Goal: Task Accomplishment & Management: Complete application form

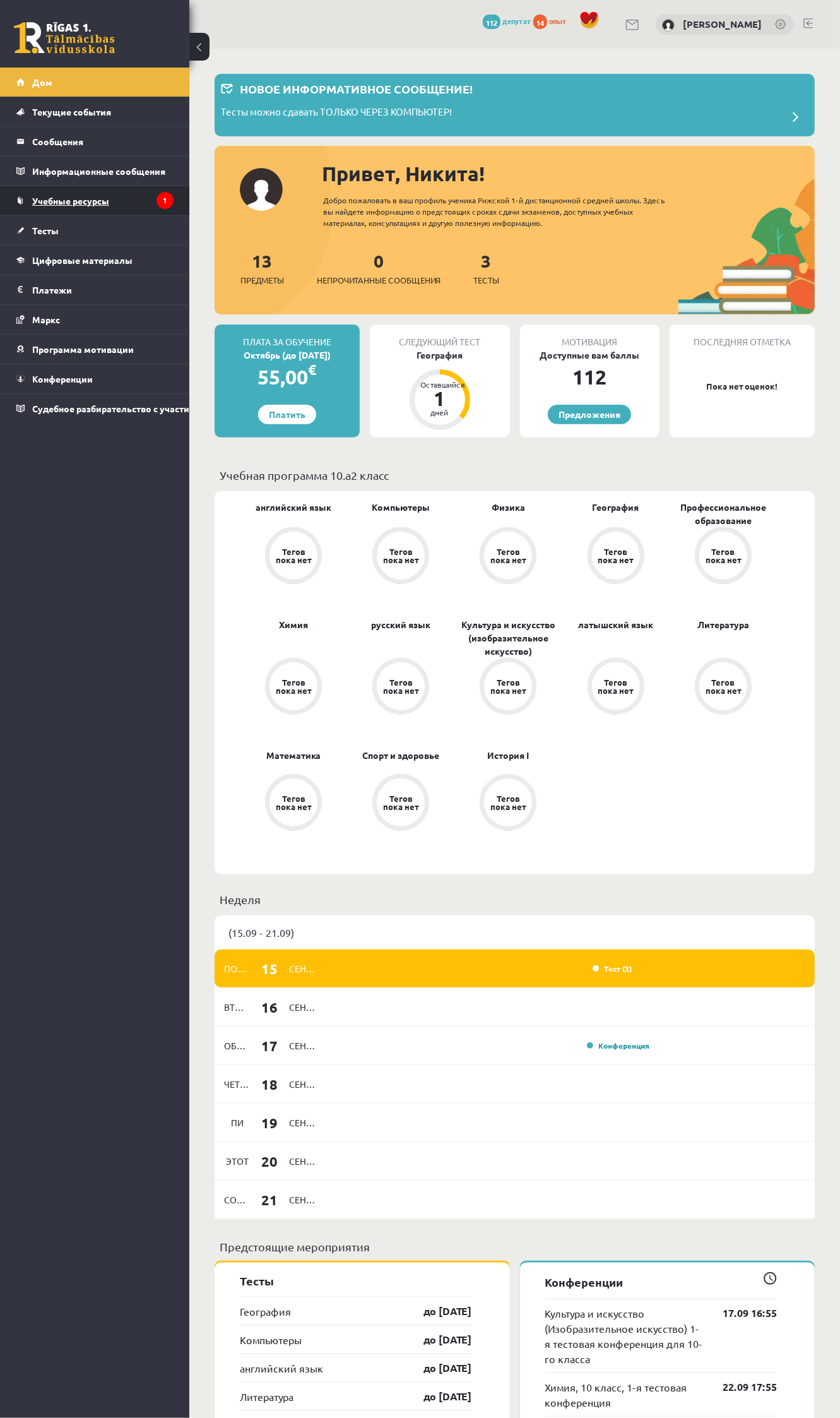
click at [42, 202] on font "Учебные ресурсы" at bounding box center [70, 201] width 77 height 12
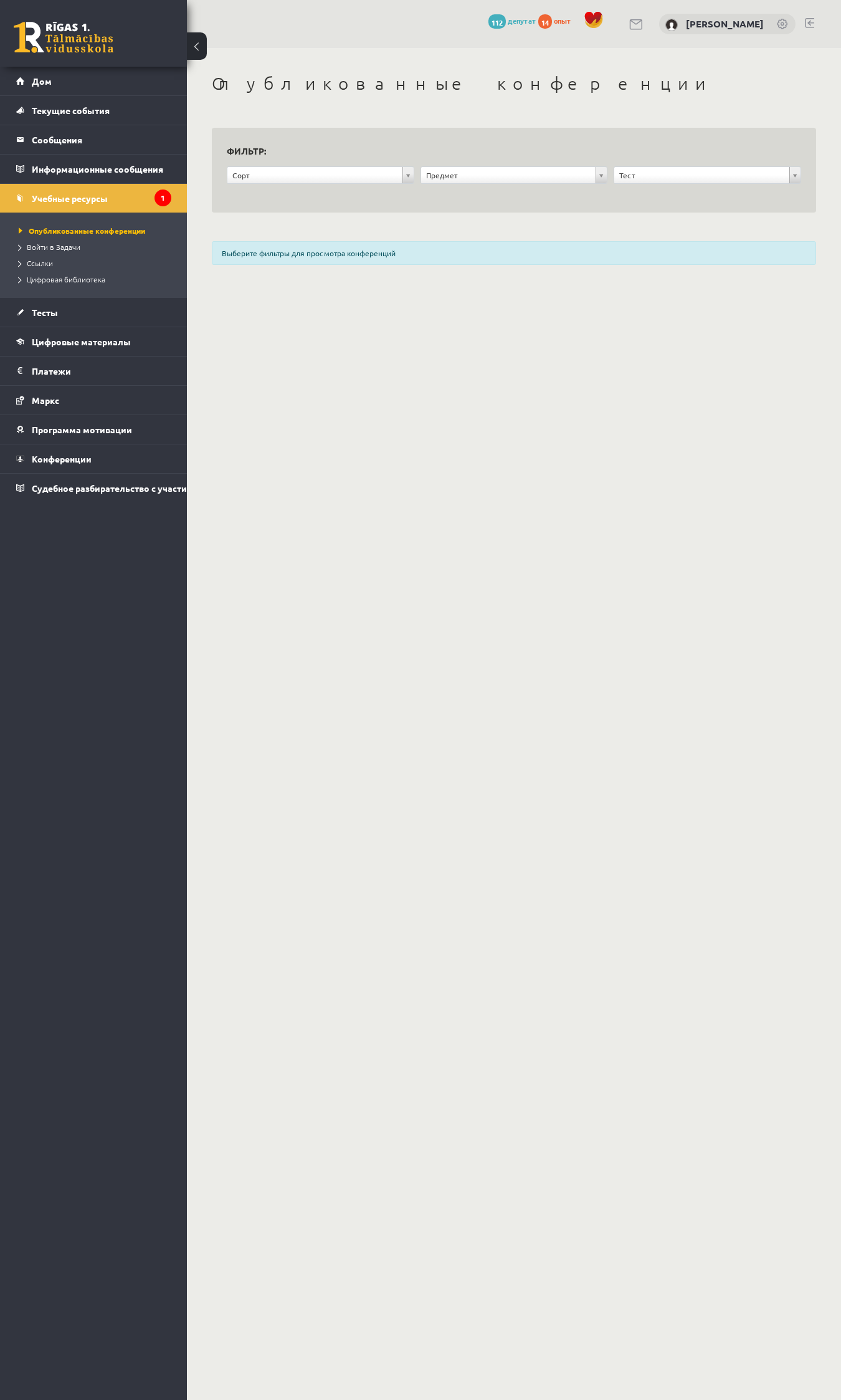
click at [251, 253] on font "Выберите фильтры для просмотра конференций" at bounding box center [309, 253] width 174 height 10
click at [53, 250] on font "Войти в Задачи" at bounding box center [53, 247] width 54 height 10
click at [44, 74] on link "Дом" at bounding box center [94, 80] width 155 height 29
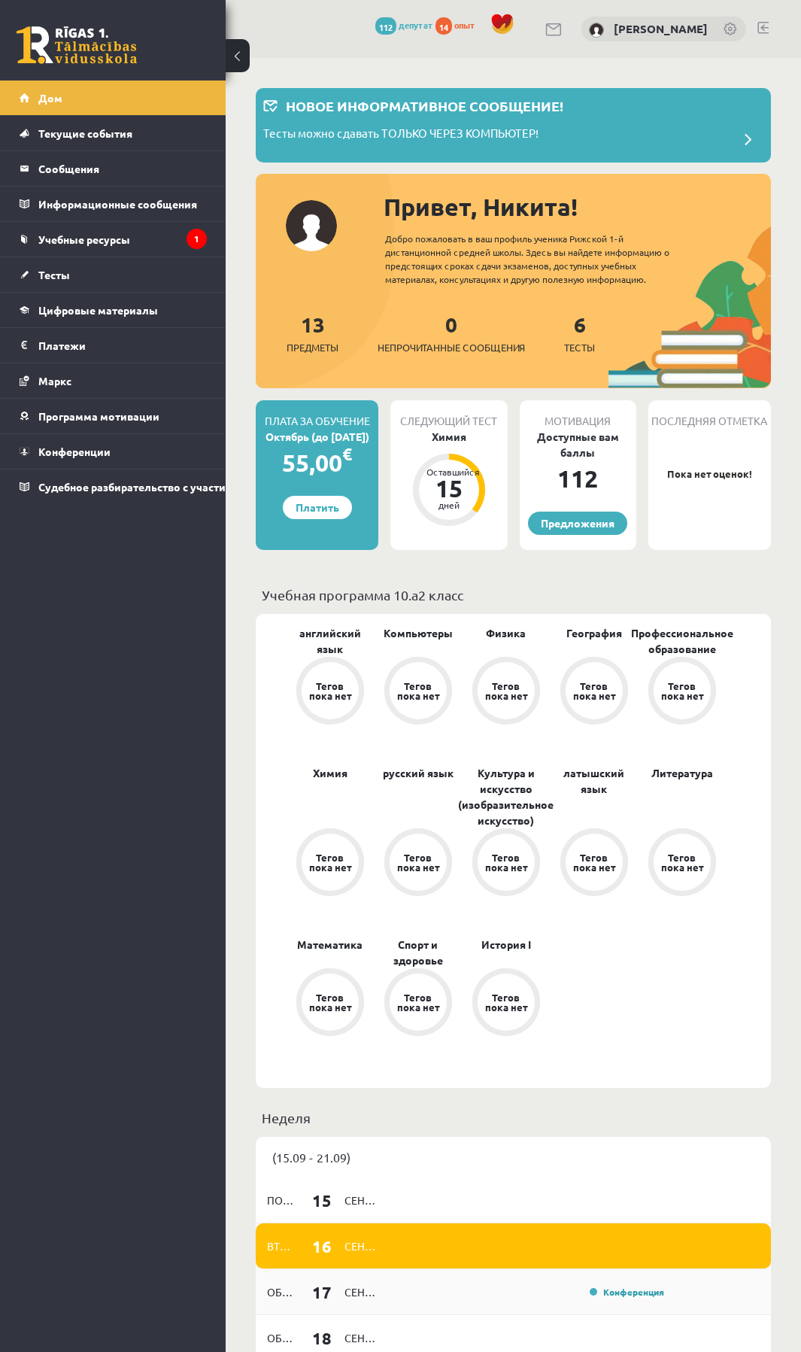
click at [621, 1288] on div "Конференция" at bounding box center [623, 1291] width 82 height 15
click at [618, 1293] on font "Конференция" at bounding box center [633, 1291] width 61 height 12
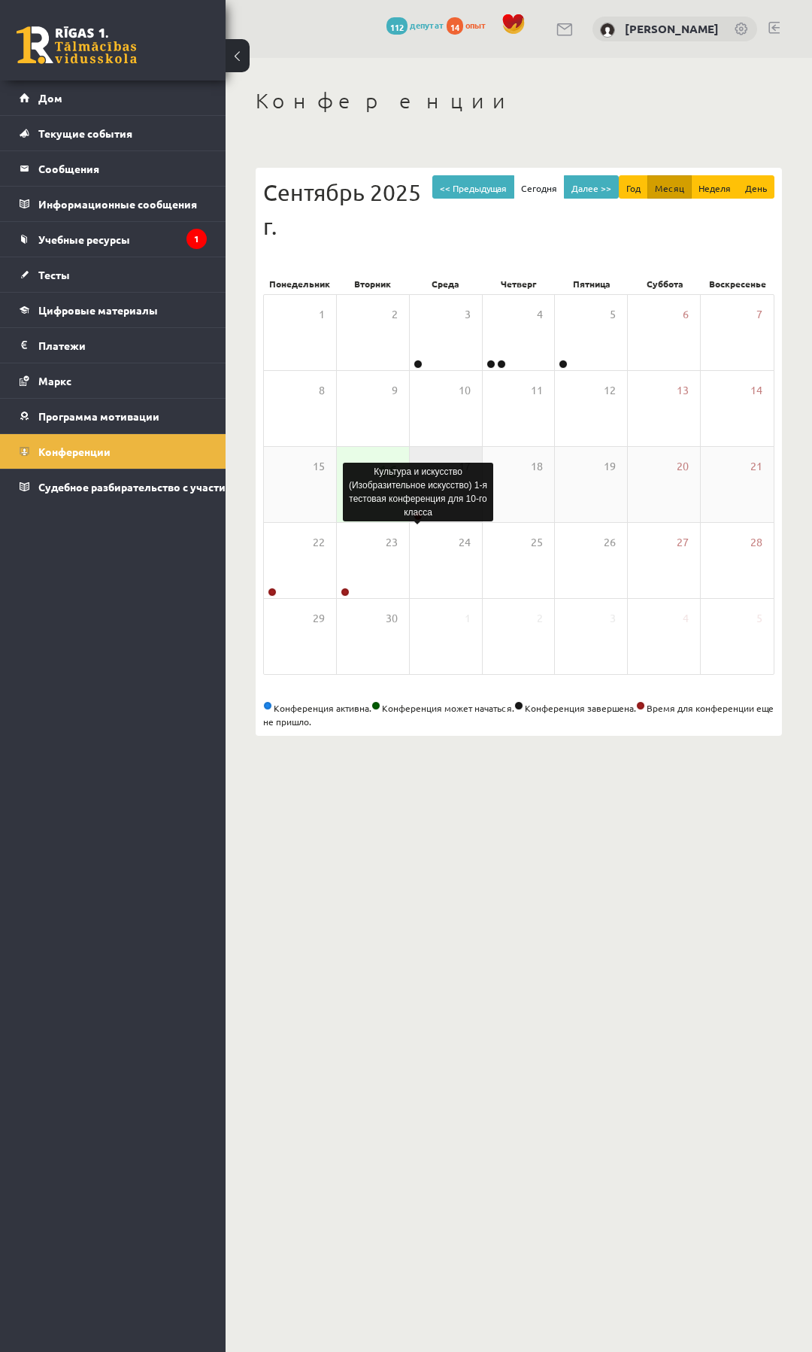
click at [416, 515] on body "0 Подарки 112 депутат 14 опыт Никита Немиро Дом Текущие события Как учиться в e…" at bounding box center [406, 676] width 812 height 1352
click at [356, 490] on font "Культура и искусство (Изобразительное искусство) 1-я тестовая конференция для 1…" at bounding box center [418, 491] width 138 height 51
click at [423, 492] on div "17" at bounding box center [446, 484] width 72 height 75
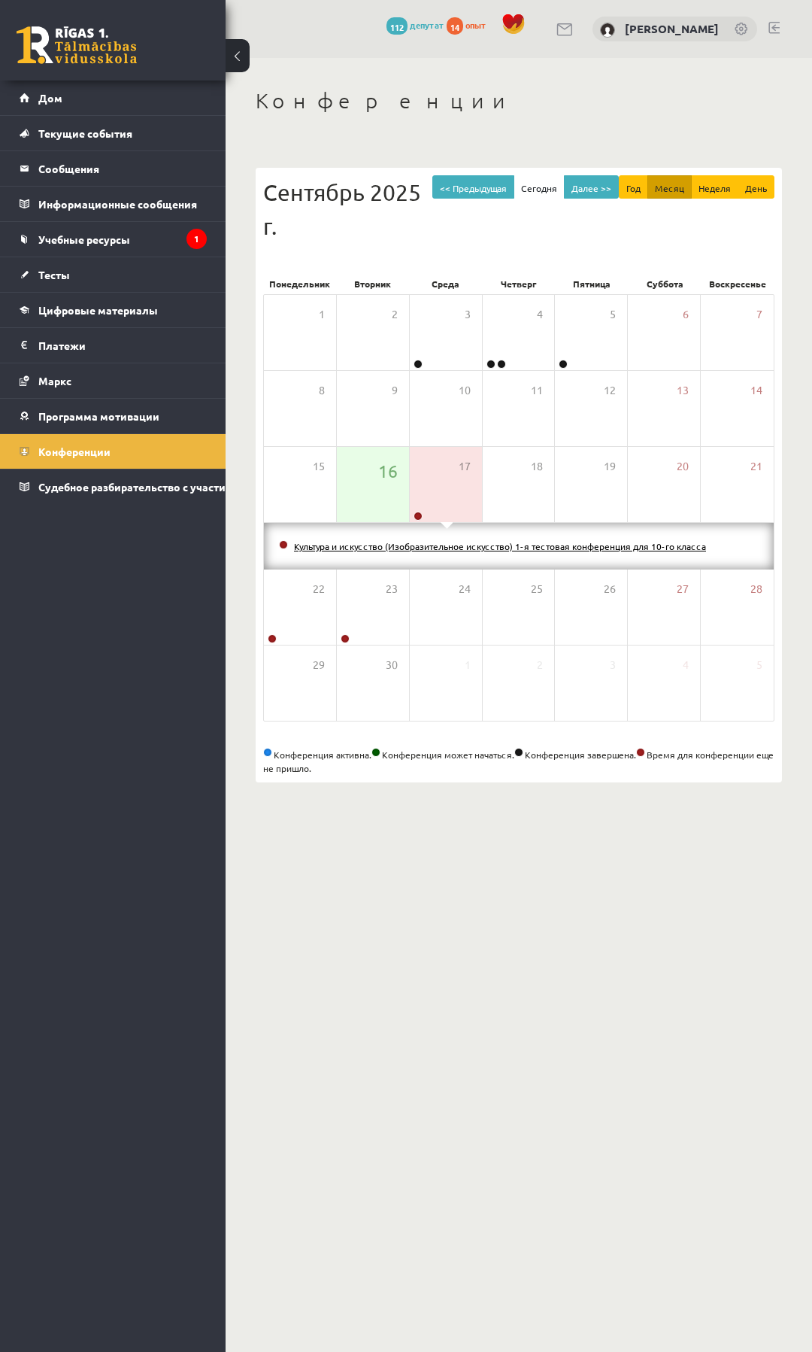
click at [385, 542] on font "Культура и искусство (Изобразительное искусство) 1-я тестовая конференция для 1…" at bounding box center [500, 546] width 412 height 12
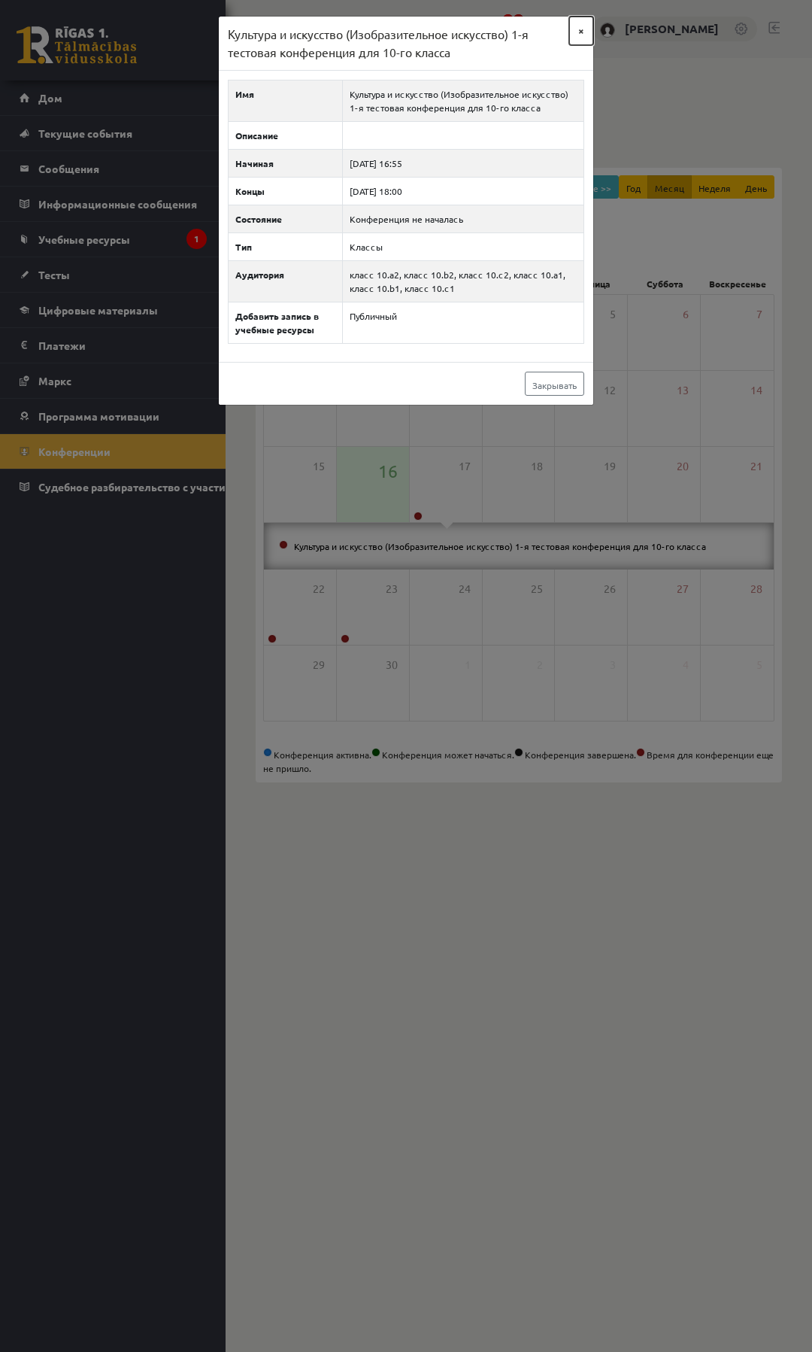
click at [577, 25] on button "×" at bounding box center [581, 31] width 24 height 29
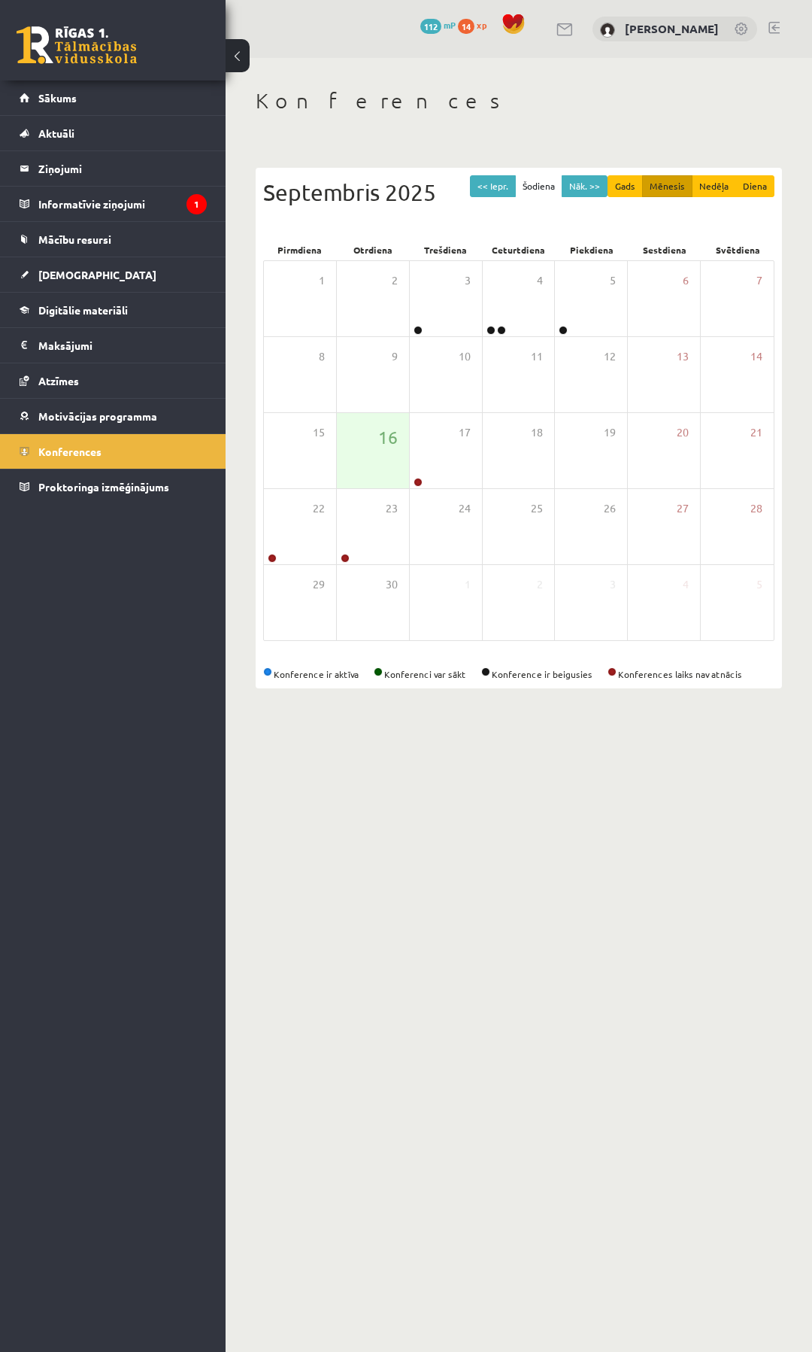
drag, startPoint x: 664, startPoint y: 0, endPoint x: 119, endPoint y: 739, distance: 918.7
click at [119, 739] on div "0 Dāvanas 112 mP 14 xp Ņikita Ņemiro Sākums Aktuāli Kā mācīties eSKOLĀ Kontakti…" at bounding box center [113, 676] width 226 height 1352
click at [43, 100] on span "Sākums" at bounding box center [57, 98] width 38 height 14
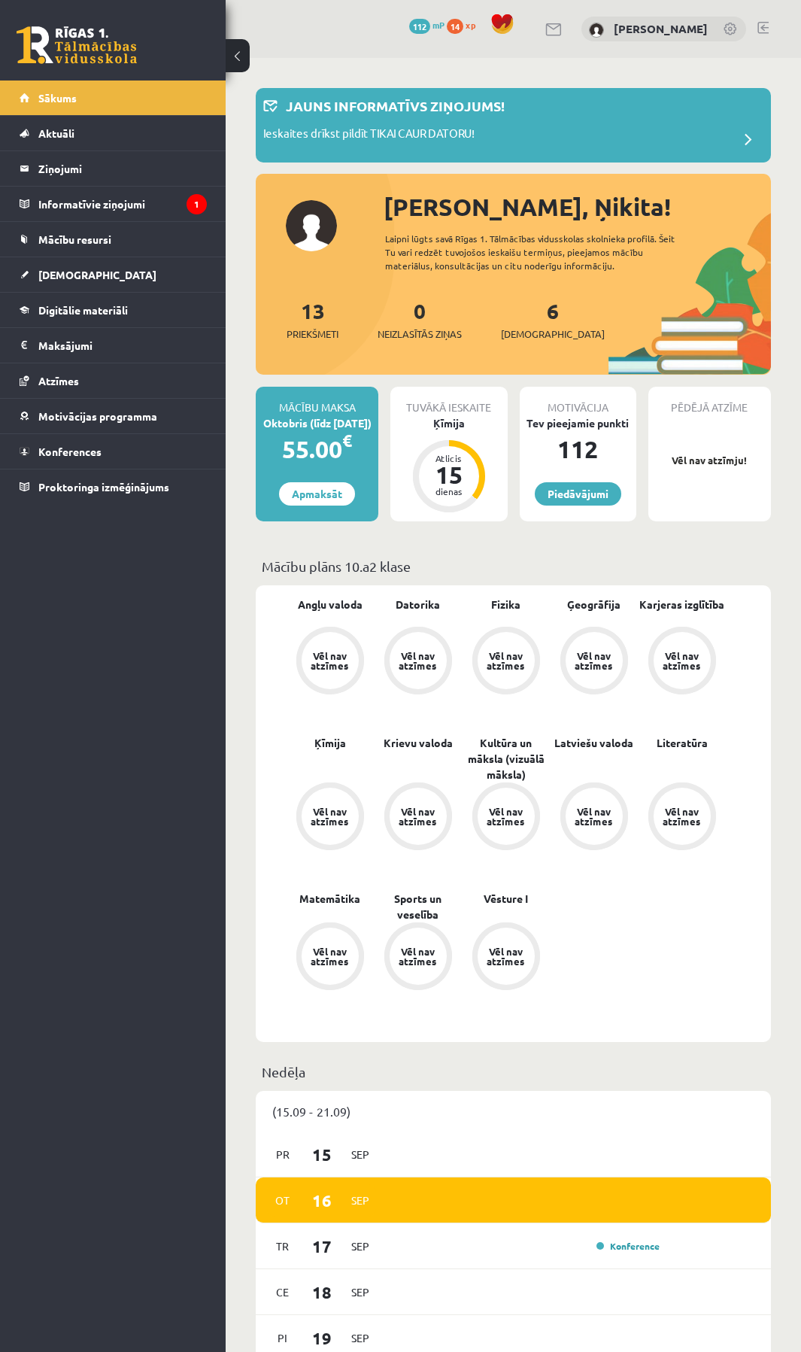
scroll to position [30, 0]
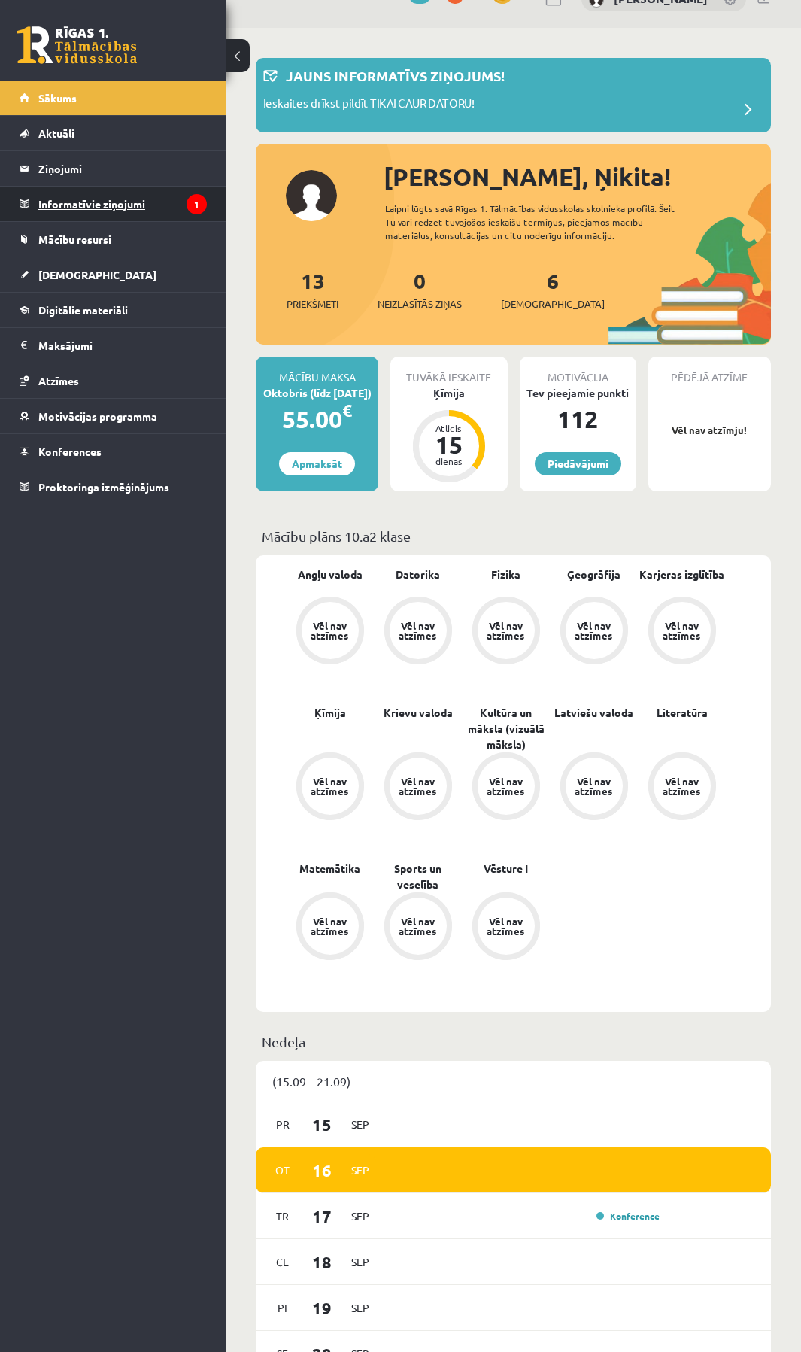
click at [91, 212] on legend "Informatīvie ziņojumi 1" at bounding box center [122, 204] width 168 height 35
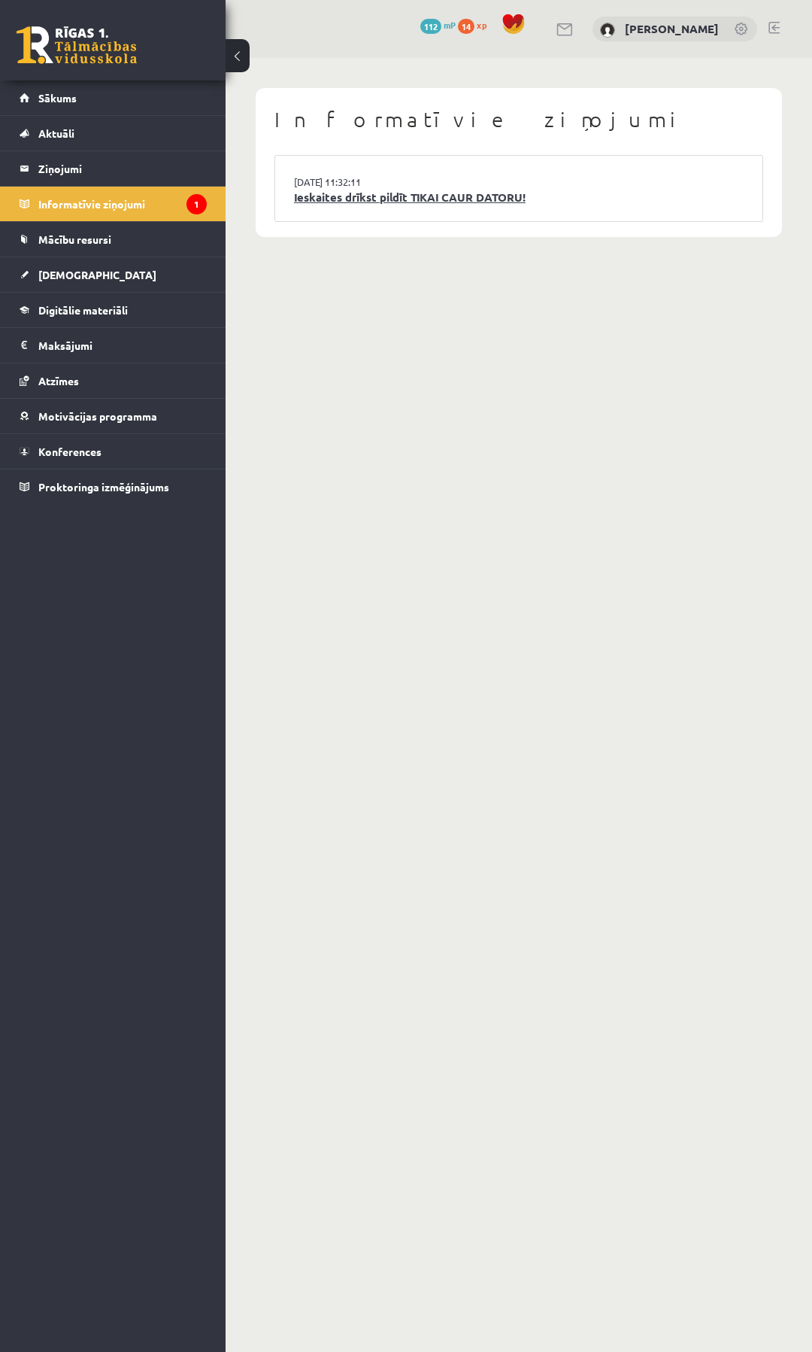
click at [335, 195] on link "Ieskaites drīkst pildīt TIKAI CAUR DATORU!" at bounding box center [519, 197] width 450 height 17
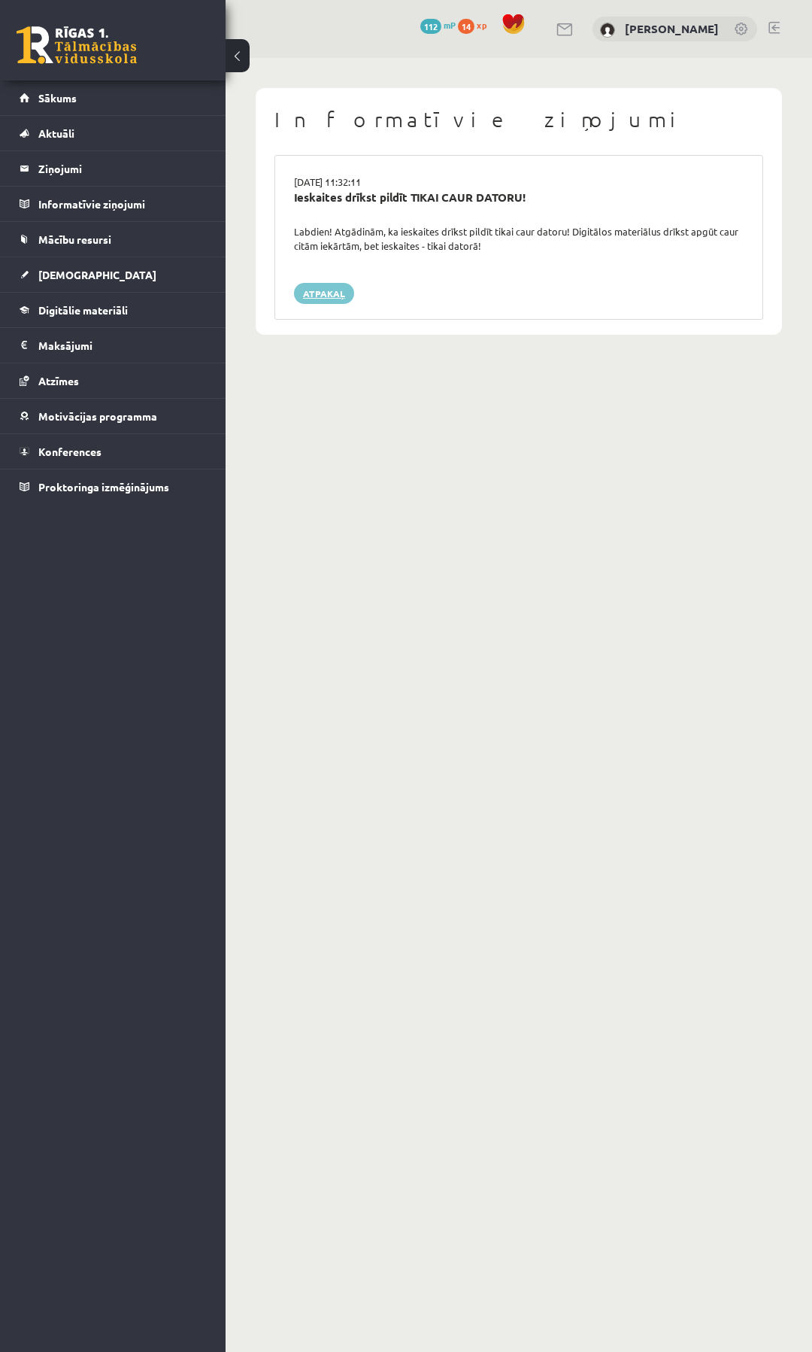
click at [309, 300] on link "Atpakaļ" at bounding box center [324, 293] width 60 height 21
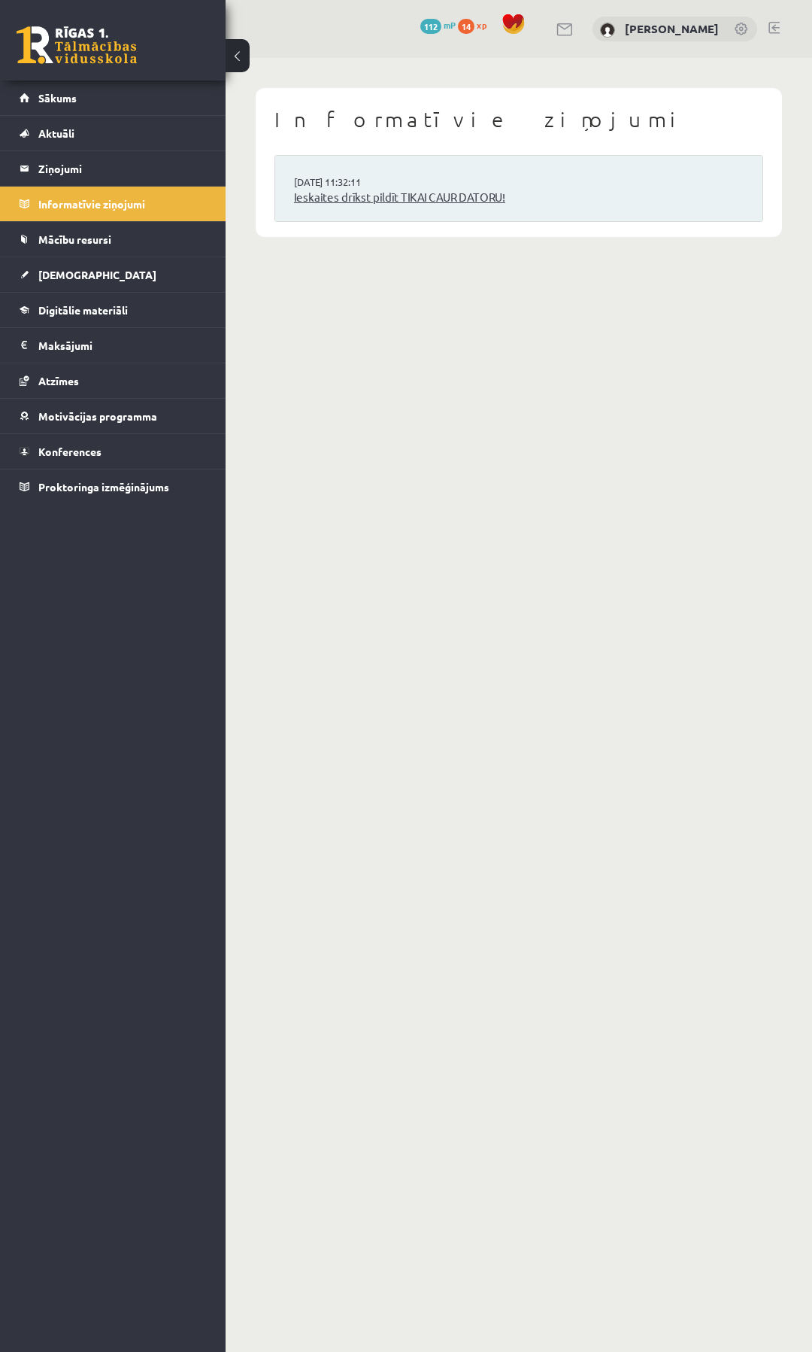
click at [326, 196] on link "Ieskaites drīkst pildīt TIKAI CAUR DATORU!" at bounding box center [519, 197] width 450 height 17
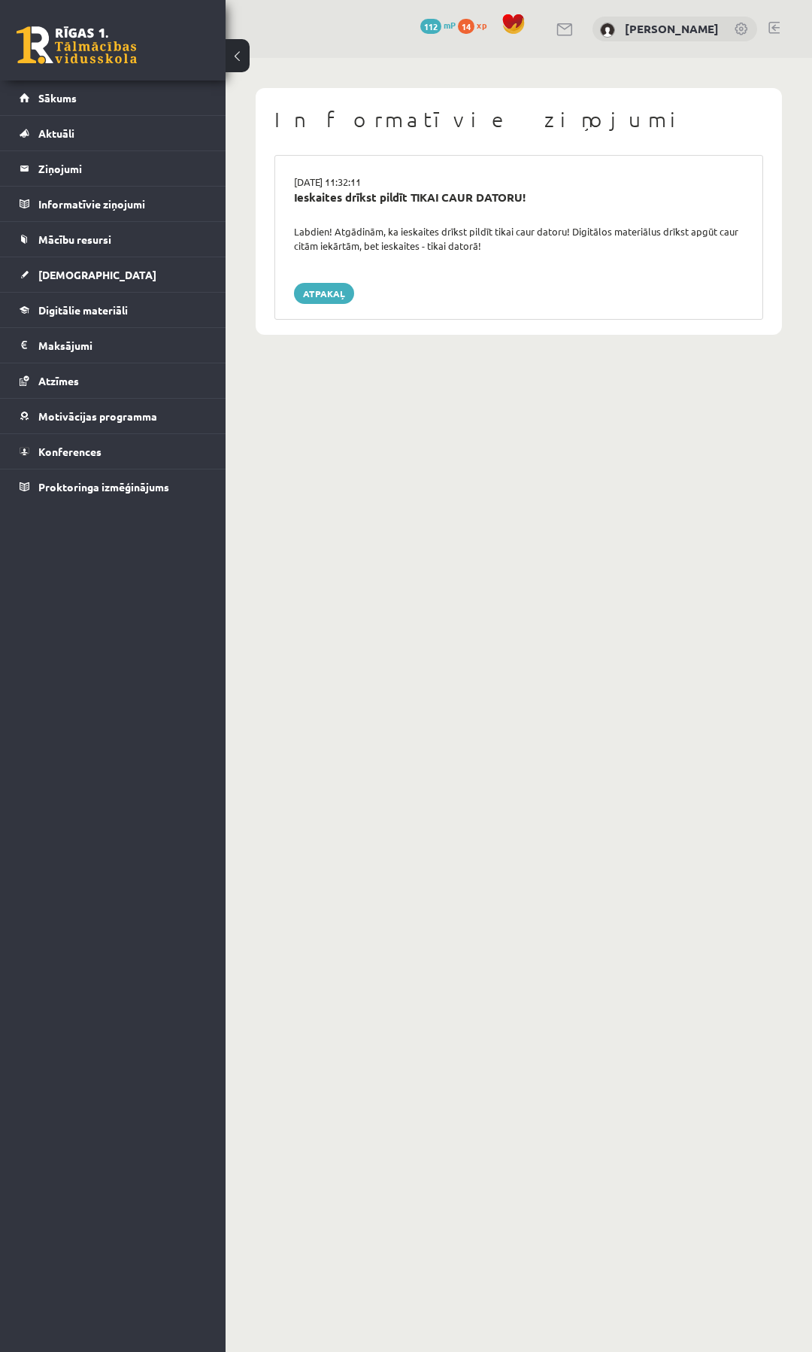
click at [388, 247] on div "Labdien! Atgādinām, ka ieskaites drīkst pildīt tikai caur datoru! Digitālos mat…" at bounding box center [519, 238] width 472 height 29
click at [61, 278] on span "[DEMOGRAPHIC_DATA]" at bounding box center [97, 275] width 118 height 14
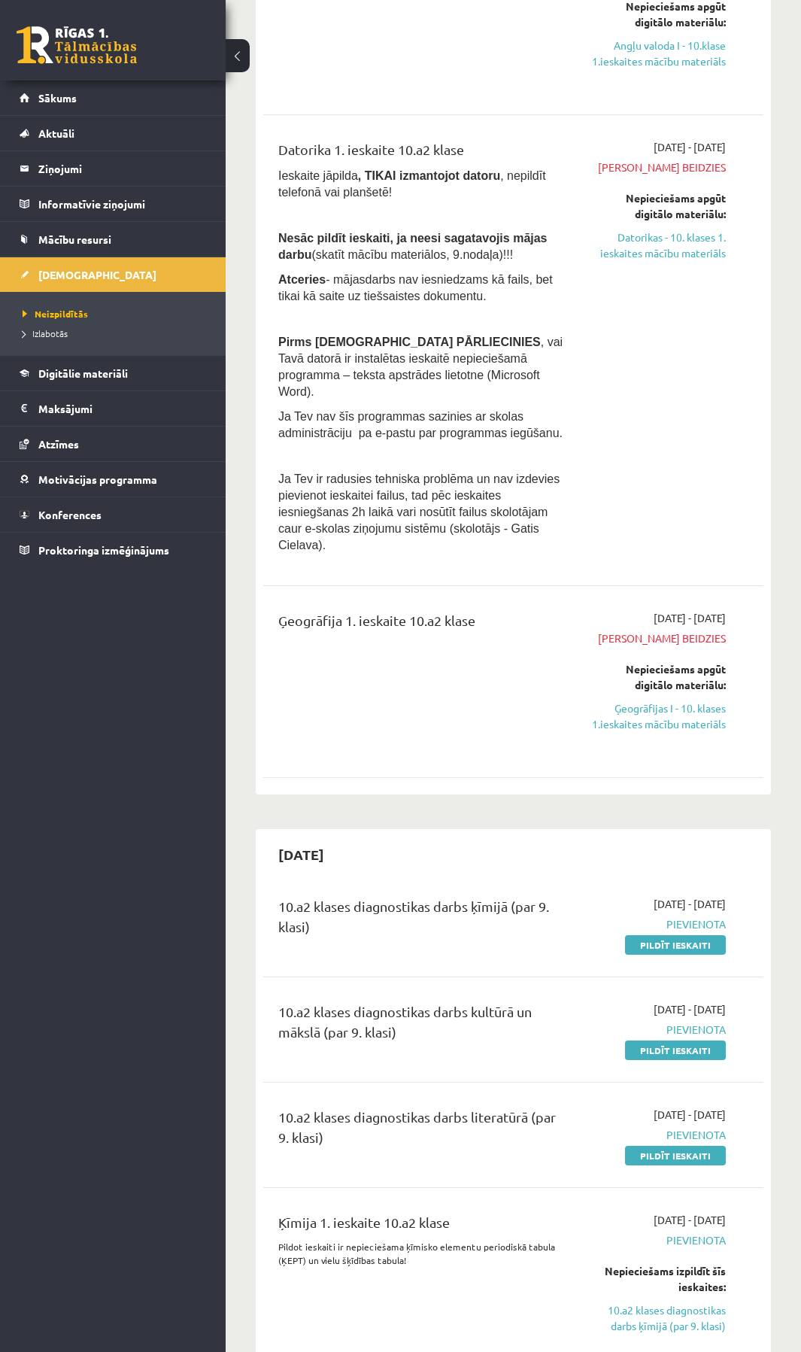
scroll to position [451, 0]
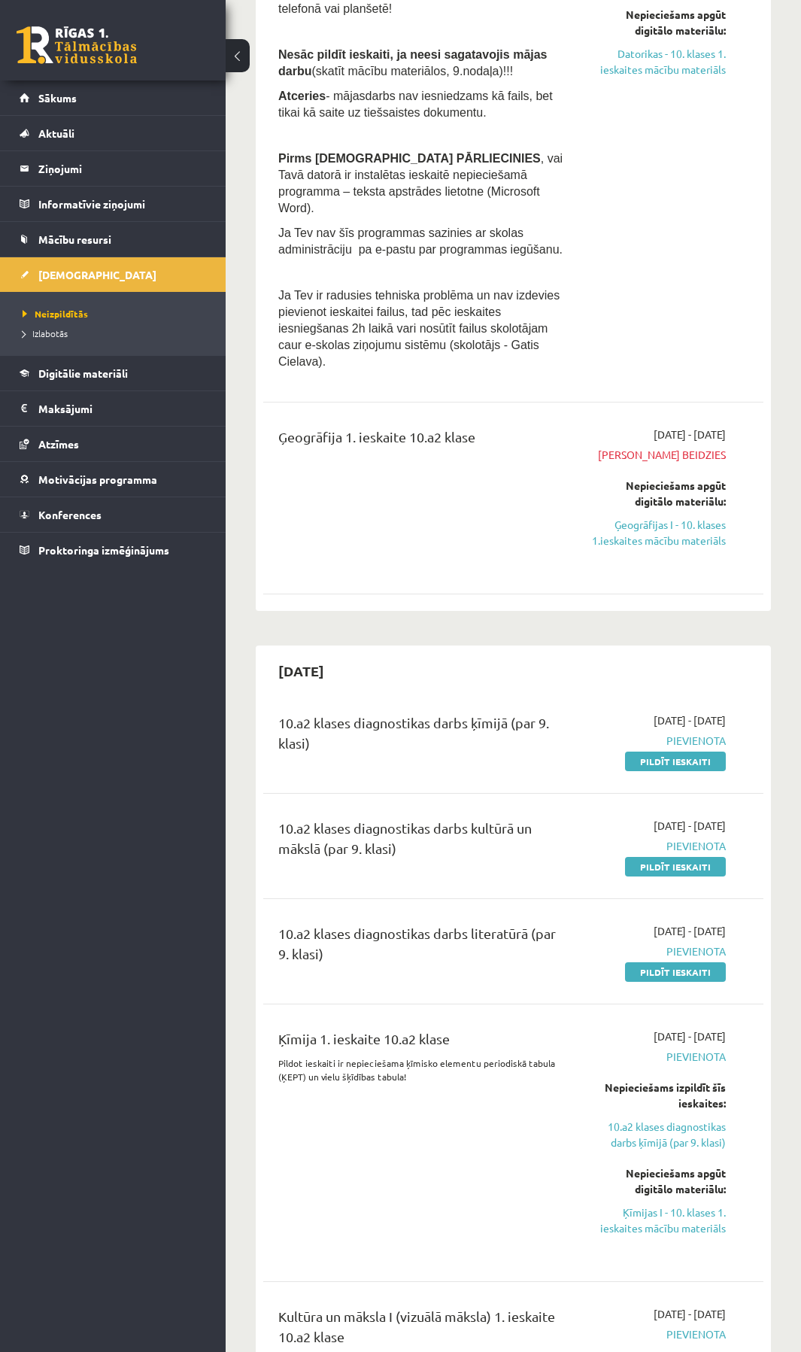
click at [68, 48] on link at bounding box center [77, 45] width 120 height 38
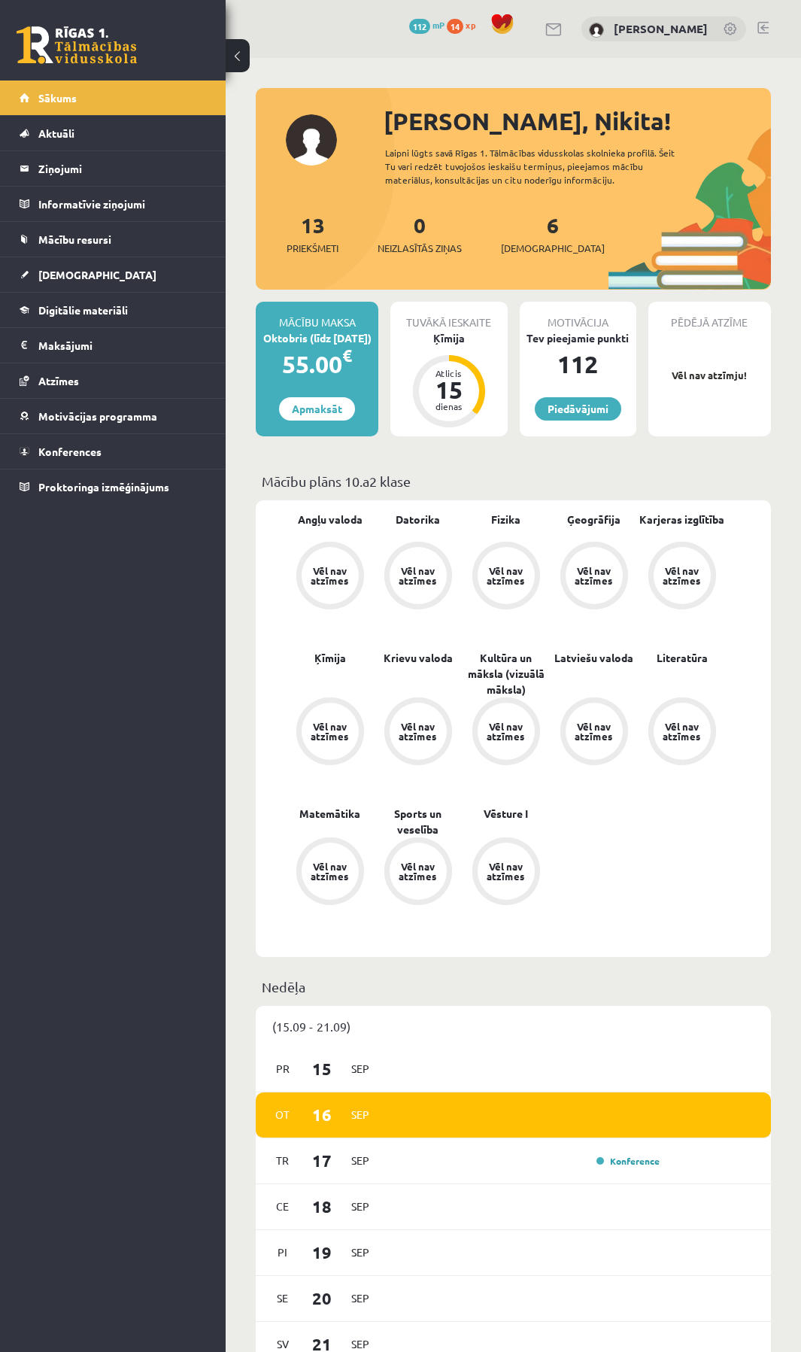
click at [297, 349] on div "55.00 €" at bounding box center [317, 364] width 123 height 36
click at [325, 417] on link "Apmaksāt" at bounding box center [317, 408] width 76 height 23
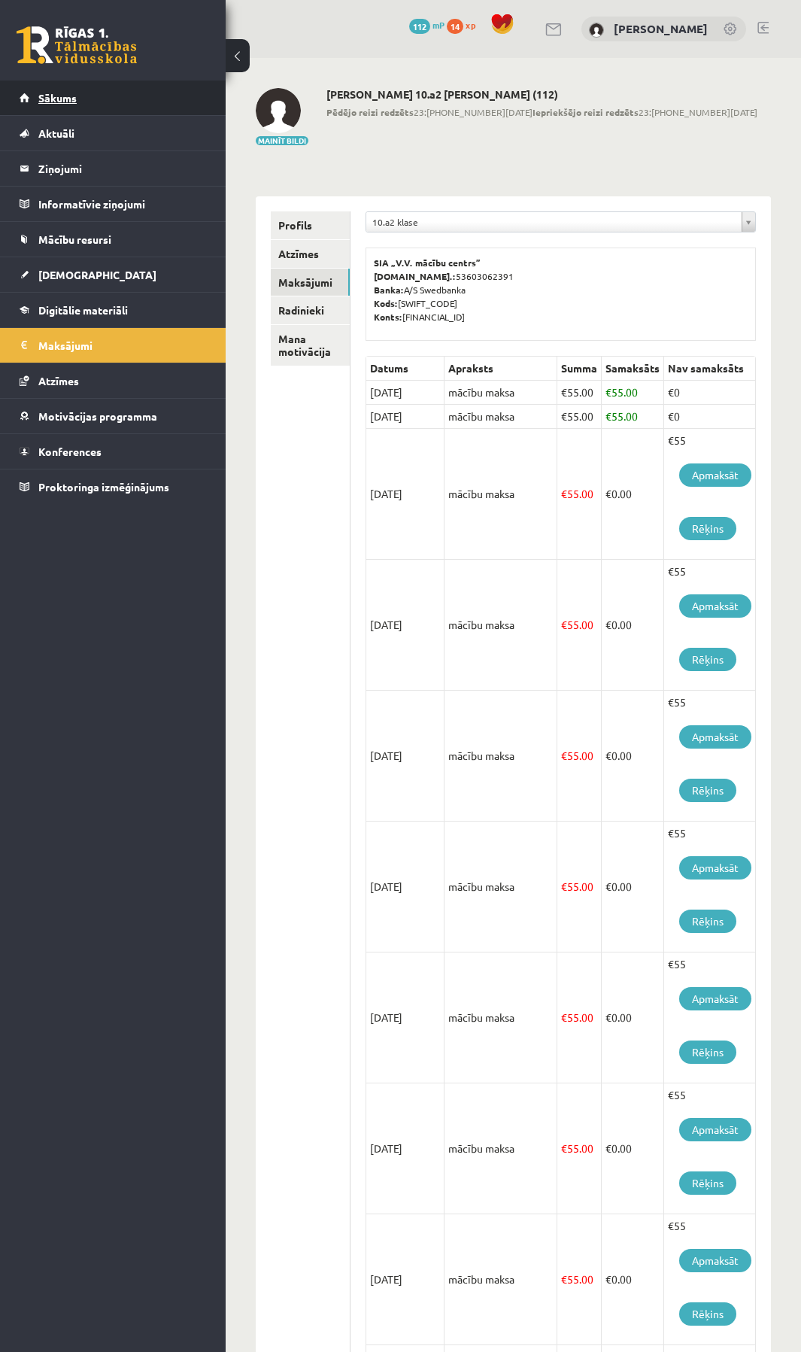
click at [47, 97] on span "Sākums" at bounding box center [57, 98] width 38 height 14
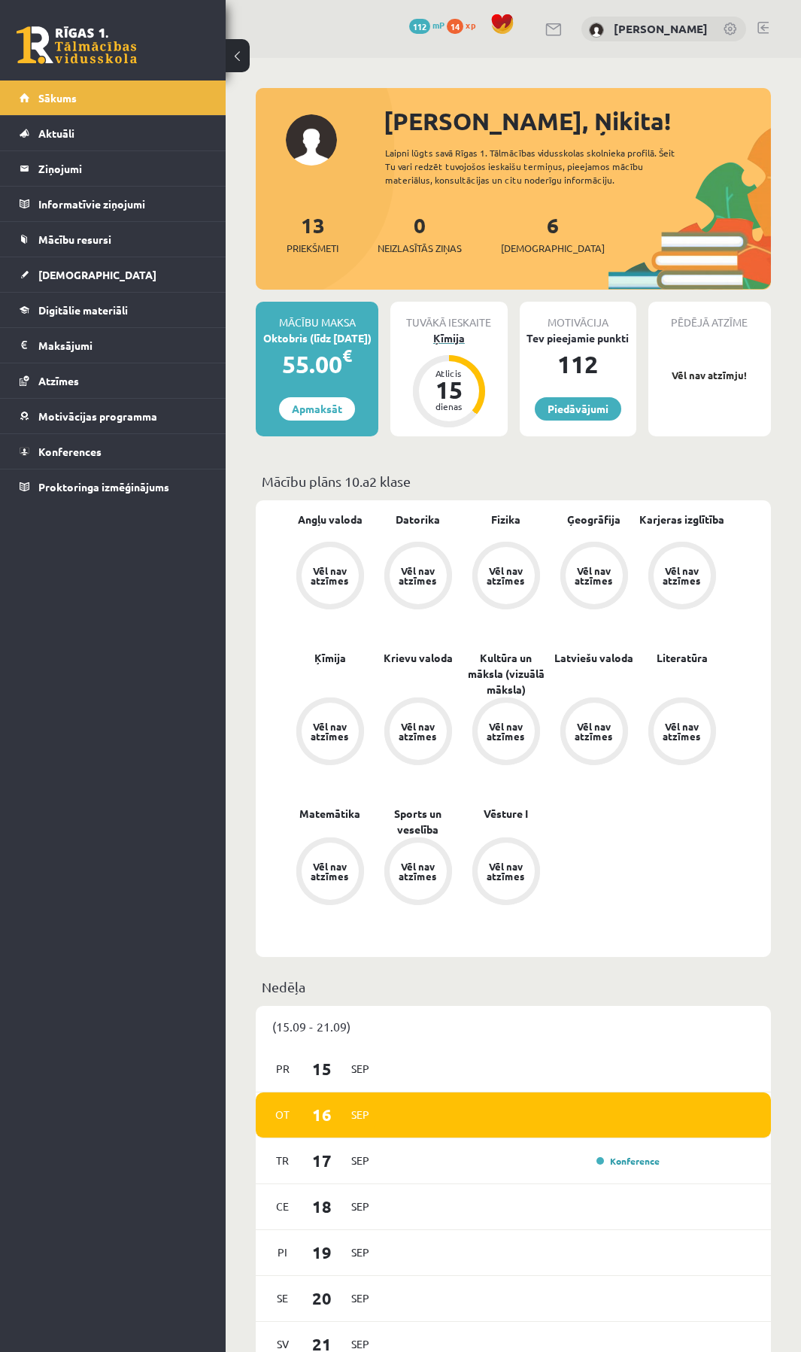
click at [451, 333] on div "Ķīmija" at bounding box center [448, 338] width 117 height 16
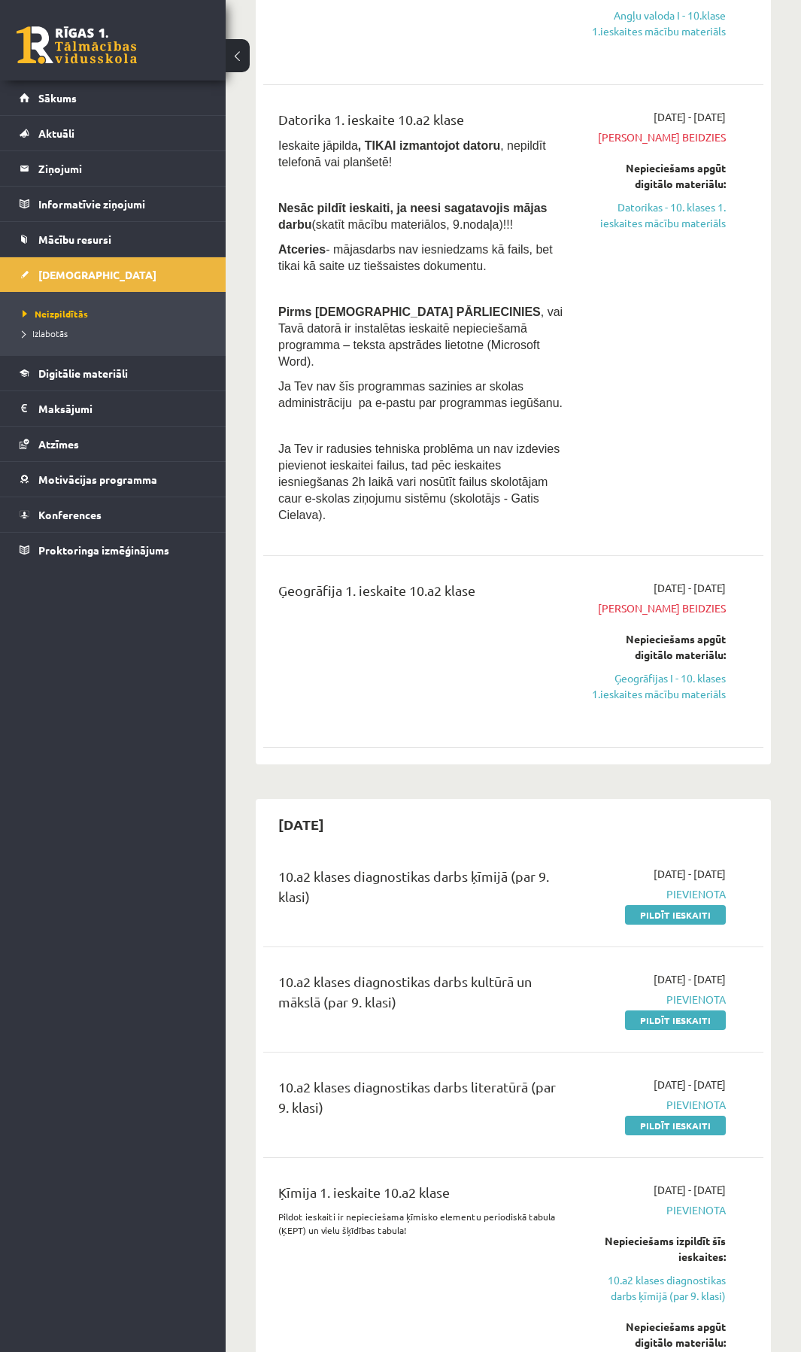
scroll to position [301, 0]
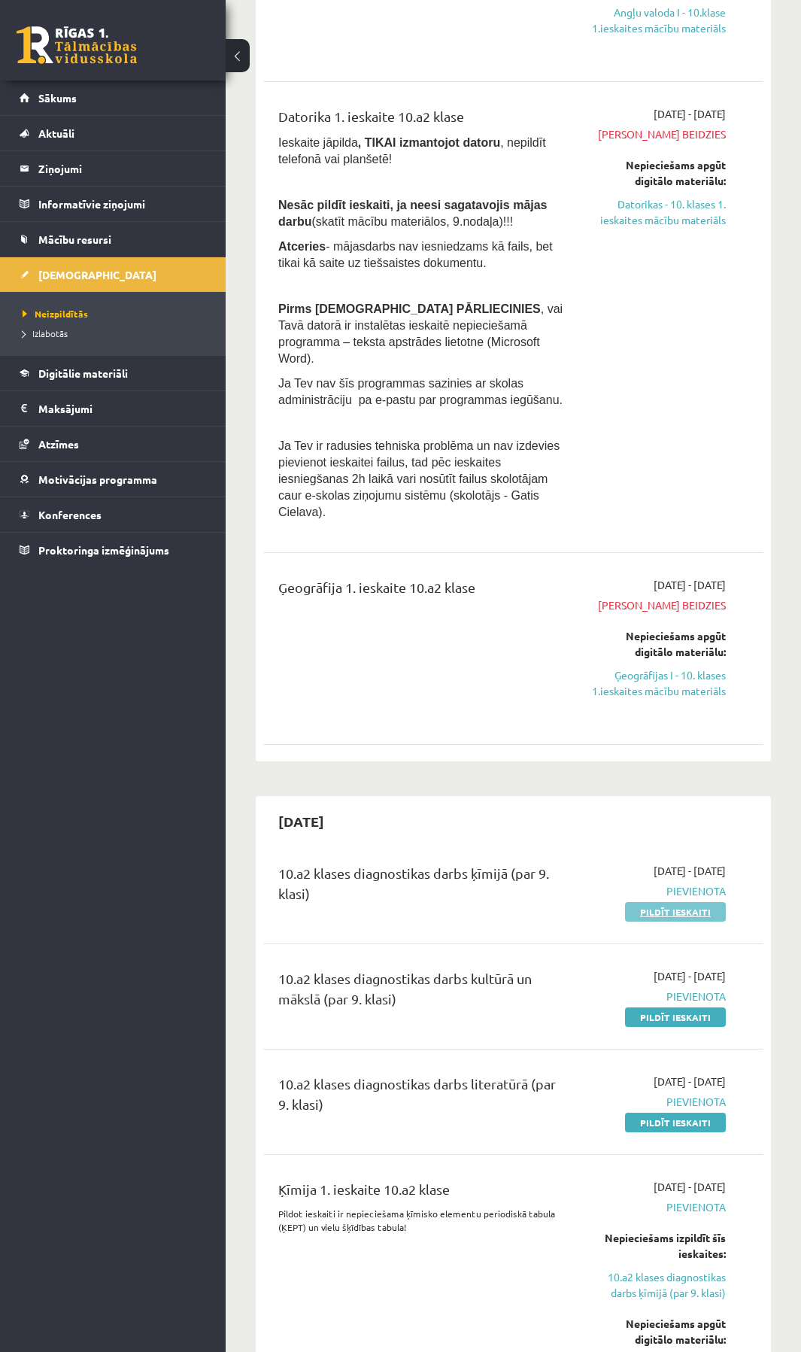
click at [680, 902] on link "Pildīt ieskaiti" at bounding box center [675, 912] width 101 height 20
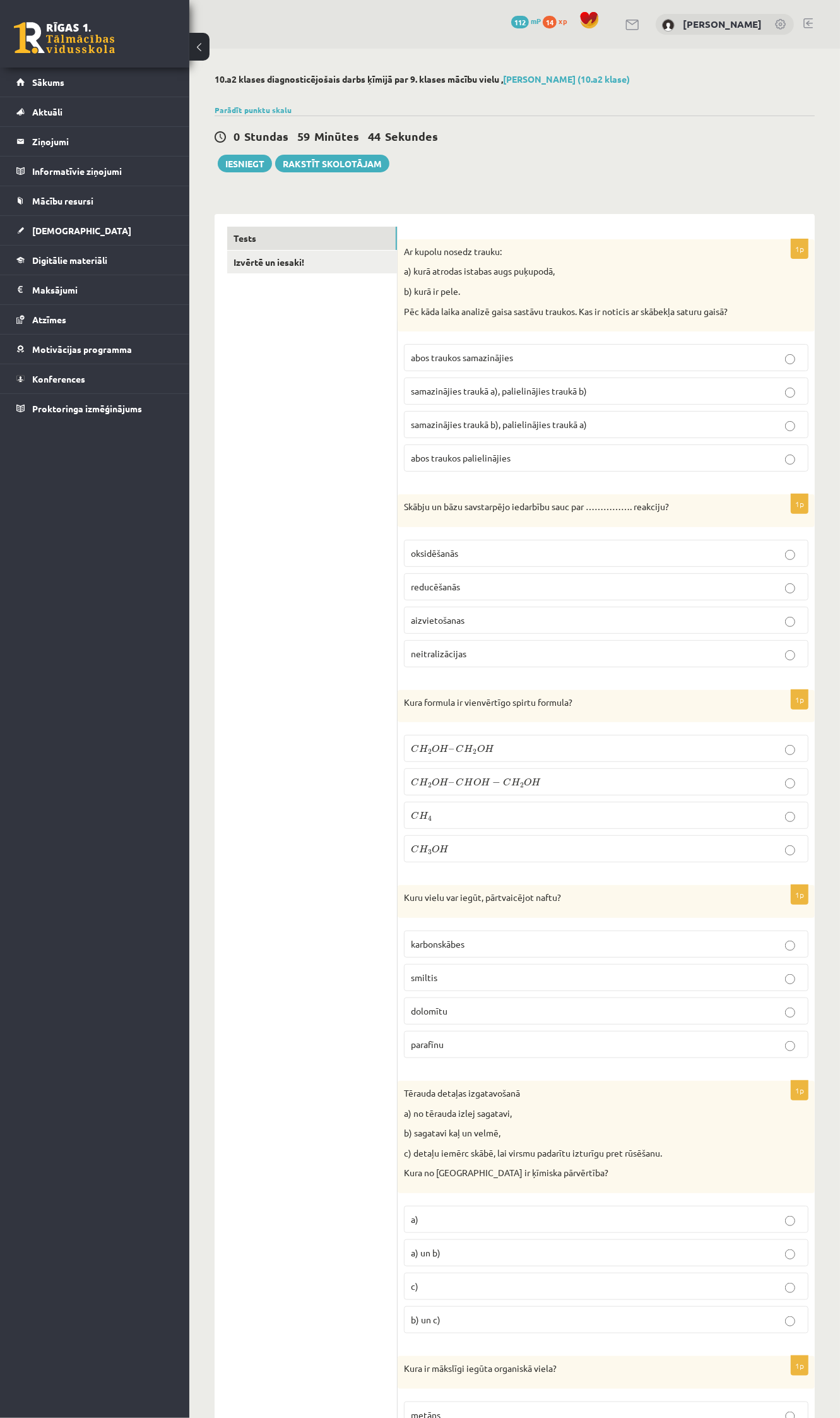
drag, startPoint x: 218, startPoint y: 585, endPoint x: 235, endPoint y: 479, distance: 107.4
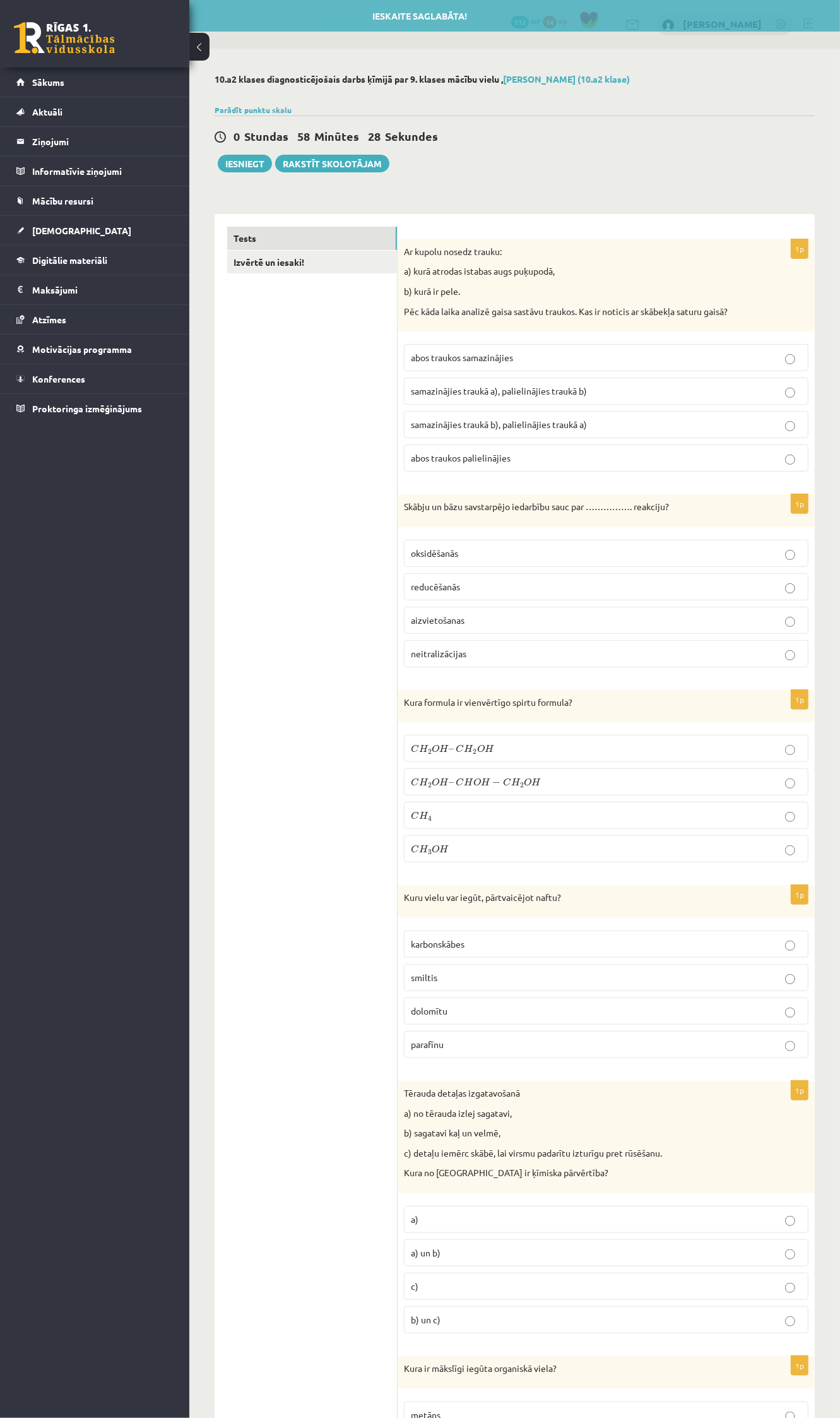
click at [671, 421] on p "samazinājies traukā b), palielinājies traukā a)" at bounding box center [607, 425] width 391 height 13
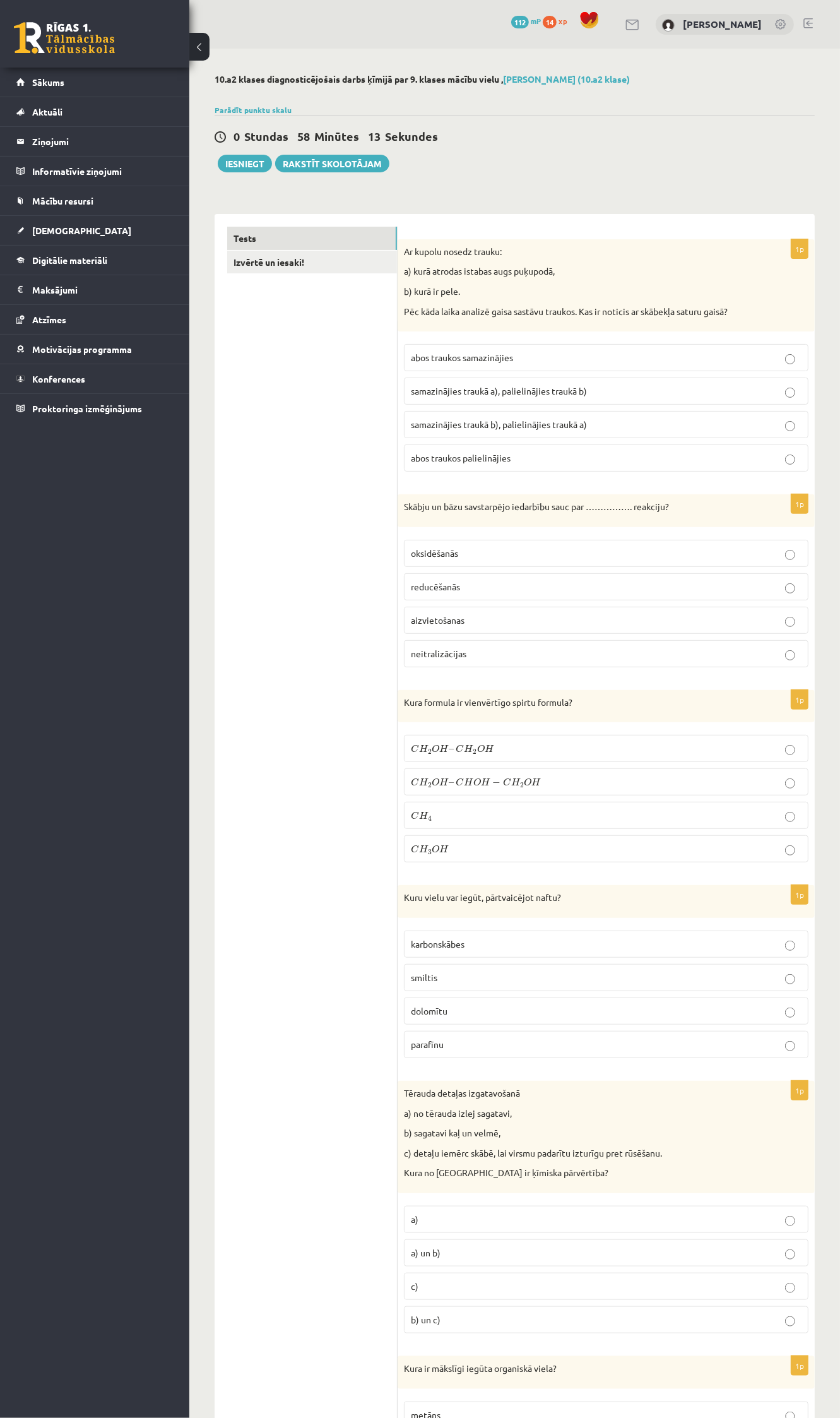
click at [671, 656] on p "neitralizācijas" at bounding box center [607, 654] width 391 height 13
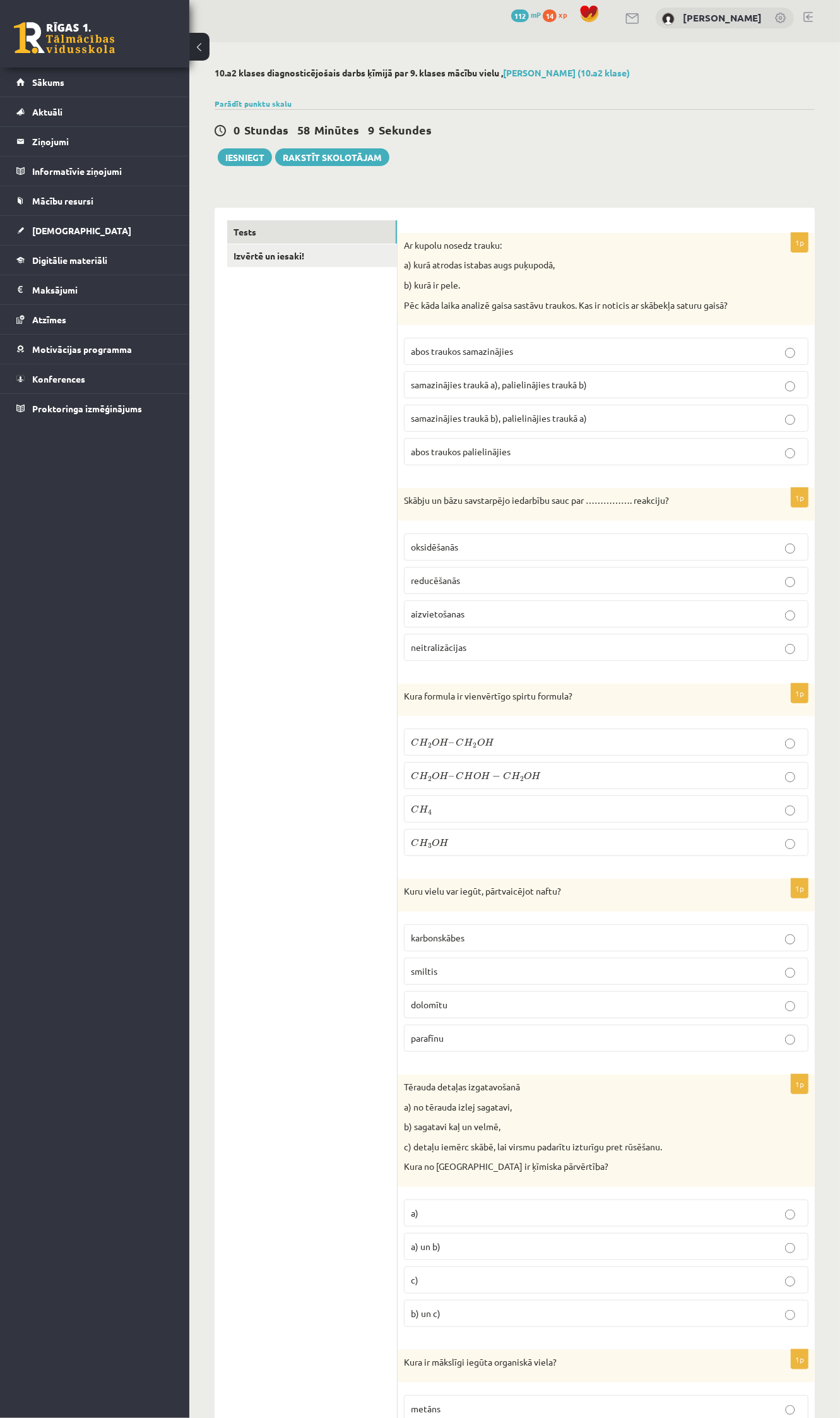
scroll to position [158, 0]
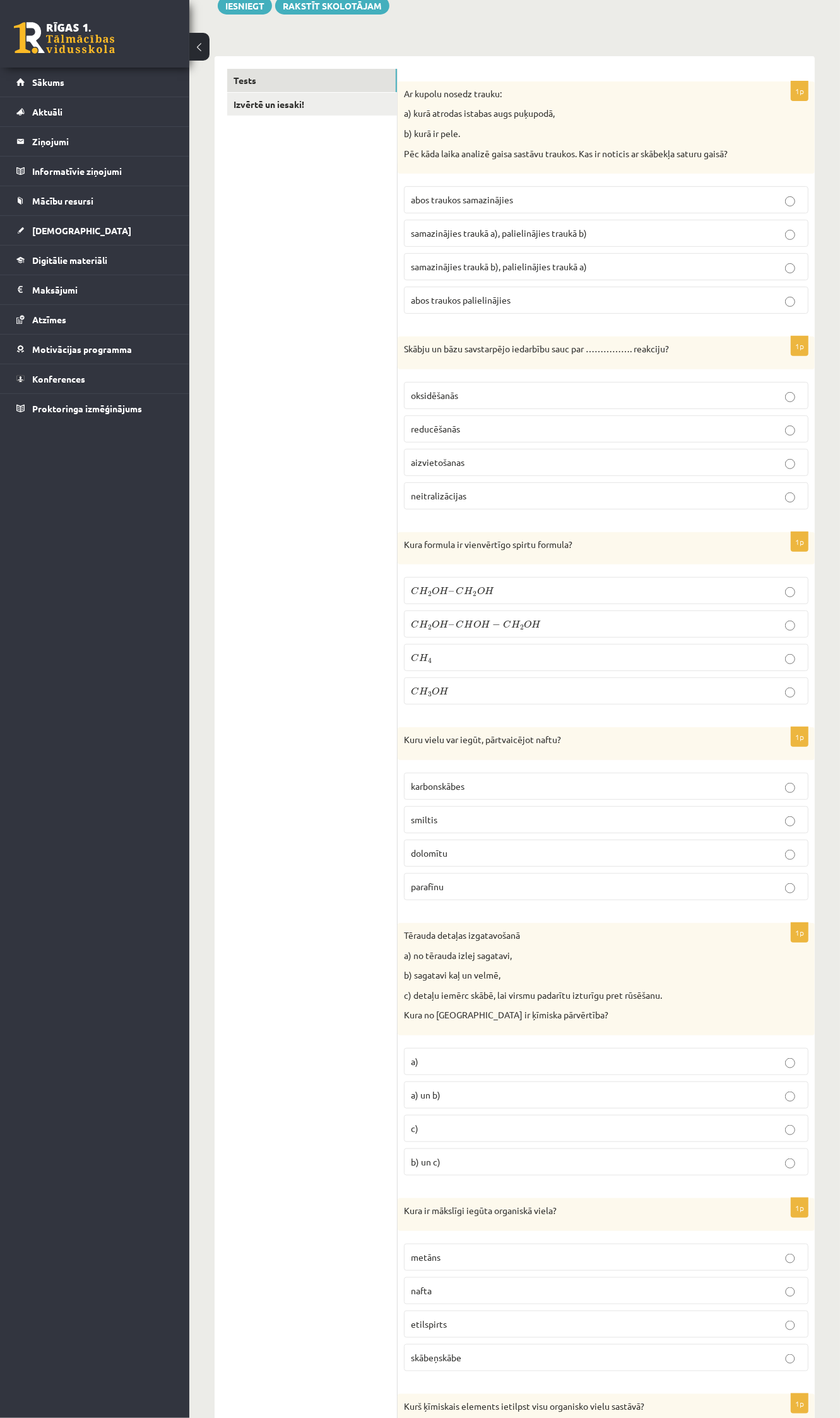
click at [671, 889] on p "parafīnu" at bounding box center [607, 887] width 391 height 13
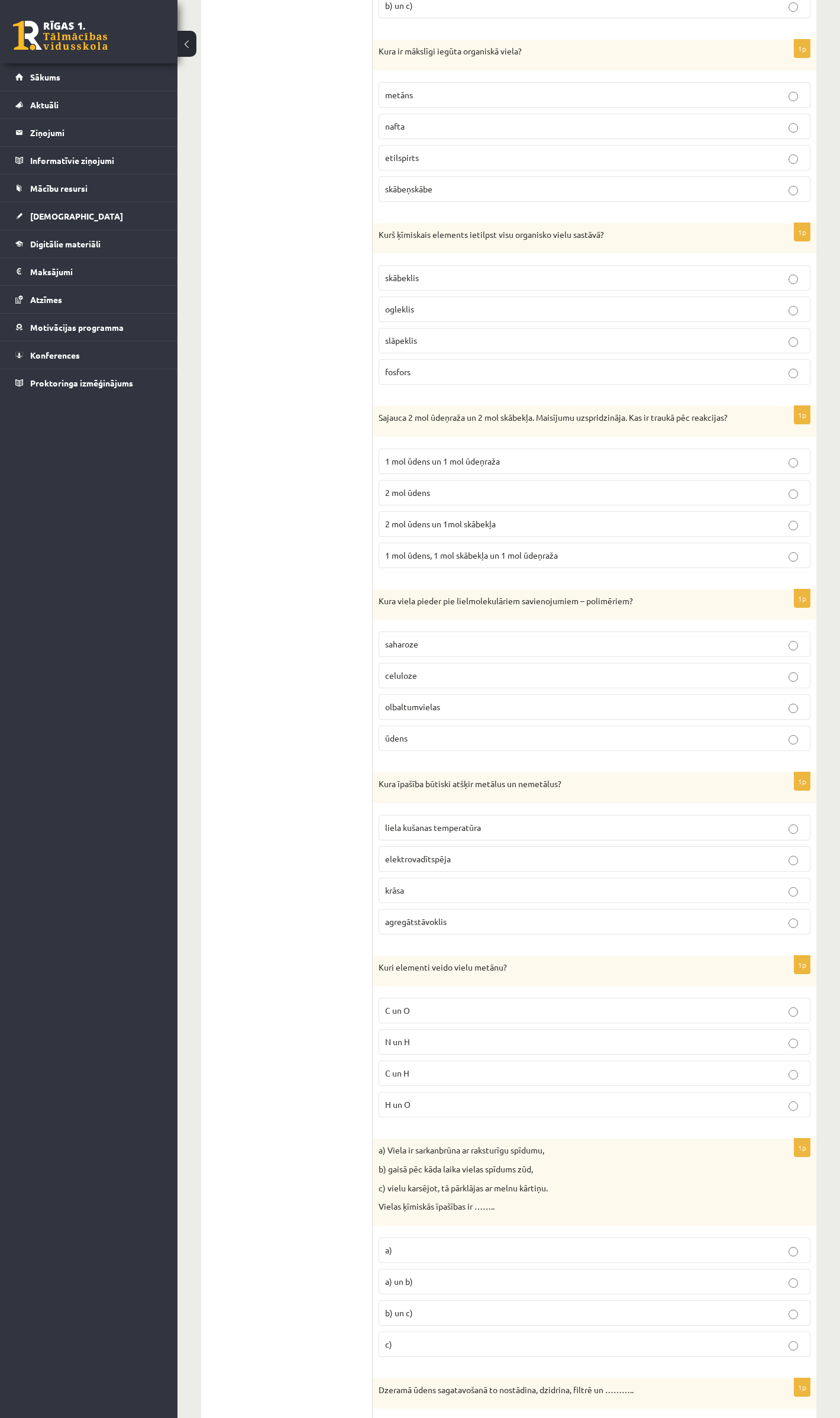
scroll to position [1257, 0]
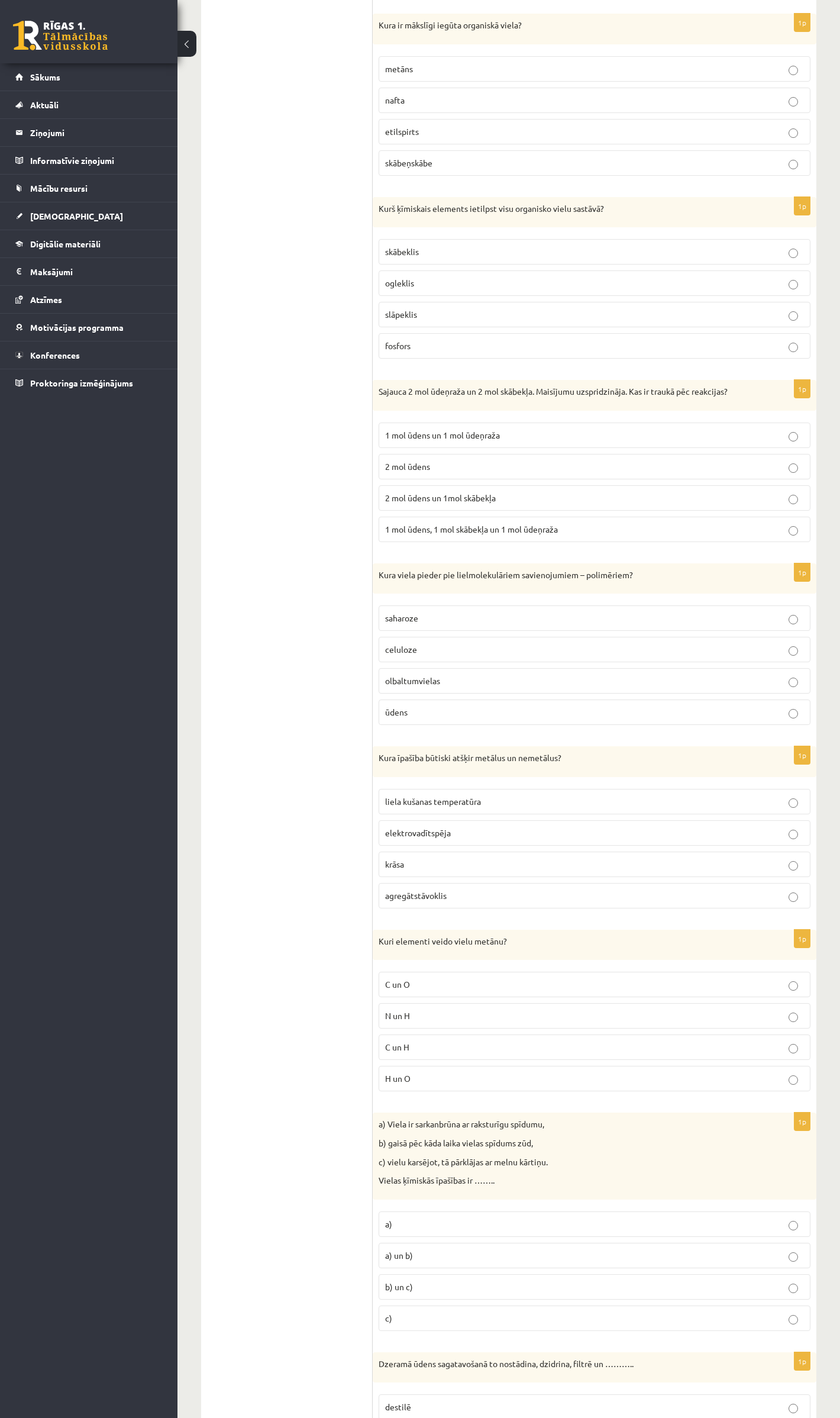
click at [481, 503] on span "2 mol ūdens un 1mol skābekļa" at bounding box center [440, 498] width 111 height 11
click at [434, 655] on p "celuloze" at bounding box center [595, 650] width 419 height 13
click at [469, 840] on p "elektrovadītspēja" at bounding box center [595, 833] width 419 height 13
click at [629, 1063] on p "b) un c)" at bounding box center [595, 1287] width 419 height 13
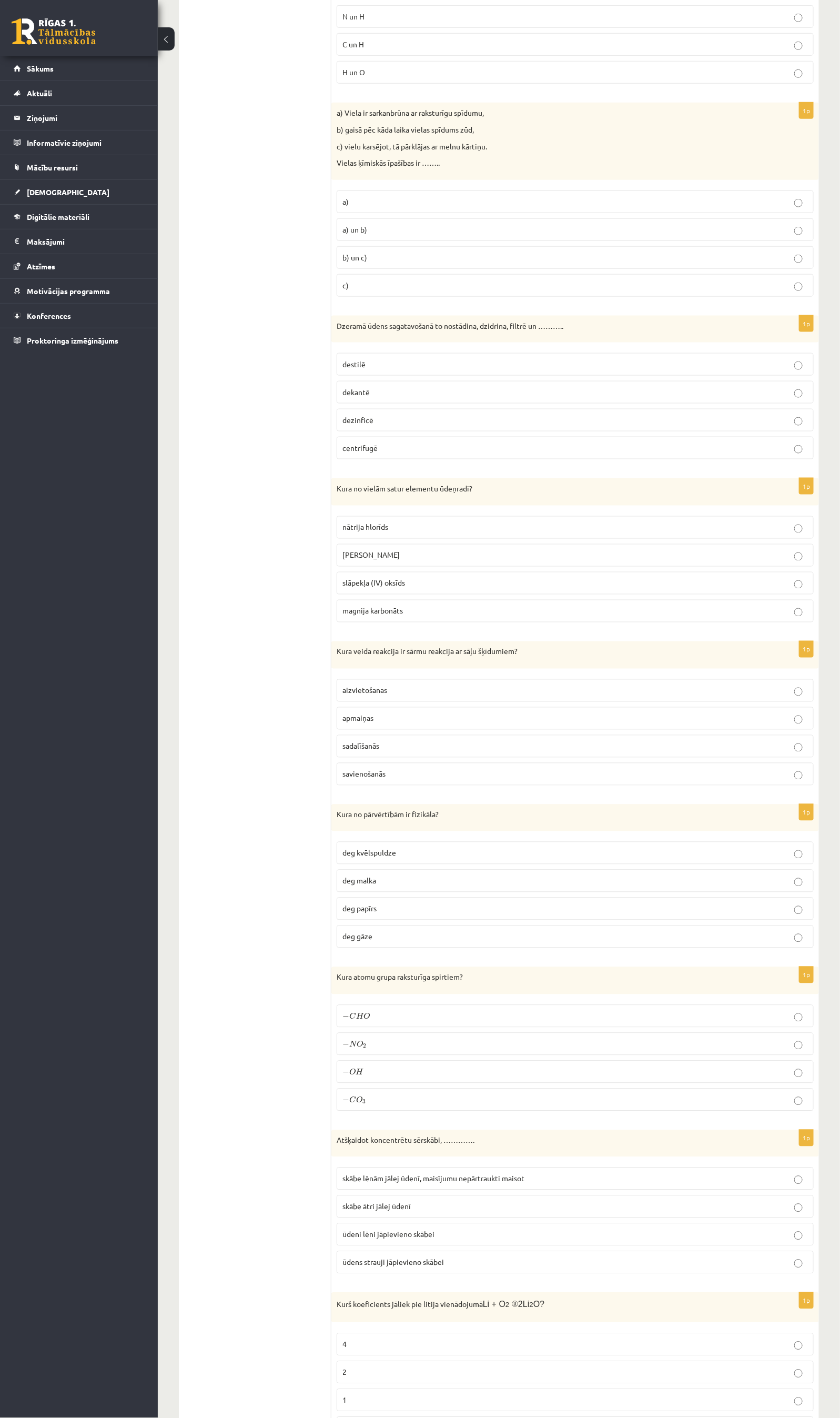
scroll to position [1916, 0]
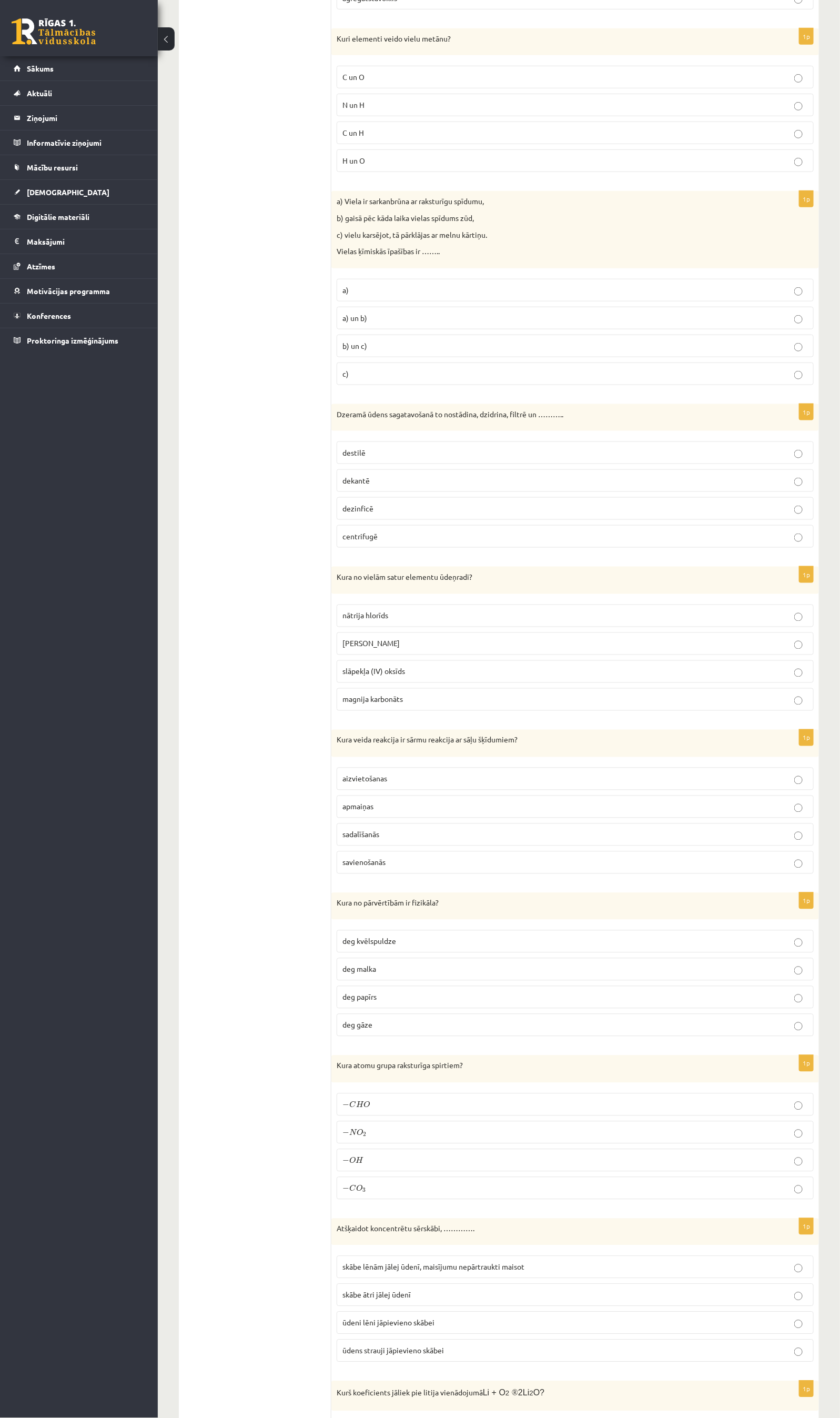
click at [360, 513] on span "dezinficē" at bounding box center [358, 509] width 31 height 10
click at [378, 648] on span "kālija hidroksīds" at bounding box center [371, 644] width 57 height 10
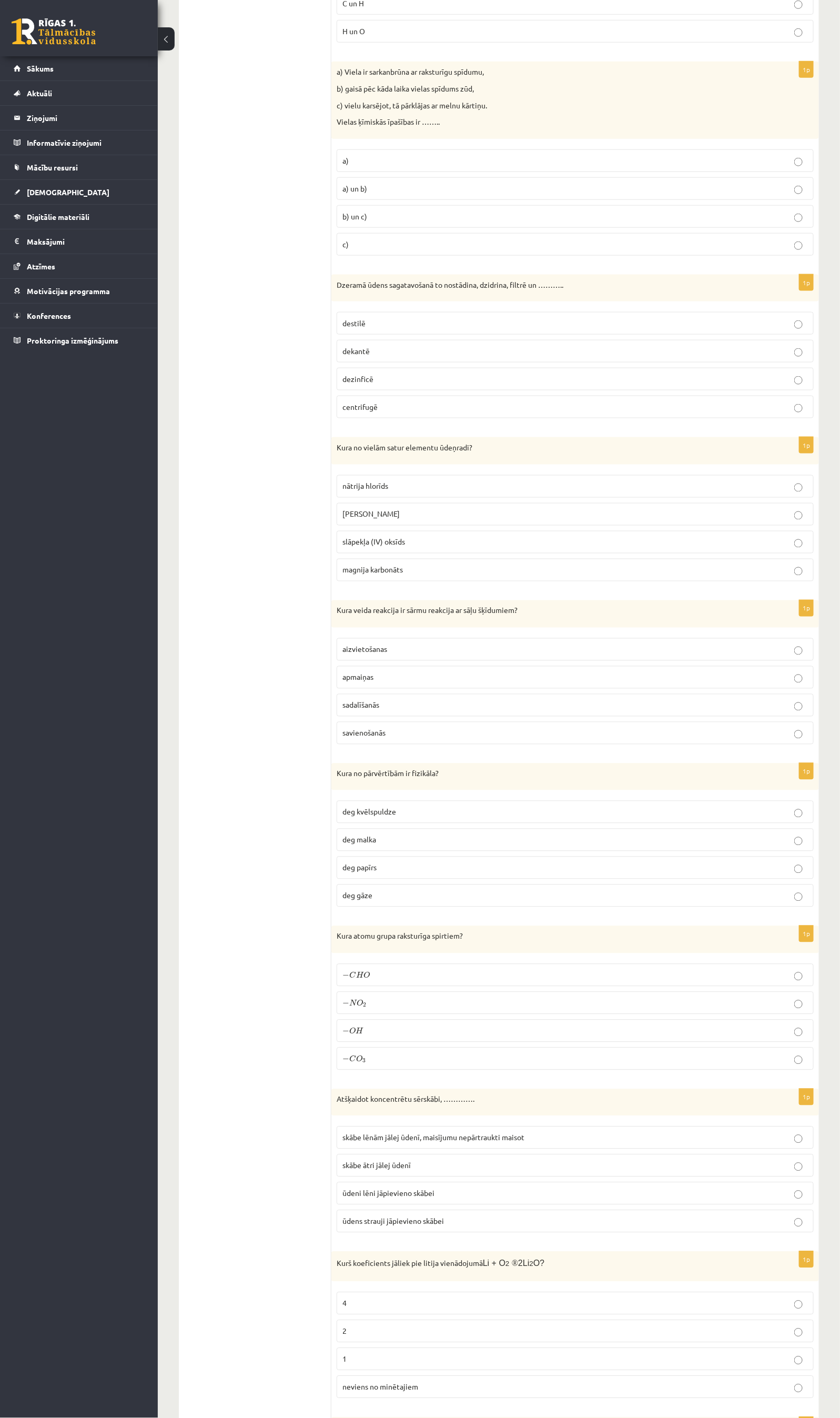
scroll to position [2074, 0]
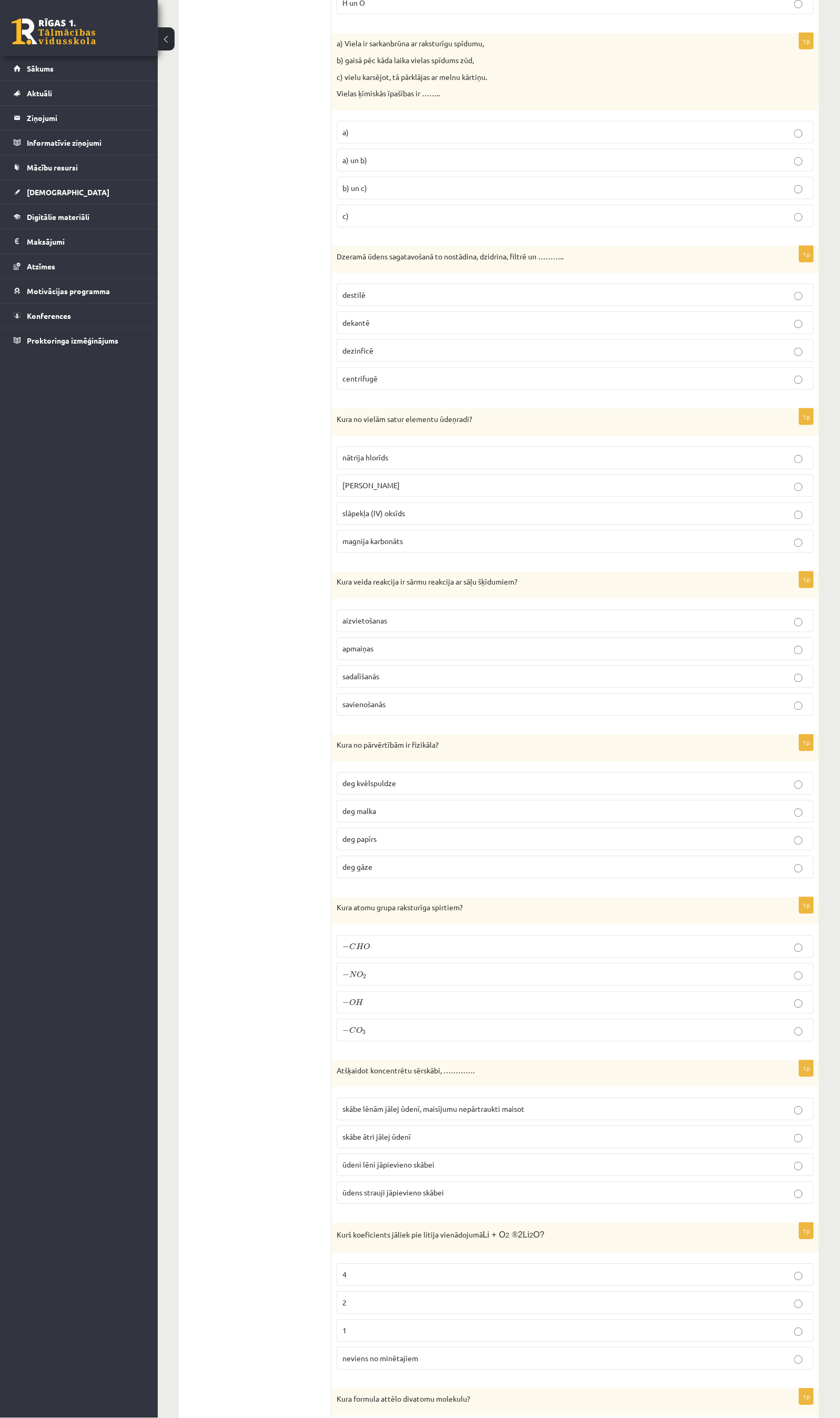
click at [365, 653] on span "apmaiņas" at bounding box center [358, 649] width 31 height 10
click at [383, 817] on p "deg malka" at bounding box center [576, 811] width 466 height 11
click at [341, 945] on label "− O H − O H" at bounding box center [575, 1002] width 477 height 22
click at [336, 945] on label "skābe ātri jālej ūdenī" at bounding box center [575, 1137] width 477 height 22
click at [352, 945] on p "4" at bounding box center [576, 1275] width 466 height 11
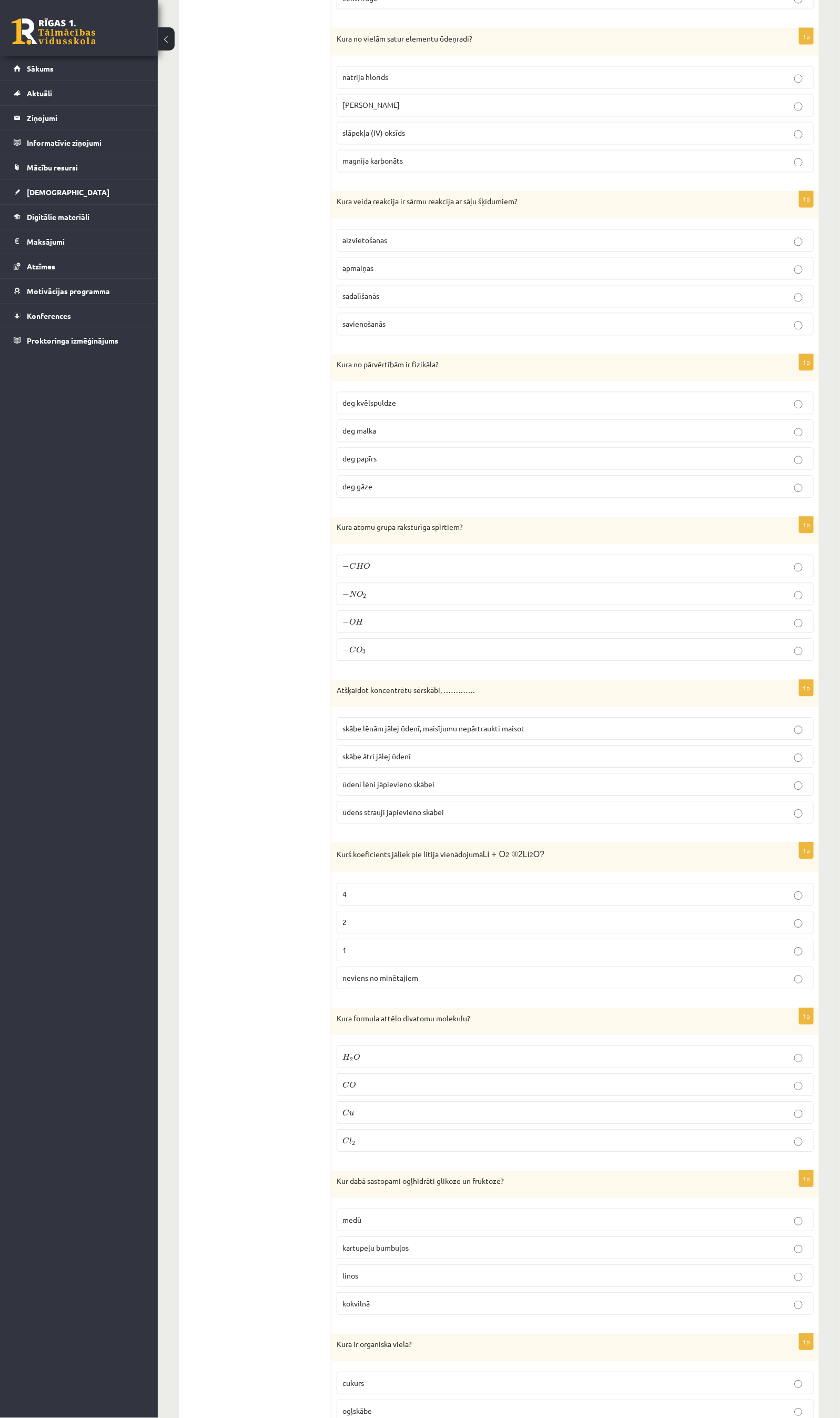
scroll to position [2548, 0]
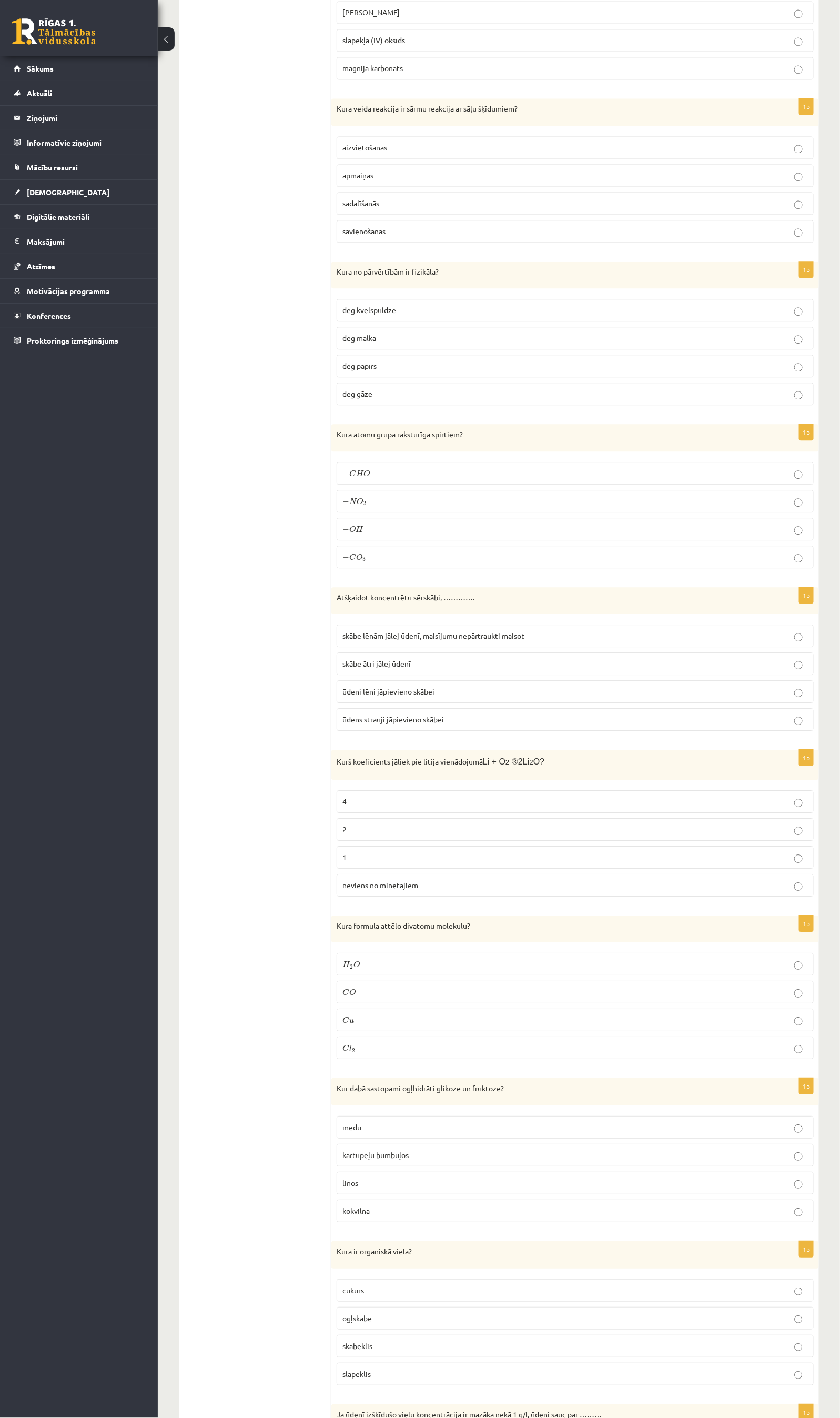
click at [345, 945] on span "C" at bounding box center [346, 1048] width 7 height 7
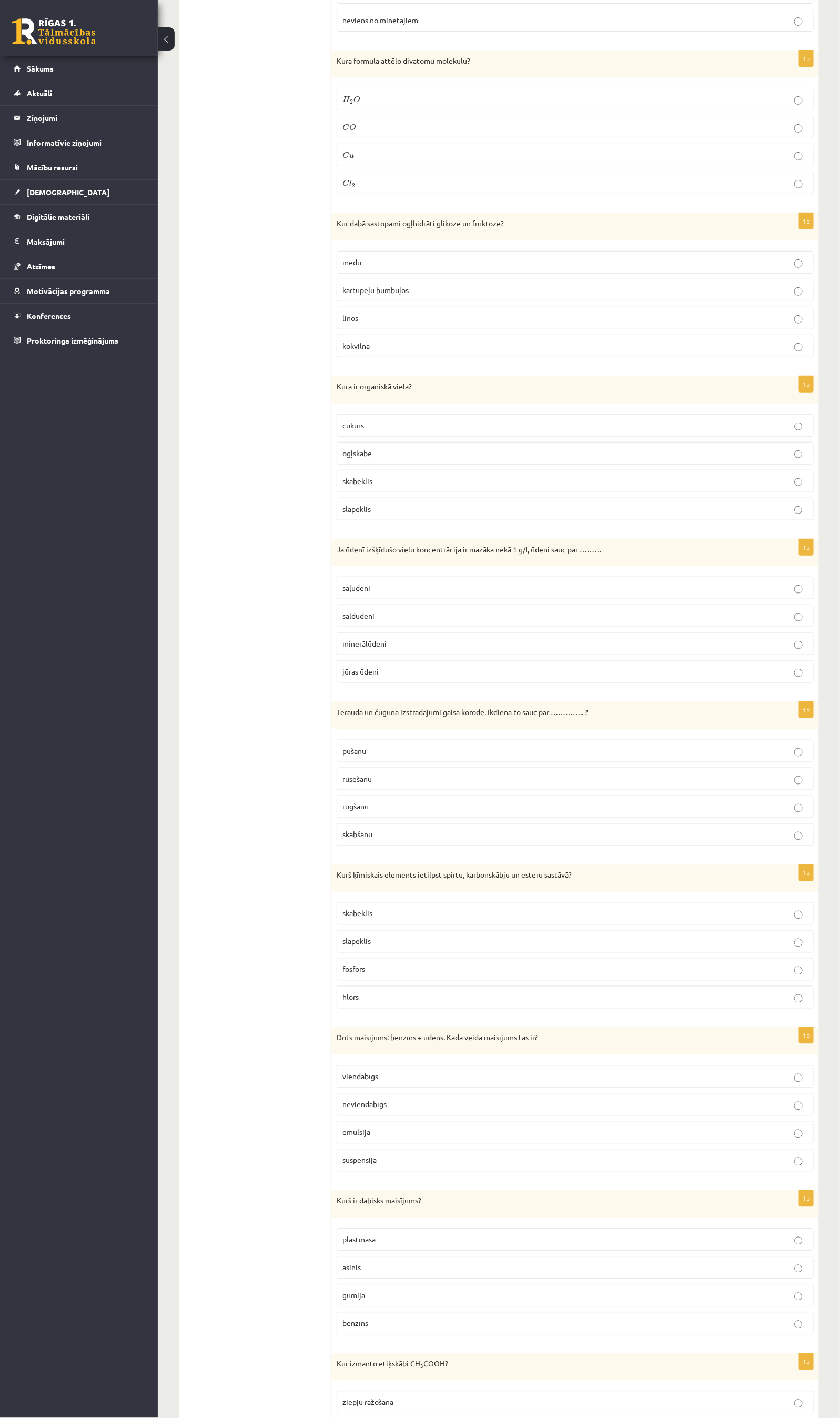
scroll to position [3126, 0]
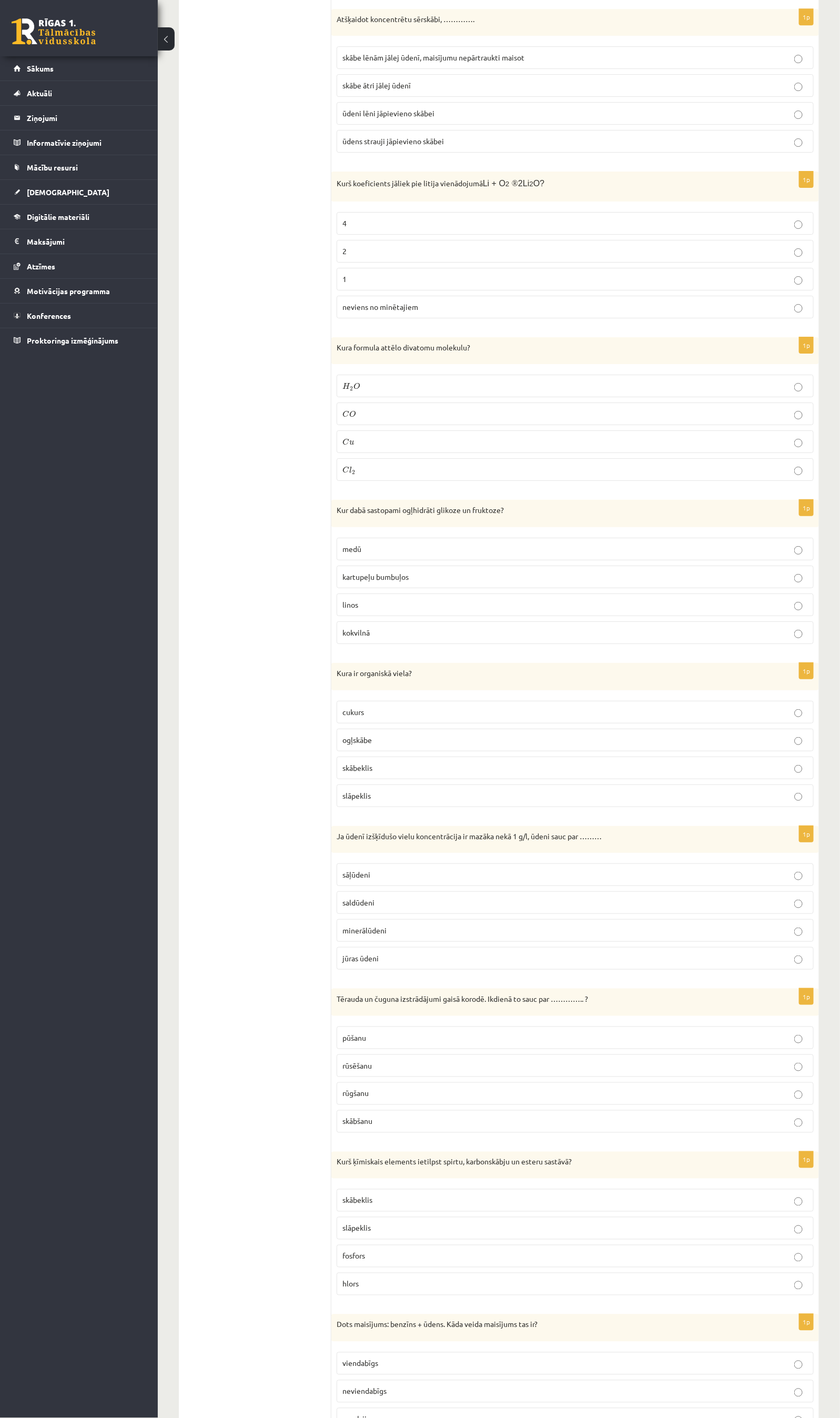
click at [373, 555] on p "medū" at bounding box center [576, 549] width 466 height 11
click at [358, 716] on span "cukurs" at bounding box center [353, 712] width 22 height 10
click at [364, 879] on span "sāļūdeni" at bounding box center [357, 874] width 28 height 10
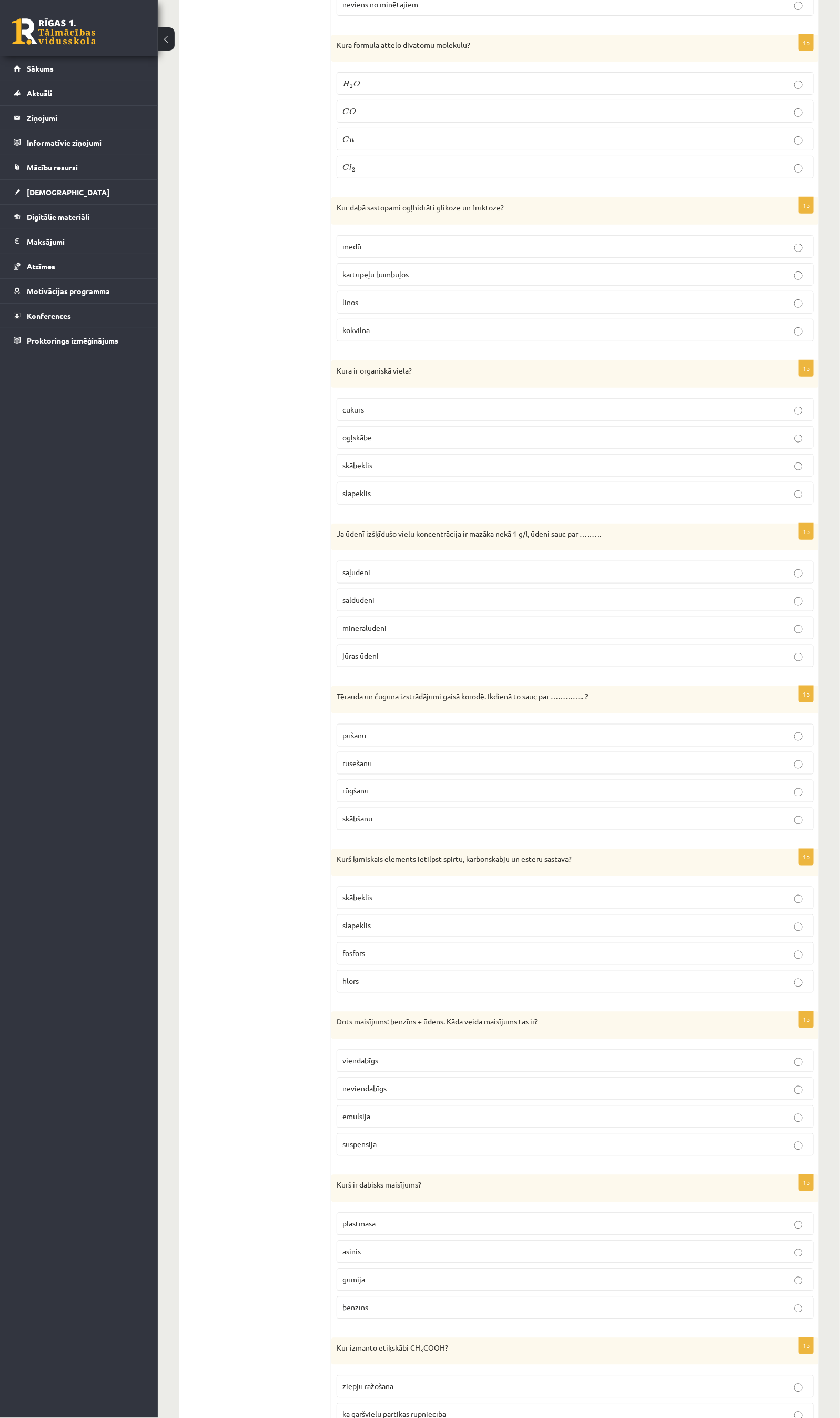
scroll to position [3442, 0]
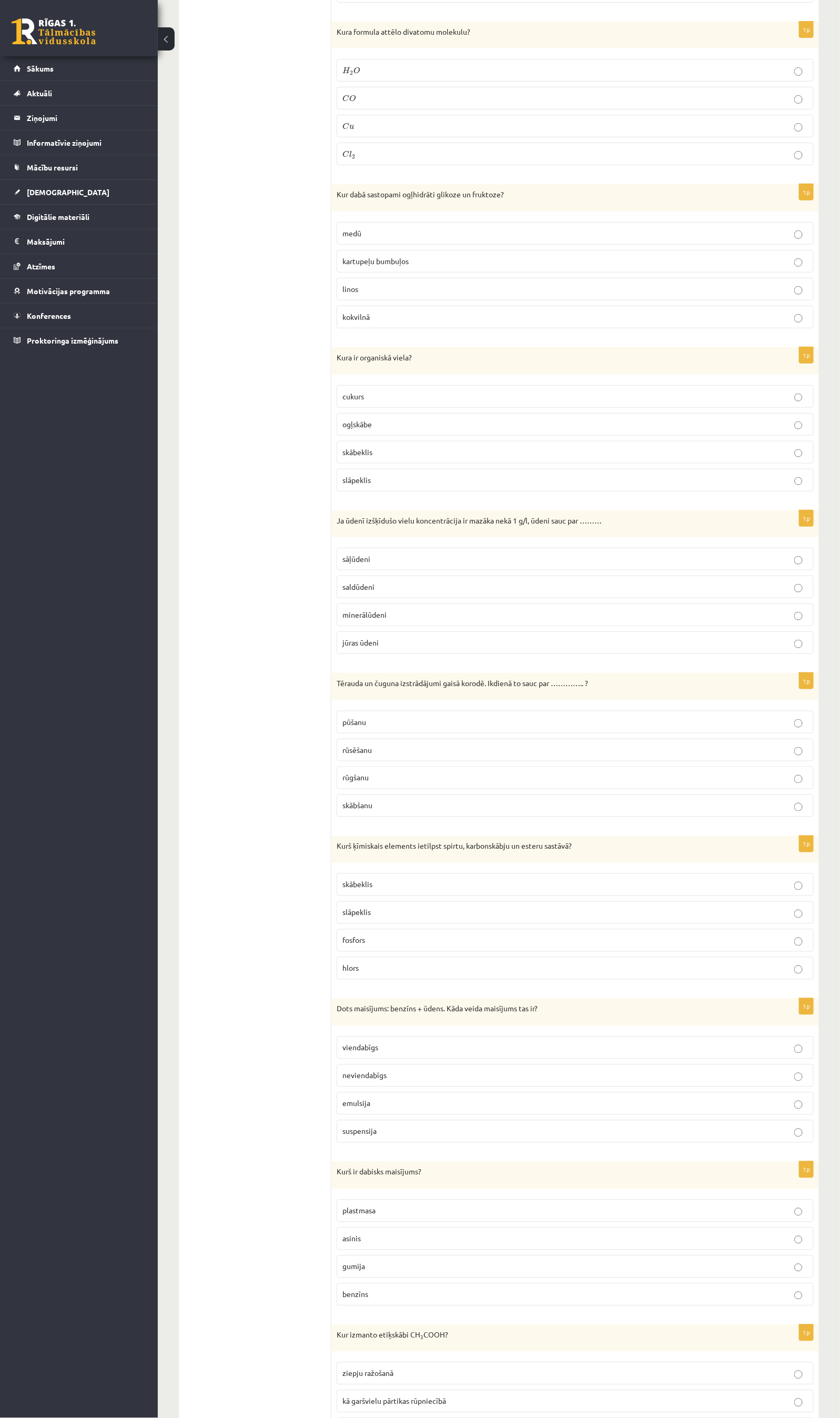
click at [365, 755] on span "rūsēšanu" at bounding box center [357, 750] width 29 height 10
click at [376, 891] on p "skābeklis" at bounding box center [576, 885] width 466 height 11
click at [380, 945] on span "neviendabīgs" at bounding box center [364, 1076] width 44 height 10
click at [352, 945] on span "asinis" at bounding box center [352, 1239] width 18 height 10
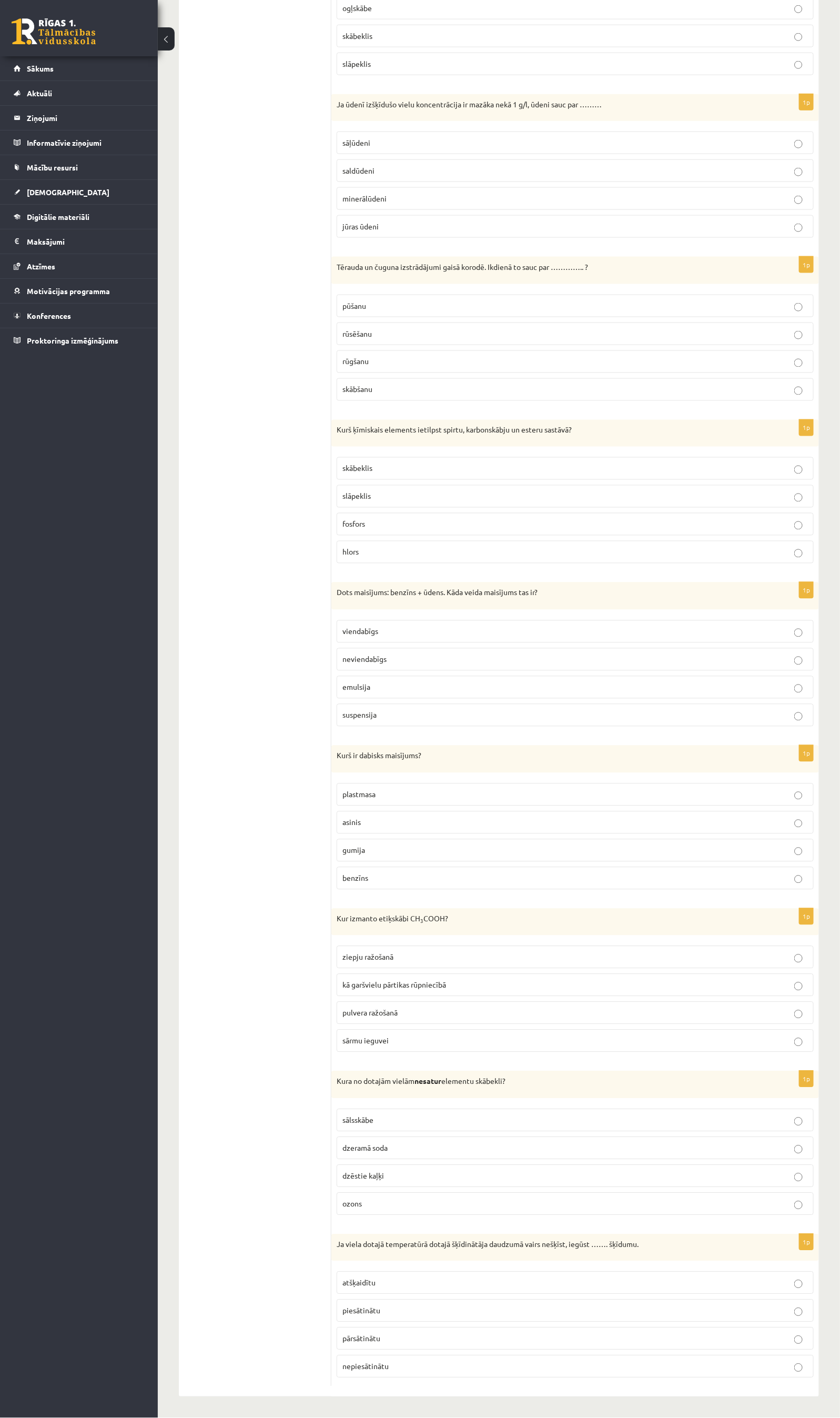
scroll to position [3915, 0]
click at [381, 945] on span "ziepju ražošanā" at bounding box center [368, 957] width 51 height 10
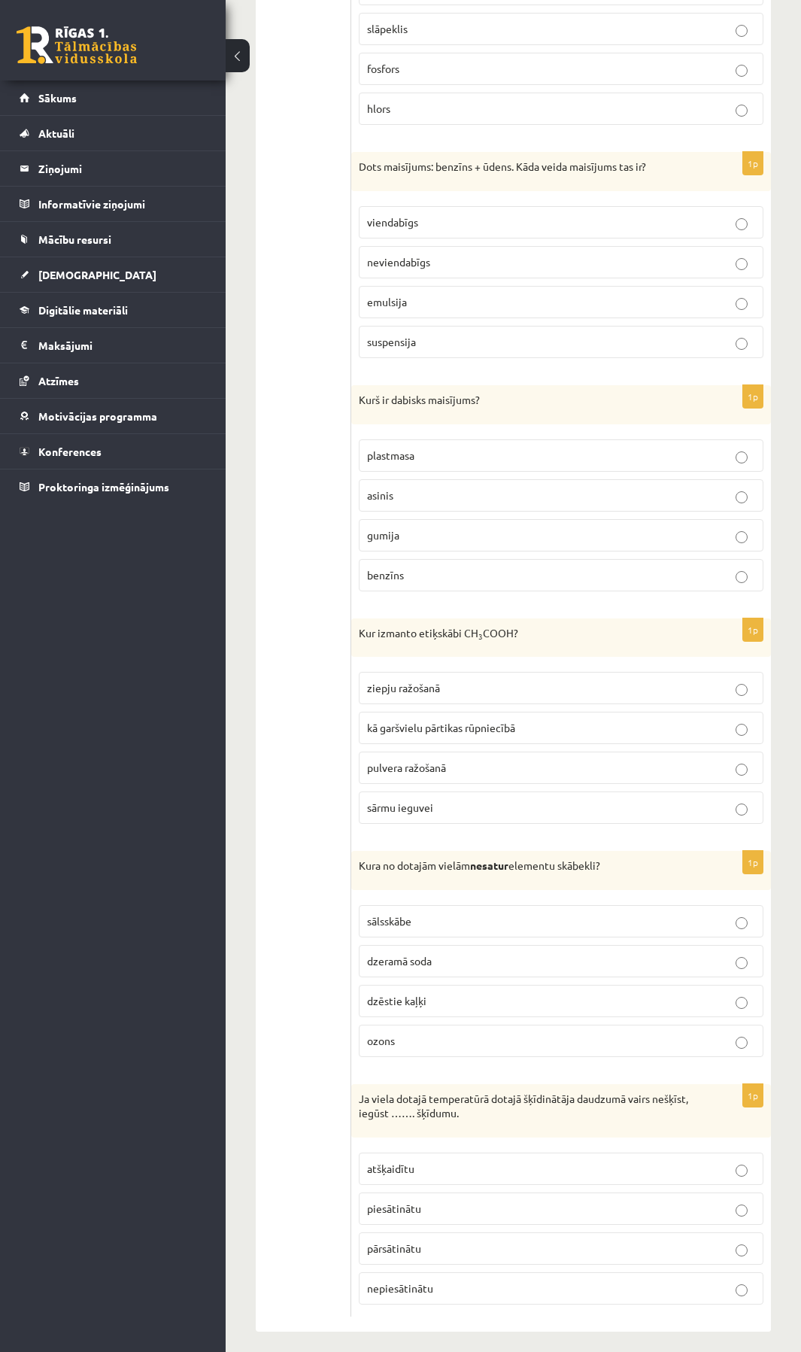
scroll to position [6279, 0]
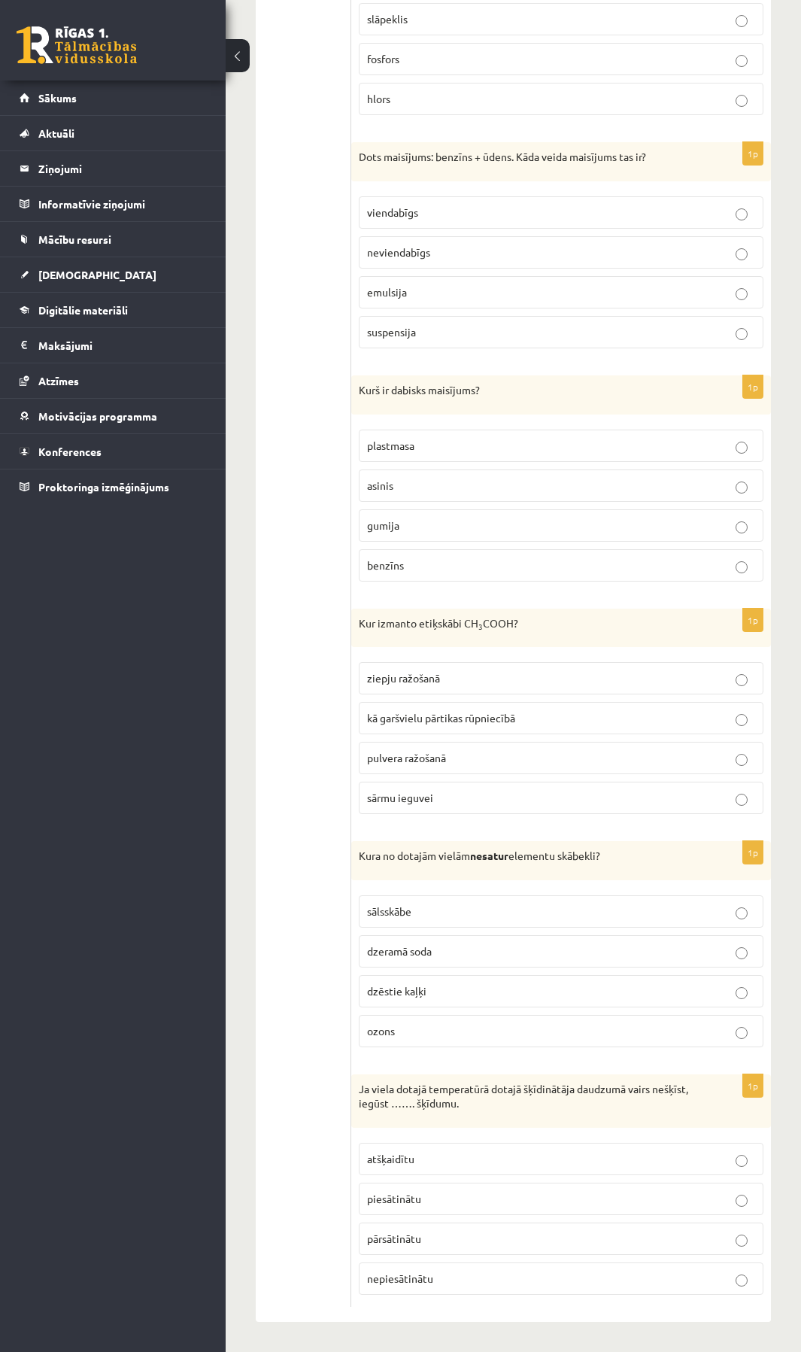
click at [402, 910] on span "sālsskābe" at bounding box center [389, 911] width 44 height 14
click at [402, 1192] on span "piesātinātu" at bounding box center [394, 1198] width 54 height 14
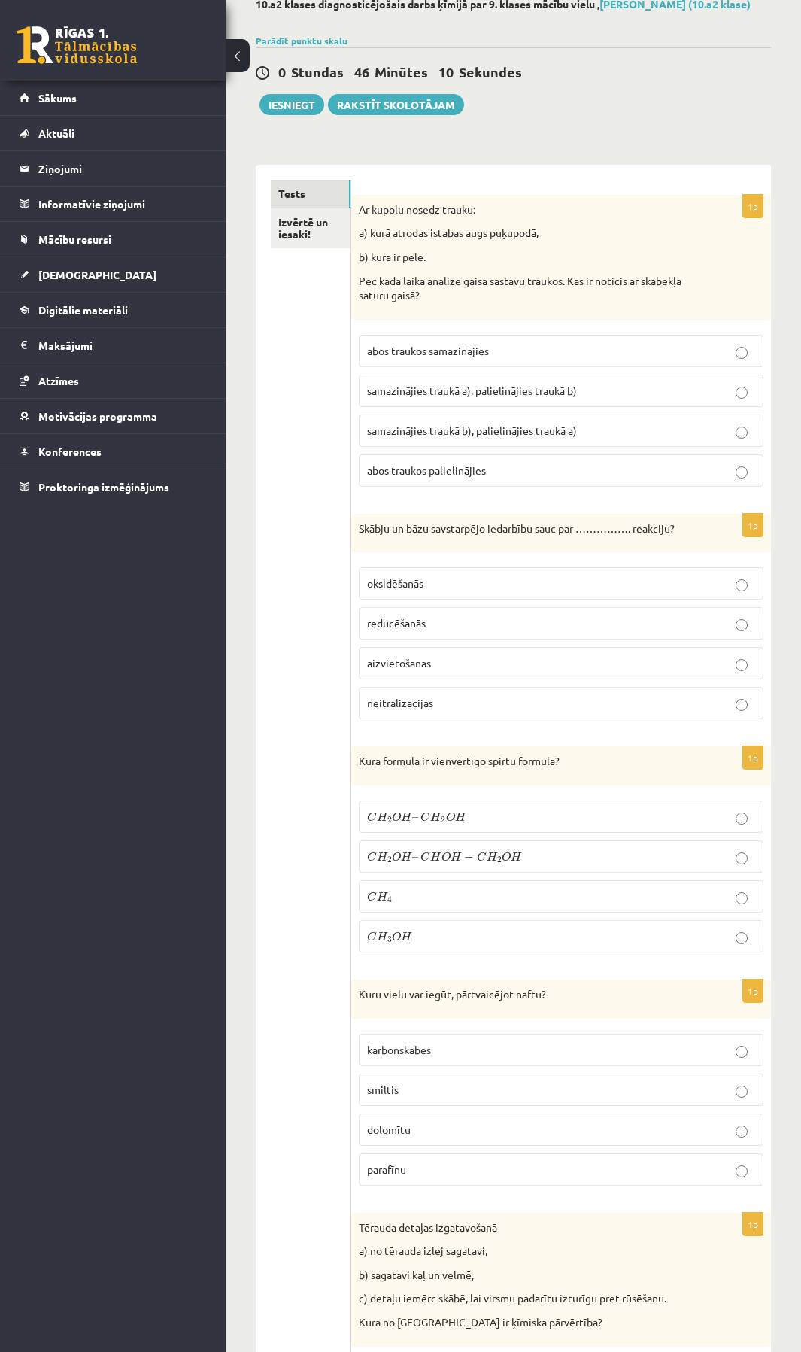
scroll to position [0, 0]
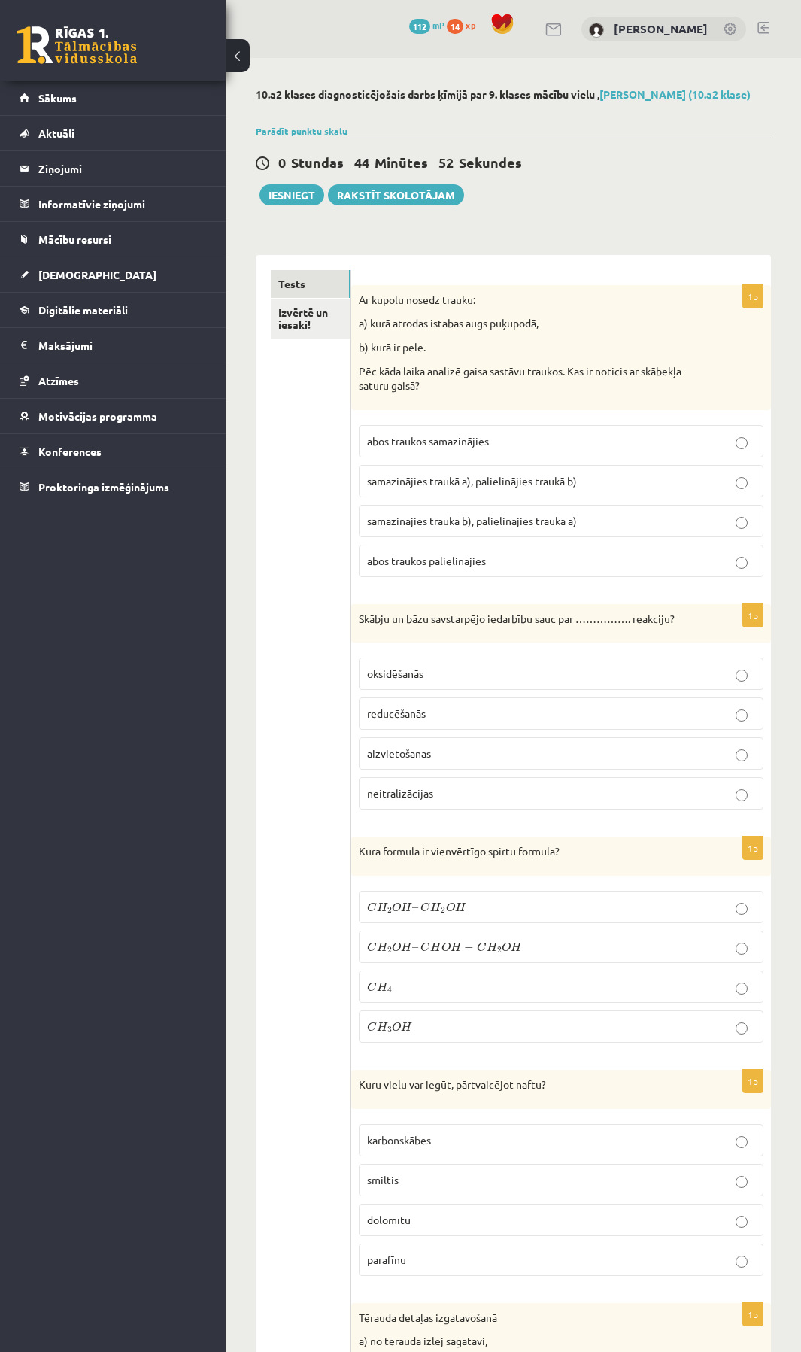
click at [730, 676] on p "oksidēšanās" at bounding box center [561, 674] width 388 height 16
click at [308, 322] on link "Izvērtē un iesaki!" at bounding box center [311, 319] width 80 height 41
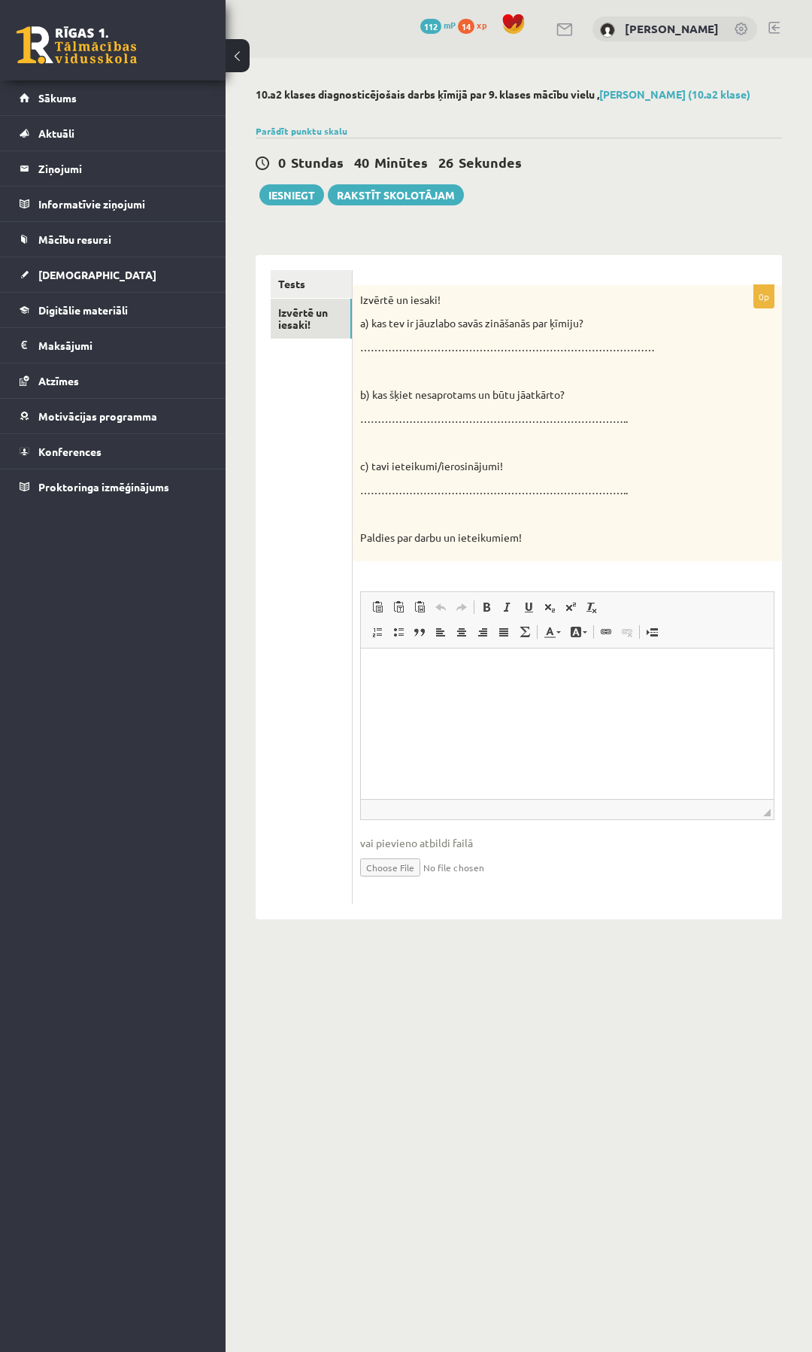
click at [393, 346] on p "…………………………………………………………………………" at bounding box center [529, 347] width 339 height 15
click at [466, 354] on p "…………………………………………………………………………" at bounding box center [529, 347] width 339 height 15
click at [466, 340] on p "…………………………………………………………………………" at bounding box center [529, 347] width 339 height 15
click at [456, 347] on p "…………………………………………………………………………" at bounding box center [529, 347] width 339 height 15
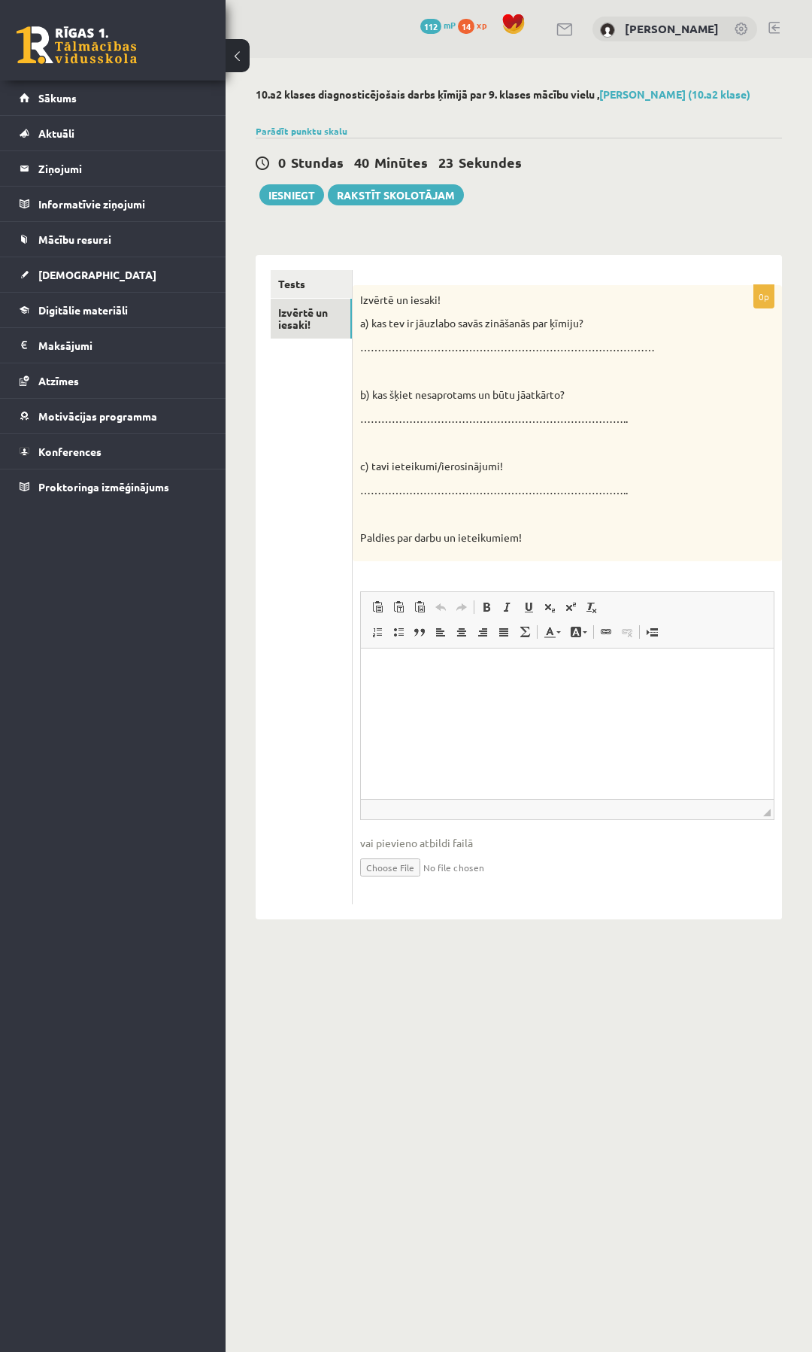
click at [499, 357] on div "Izvērtē un iesaki! a) kas tev ir jāuzlabo savās zināšanās par ķīmiju? …………………………" at bounding box center [567, 423] width 429 height 277
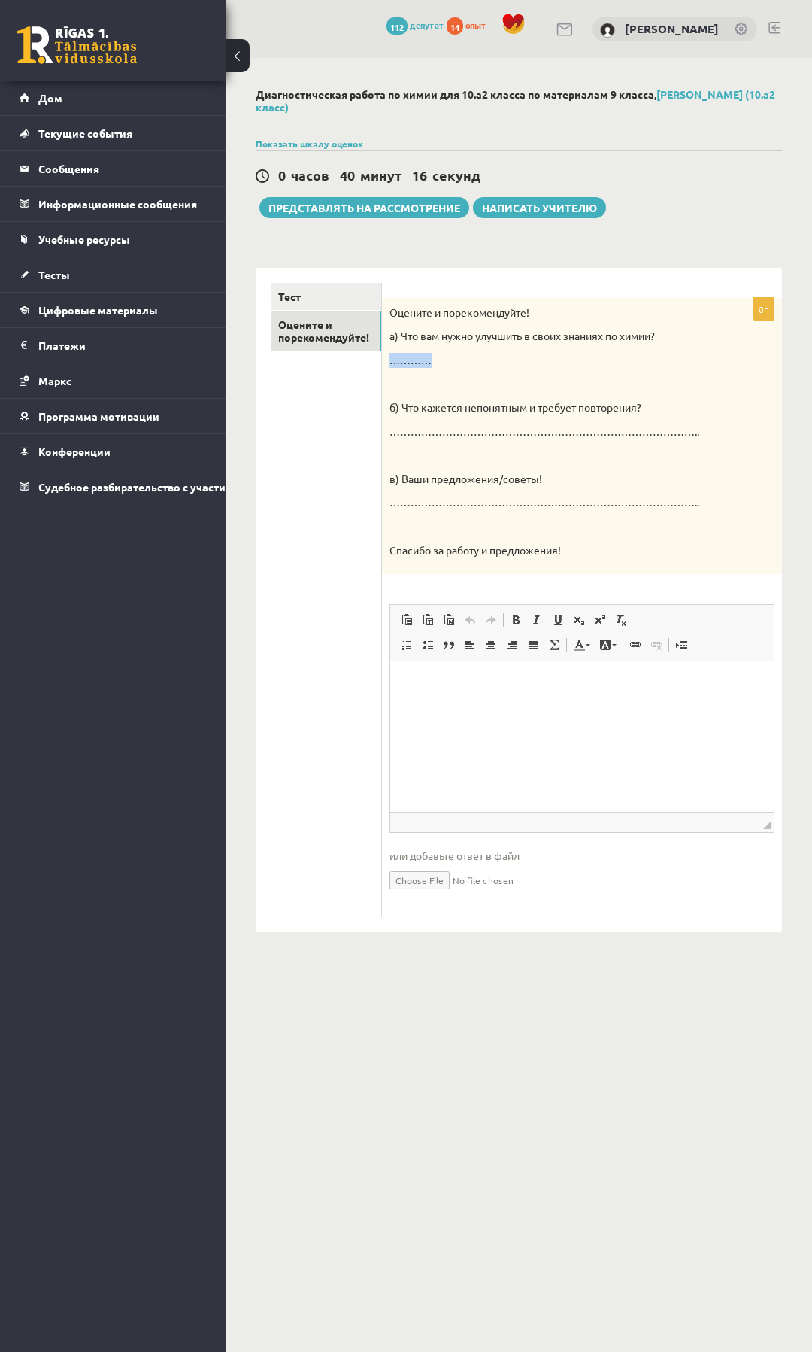
drag, startPoint x: 433, startPoint y: 360, endPoint x: 384, endPoint y: 366, distance: 48.4
click at [384, 366] on div "Оцените и порекомендуйте! а) Что вам нужно улучшить в своих знаниях по химии? ……" at bounding box center [582, 436] width 400 height 277
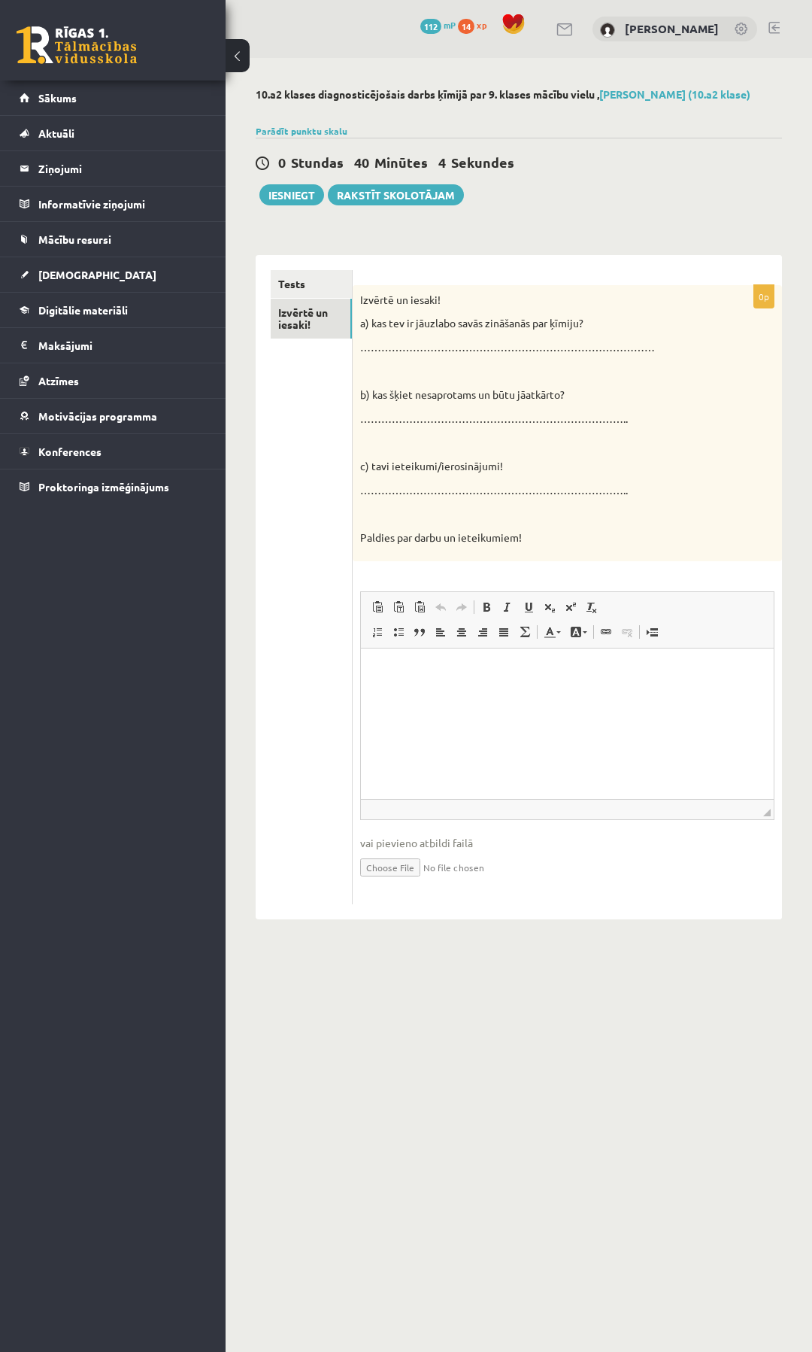
click at [398, 340] on div "Izvērtē un iesaki! a) kas tev ir jāuzlabo savās zināšanās par ķīmiju? …………………………" at bounding box center [567, 423] width 429 height 277
click at [423, 356] on div "Izvērtē un iesaki! a) kas tev ir jāuzlabo savās zināšanās par ķīmiju? …………………………" at bounding box center [567, 423] width 429 height 277
click at [432, 348] on p "…………………………………………………………………………" at bounding box center [529, 347] width 339 height 15
drag, startPoint x: 660, startPoint y: 351, endPoint x: 360, endPoint y: 348, distance: 300.1
click at [360, 348] on div "Izvērtē un iesaki! a) kas tev ir jāuzlabo savās zināšanās par ķīmiju? …………………………" at bounding box center [567, 423] width 429 height 277
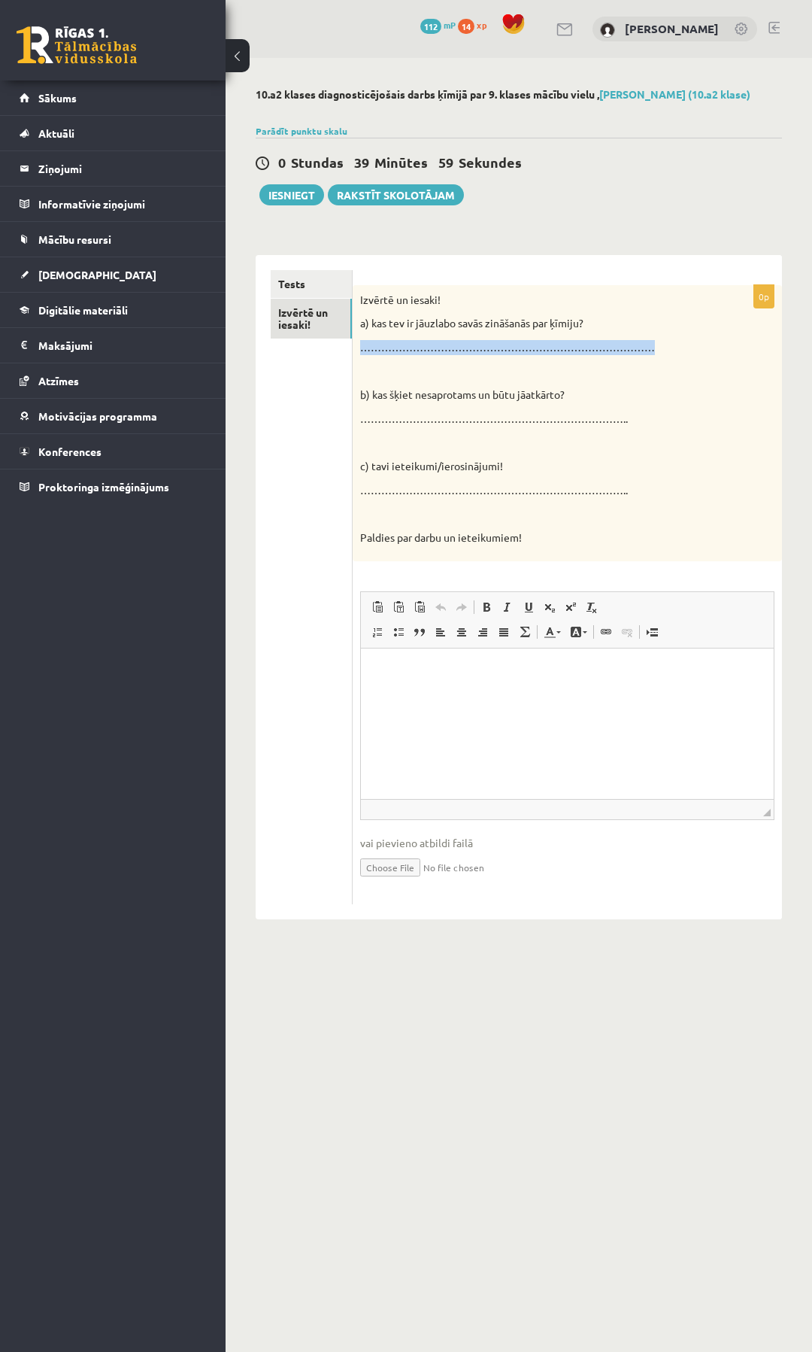
click at [412, 351] on p "…………………………………………………………………………" at bounding box center [529, 347] width 339 height 15
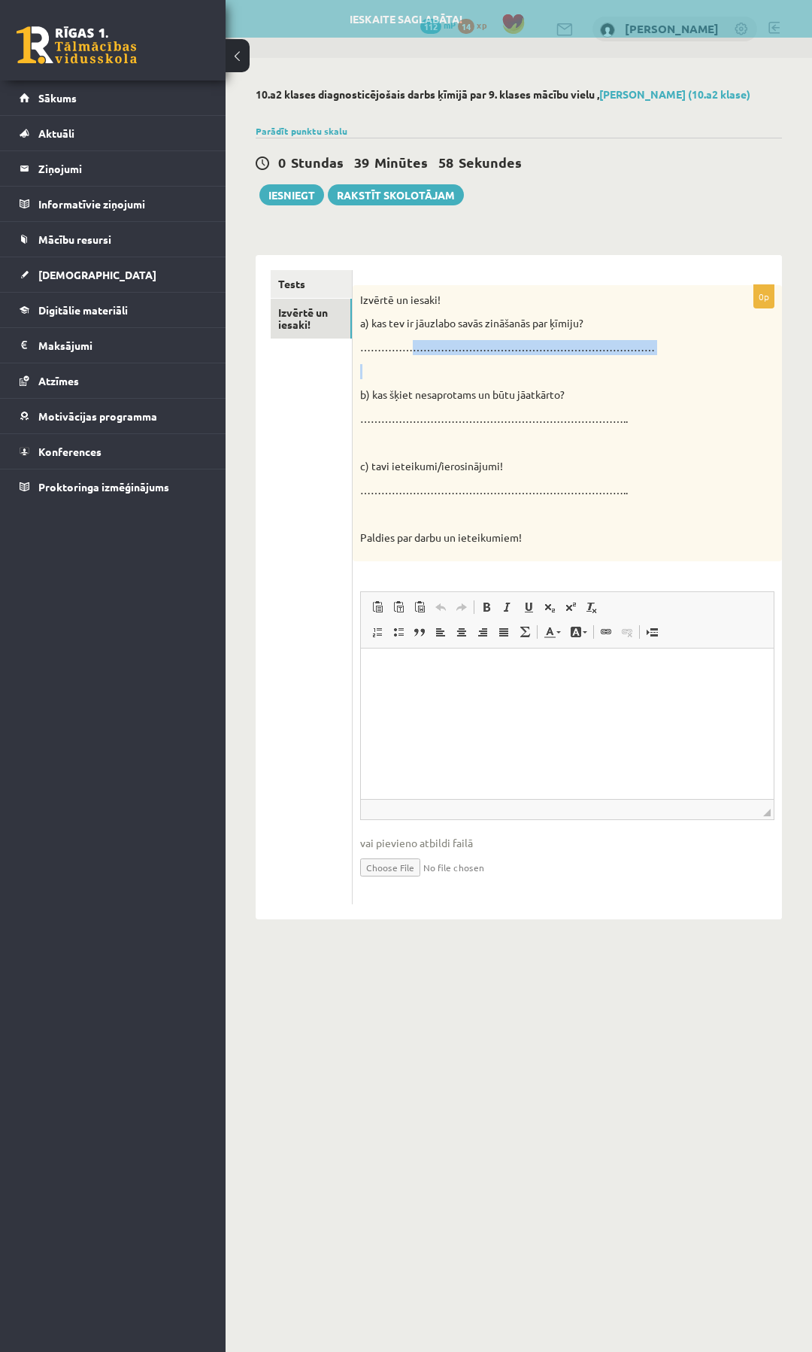
click at [414, 357] on div "Izvērtē un iesaki! a) kas tev ir jāuzlabo savās zināšanās par ķīmiju? …………………………" at bounding box center [567, 423] width 429 height 277
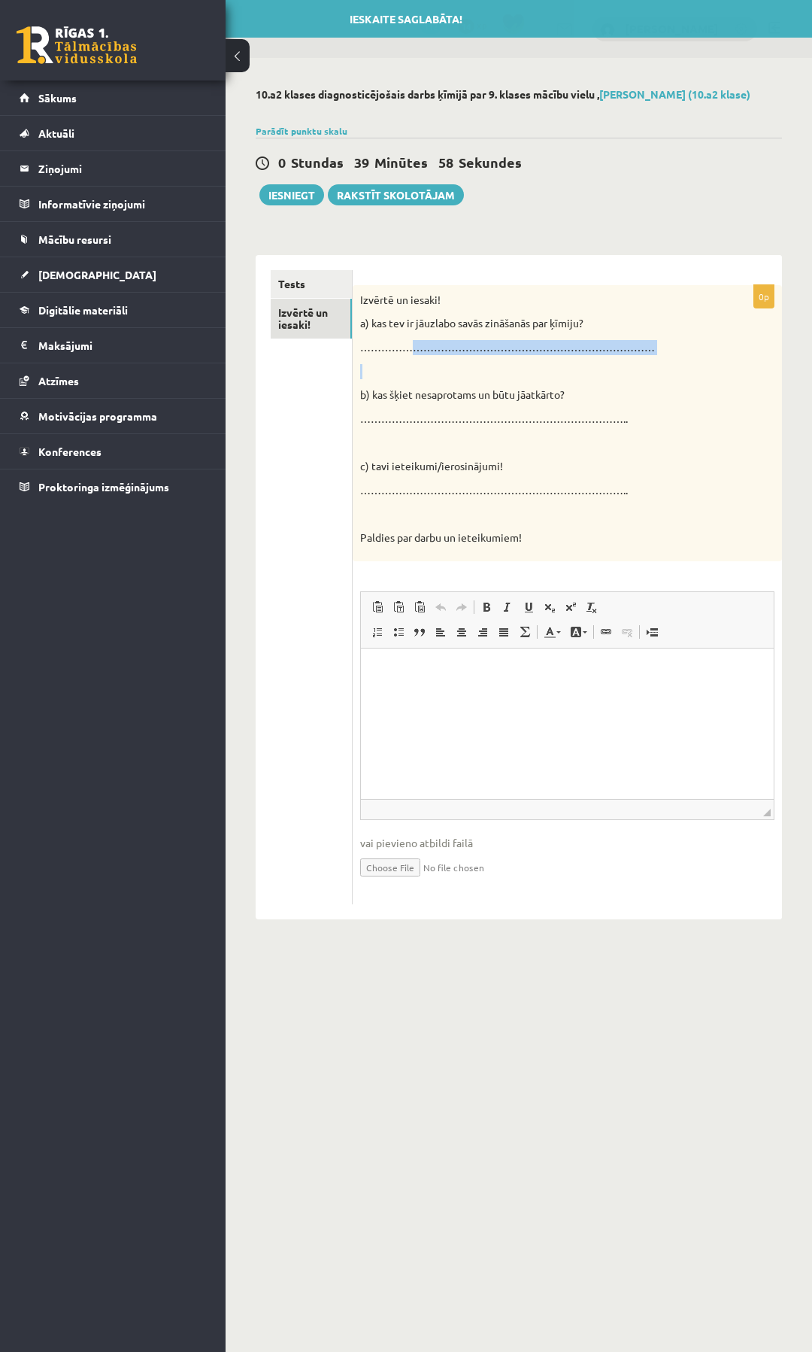
click at [409, 363] on div "Izvērtē un iesaki! a) kas tev ir jāuzlabo savās zināšanās par ķīmiju? …………………………" at bounding box center [567, 423] width 429 height 277
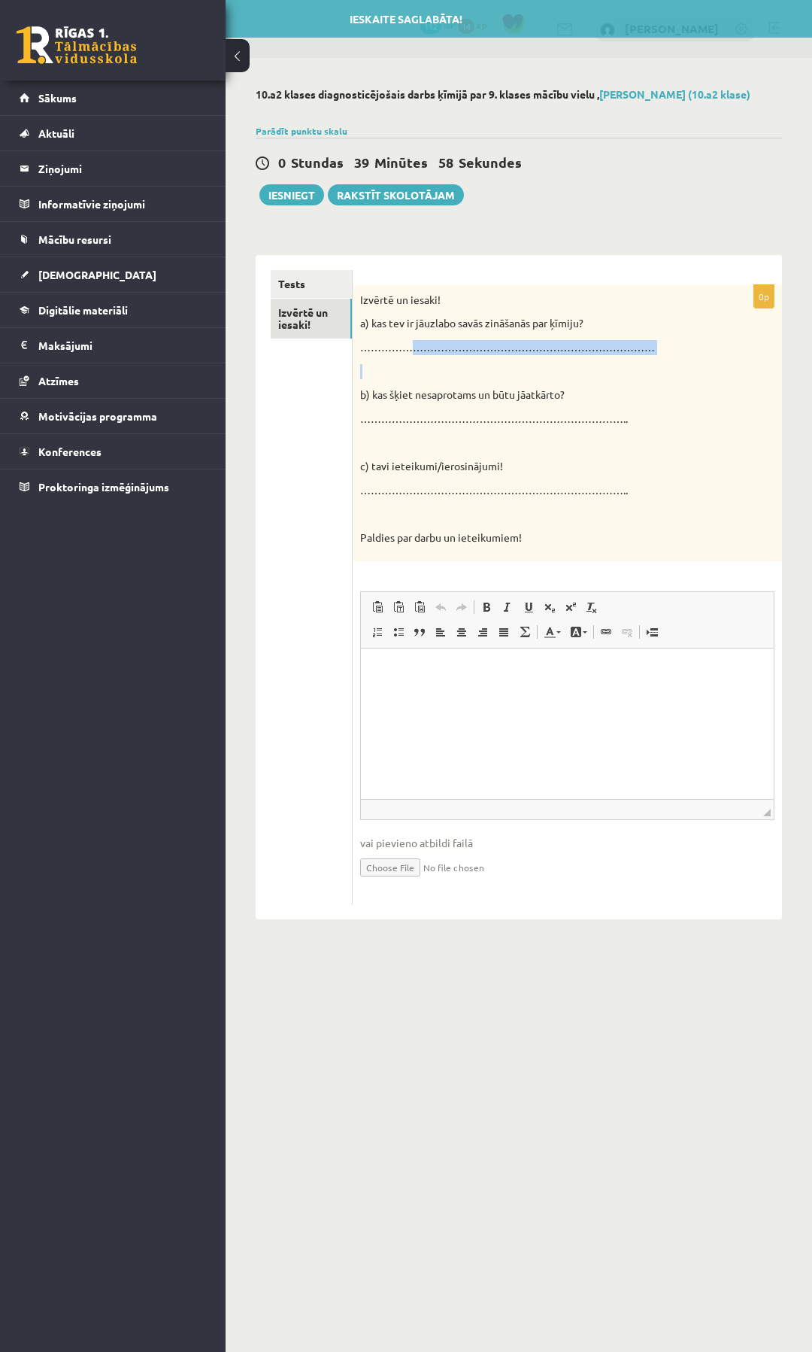
click at [390, 377] on p at bounding box center [529, 371] width 339 height 15
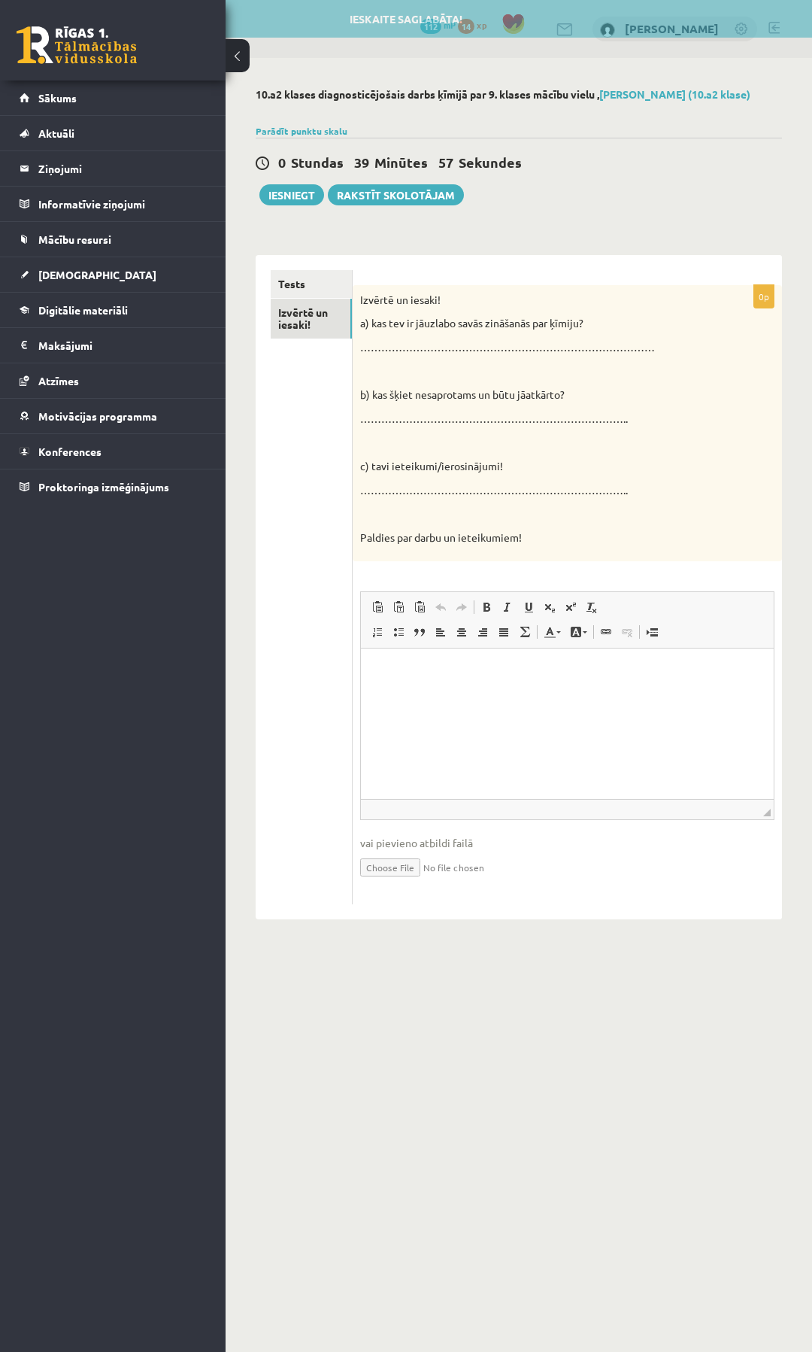
drag, startPoint x: 373, startPoint y: 376, endPoint x: 362, endPoint y: 372, distance: 11.9
click at [364, 374] on p at bounding box center [529, 371] width 339 height 15
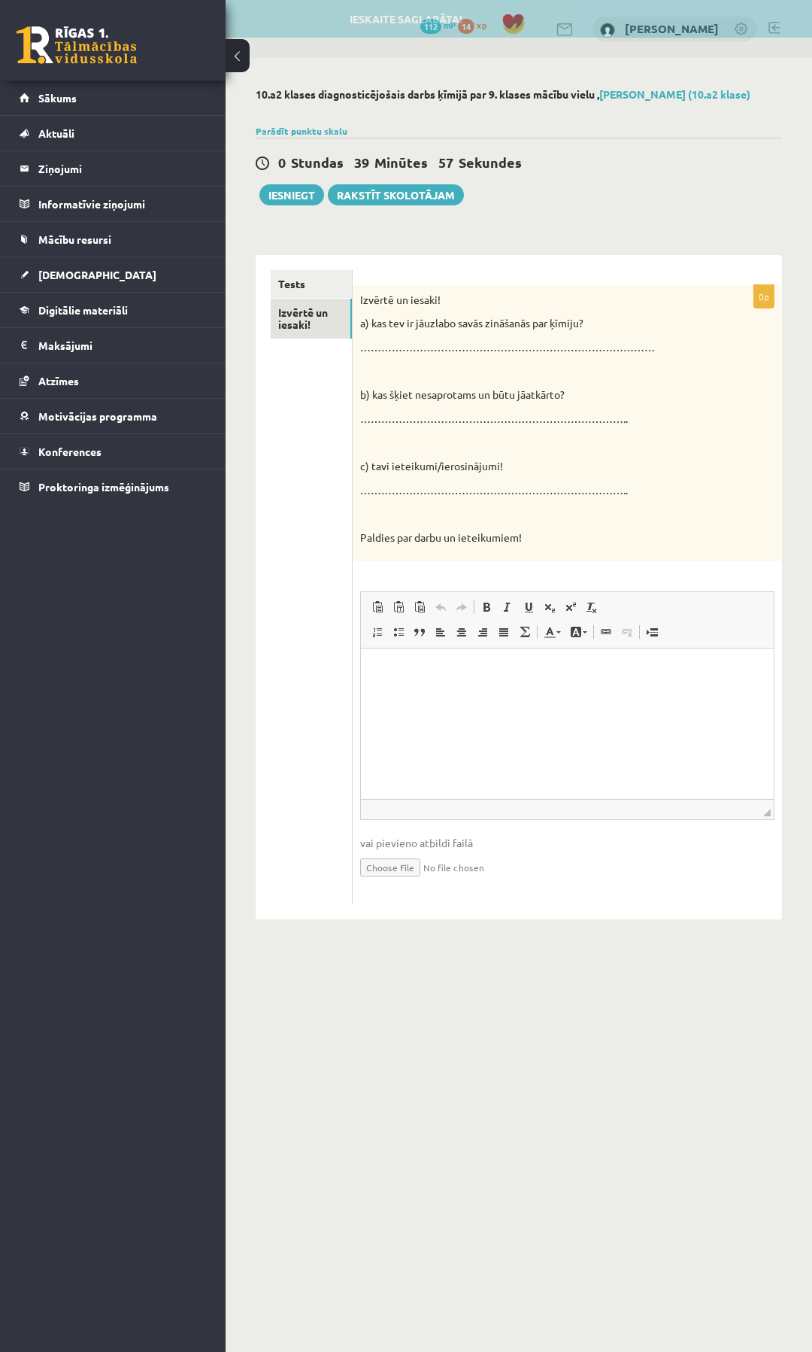
click at [362, 372] on p at bounding box center [529, 371] width 339 height 15
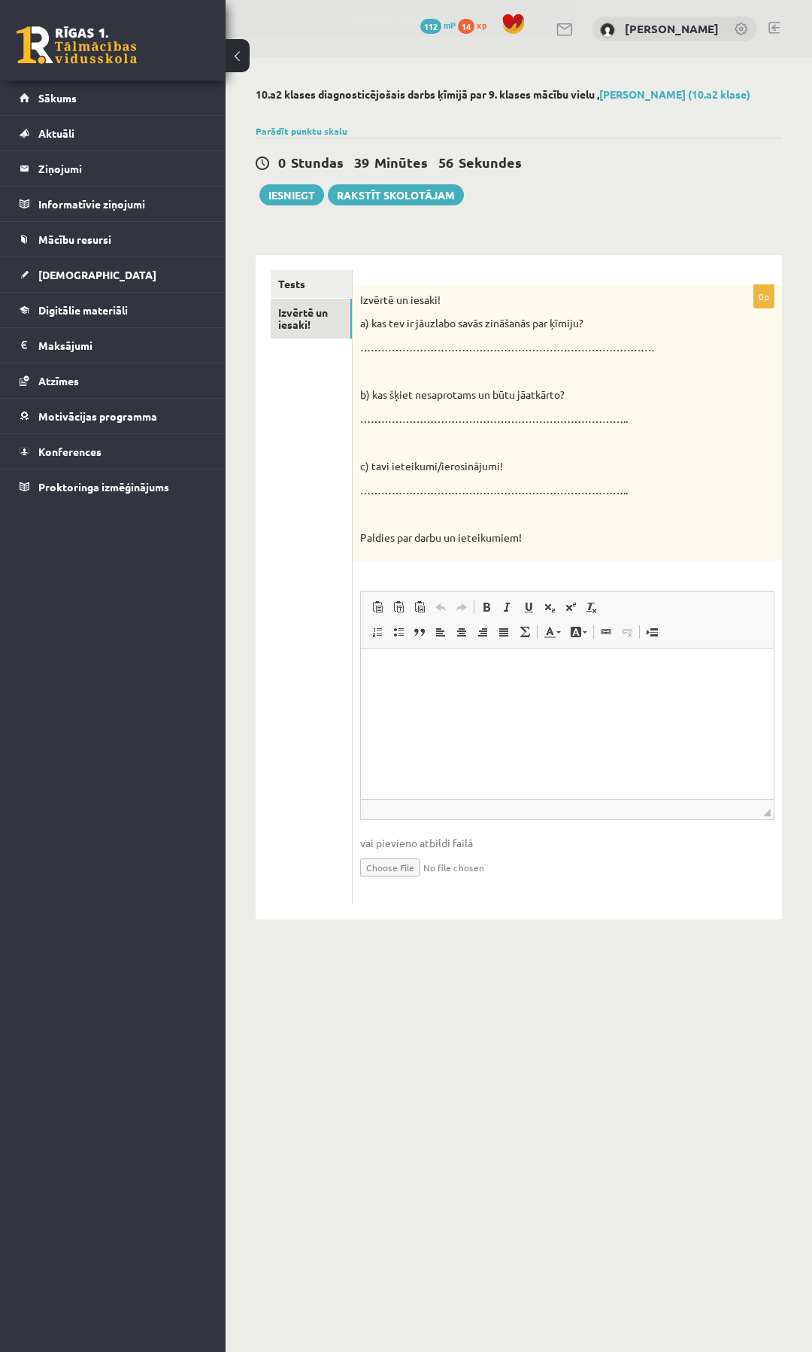
click at [360, 368] on div "Izvērtē un iesaki! a) kas tev ir jāuzlabo savās zināšanās par ķīmiju? …………………………" at bounding box center [567, 423] width 429 height 277
click at [365, 366] on p at bounding box center [529, 371] width 339 height 15
click at [363, 366] on p at bounding box center [529, 371] width 339 height 15
click at [582, 325] on p "a) kas tev ir jāuzlabo savās zināšanās par ķīmiju?" at bounding box center [529, 323] width 339 height 15
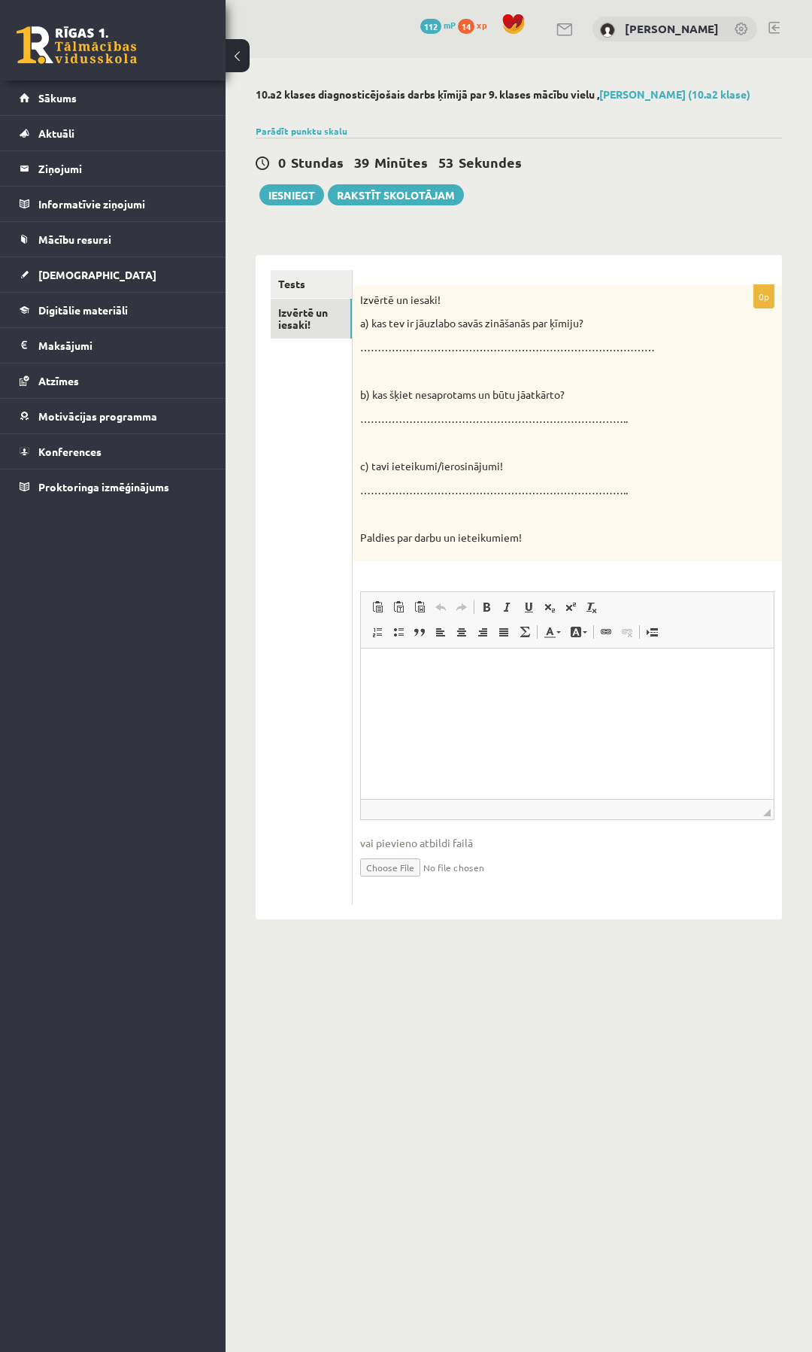
drag, startPoint x: 588, startPoint y: 325, endPoint x: 572, endPoint y: 342, distance: 23.9
click at [588, 326] on p "a) kas tev ir jāuzlabo savās zināšanās par ķīmiju?" at bounding box center [529, 323] width 339 height 15
click at [564, 347] on p "…………………………………………………………………………" at bounding box center [529, 347] width 339 height 15
click at [560, 349] on p "…………………………………………………………………………" at bounding box center [529, 347] width 339 height 15
click at [490, 350] on p "…………………………………………………………………………" at bounding box center [529, 347] width 339 height 15
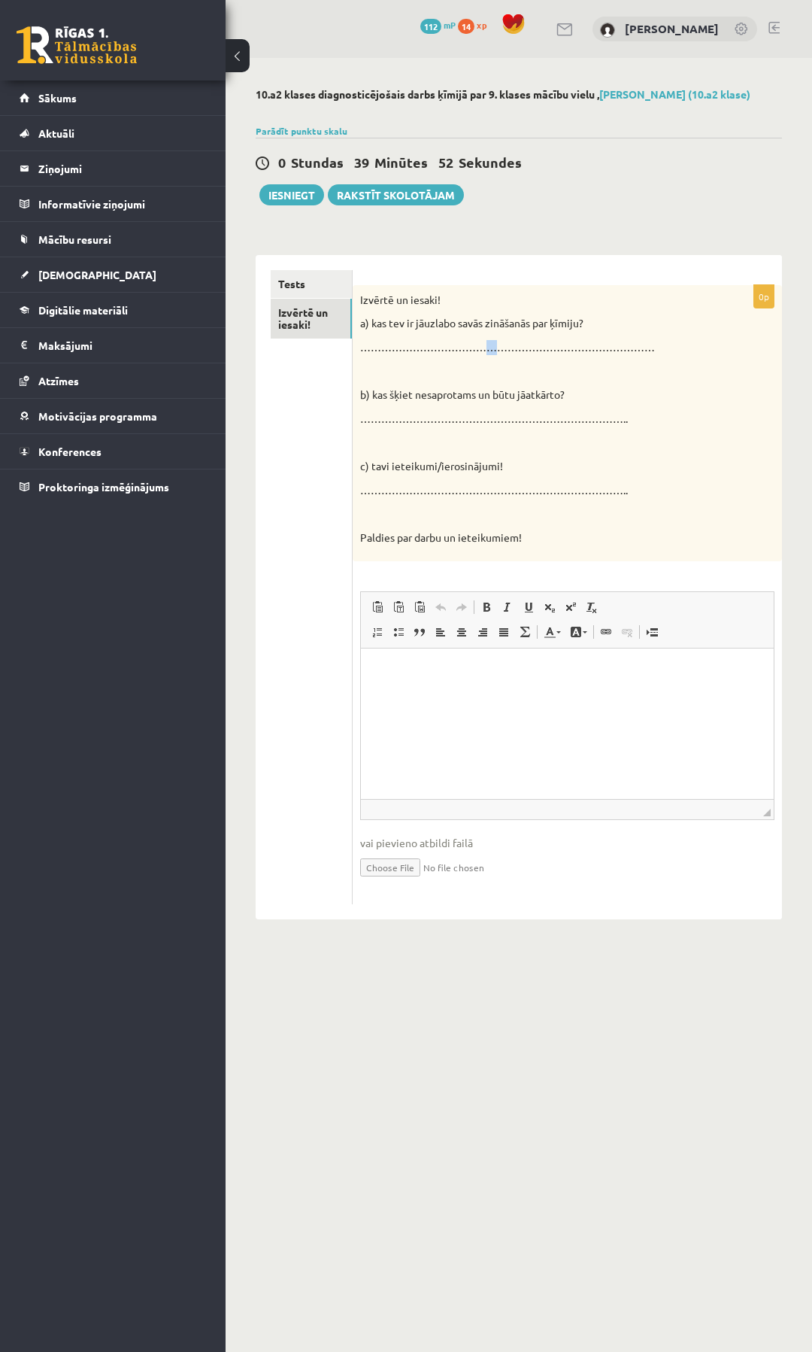
click at [490, 350] on p "…………………………………………………………………………" at bounding box center [529, 347] width 339 height 15
click at [600, 453] on div "Izvērtē un iesaki! a) kas tev ir jāuzlabo savās zināšanās par ķīmiju? …………………………" at bounding box center [567, 423] width 429 height 277
drag, startPoint x: 375, startPoint y: 671, endPoint x: 378, endPoint y: 681, distance: 10.0
click at [375, 672] on p "Bagātinātā teksta redaktors, wiswyg-editor-user-answer-47024867407340" at bounding box center [566, 671] width 383 height 16
click at [399, 754] on p "**" at bounding box center [566, 747] width 382 height 16
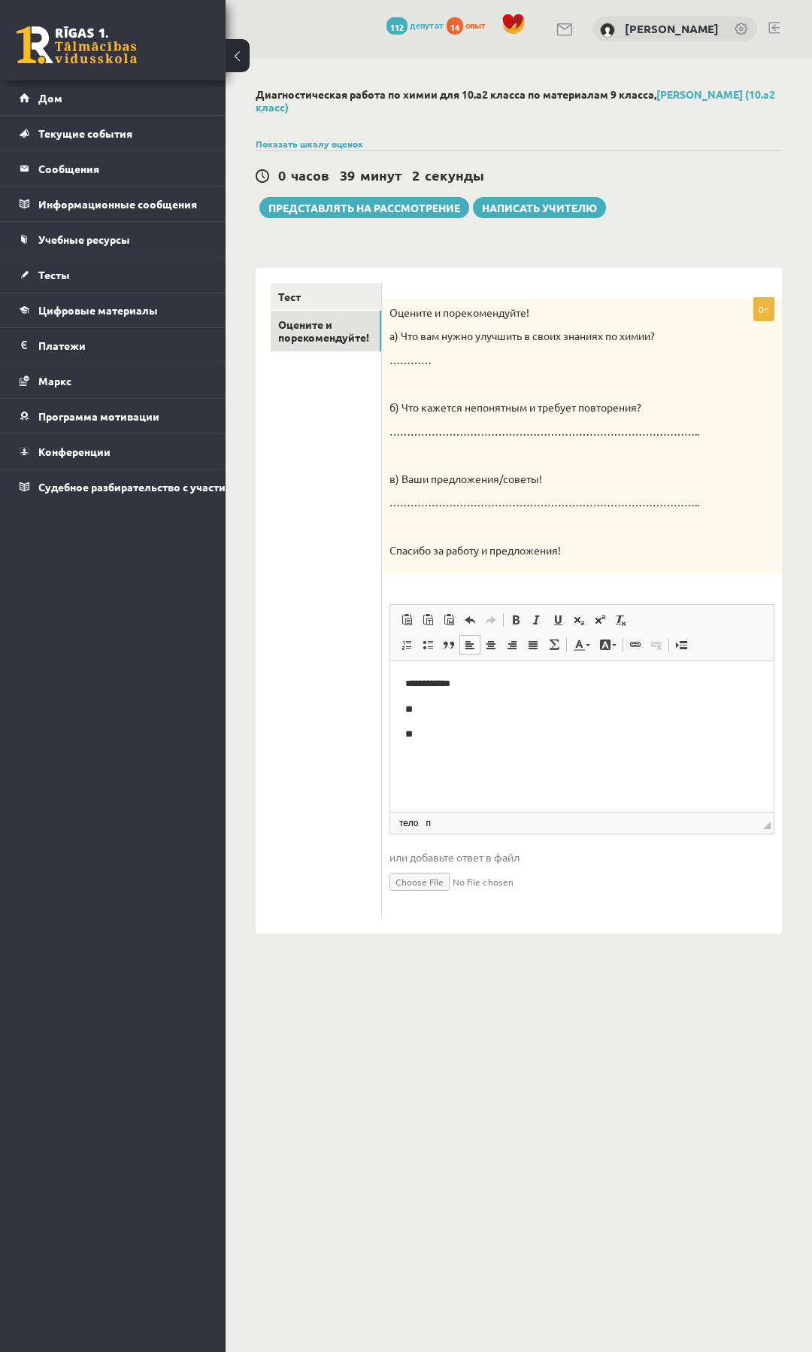
click at [425, 714] on p "**" at bounding box center [581, 710] width 353 height 16
click at [412, 707] on font "**********" at bounding box center [440, 709] width 71 height 10
click at [416, 738] on p "**" at bounding box center [581, 735] width 353 height 16
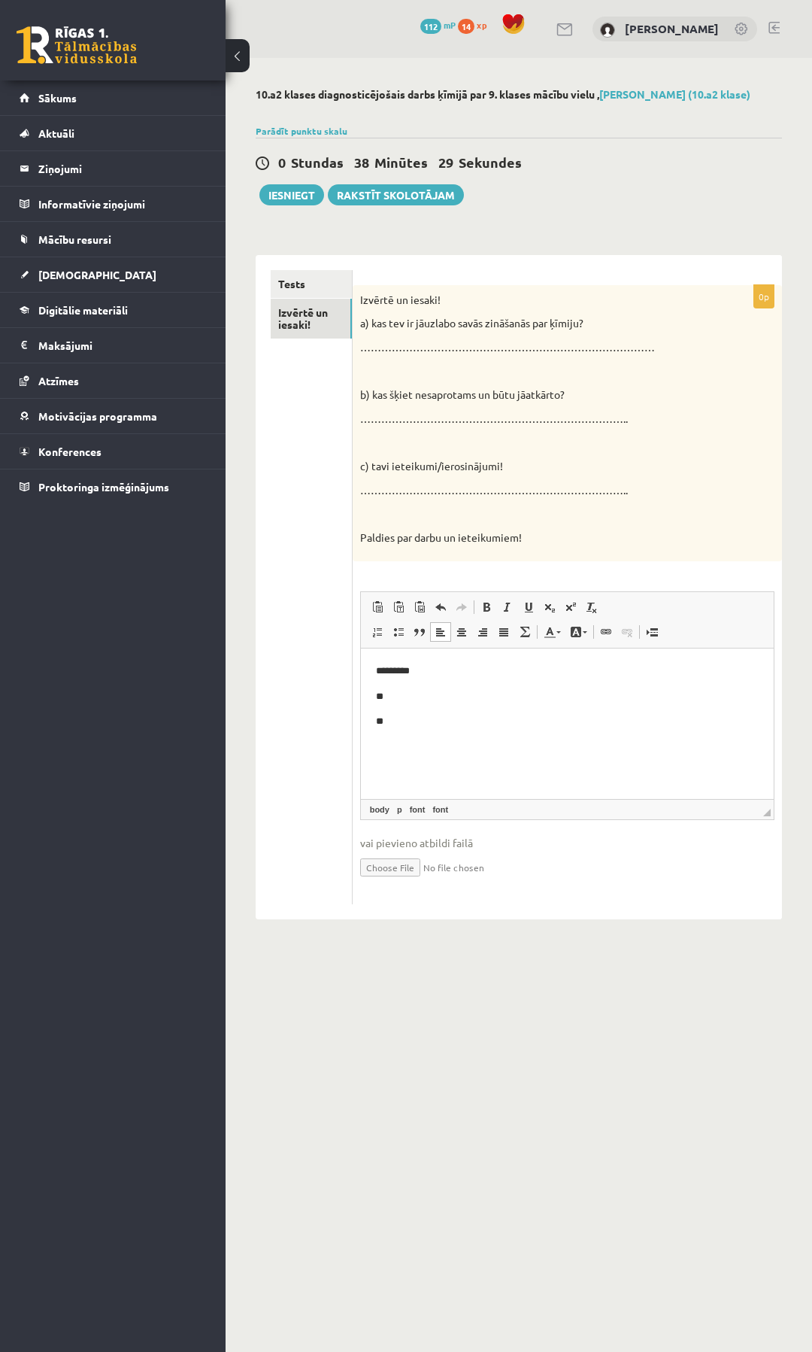
click at [421, 692] on p "**" at bounding box center [566, 697] width 382 height 16
click at [663, 238] on div "10.a2 klases diagnosticējošais darbs ķīmijā par 9. klases mācību vielu , Ņikita…" at bounding box center [519, 503] width 587 height 891
drag, startPoint x: 335, startPoint y: 303, endPoint x: 330, endPoint y: 269, distance: 34.1
drag, startPoint x: 330, startPoint y: 269, endPoint x: 433, endPoint y: 244, distance: 105.3
click at [433, 244] on div "**********" at bounding box center [519, 580] width 527 height 680
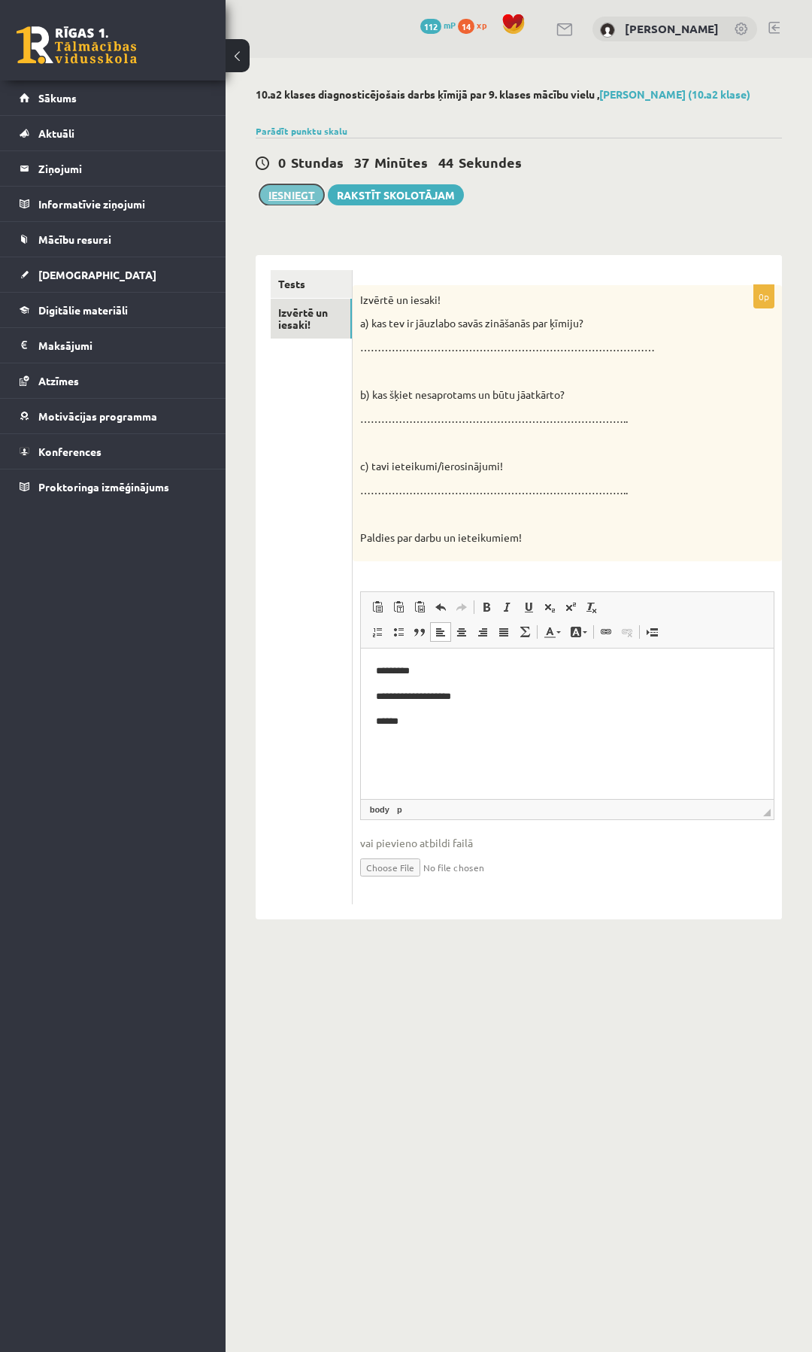
click at [290, 201] on button "Iesniegt" at bounding box center [292, 194] width 65 height 21
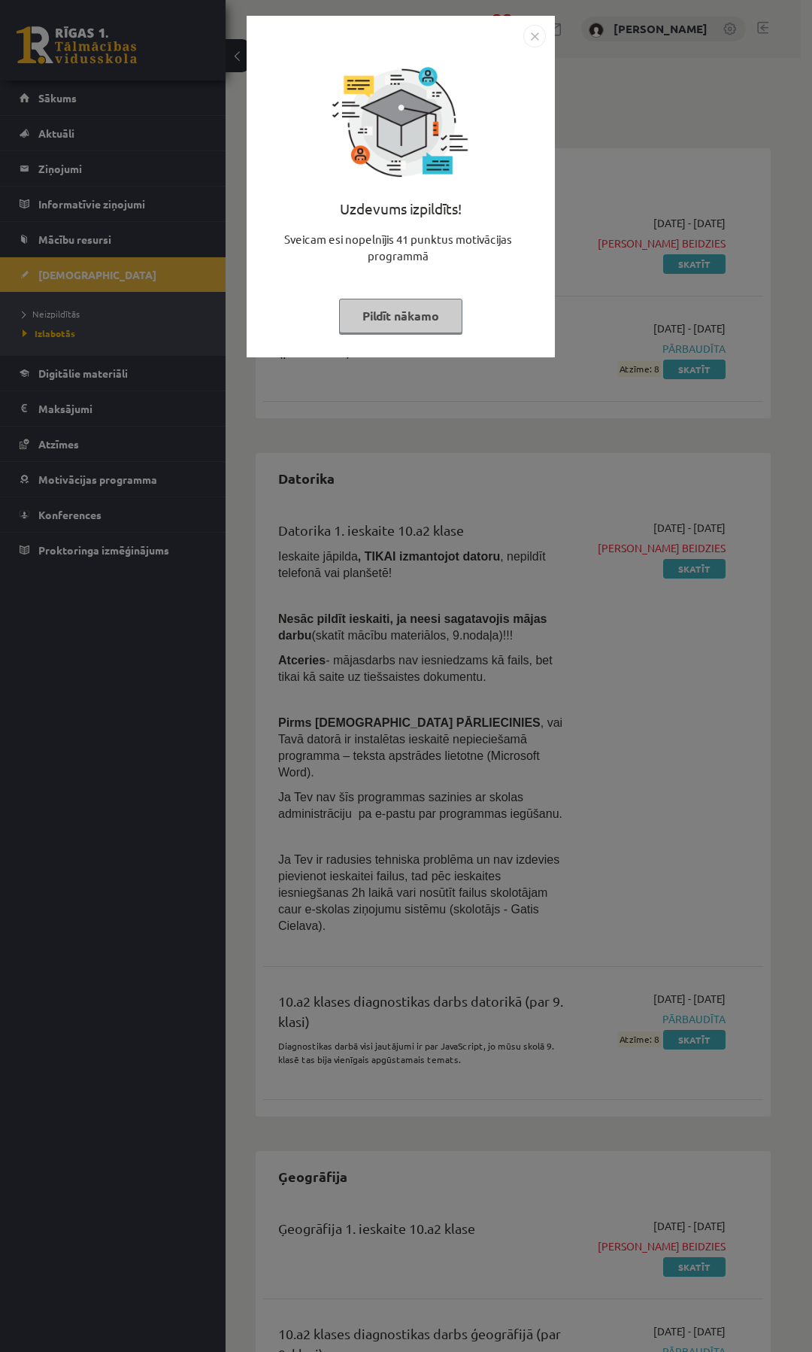
click at [417, 320] on button "Pildīt nākamo" at bounding box center [400, 316] width 123 height 35
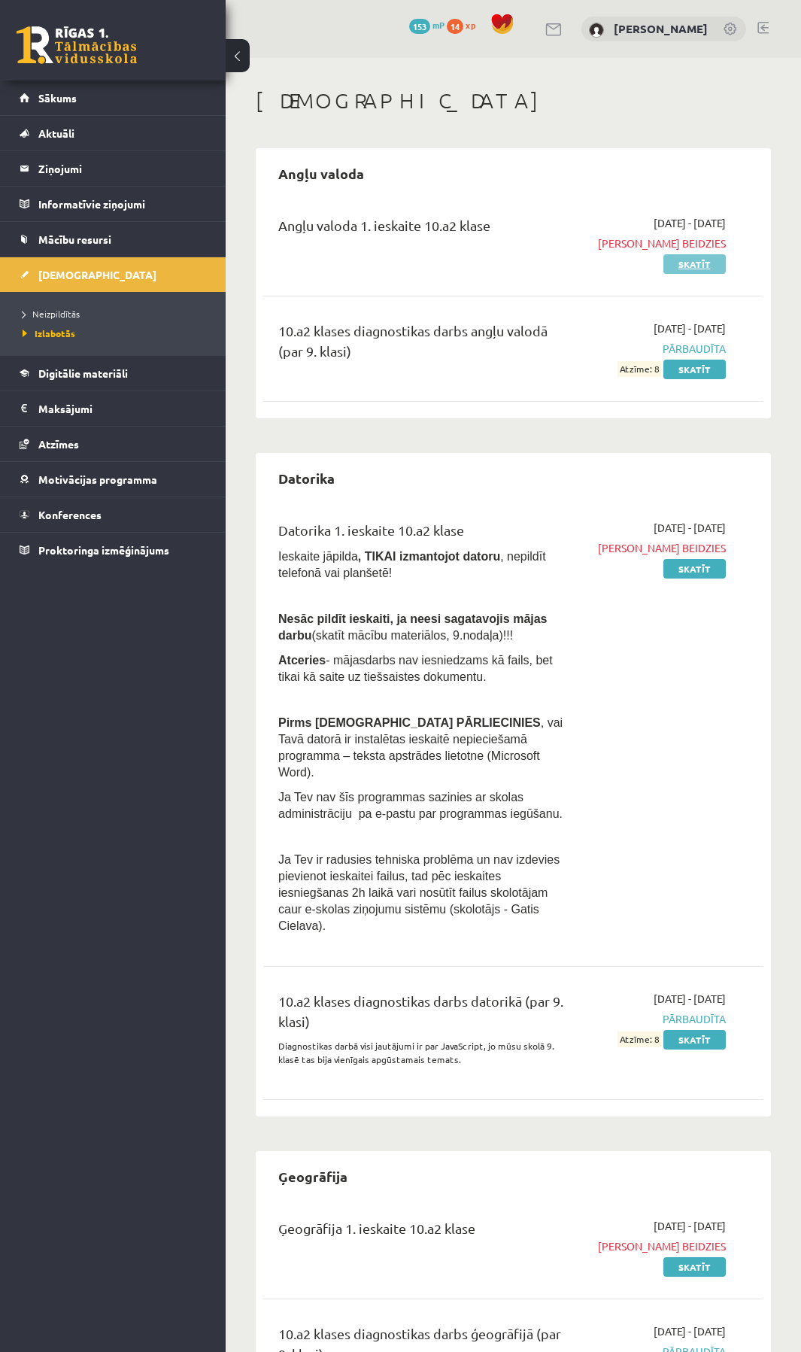
click at [694, 271] on link "Skatīt" at bounding box center [694, 264] width 62 height 20
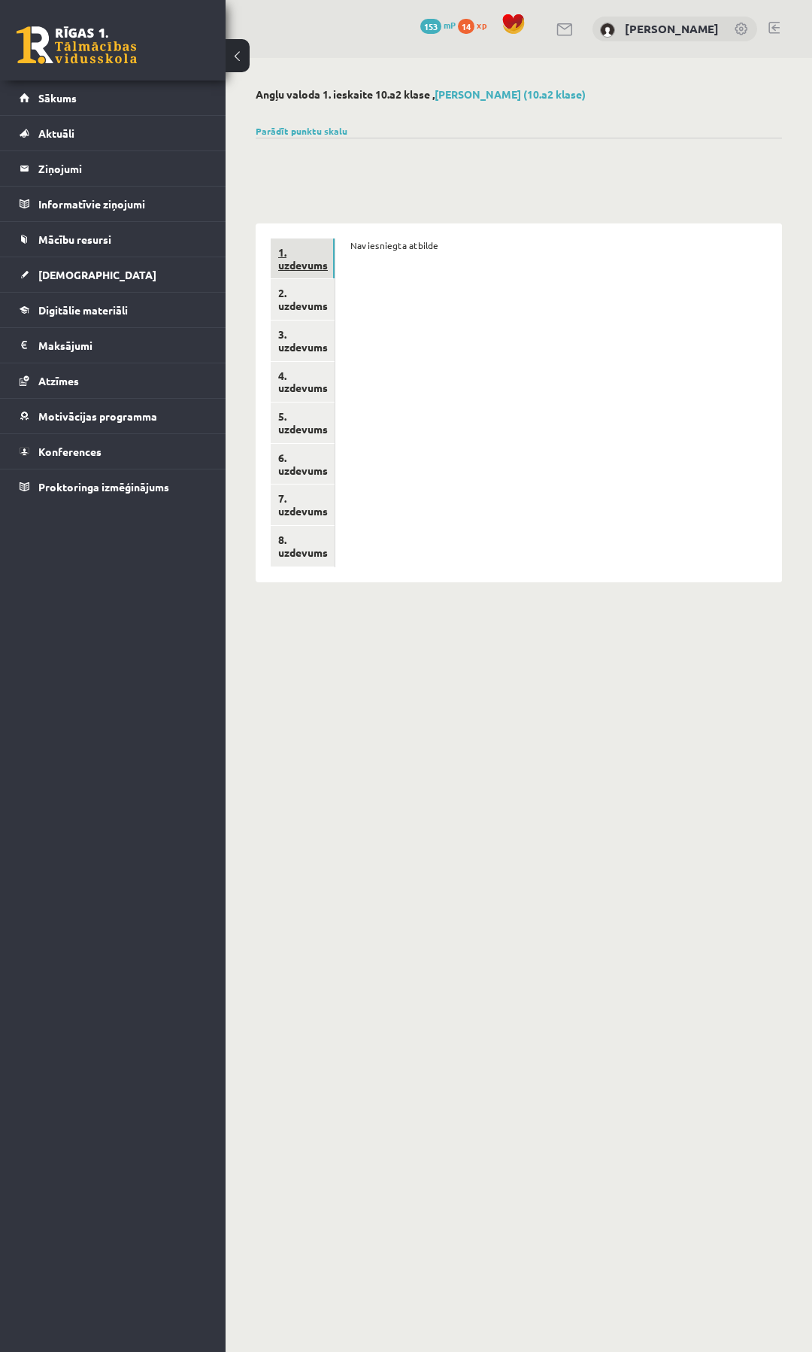
click at [306, 263] on link "1. uzdevums" at bounding box center [303, 258] width 64 height 41
click at [283, 302] on link "2. uzdevums" at bounding box center [303, 299] width 64 height 41
click at [302, 353] on link "3. uzdevums" at bounding box center [303, 340] width 64 height 41
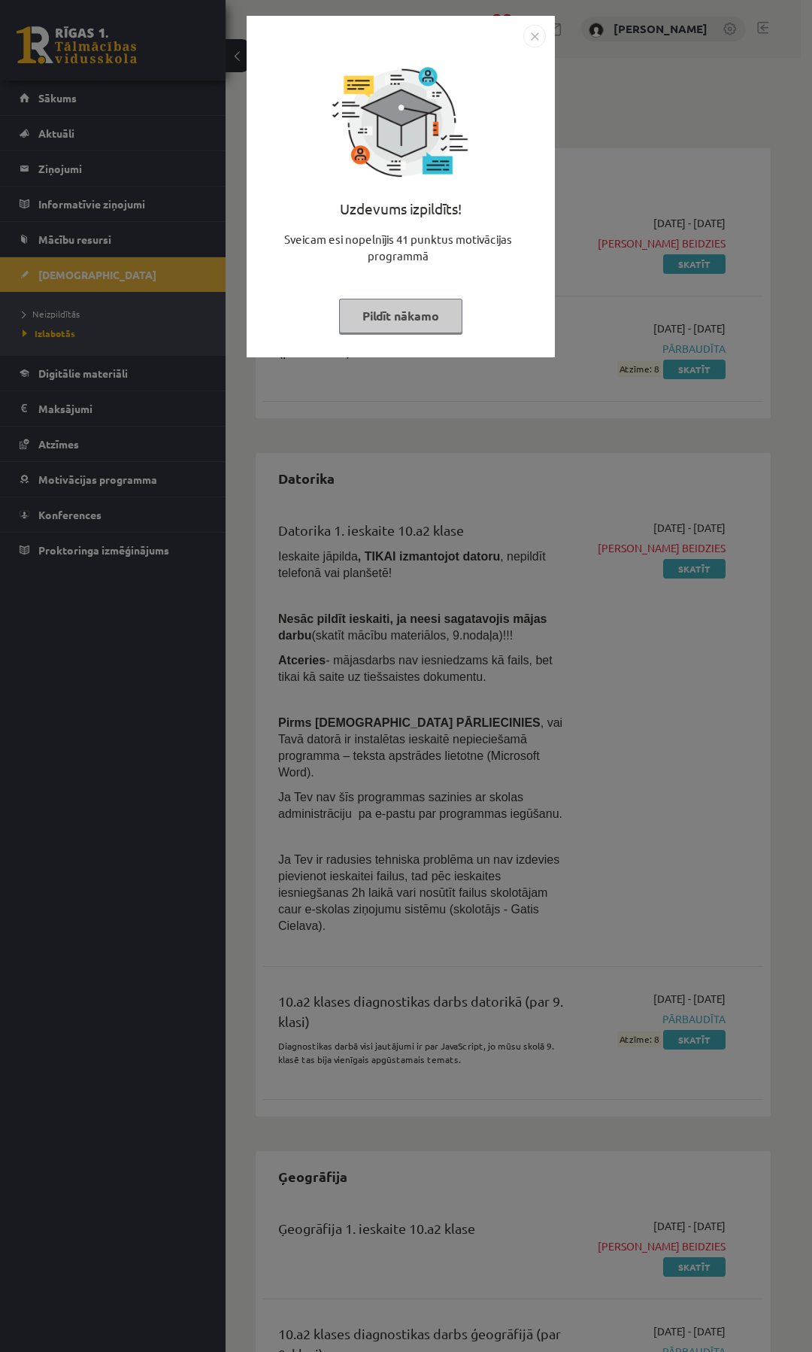
click at [524, 43] on img "Close" at bounding box center [535, 36] width 23 height 23
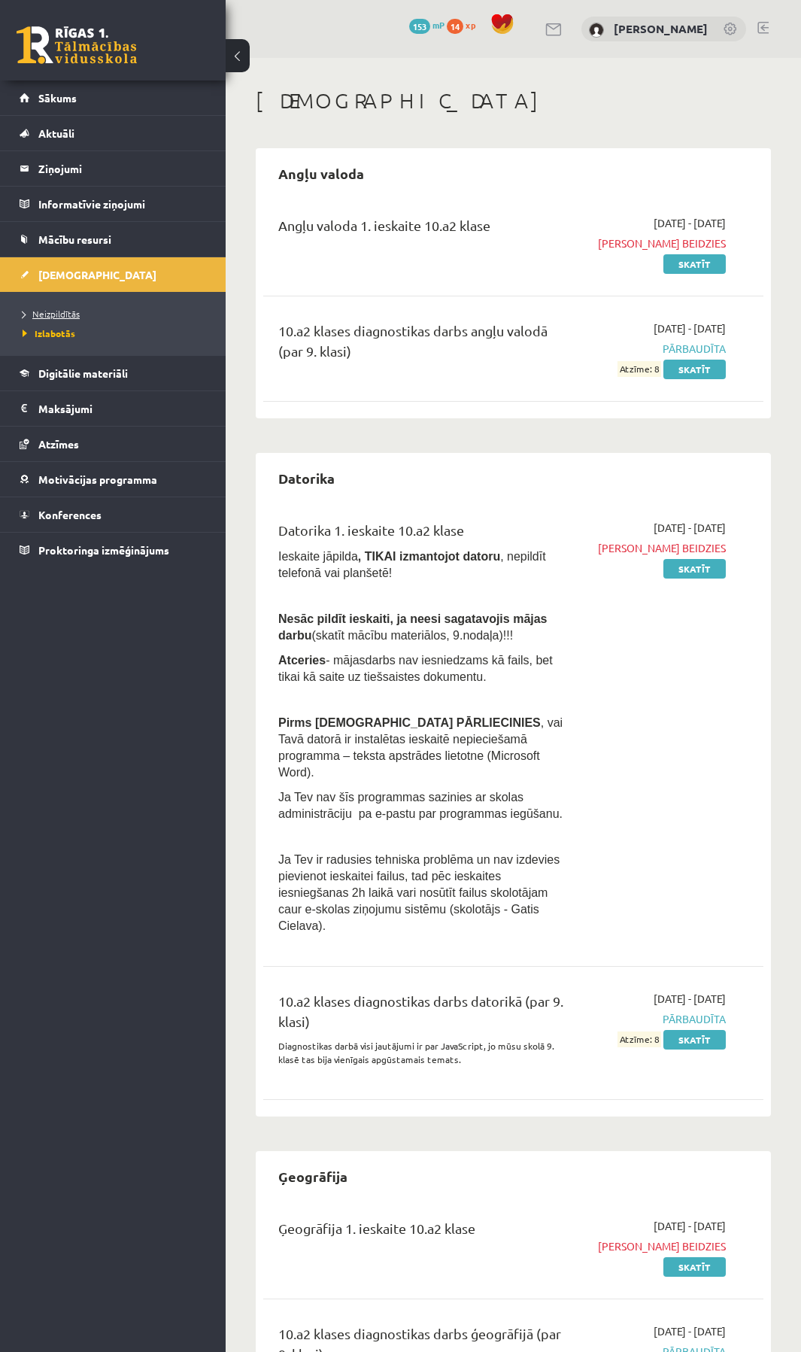
click at [45, 311] on span "Neizpildītās" at bounding box center [51, 314] width 57 height 12
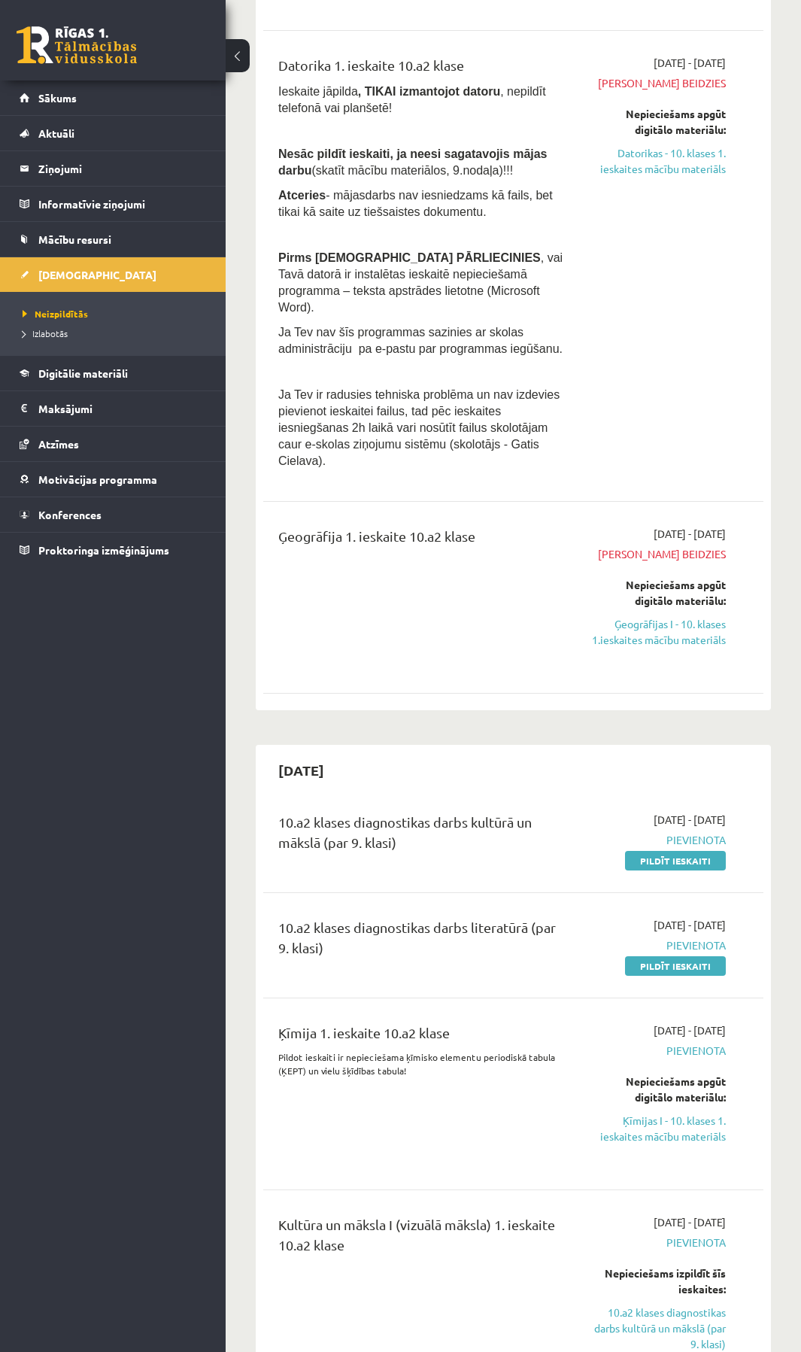
scroll to position [376, 0]
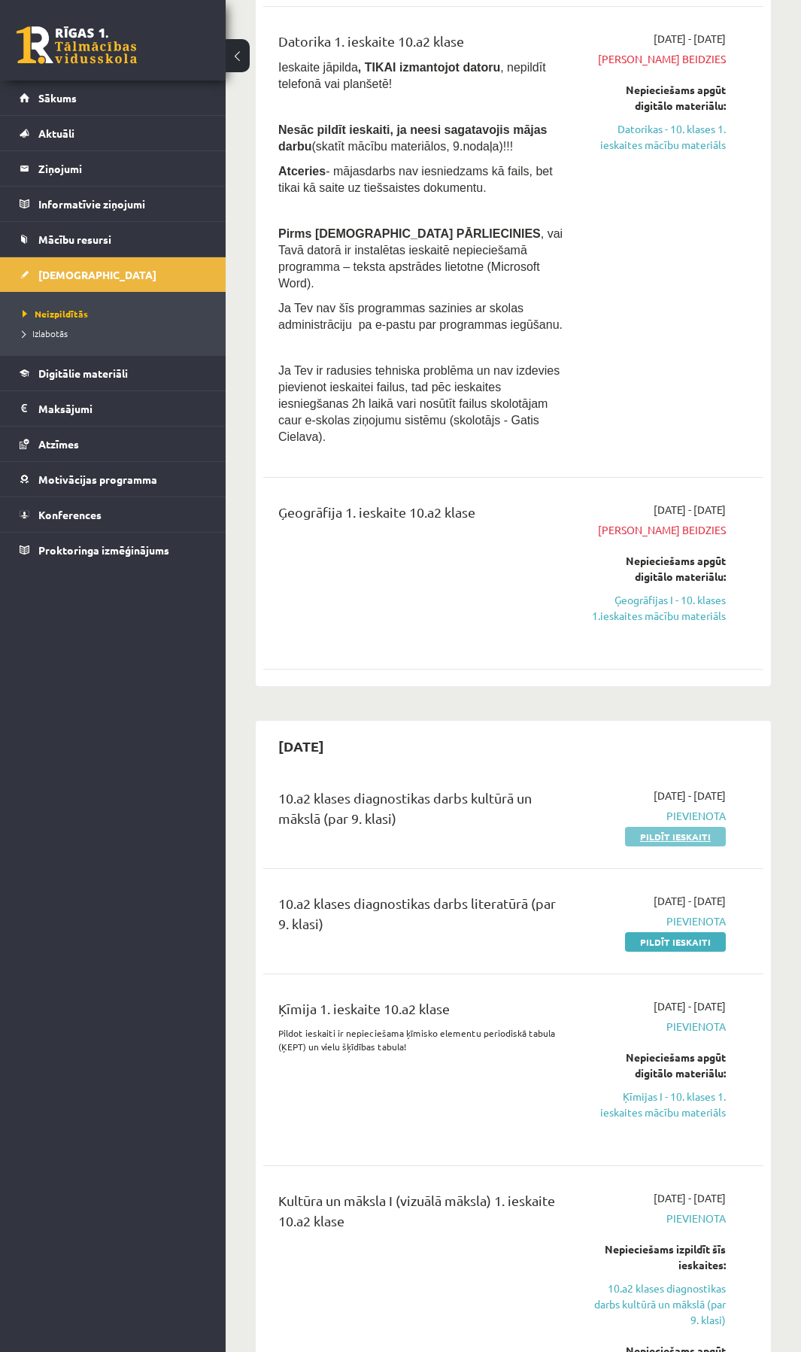
click at [651, 827] on link "Pildīt ieskaiti" at bounding box center [675, 837] width 101 height 20
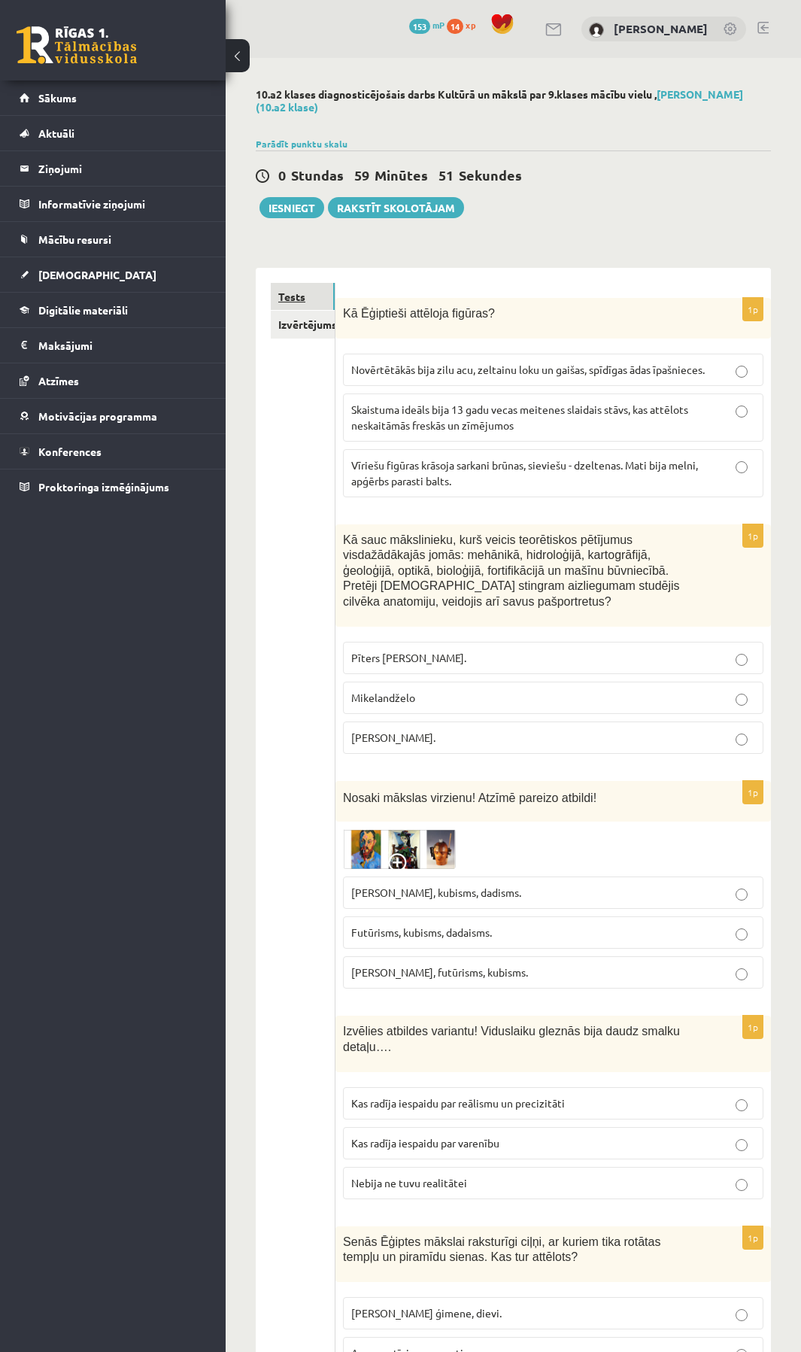
click at [302, 297] on link "Tests" at bounding box center [303, 297] width 64 height 28
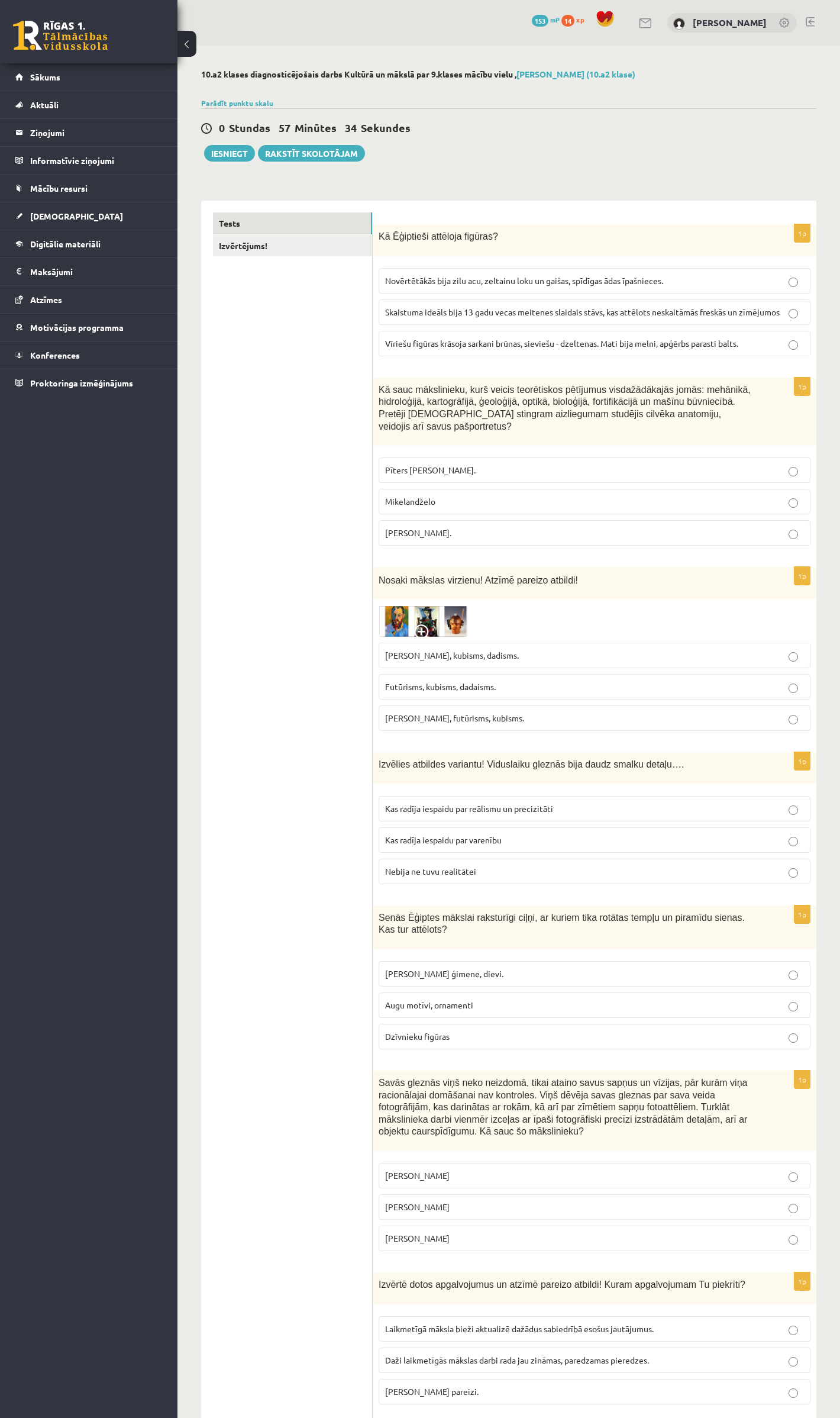
click at [462, 345] on span "Vīriešu figūras krāsoja sarkani brūnas, sieviešu - dzeltenas. Mati bija melni, …" at bounding box center [562, 343] width 353 height 11
click at [451, 527] on span "Leonardo da Vinči." at bounding box center [418, 533] width 66 height 11
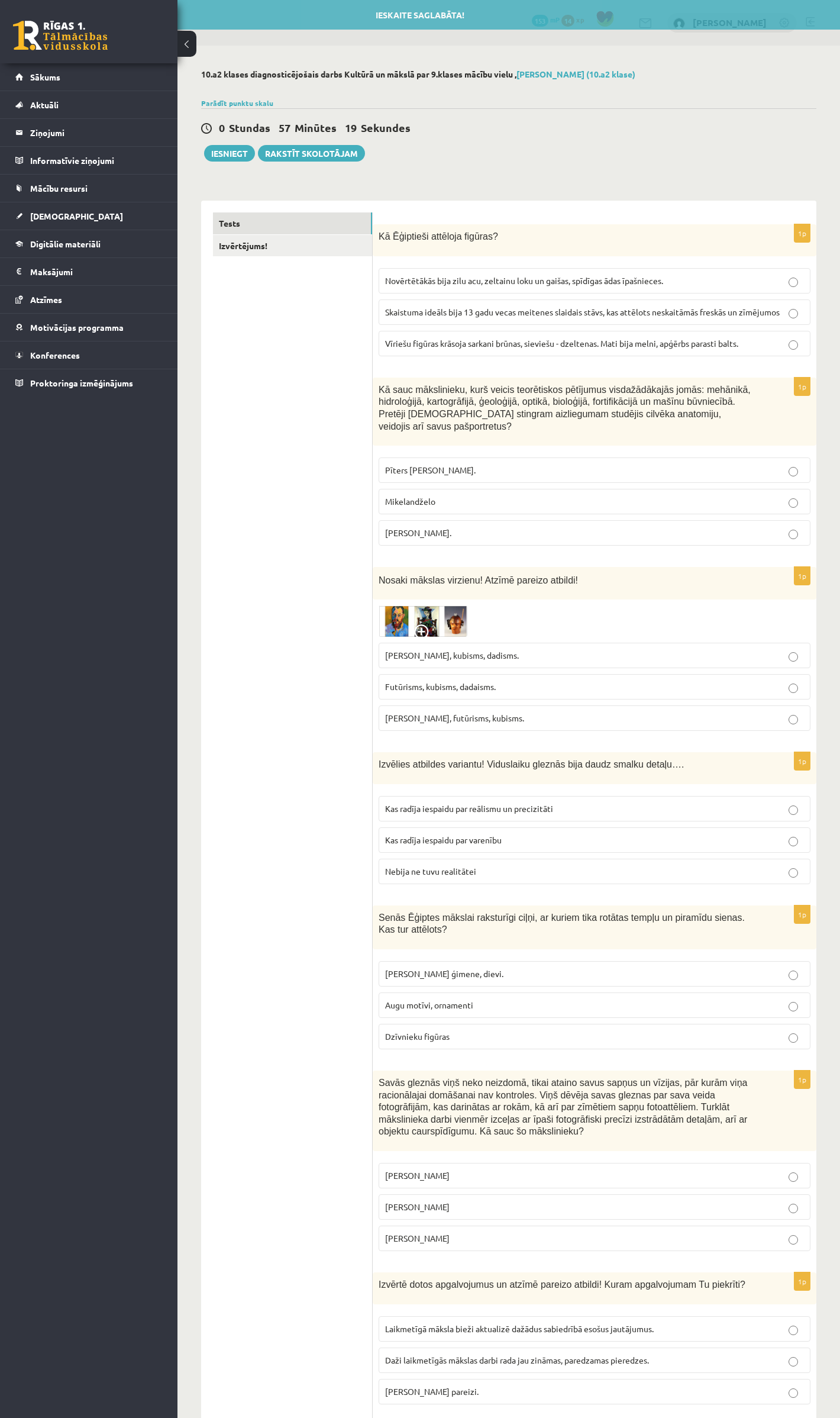
click at [455, 713] on span "Fovisms, futūrisms, kubisms." at bounding box center [455, 718] width 139 height 11
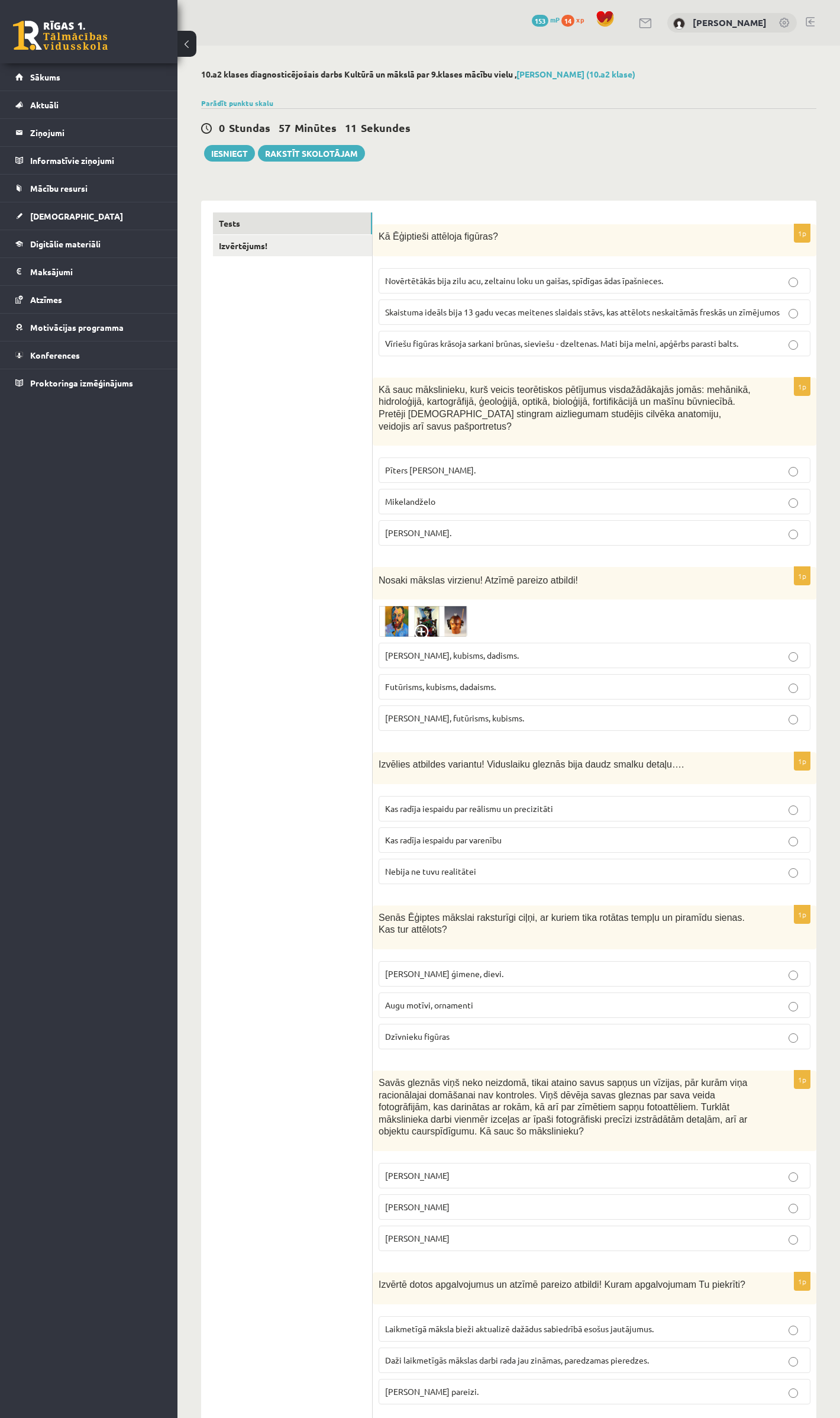
click at [479, 835] on span "Kas radīja iespaidu par varenību" at bounding box center [444, 840] width 116 height 11
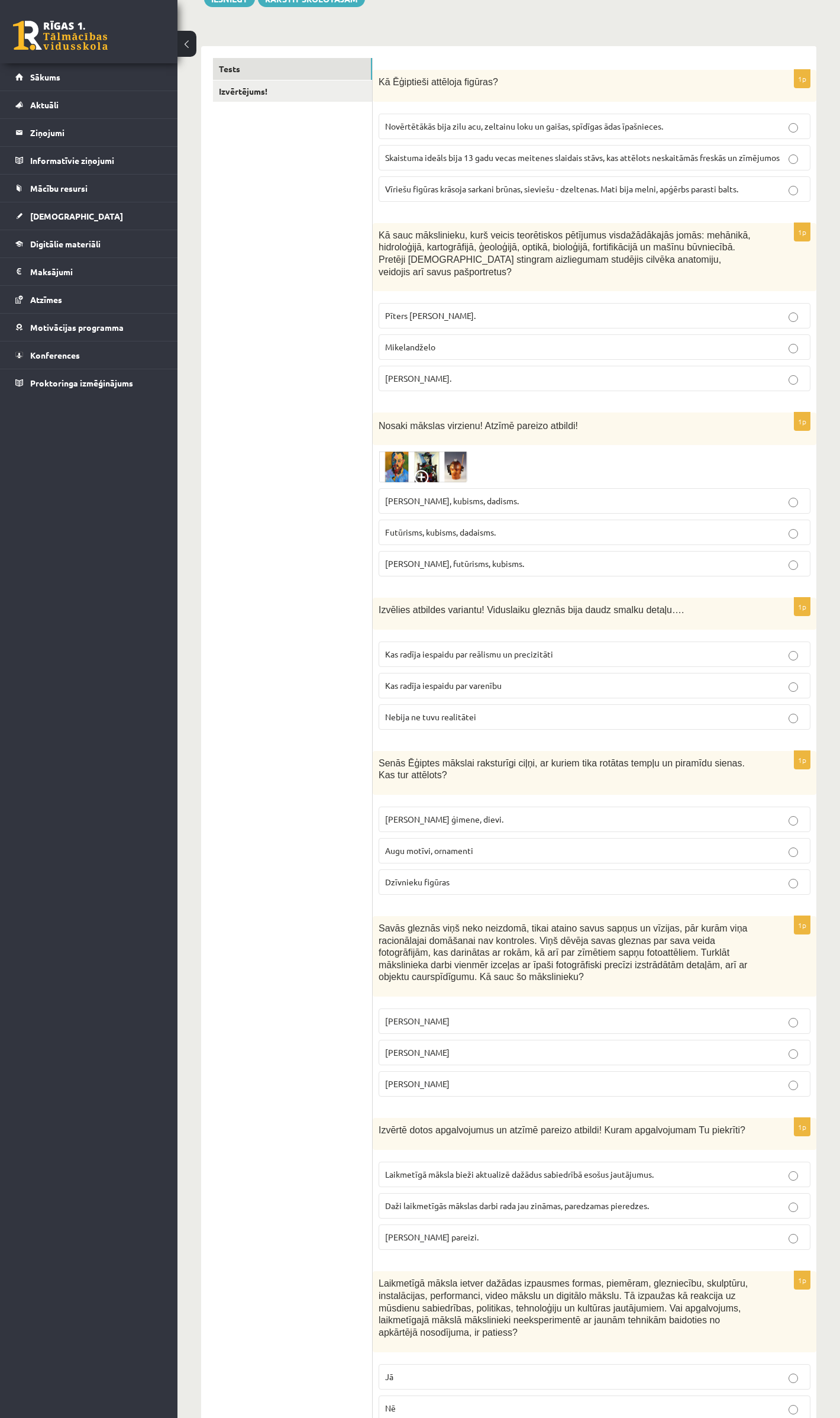
scroll to position [157, 0]
click at [438, 811] on span "Faraoni, viņu ģimene, dievi." at bounding box center [444, 816] width 118 height 11
click at [429, 1047] on span "Salvadors Dalī" at bounding box center [418, 1050] width 64 height 11
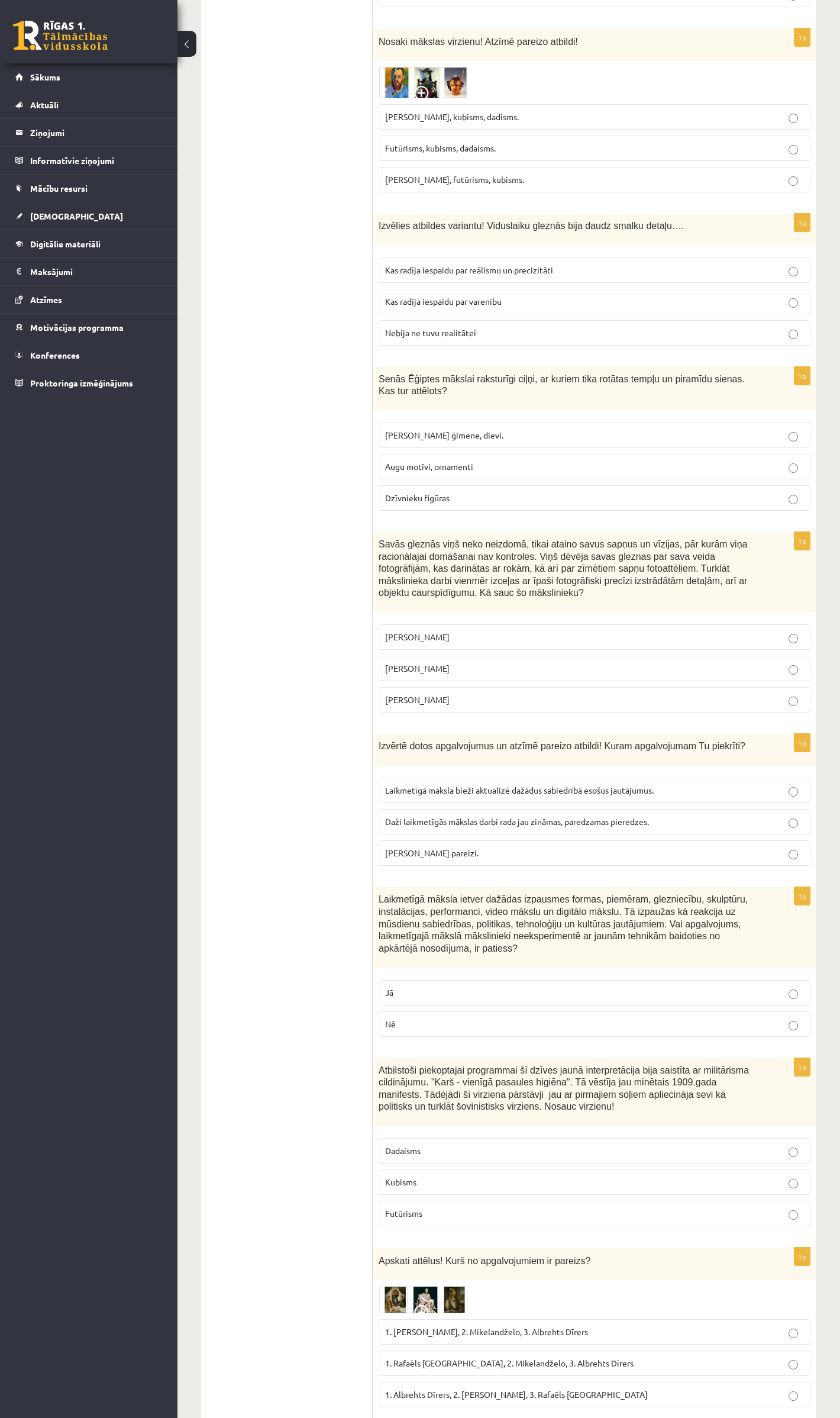
scroll to position [552, 0]
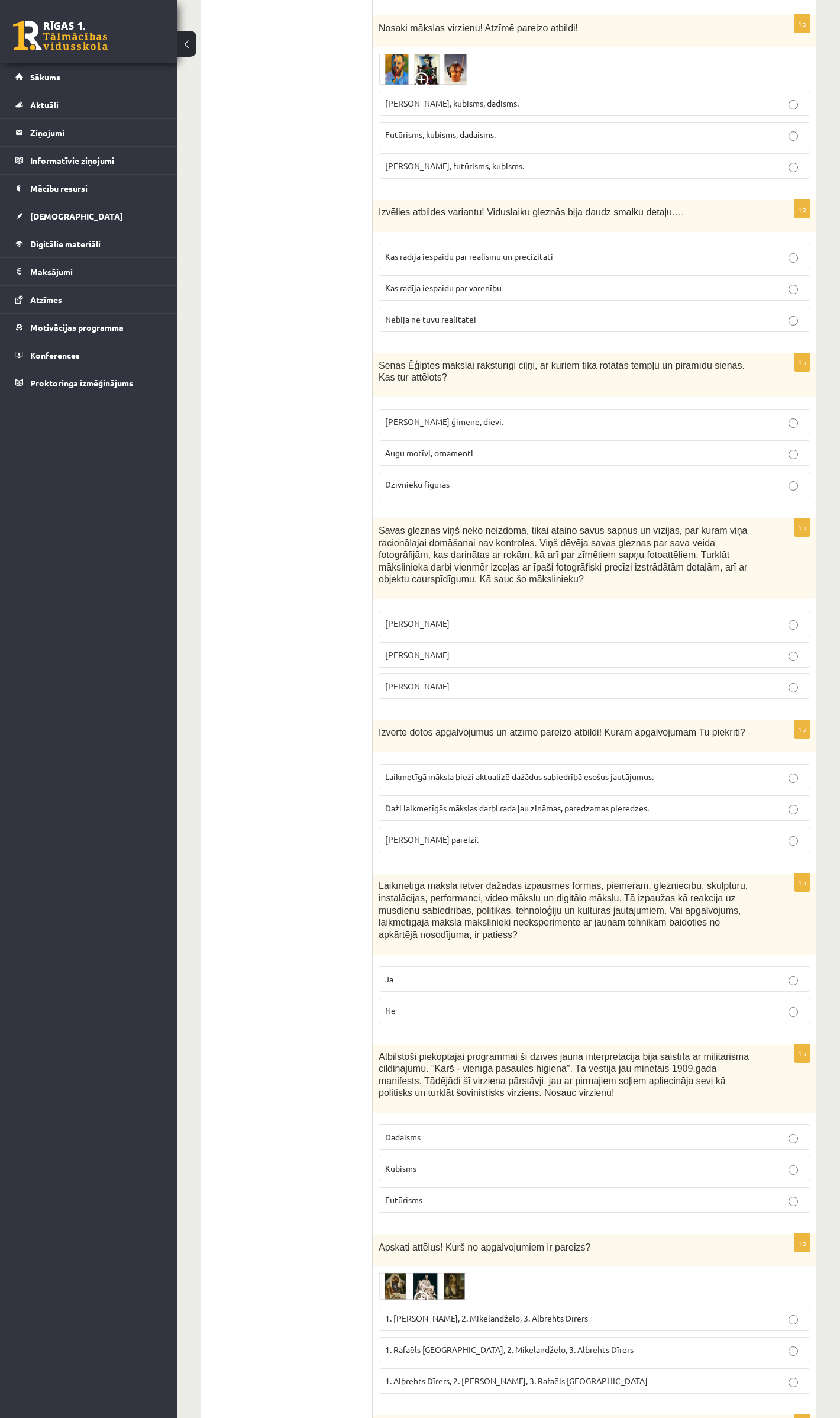
click at [414, 835] on span "Abi apgalvojumi pareizi." at bounding box center [432, 840] width 94 height 11
click at [396, 1004] on p "Nē" at bounding box center [595, 1010] width 419 height 13
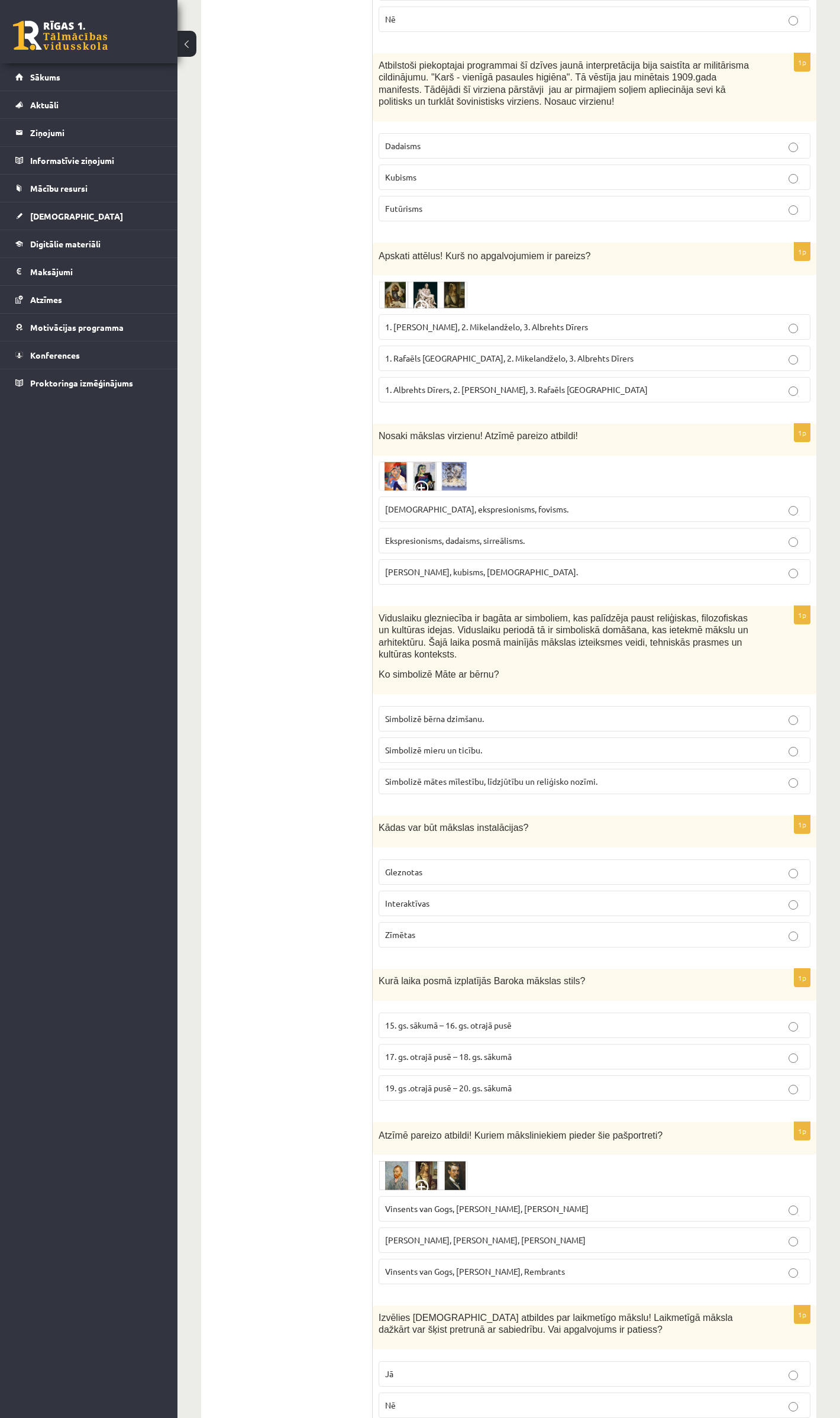
scroll to position [1578, 0]
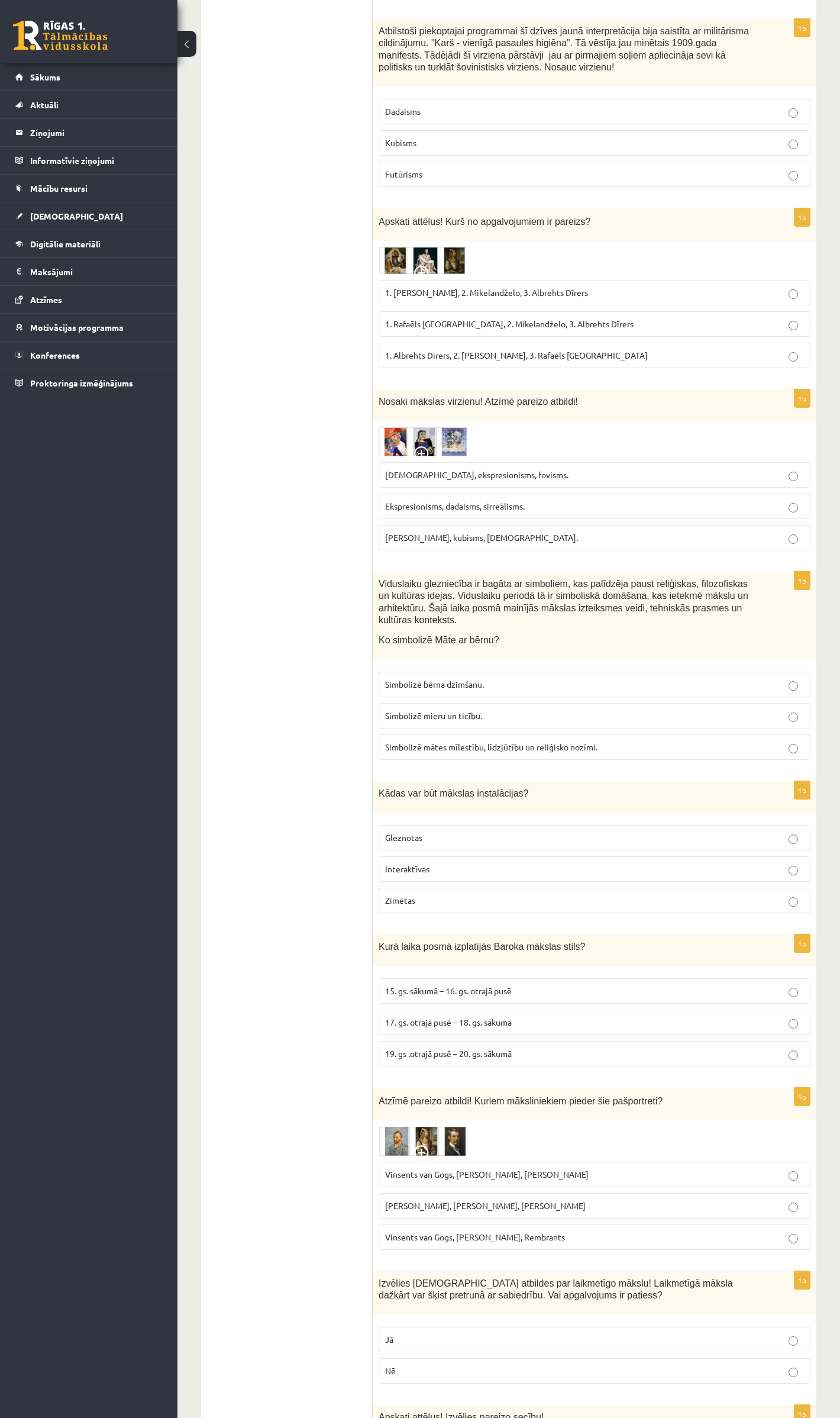
click at [424, 168] on p "Futūrisms" at bounding box center [595, 175] width 419 height 13
click at [440, 350] on span "1. Albrehts Dīrers, 2. Leonardo da Vinči, 3. Rafaēls Sancio da Urbīno" at bounding box center [517, 356] width 263 height 11
click at [433, 532] on span "Fovisms, kubisms, sirreālisms." at bounding box center [481, 537] width 193 height 11
click at [451, 427] on img at bounding box center [422, 441] width 89 height 29
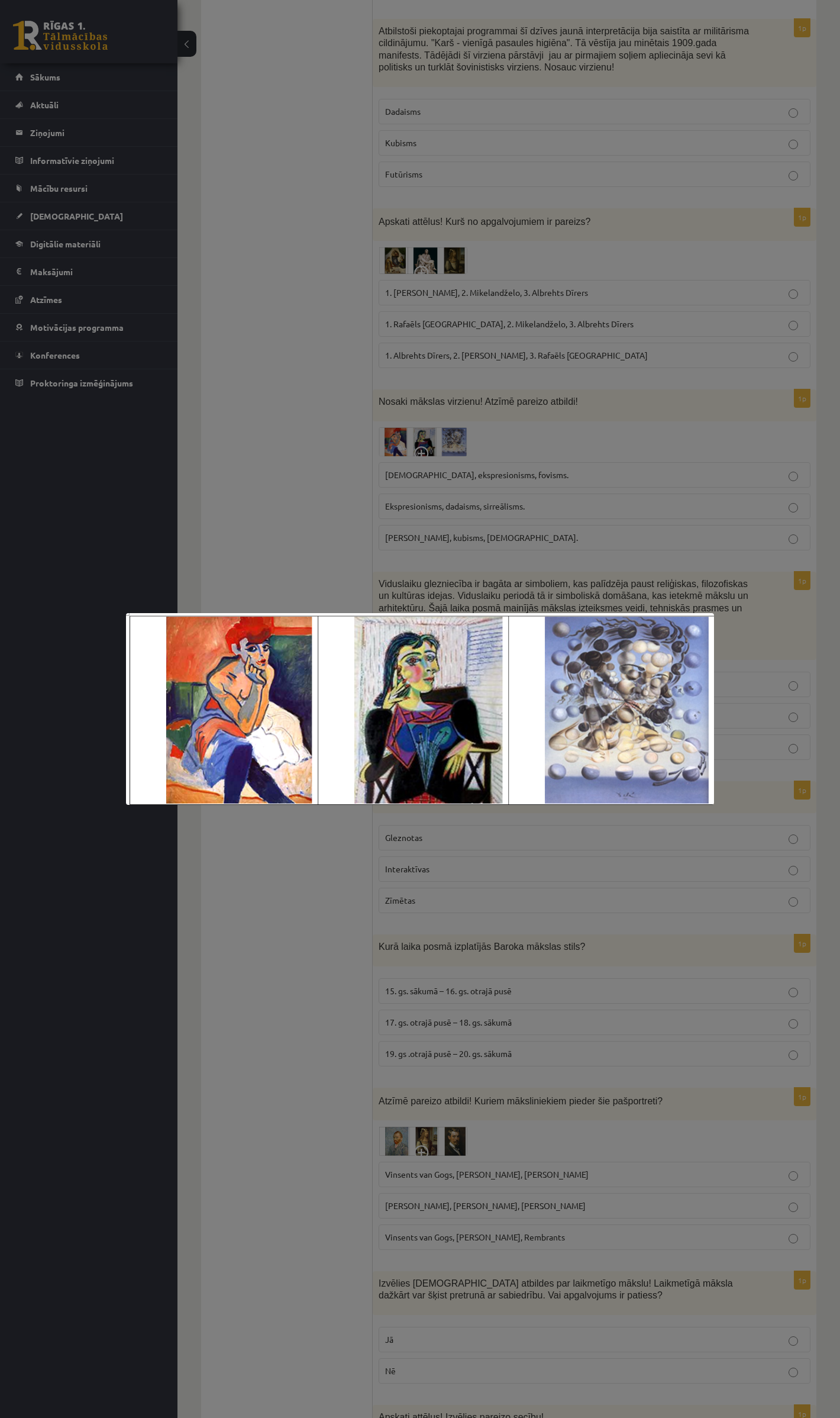
click at [620, 534] on div at bounding box center [420, 709] width 840 height 1418
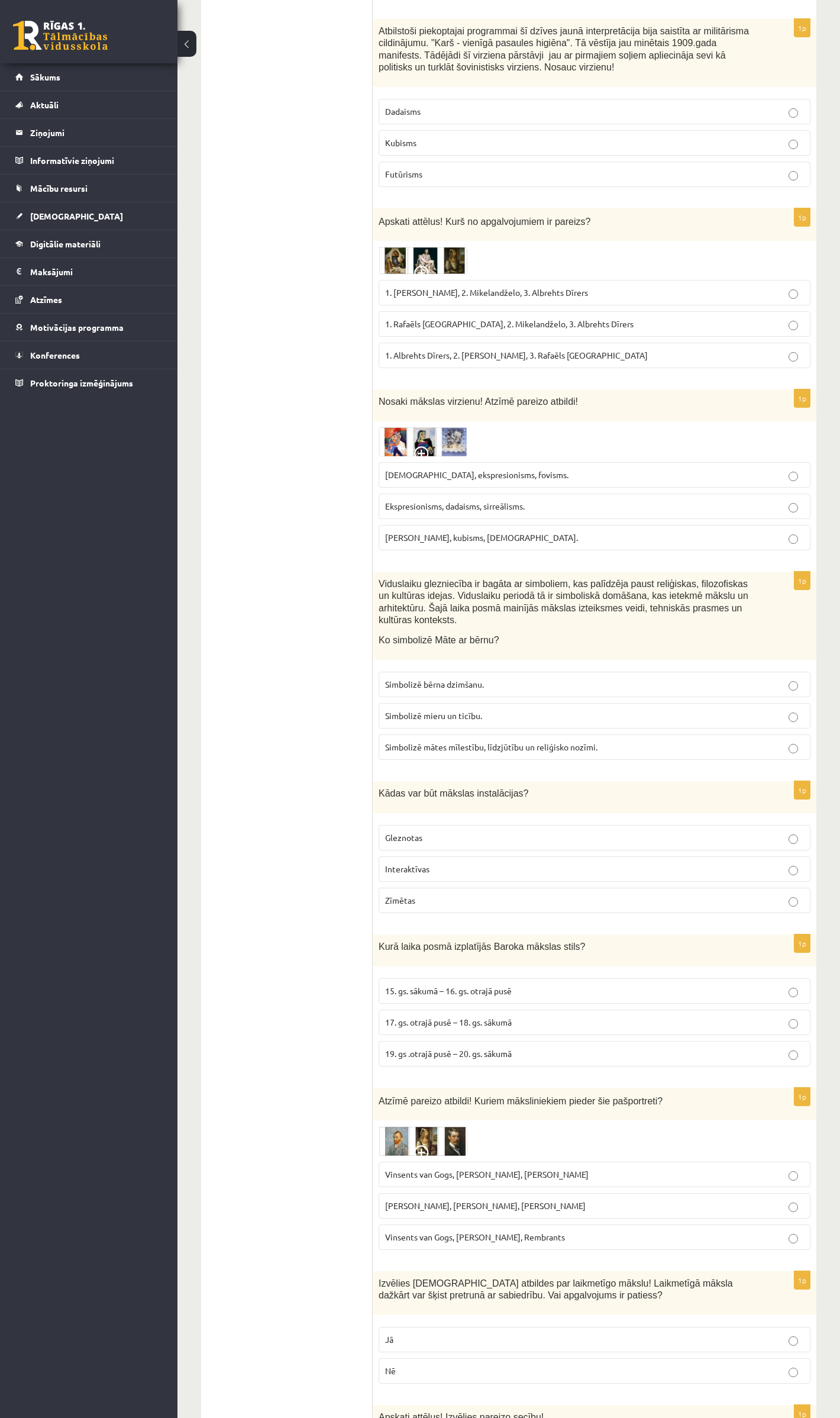
click at [426, 741] on span "Simbolizē mātes mīlestību, līdzjūtību un reliģisko nozīmi." at bounding box center [492, 747] width 212 height 11
click at [408, 863] on span "Interaktīvas" at bounding box center [407, 869] width 44 height 11
click at [408, 1017] on span "17. gs. otrajā pusē – 18. gs. sākumā" at bounding box center [448, 1022] width 127 height 11
click at [488, 1063] on span "Vinsents van Gogs, Kārlis Padegs, Rembrants" at bounding box center [475, 1237] width 180 height 11
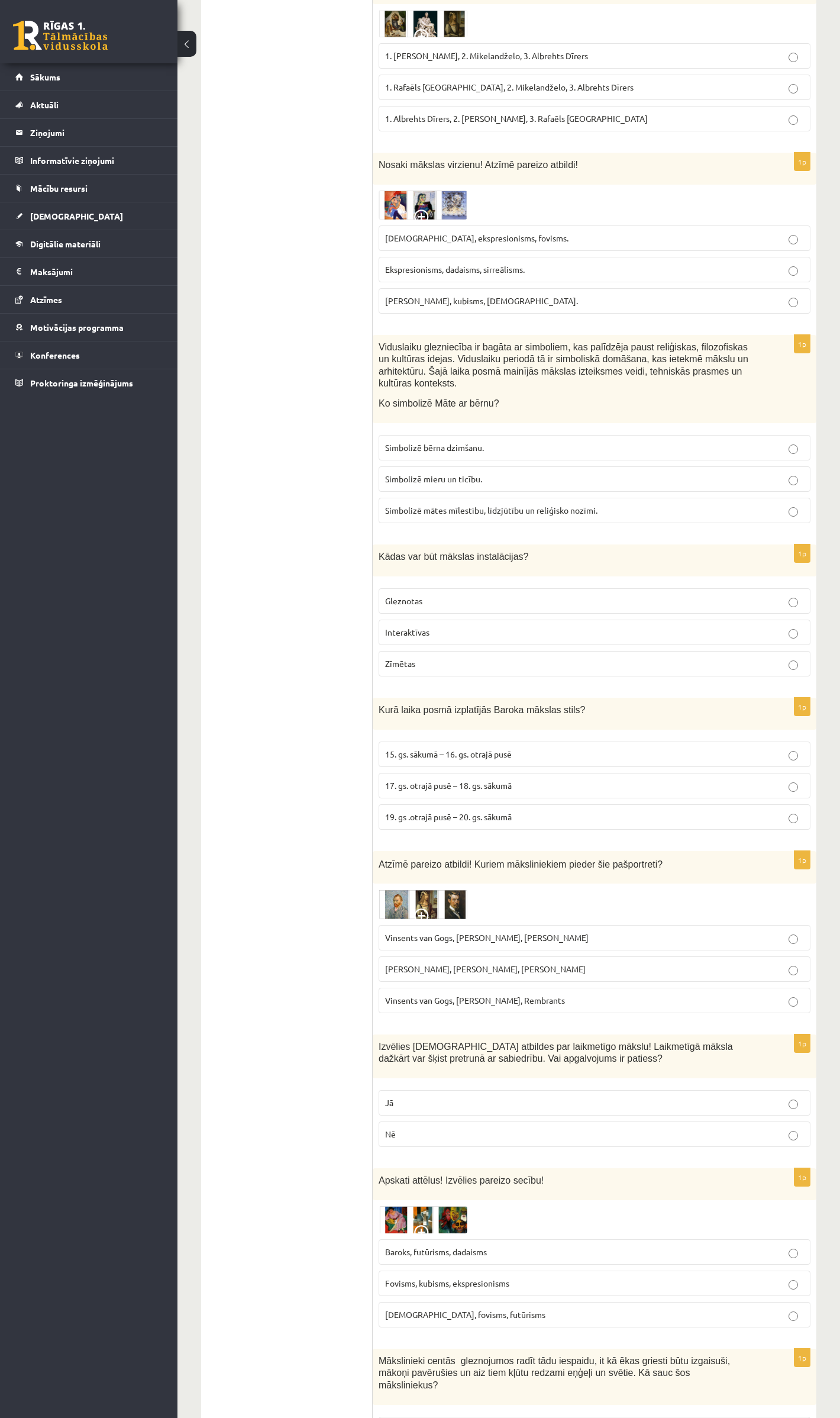
scroll to position [1894, 0]
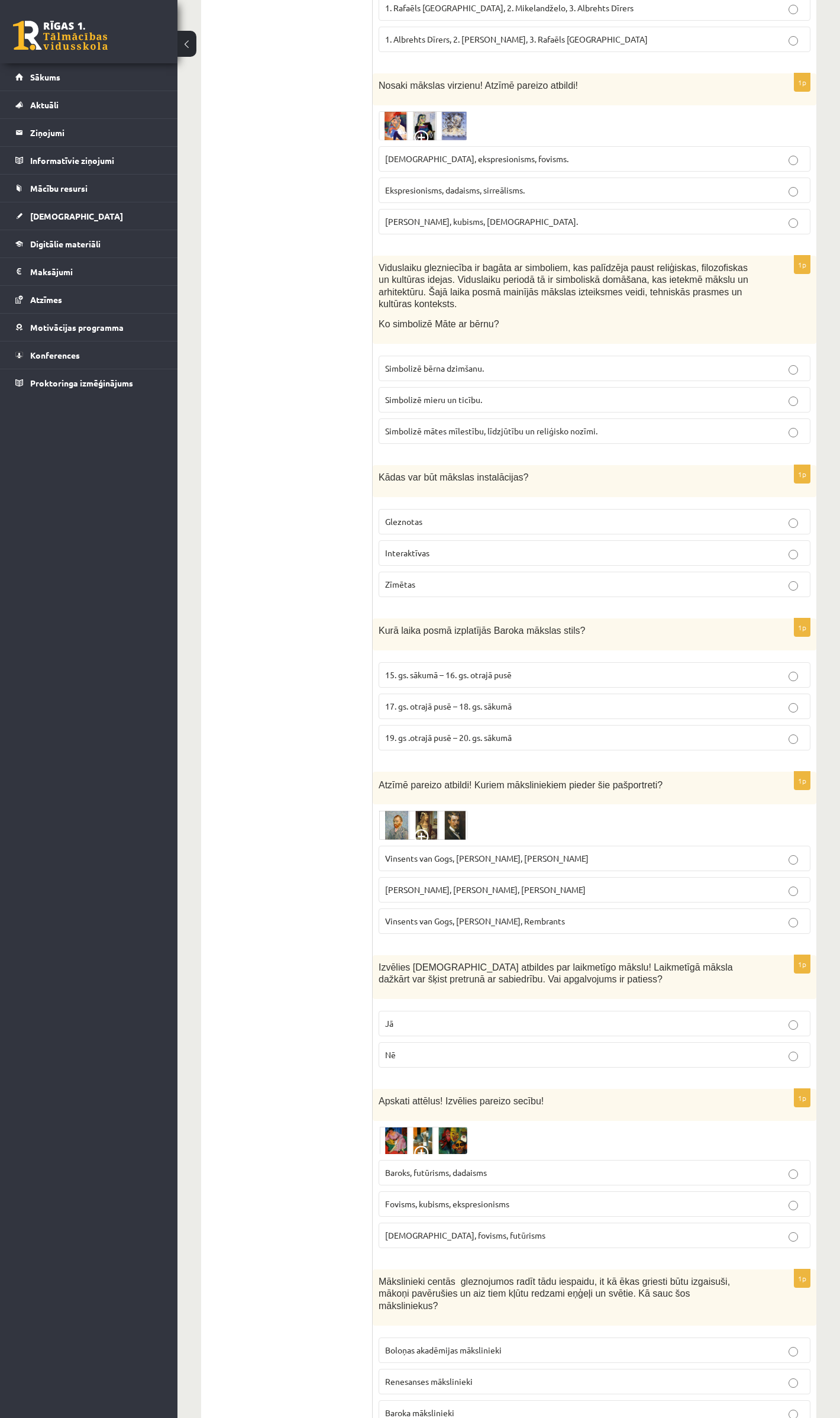
click at [419, 1017] on p "Jā" at bounding box center [595, 1024] width 419 height 13
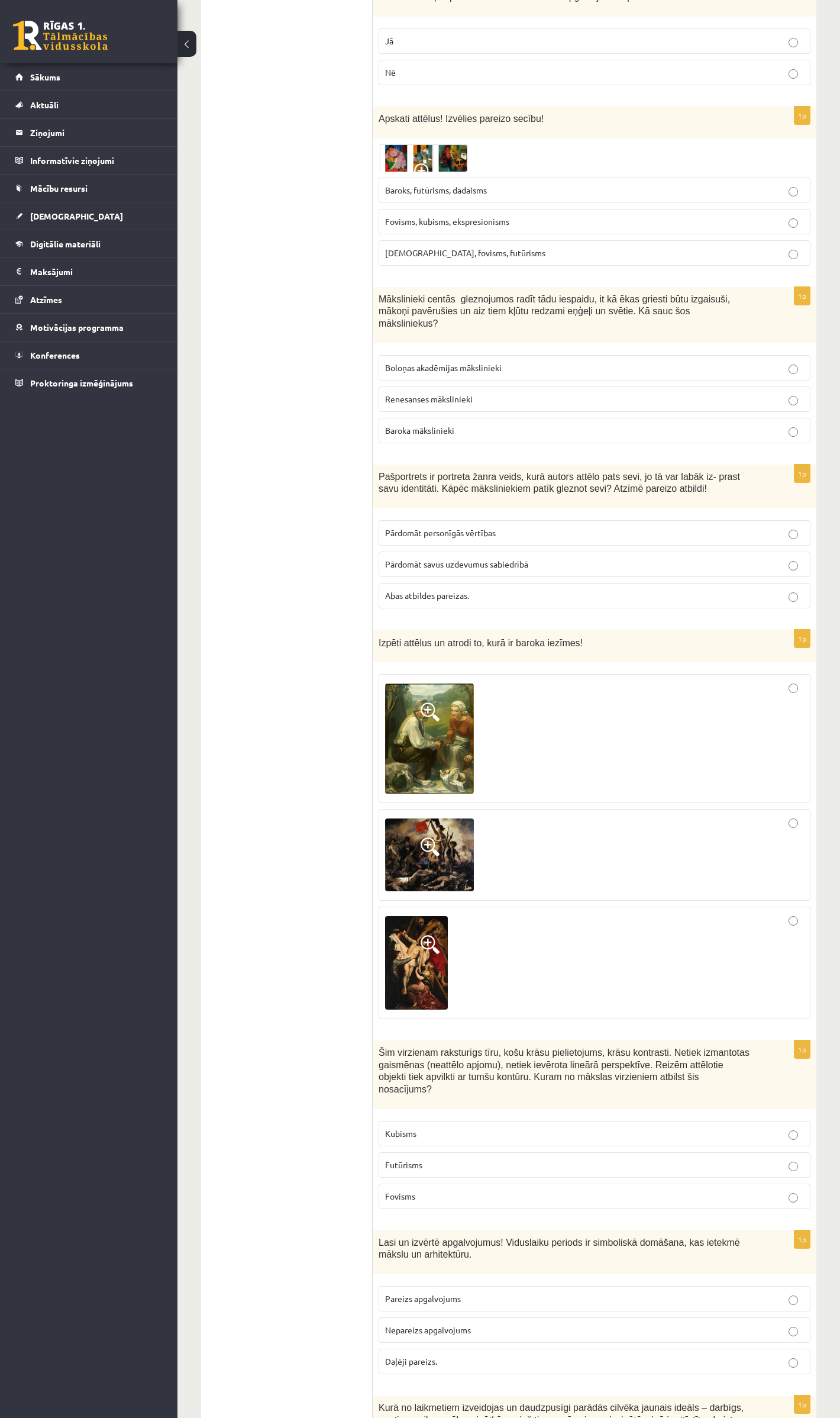
scroll to position [2920, 0]
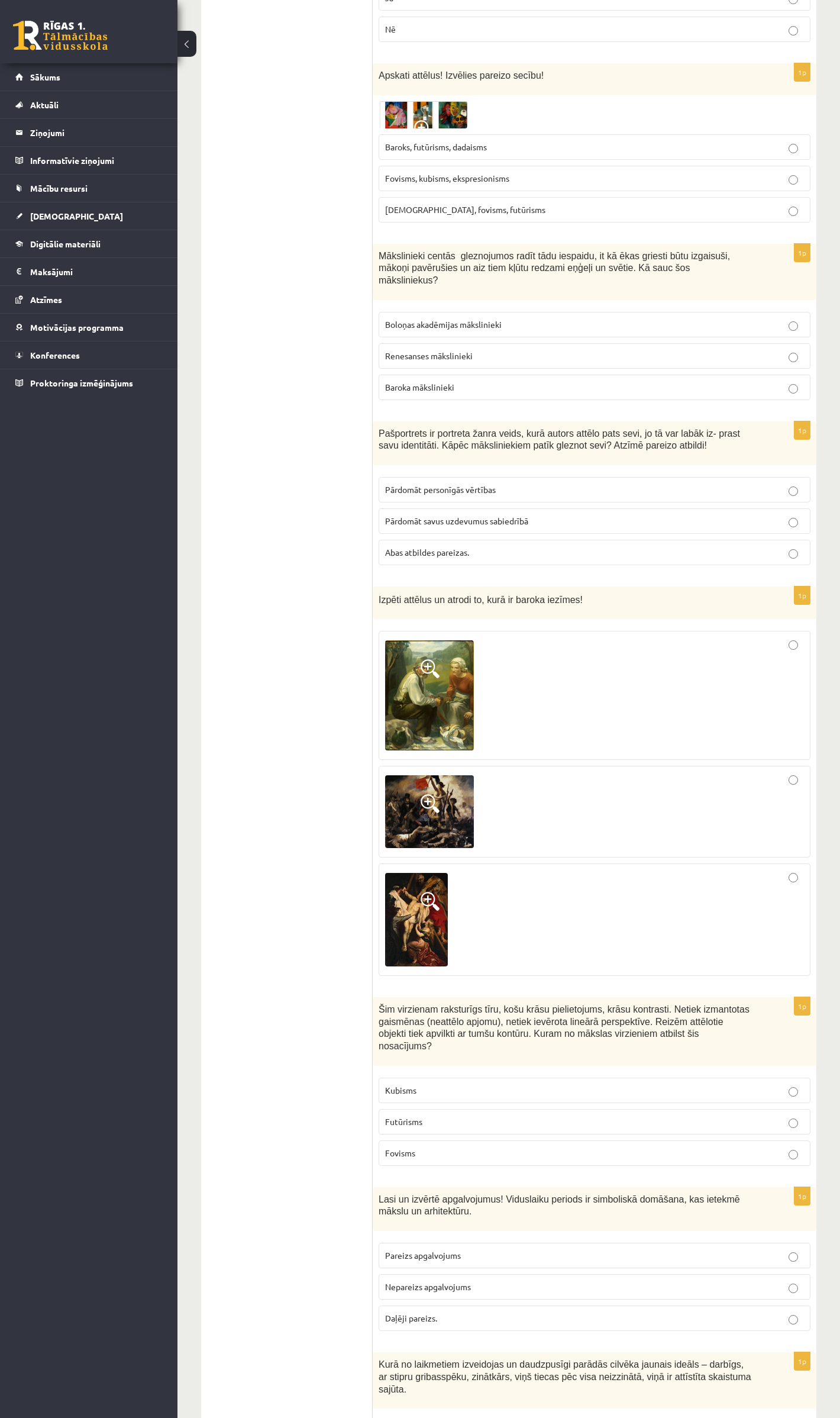
click at [424, 205] on span "Kubisms, fovisms, futūrisms" at bounding box center [466, 210] width 160 height 11
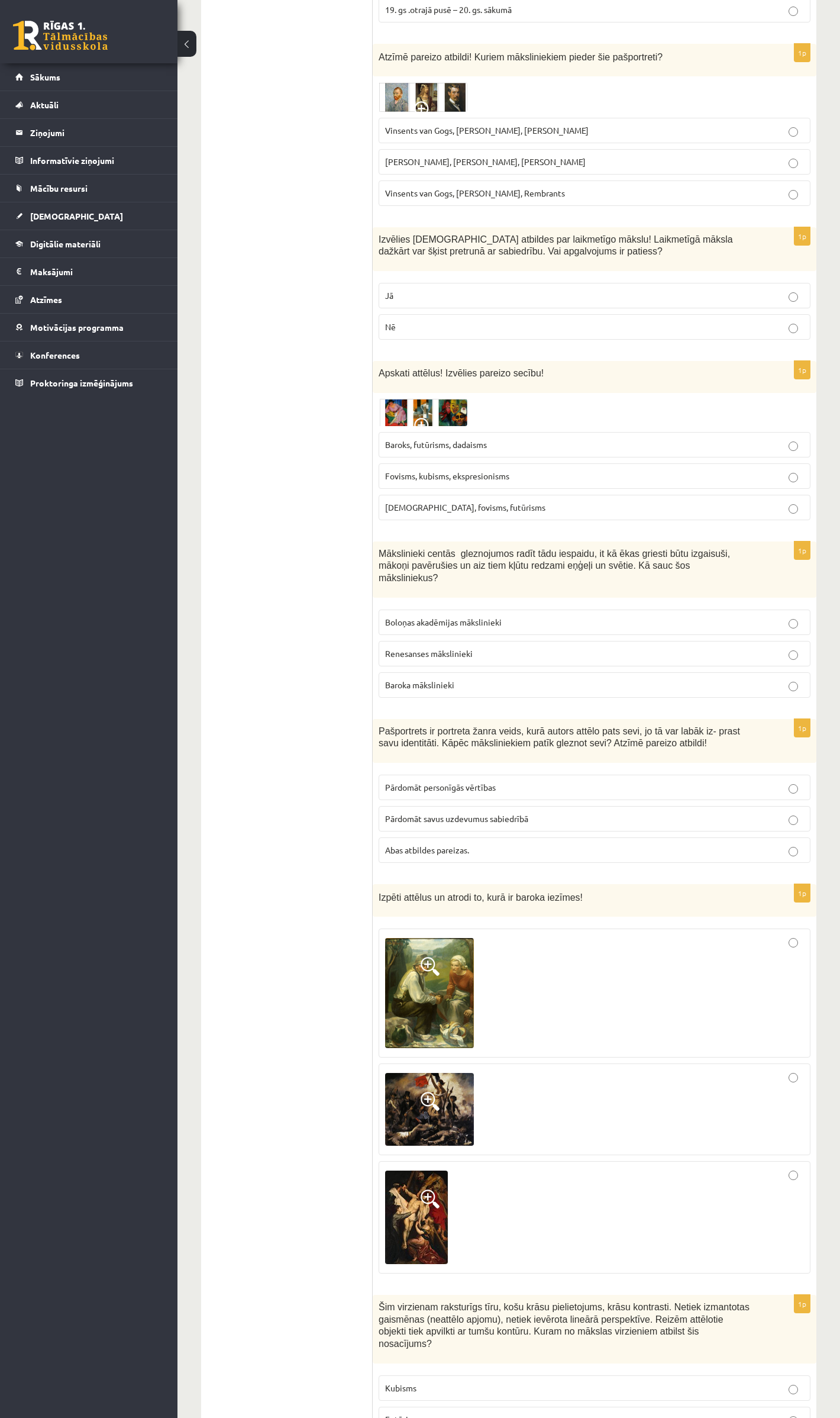
scroll to position [2605, 0]
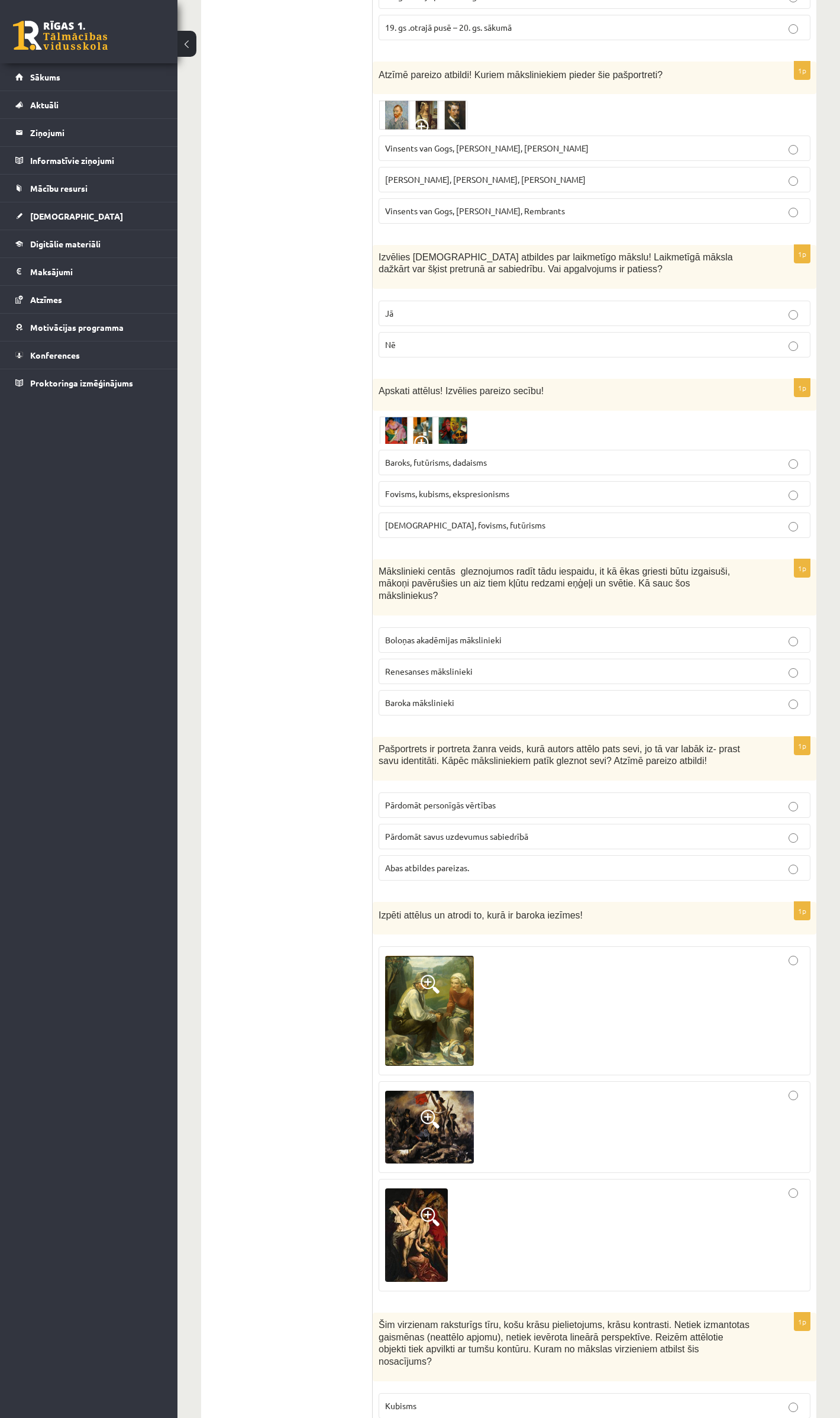
click at [429, 697] on span "Baroka mākslinieki" at bounding box center [420, 703] width 69 height 11
click at [448, 862] on span "Abas atbildes pareizas." at bounding box center [427, 868] width 84 height 11
click at [629, 1063] on div at bounding box center [595, 1235] width 419 height 99
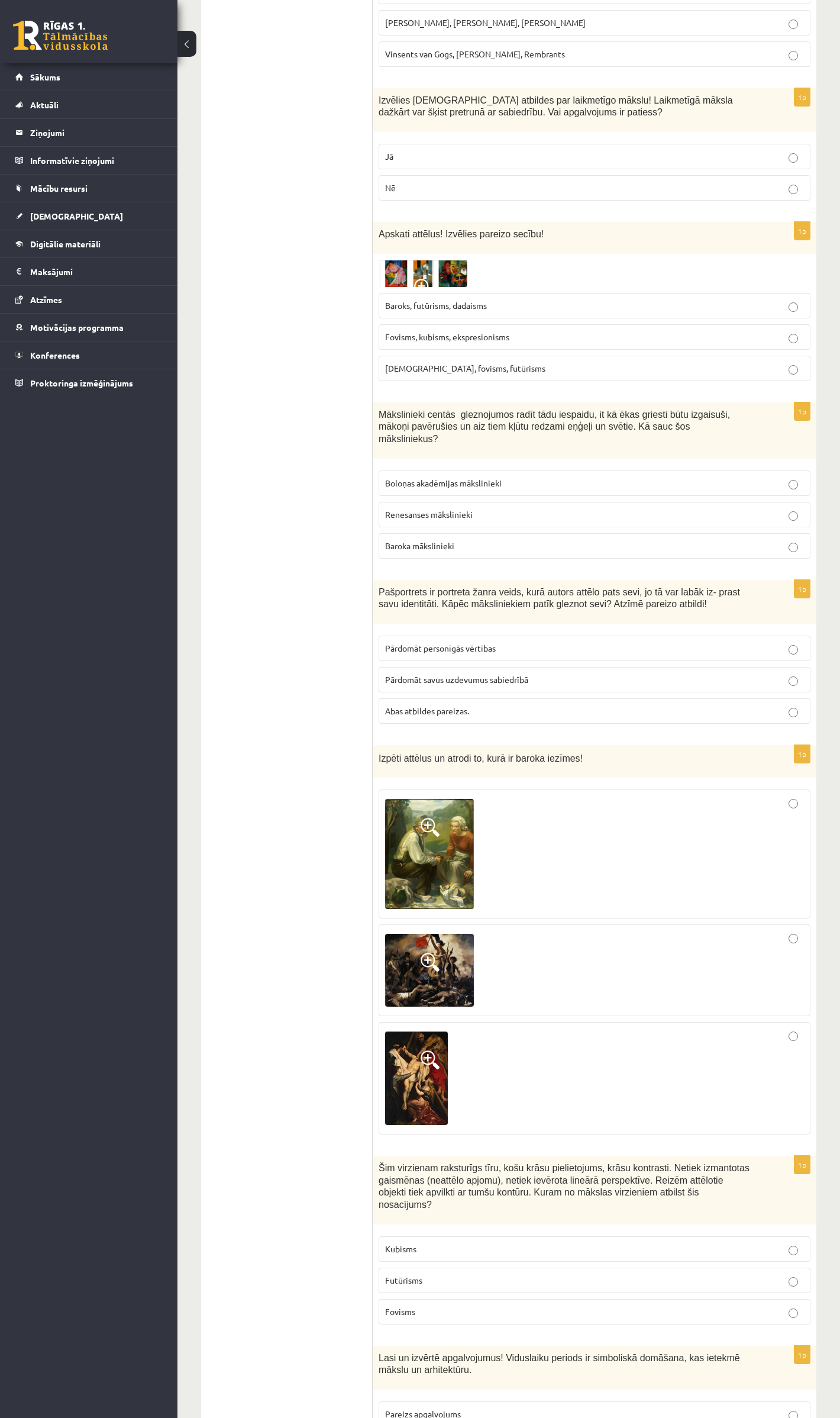
scroll to position [2841, 0]
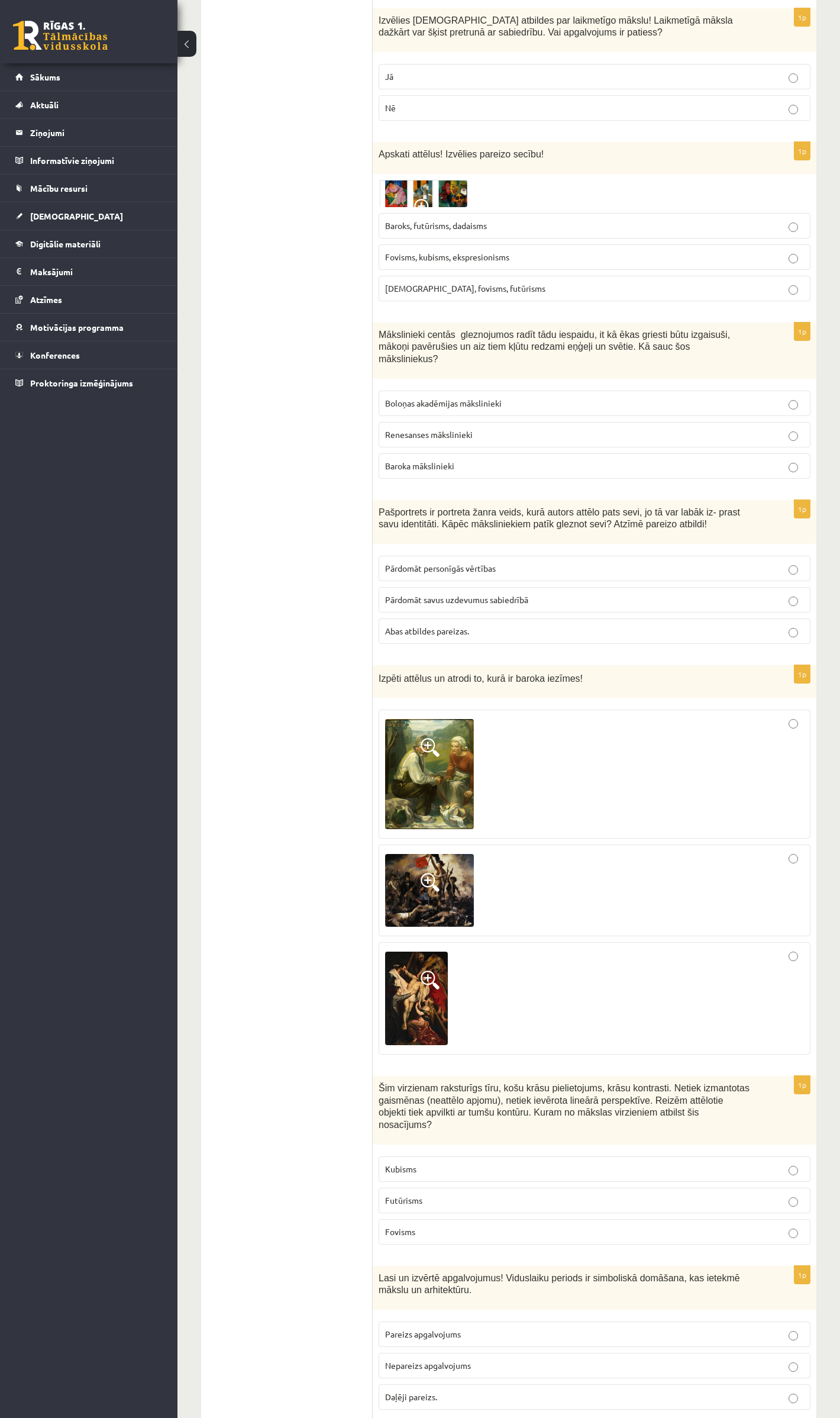
click at [410, 1063] on span "Fovisms" at bounding box center [400, 1232] width 30 height 11
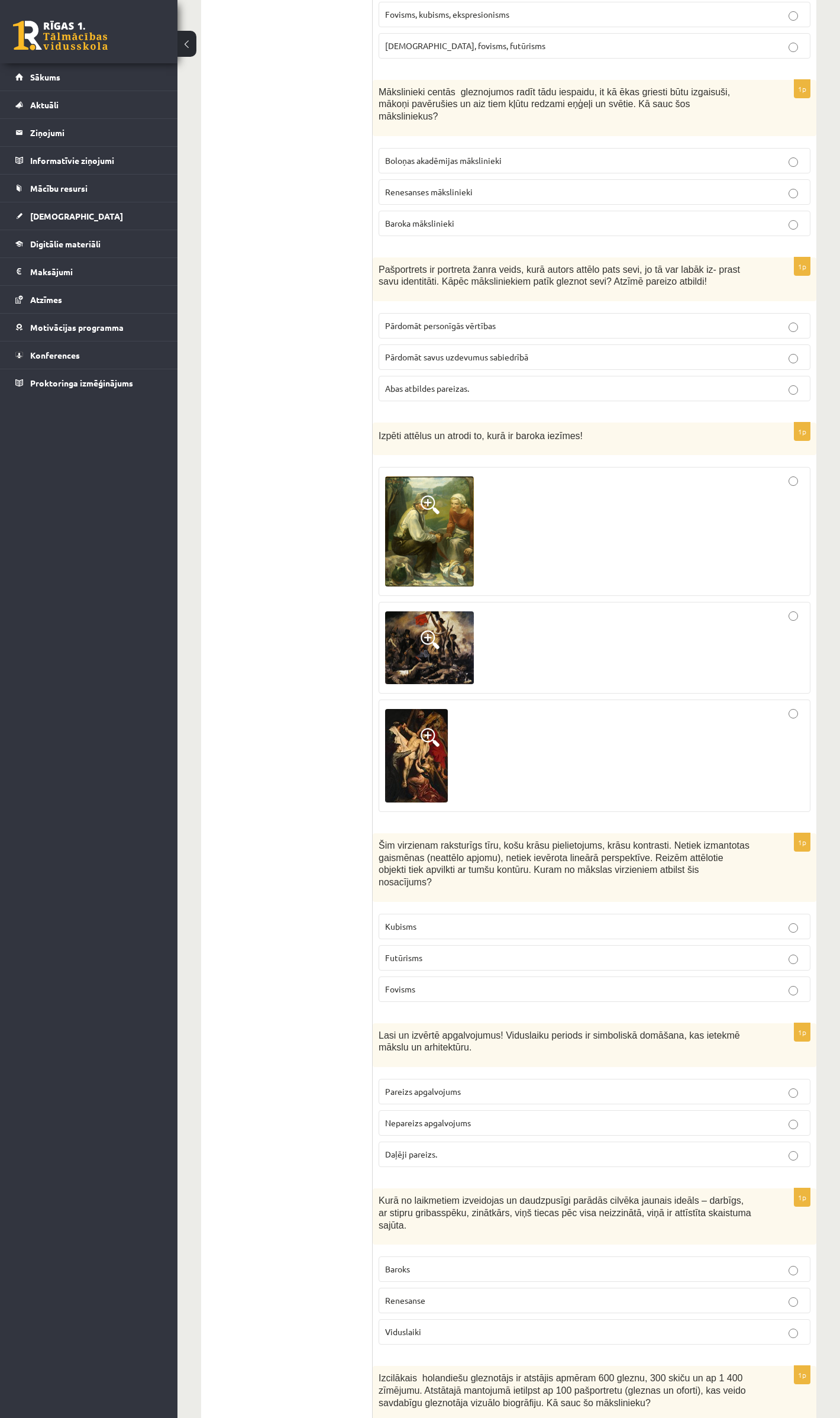
scroll to position [3235, 0]
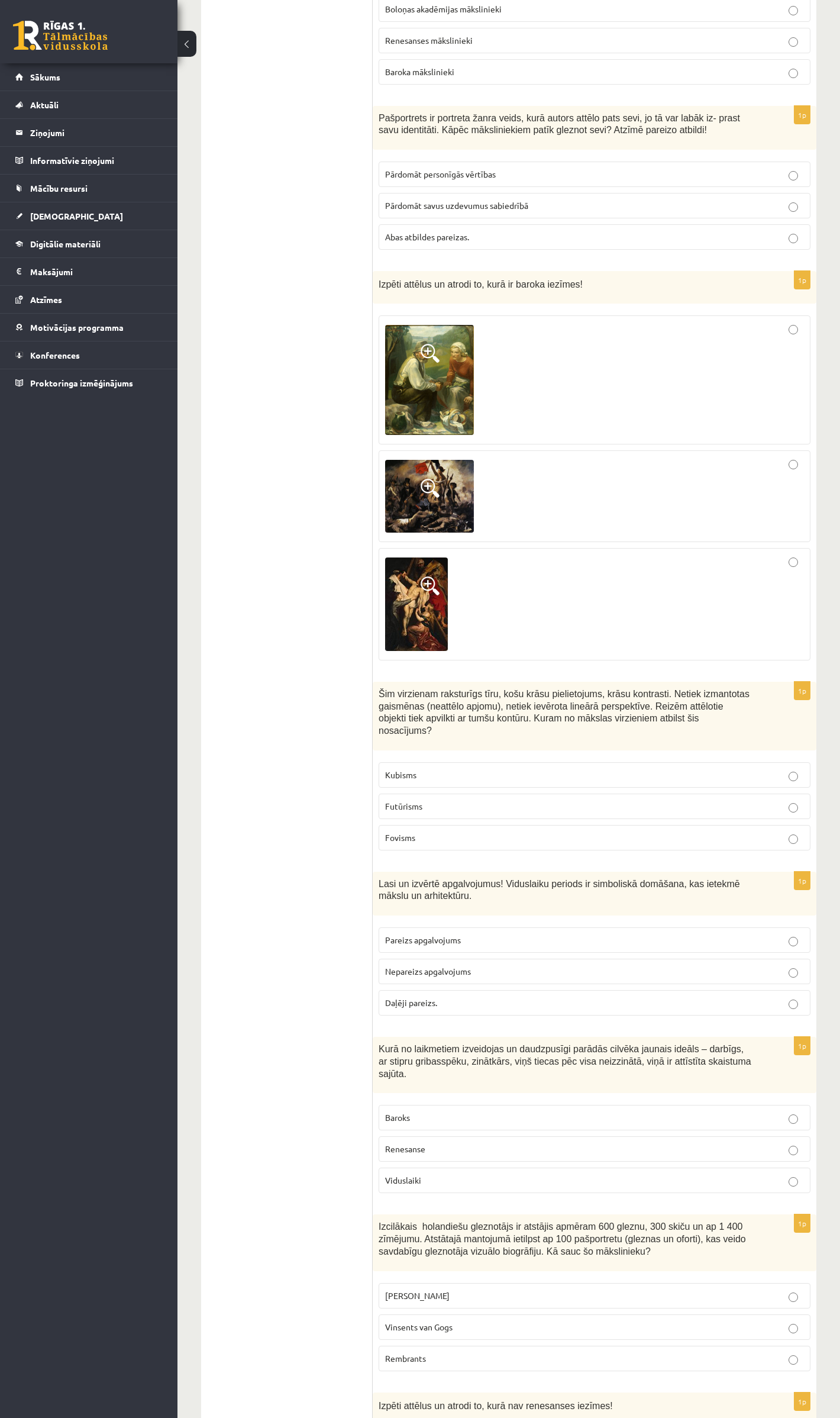
click at [451, 935] on span "Pareizs apgalvojums" at bounding box center [423, 940] width 76 height 11
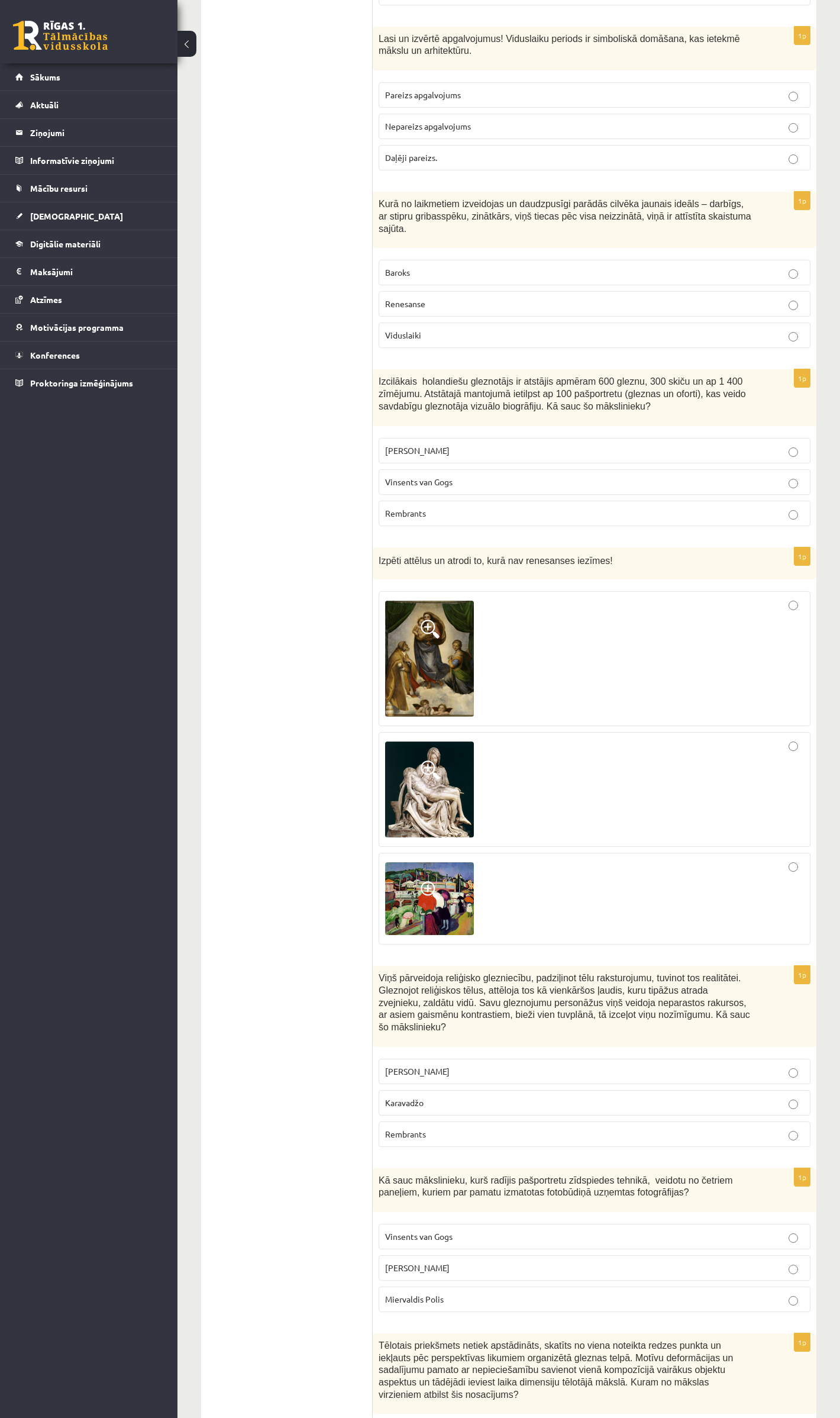
scroll to position [4025, 0]
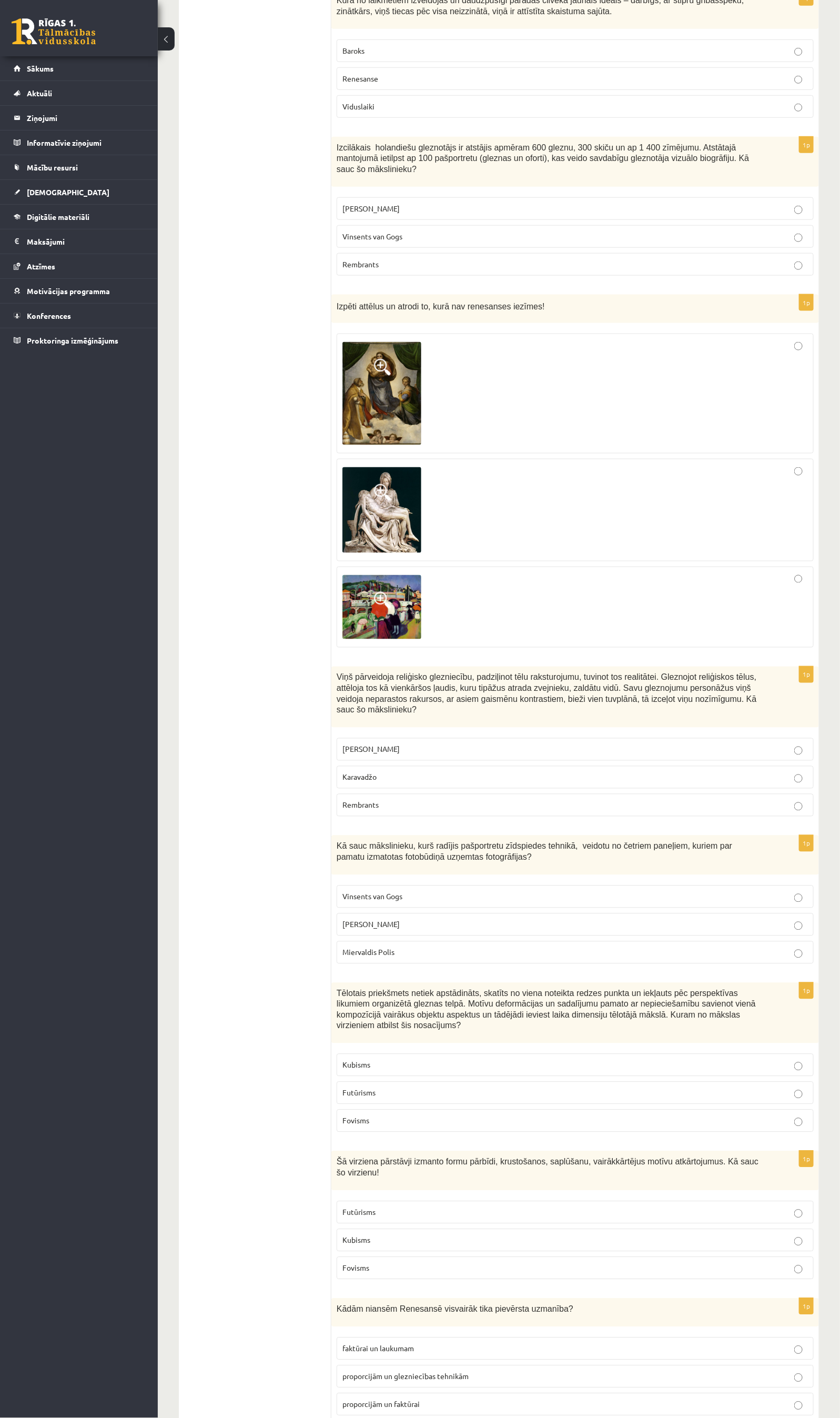
scroll to position [3723, 0]
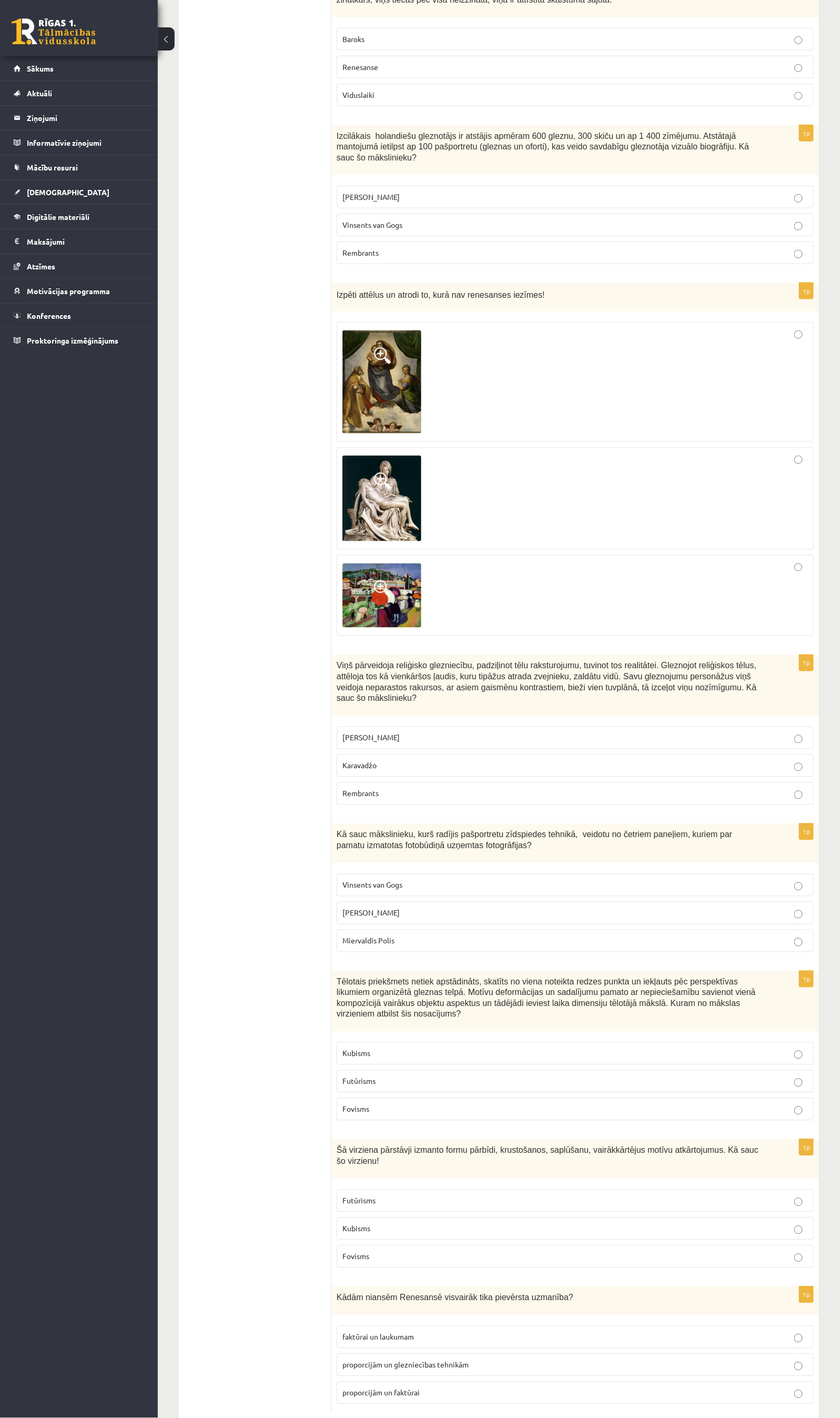
click at [382, 73] on p "Renesanse" at bounding box center [576, 67] width 466 height 11
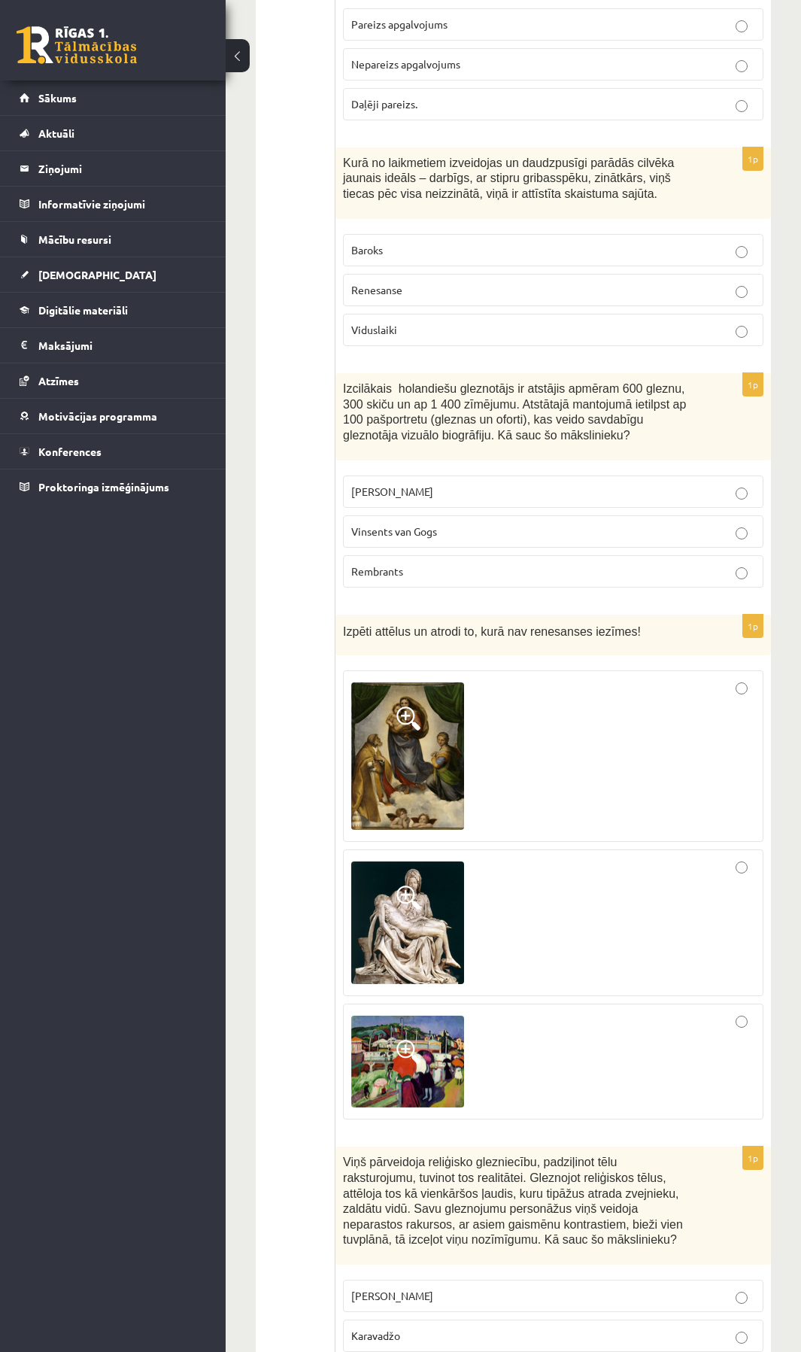
scroll to position [5549, 0]
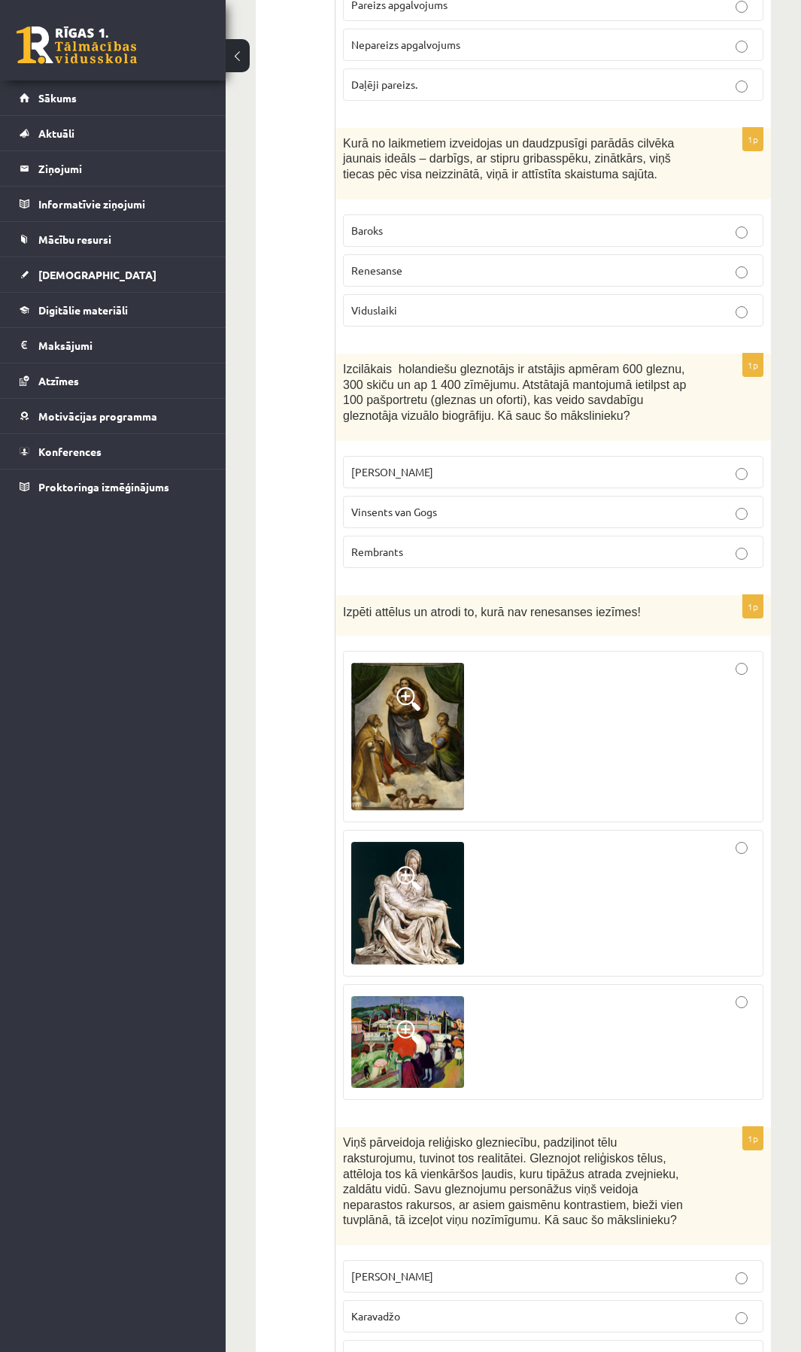
click at [451, 544] on p "Rembrants" at bounding box center [553, 552] width 404 height 16
click at [745, 992] on div at bounding box center [553, 1042] width 404 height 100
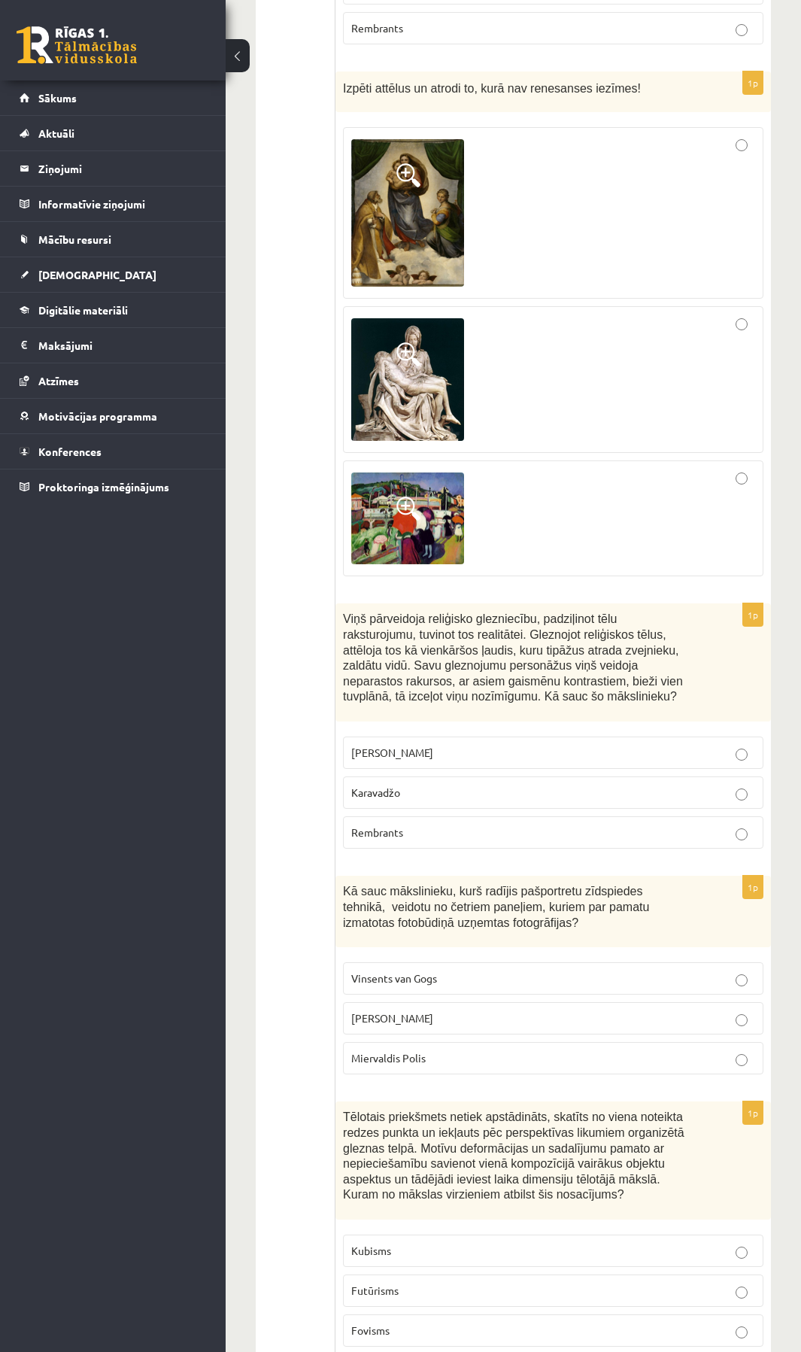
scroll to position [6151, 0]
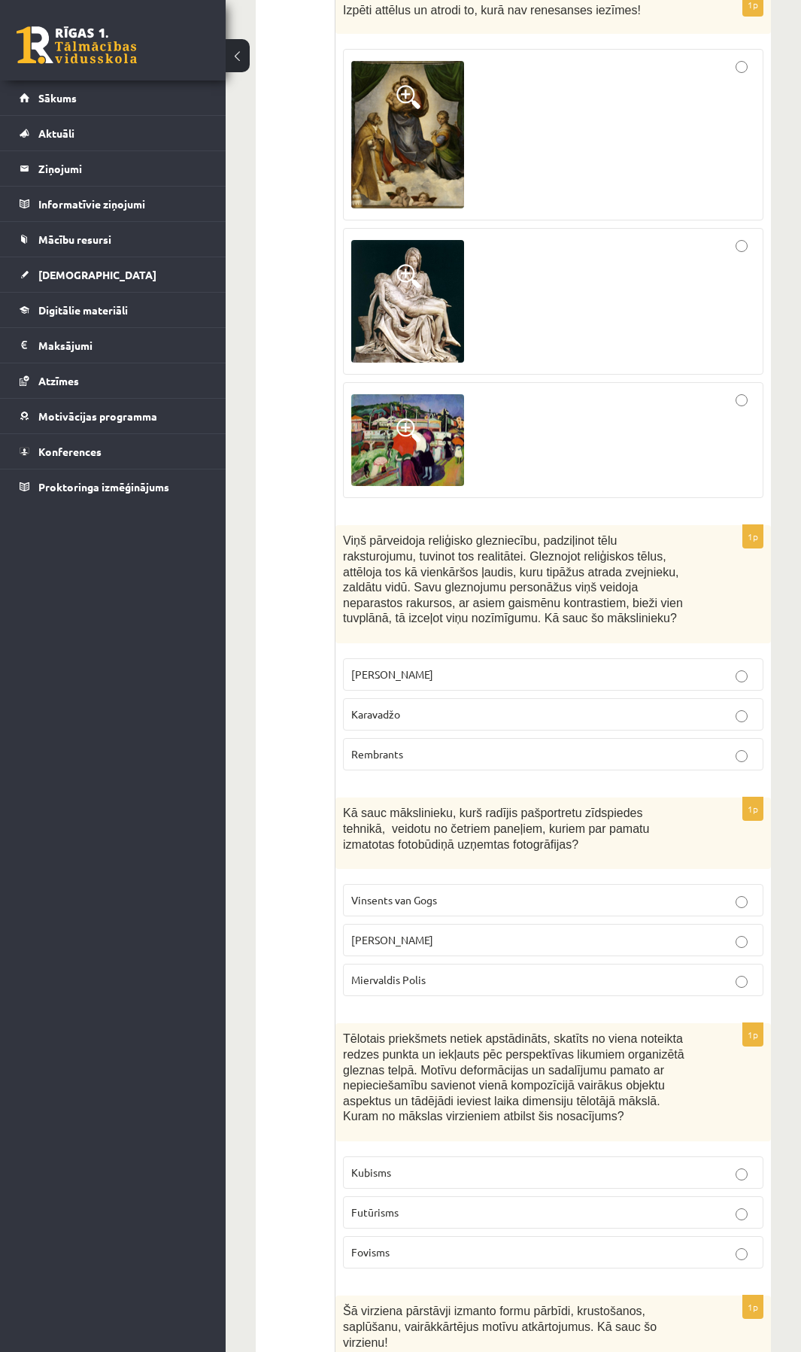
click at [378, 707] on span "Karavadžo" at bounding box center [375, 714] width 49 height 14
click at [383, 933] on span "Endijs Vorhols" at bounding box center [392, 940] width 82 height 14
click at [373, 1165] on span "Kubisms" at bounding box center [371, 1172] width 40 height 14
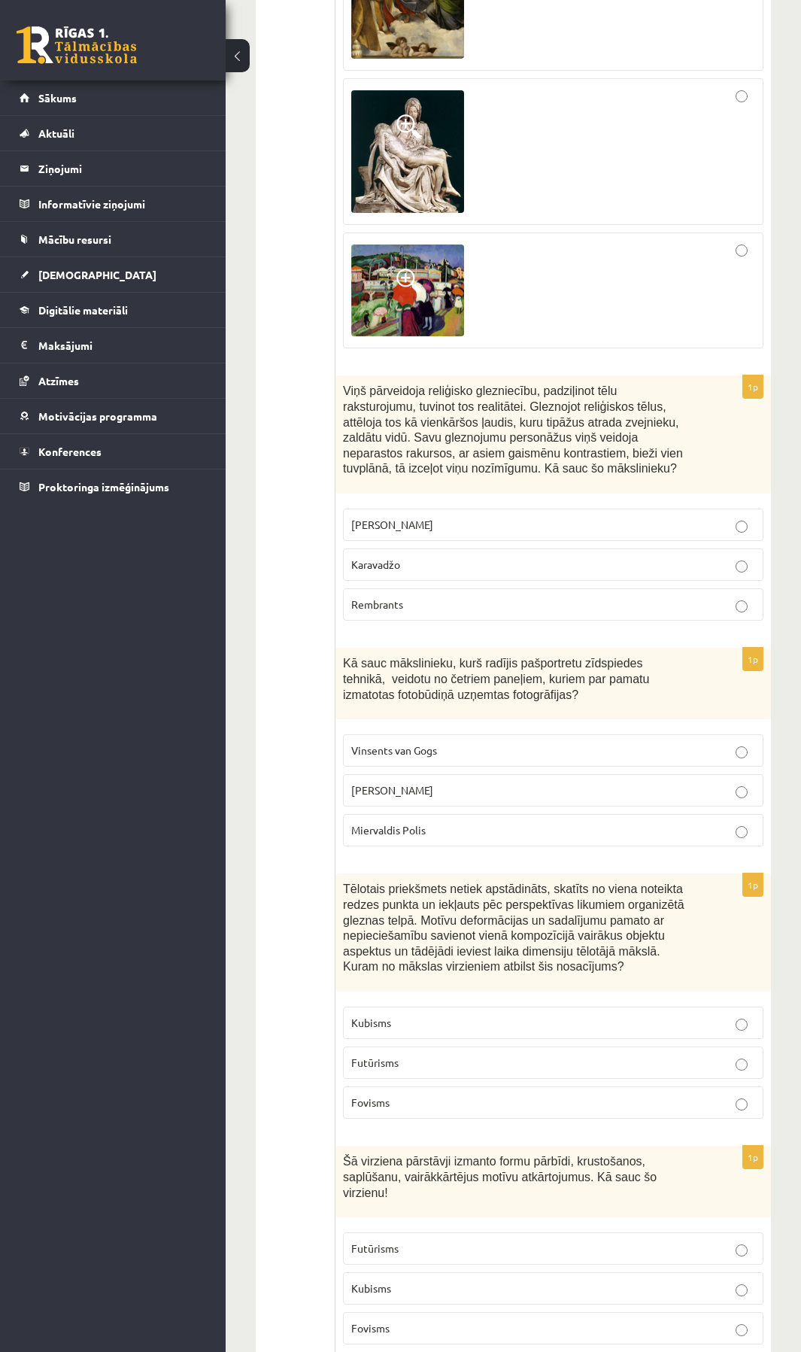
scroll to position [6301, 0]
click at [393, 1240] on span "Futūrisms" at bounding box center [374, 1247] width 47 height 14
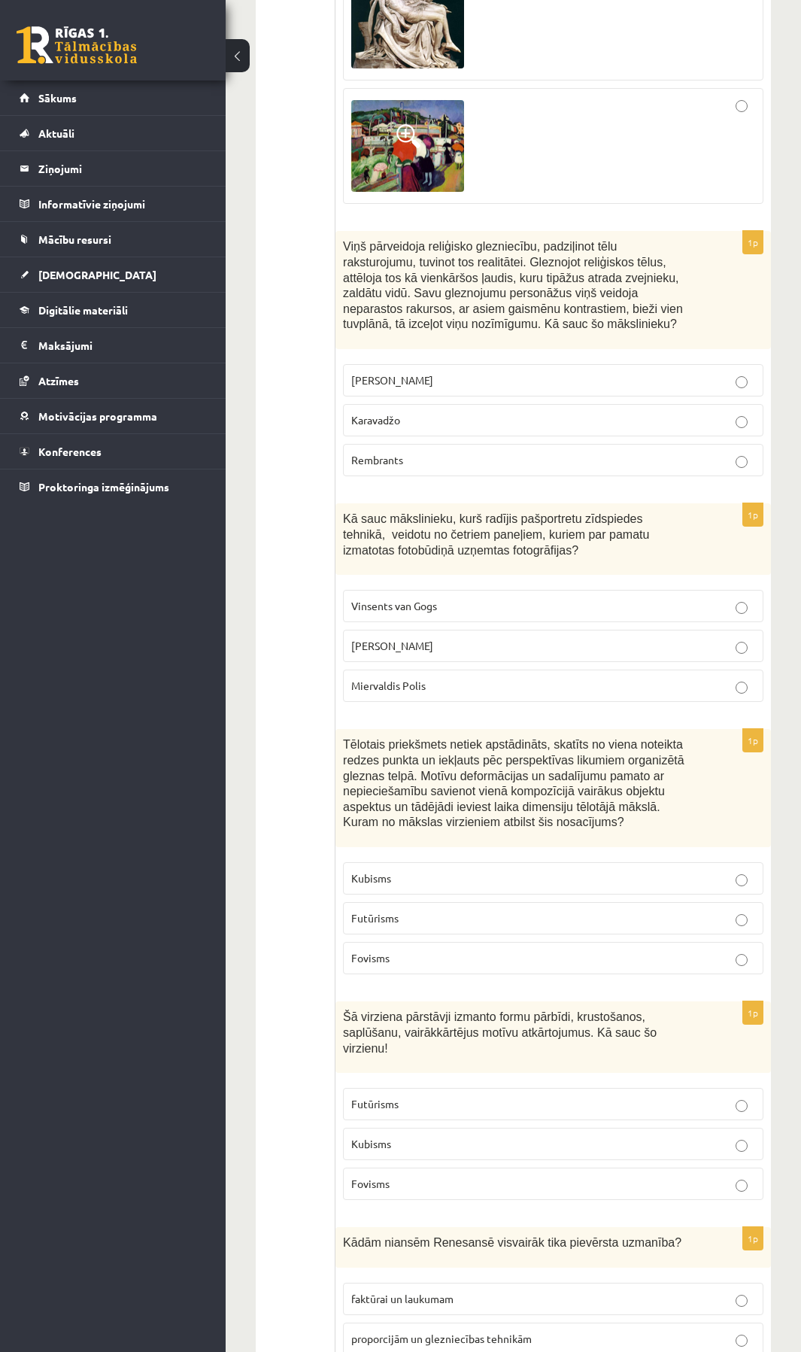
scroll to position [6451, 0]
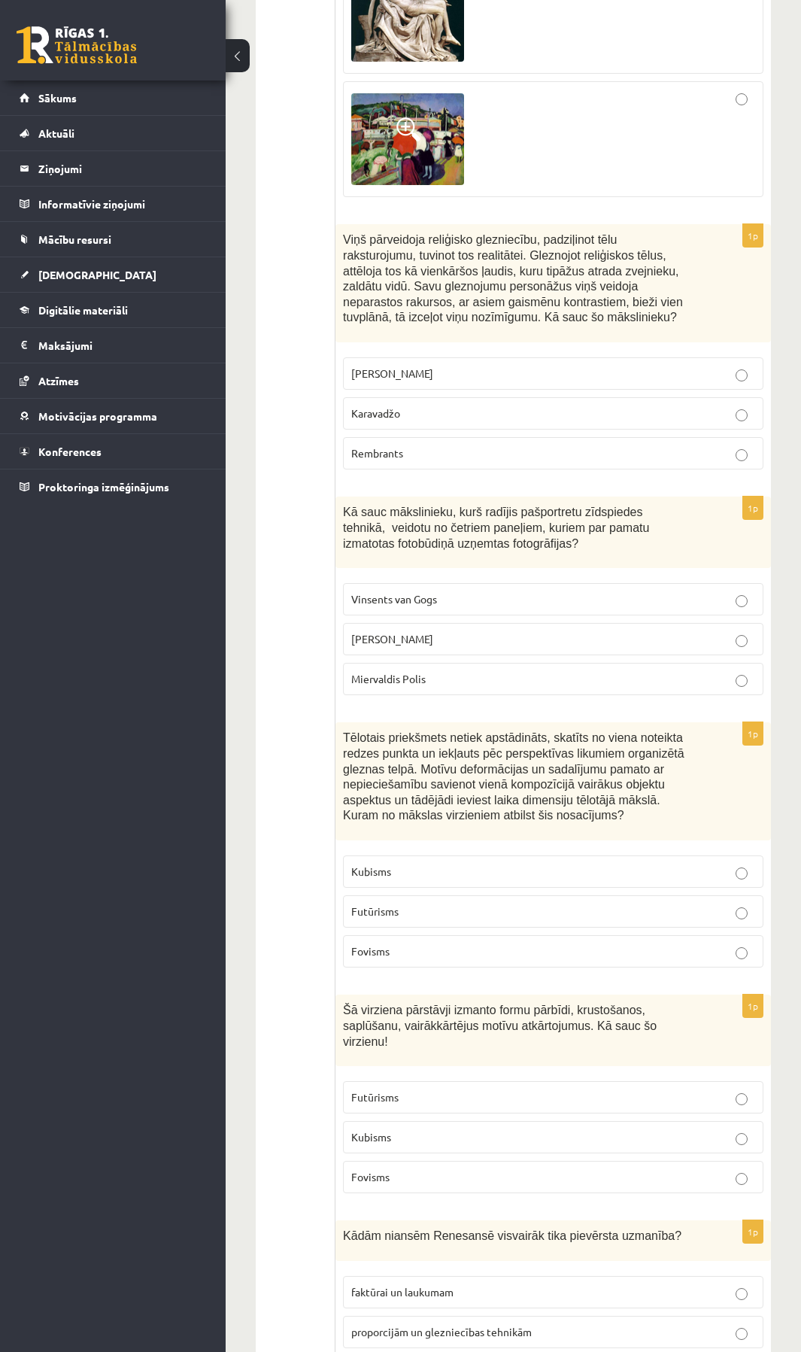
click at [433, 1351] on span "proporcijām un faktūrai" at bounding box center [406, 1371] width 111 height 14
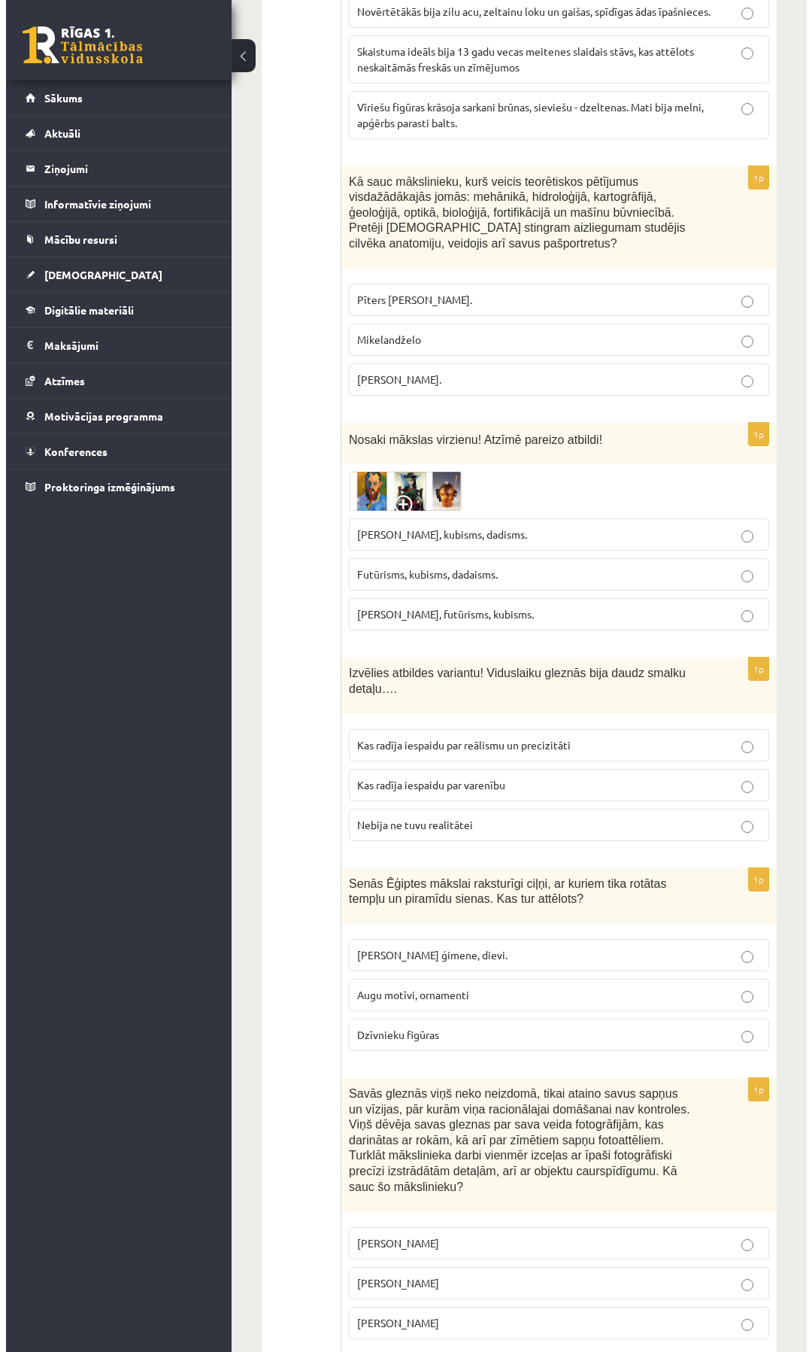
scroll to position [0, 0]
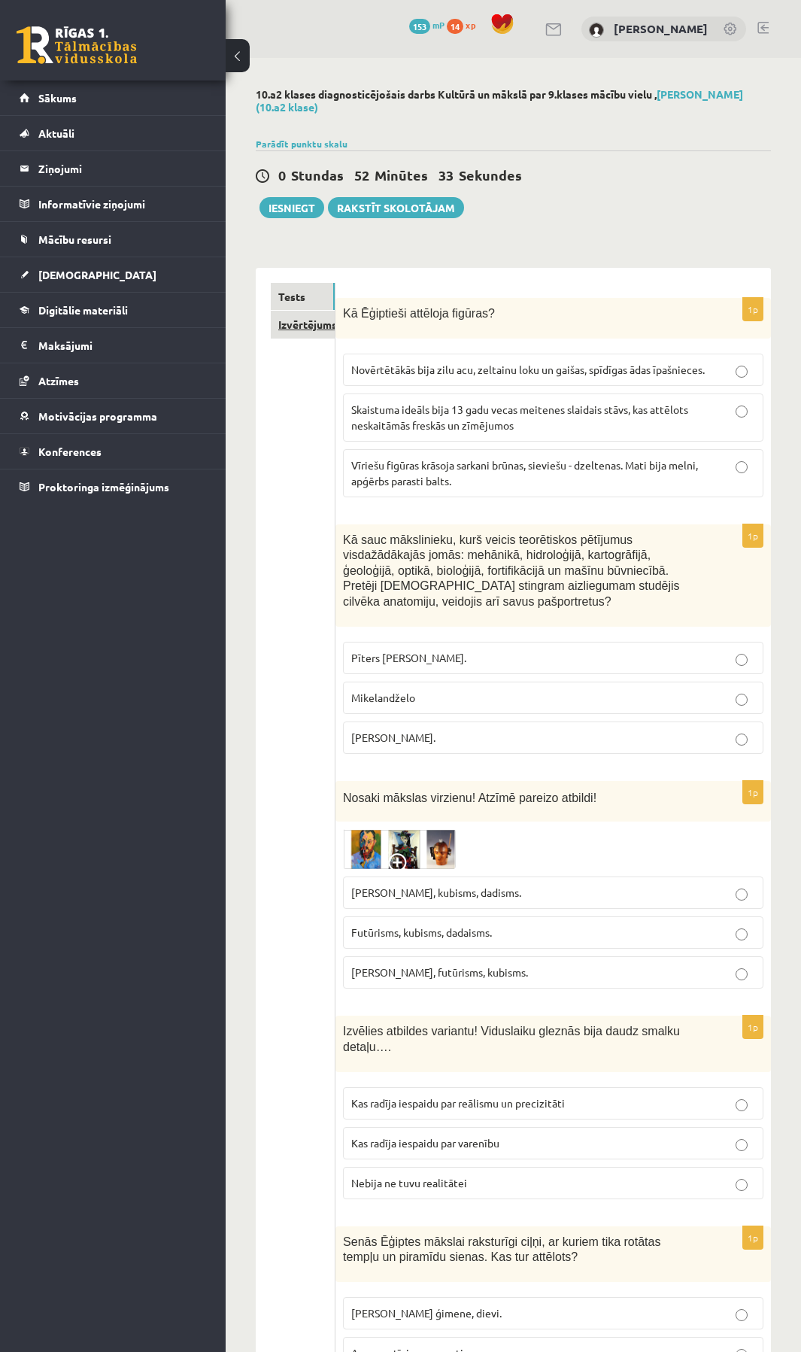
click at [303, 330] on link "Izvērtējums!" at bounding box center [303, 325] width 64 height 28
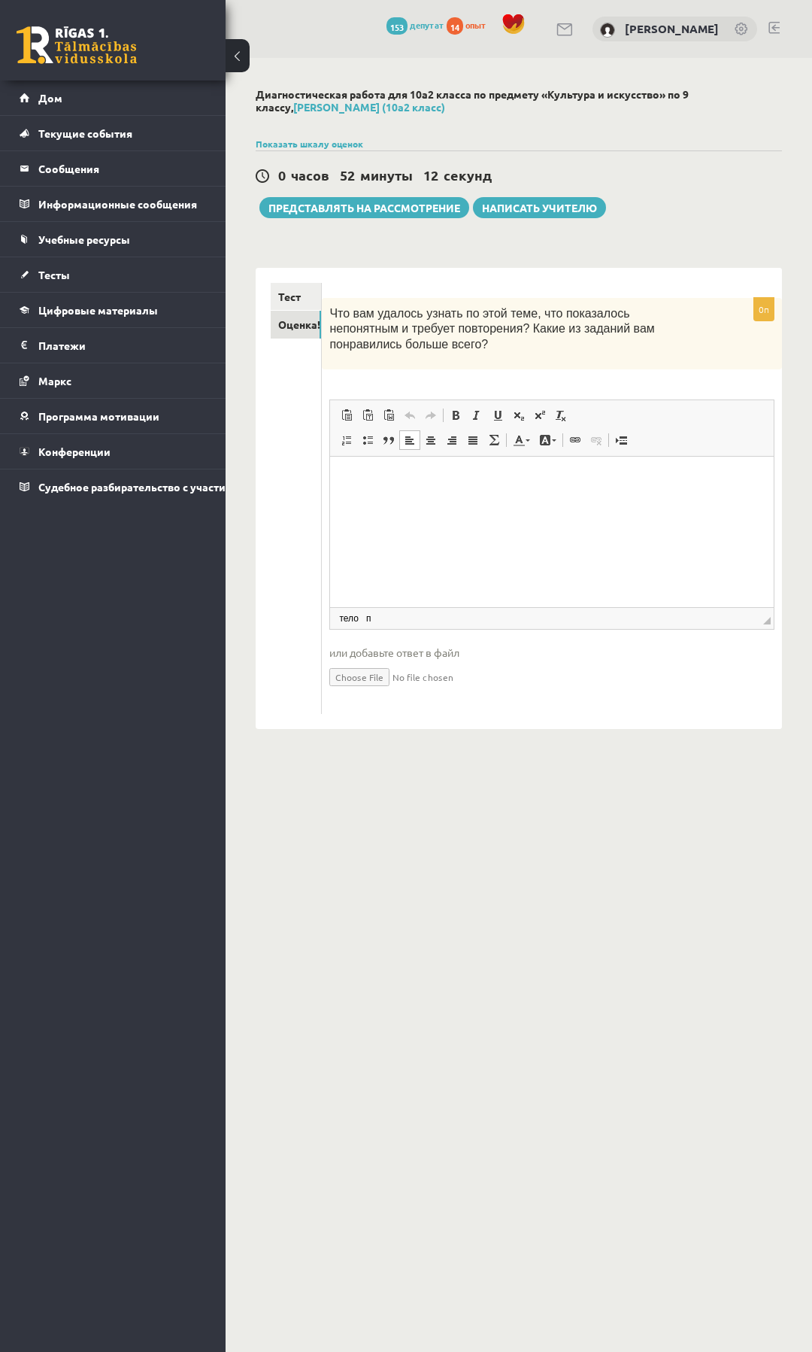
click at [421, 502] on html at bounding box center [552, 479] width 444 height 46
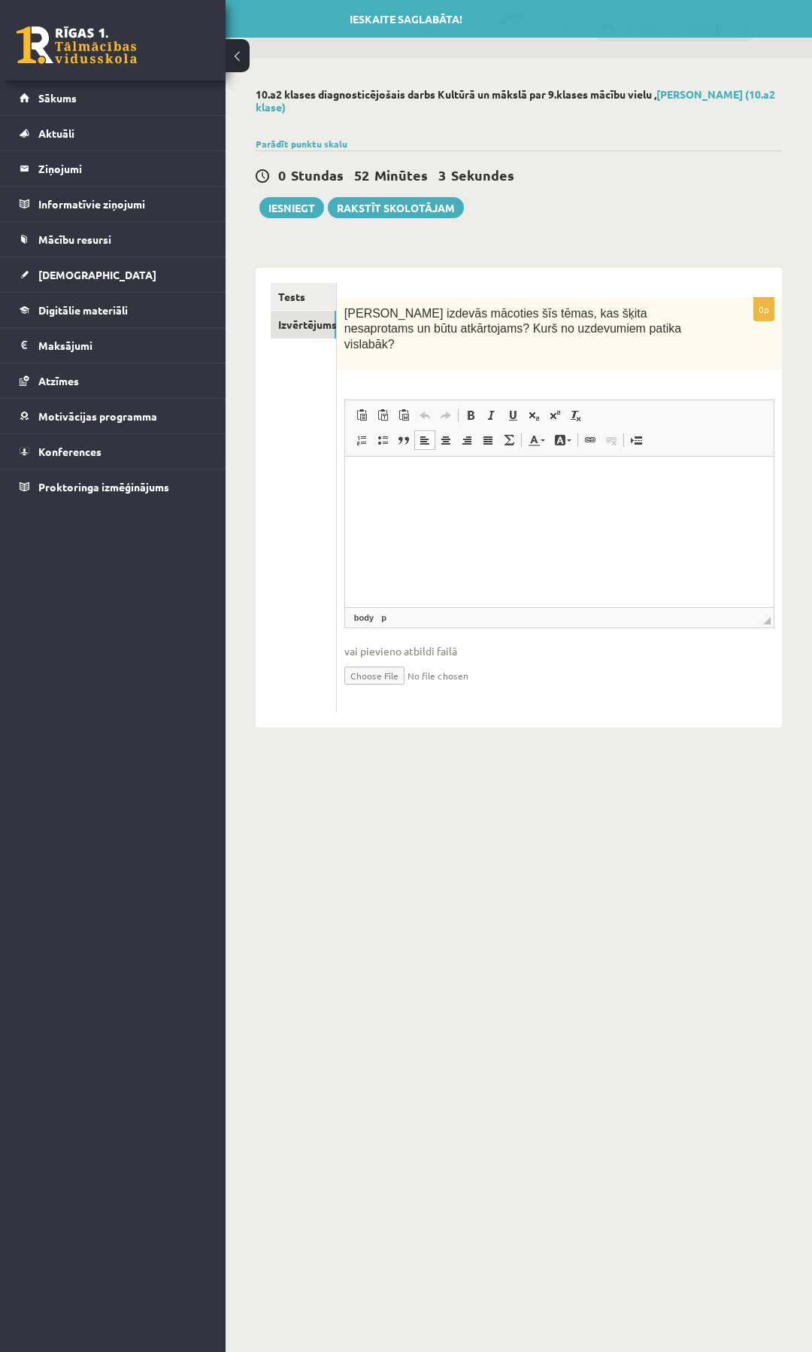
click at [391, 476] on p "Bagātinātā teksta redaktors, wiswyg-editor-user-answer-47024944864280" at bounding box center [559, 479] width 399 height 16
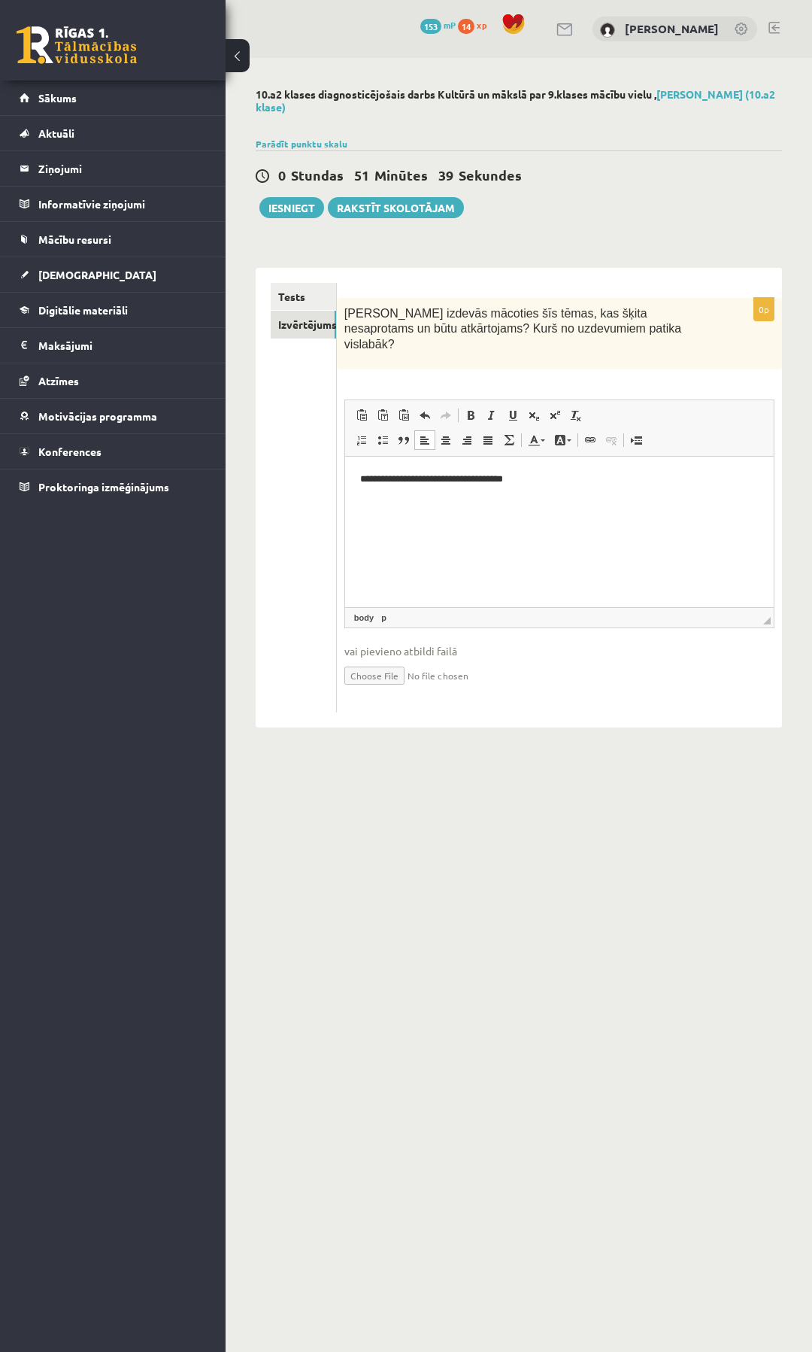
click at [596, 226] on div "10.a2 klases diagnosticējošais darbs Kultūrā un mākslā par 9.klases mācību viel…" at bounding box center [519, 408] width 587 height 700
click at [635, 228] on div "10.a2 klases diagnosticējošais darbs Kultūrā un mākslā par 9.klases mācību viel…" at bounding box center [519, 408] width 587 height 700
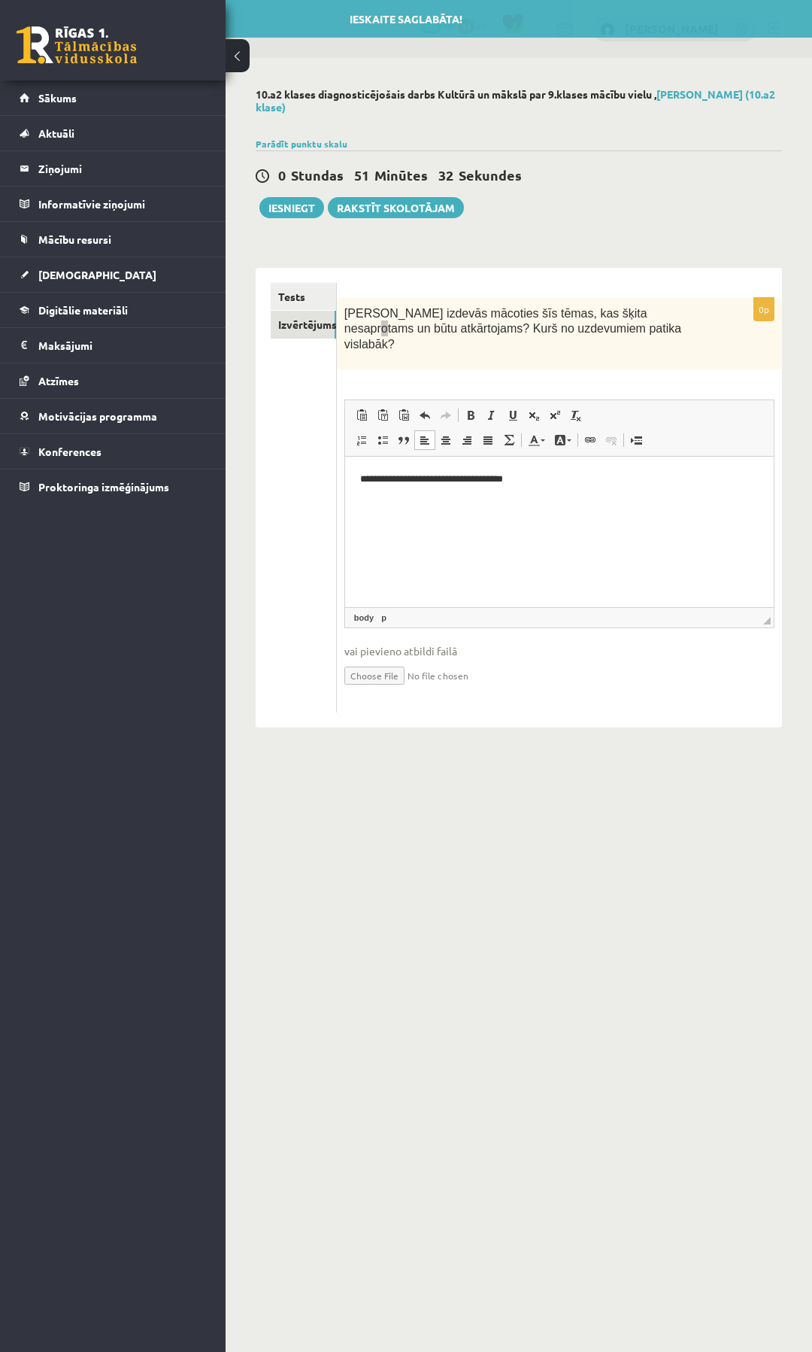
click at [560, 493] on html "**********" at bounding box center [558, 479] width 429 height 46
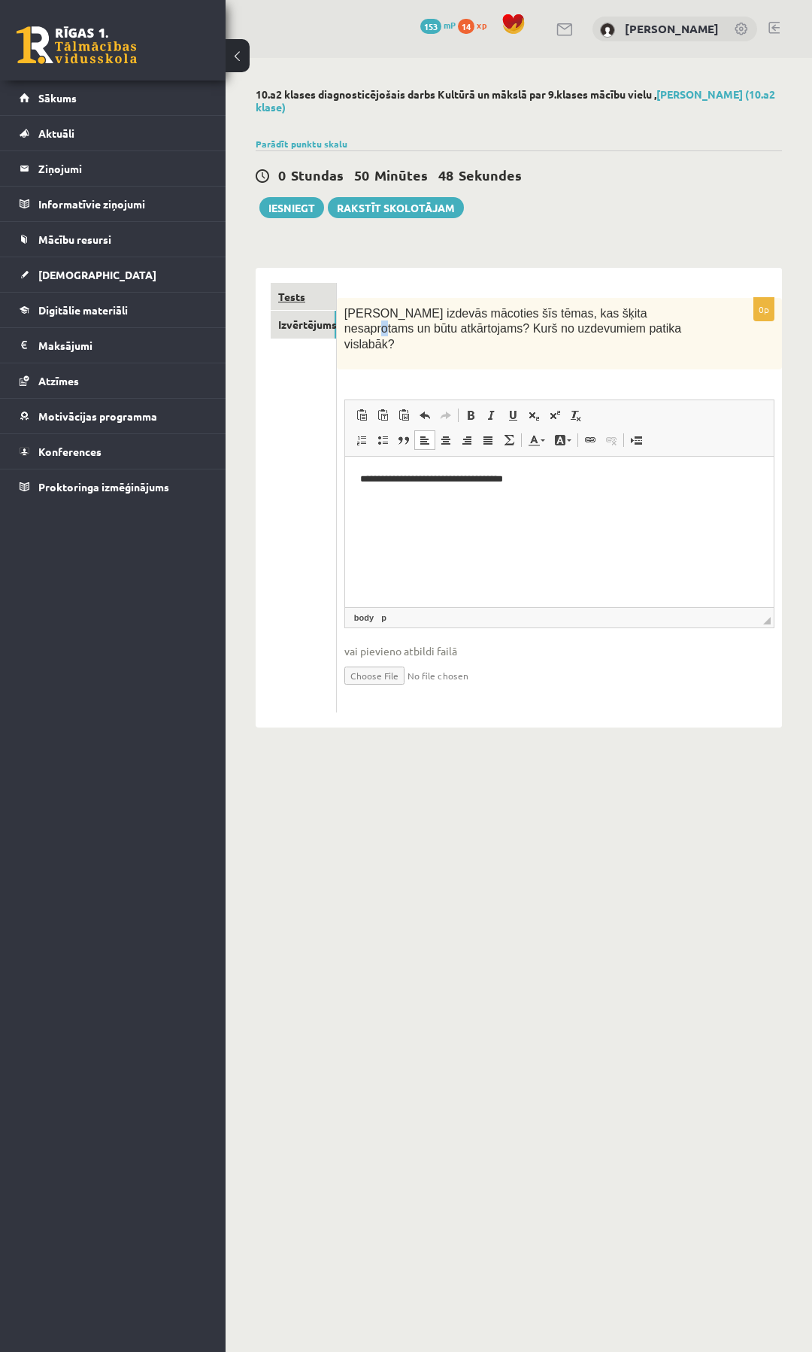
click at [298, 299] on link "Tests" at bounding box center [303, 297] width 65 height 28
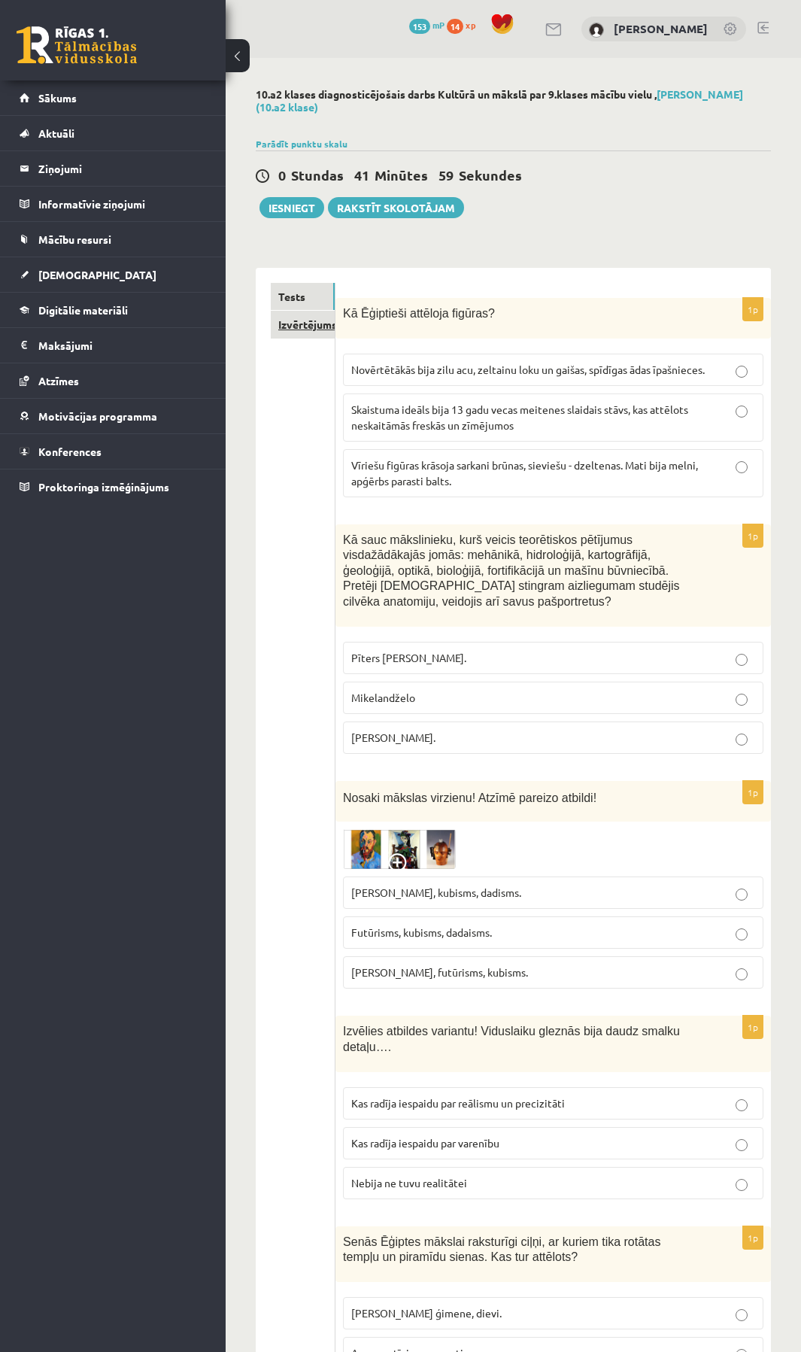
click at [296, 326] on link "Izvērtējums!" at bounding box center [303, 325] width 64 height 28
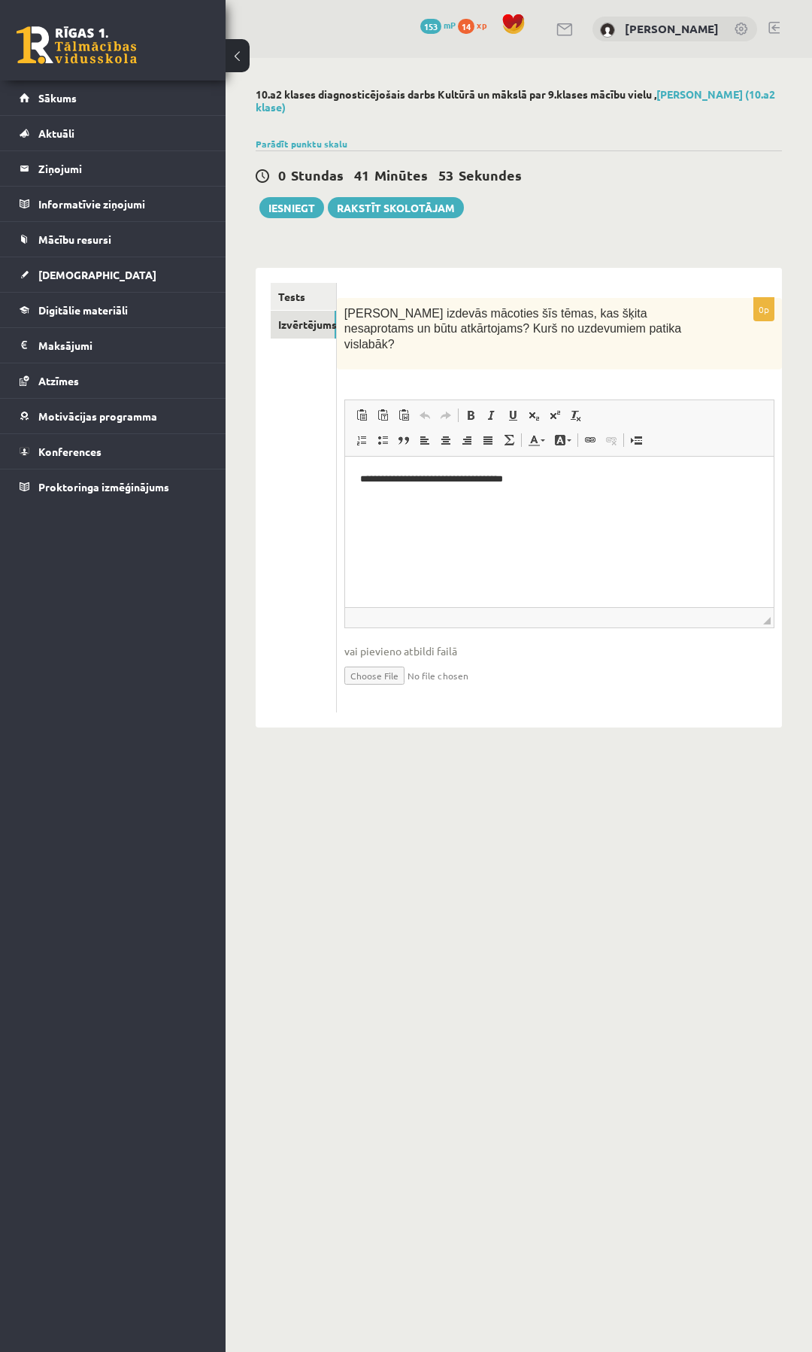
click at [754, 65] on div "10.a2 klases diagnosticējošais darbs Kultūrā un mākslā par 9.klases mācību viel…" at bounding box center [519, 408] width 587 height 700
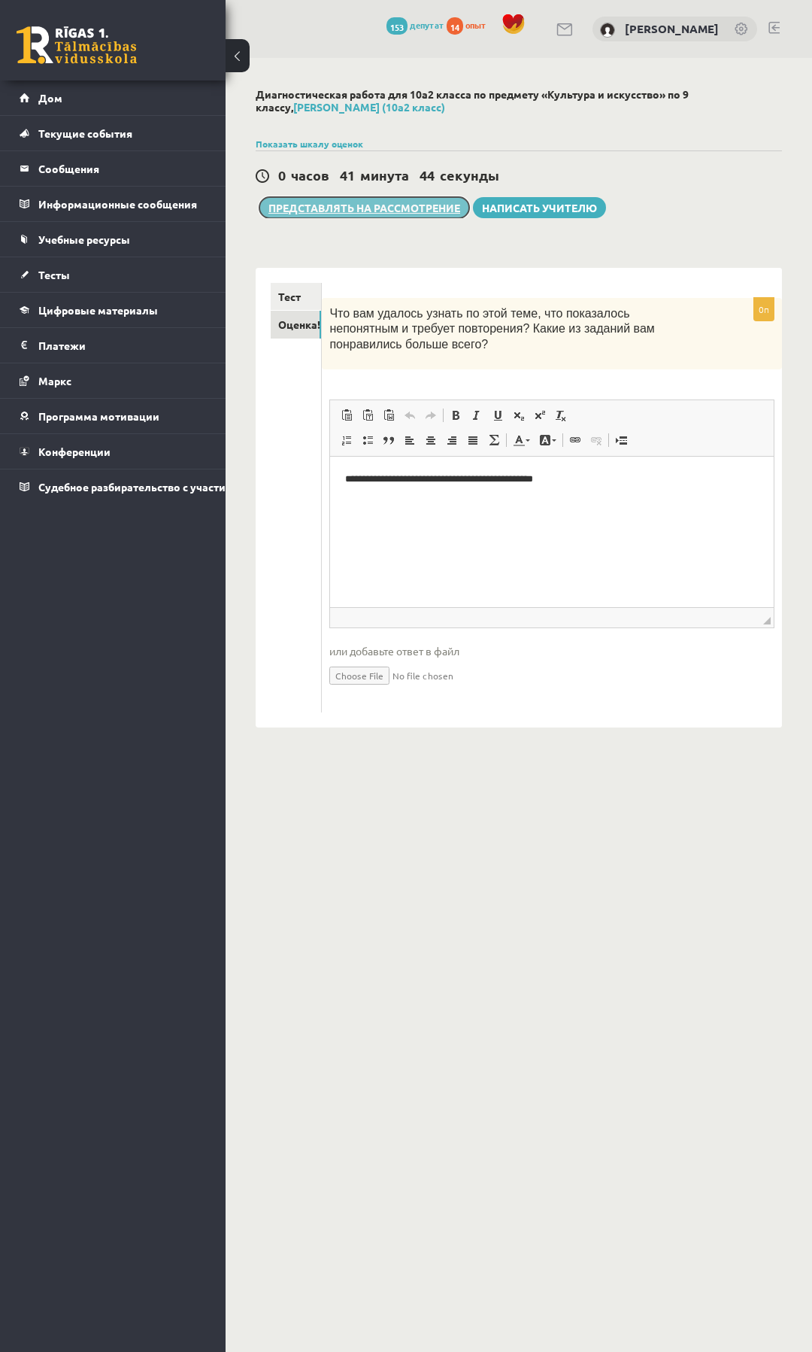
click at [363, 210] on font "Представлять на рассмотрение" at bounding box center [365, 208] width 192 height 14
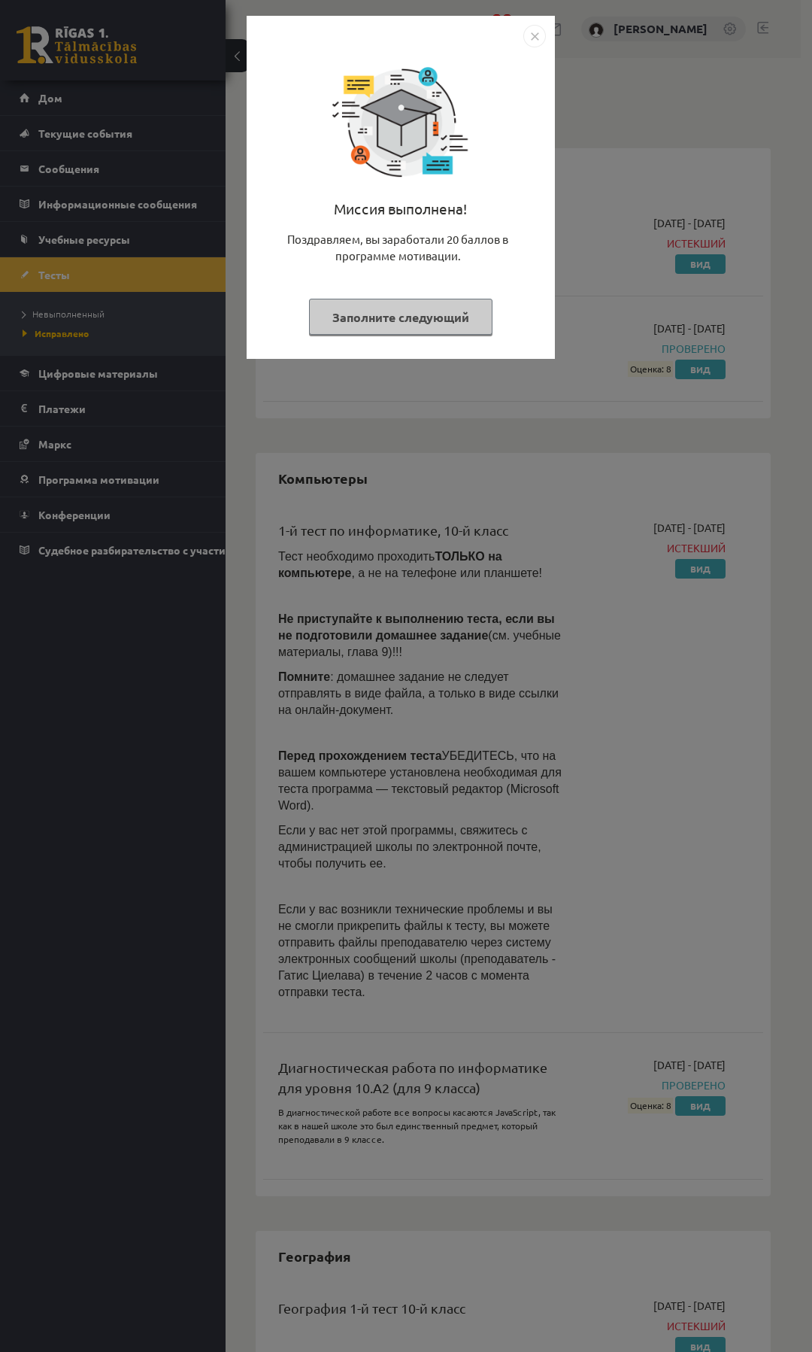
click at [451, 318] on font "Заполните следующий" at bounding box center [400, 317] width 137 height 16
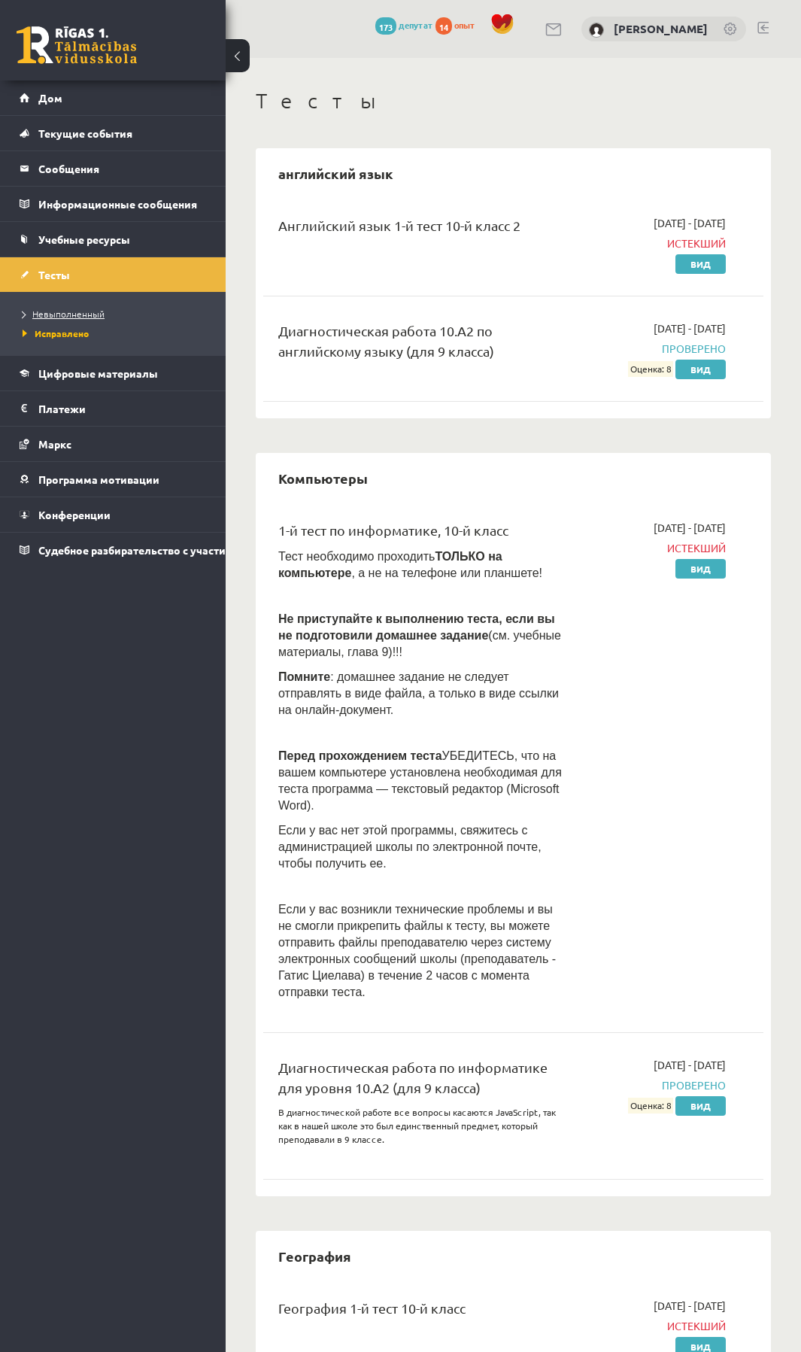
click at [89, 313] on font "Невыполненный" at bounding box center [68, 314] width 72 height 12
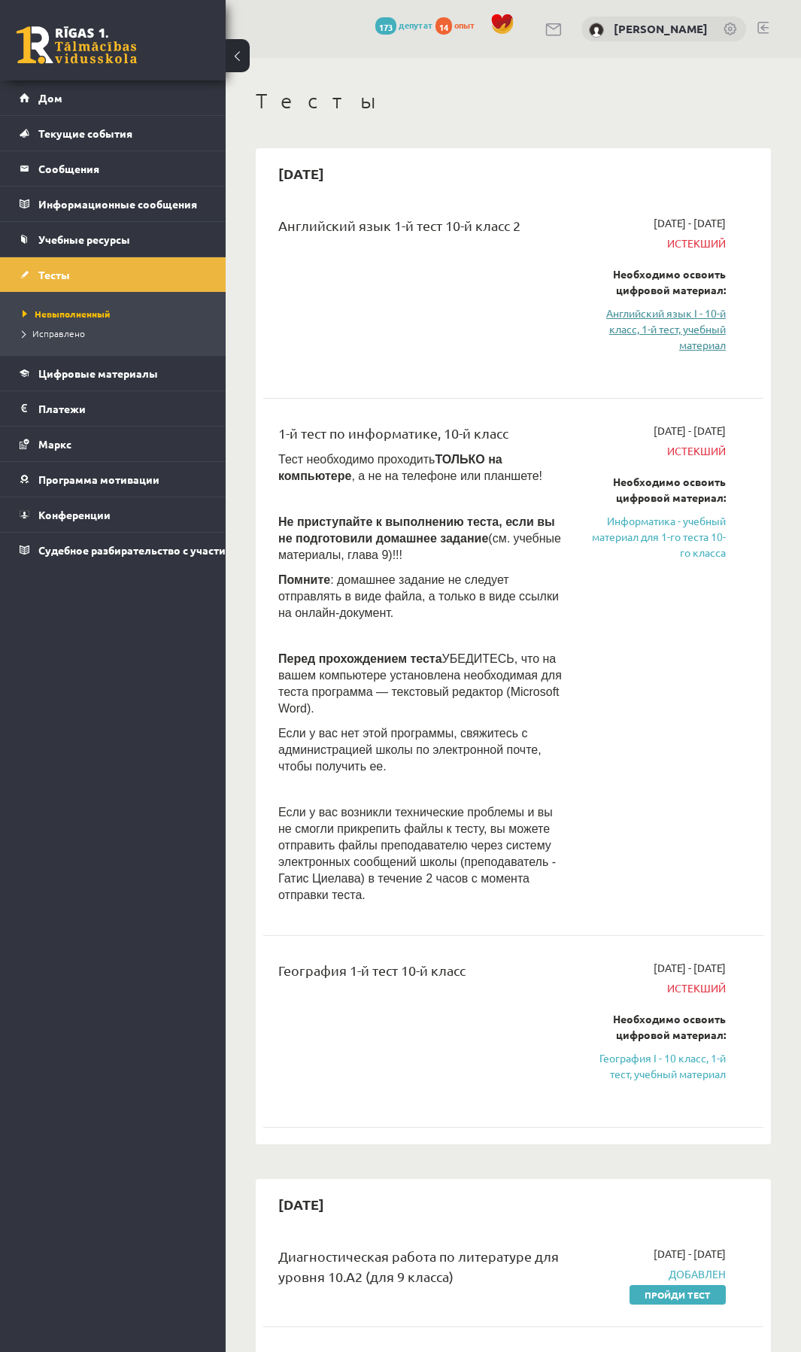
click at [675, 321] on link "Английский язык I - 10-й класс, 1-й тест, учебный материал" at bounding box center [659, 328] width 134 height 47
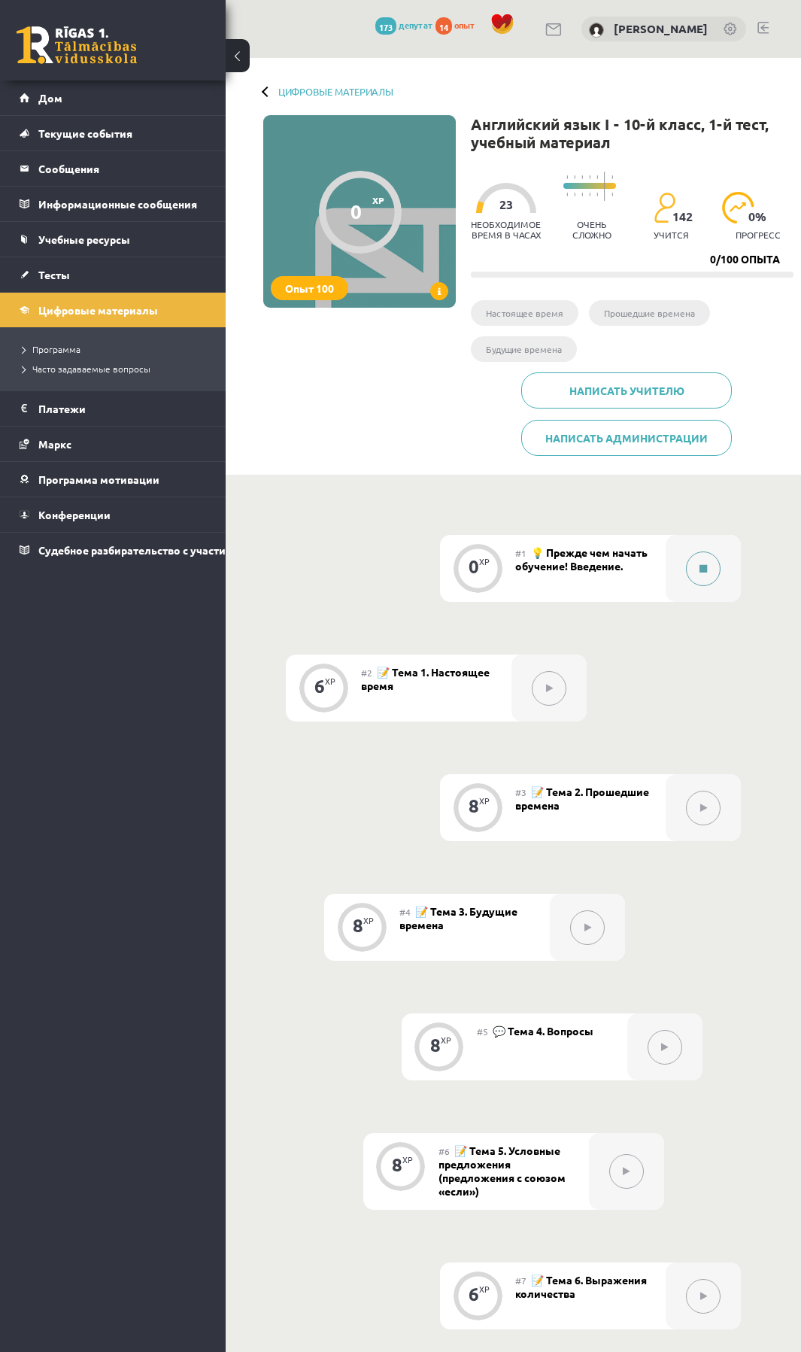
click at [708, 564] on button at bounding box center [703, 568] width 35 height 35
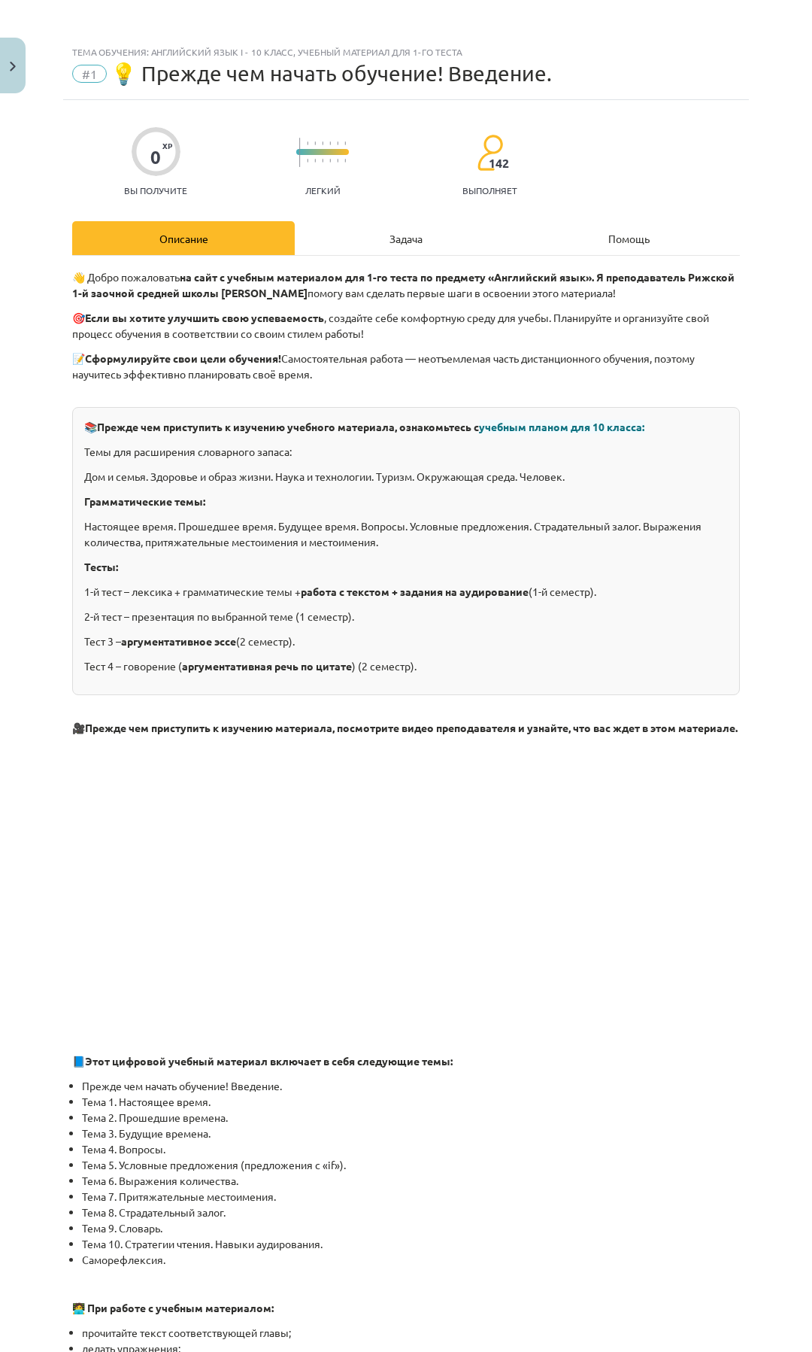
click at [442, 232] on div "Задача" at bounding box center [406, 238] width 223 height 34
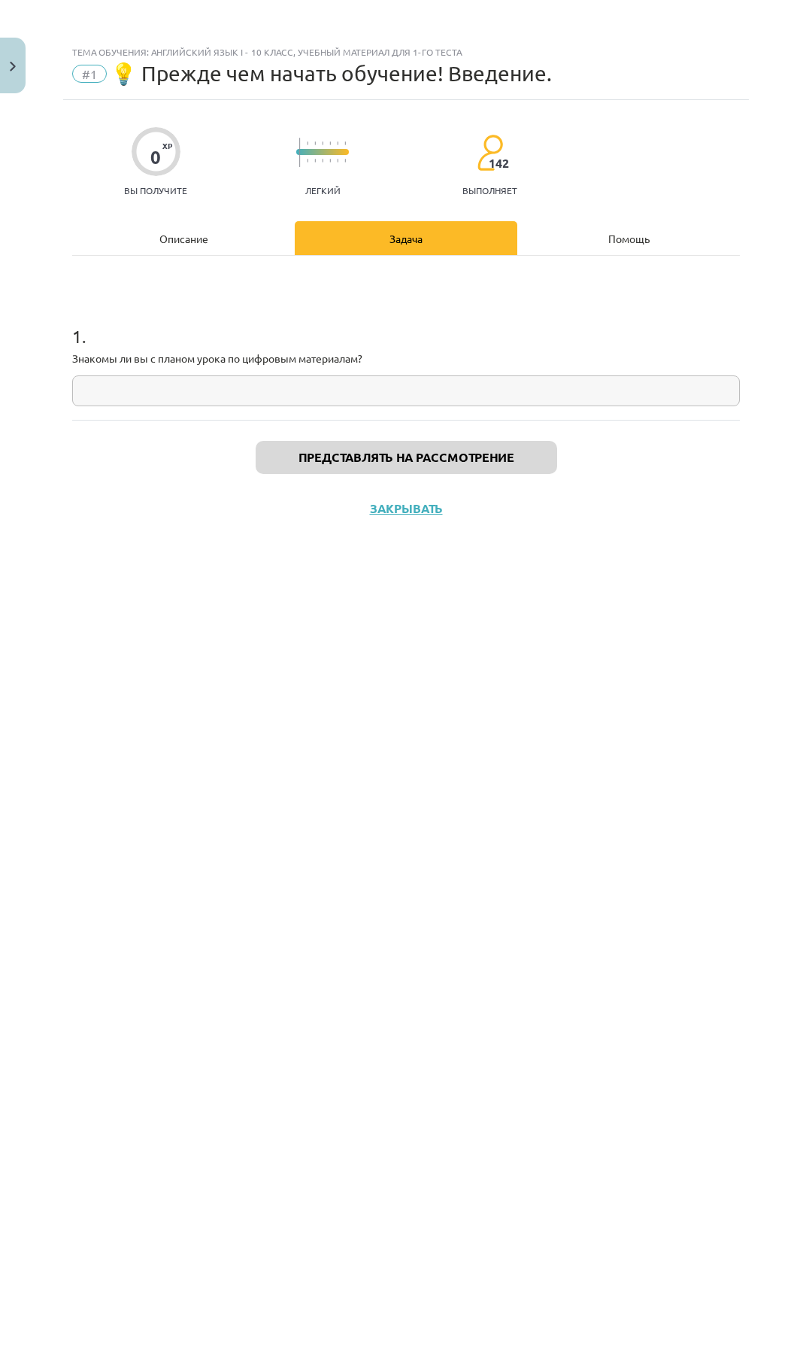
click at [336, 396] on input "text" at bounding box center [406, 390] width 668 height 31
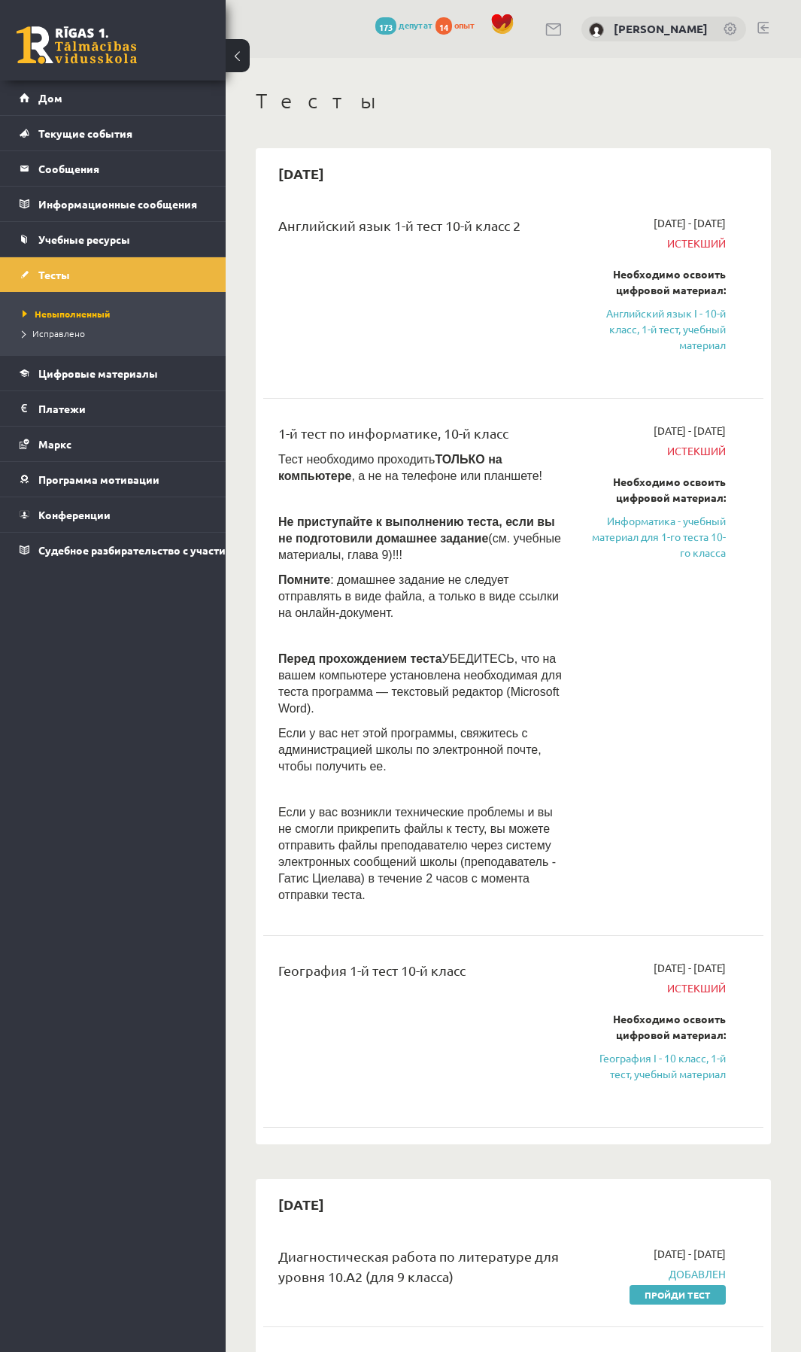
drag, startPoint x: 0, startPoint y: 0, endPoint x: 417, endPoint y: 353, distance: 546.0
click at [417, 353] on div "Английский язык 1-й тест 10-й класс 2" at bounding box center [424, 294] width 314 height 159
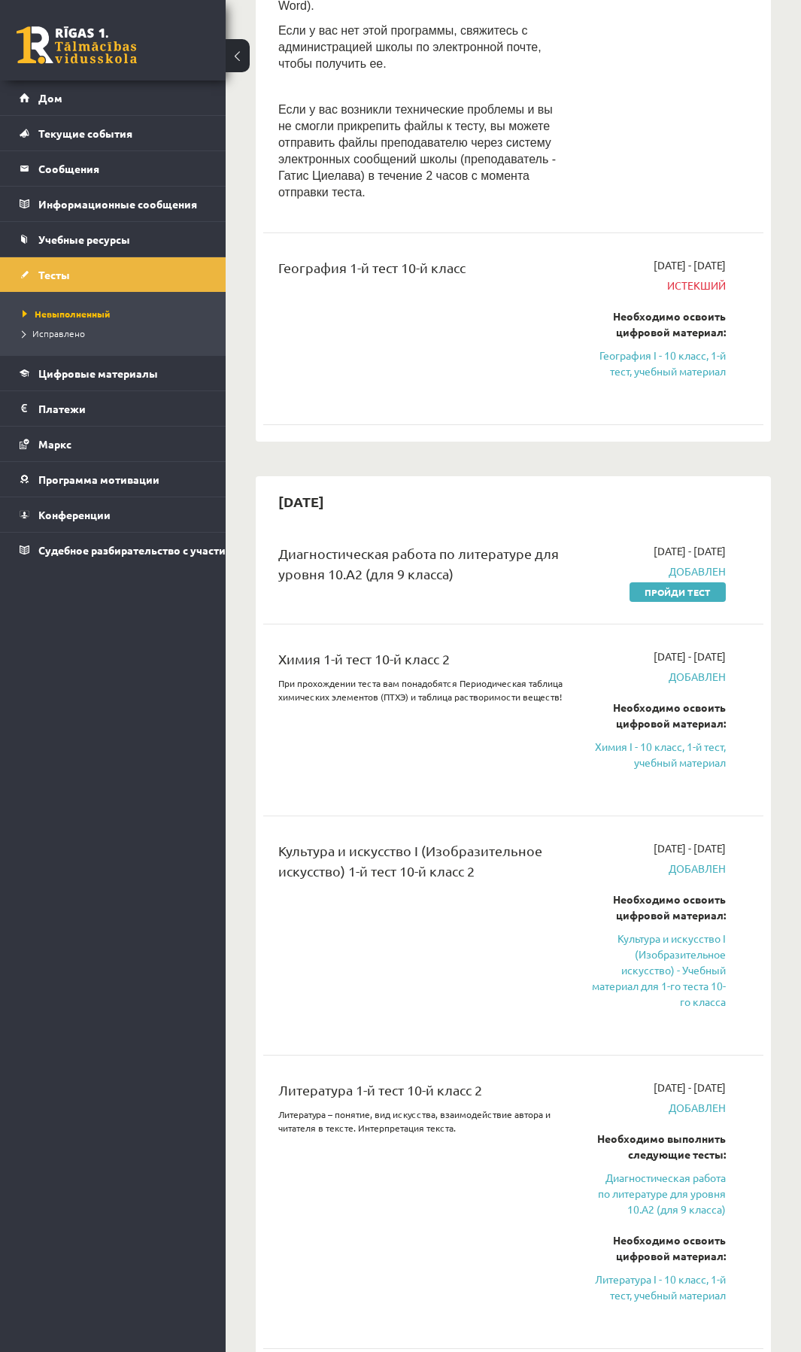
scroll to position [752, 0]
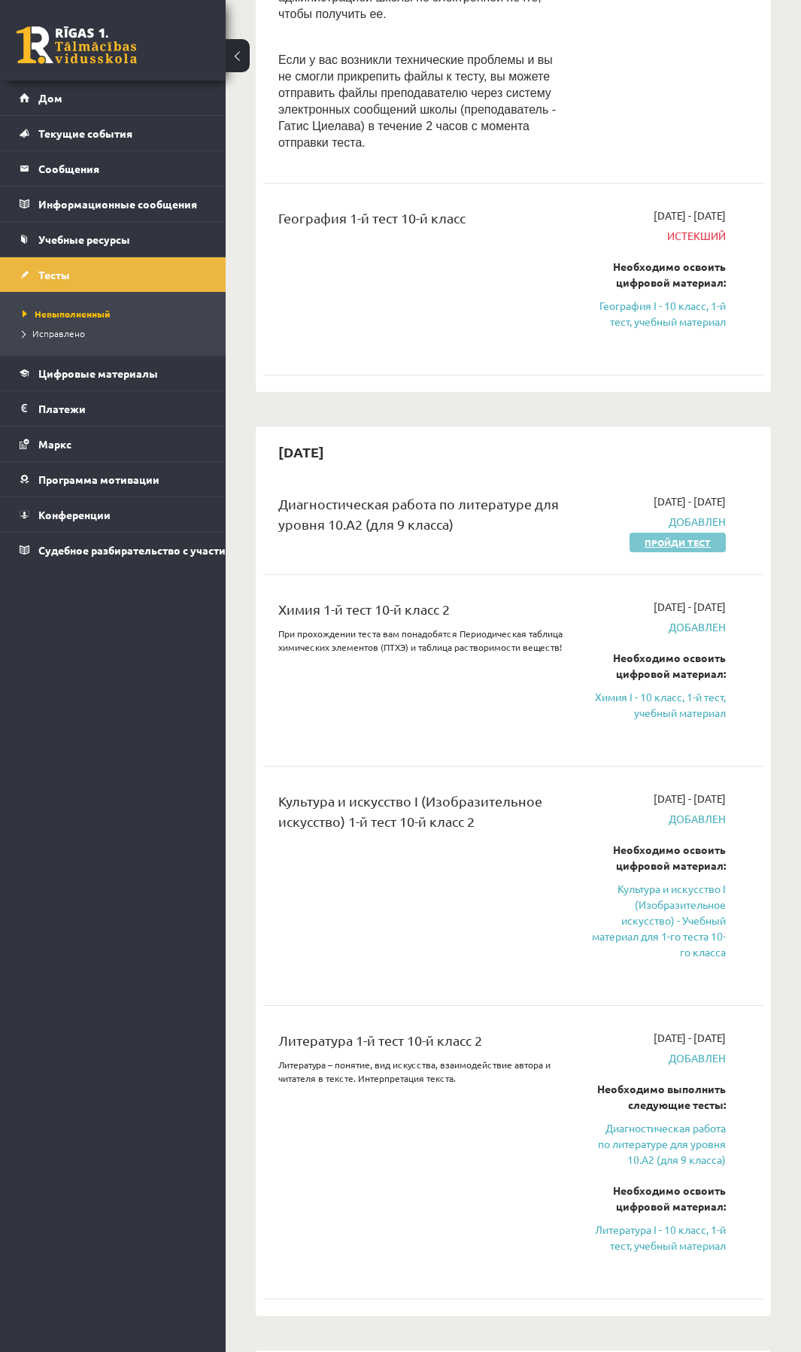
click at [669, 536] on font "Пройди тест" at bounding box center [678, 542] width 66 height 12
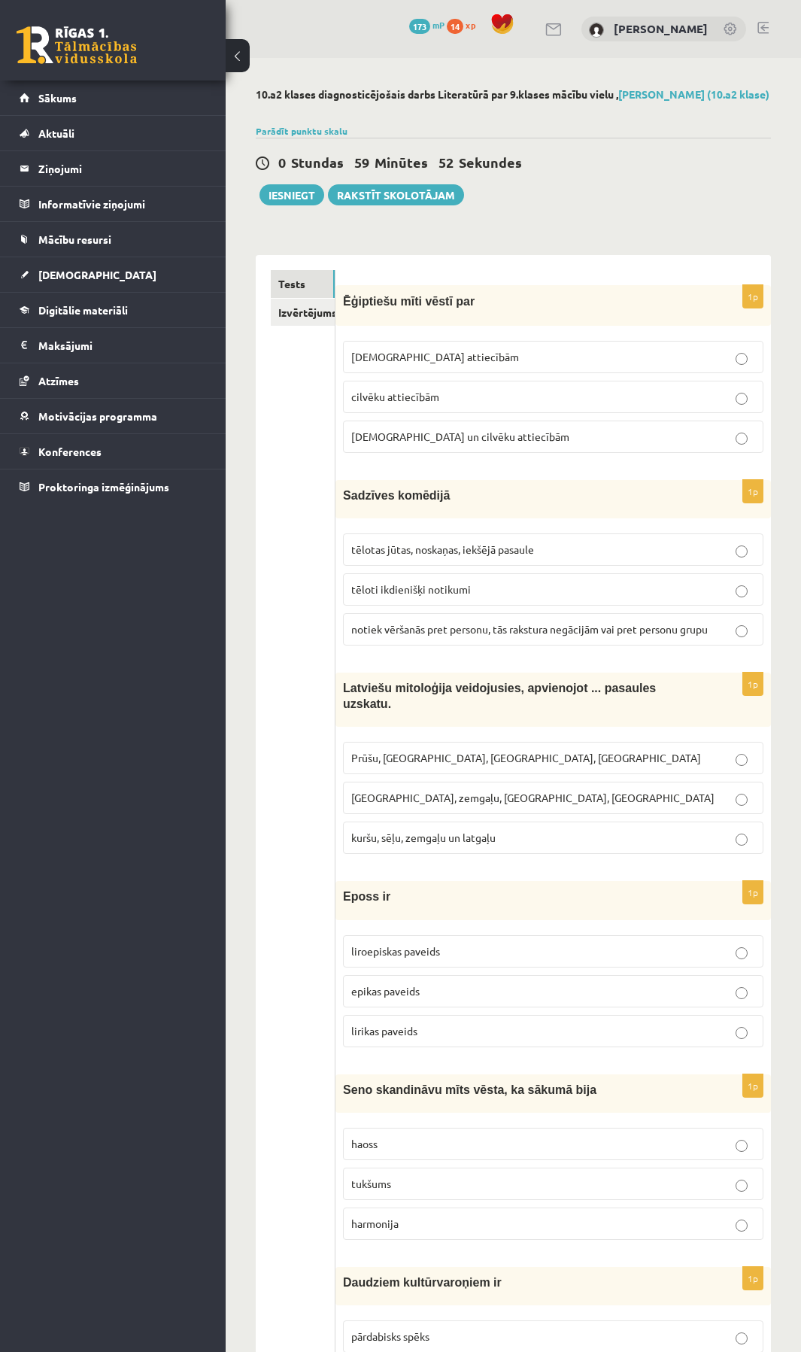
click at [706, 178] on div "0 Stundas 59 Minūtes 52 Sekundes Iesniegt Rakstīt skolotājam" at bounding box center [513, 172] width 515 height 68
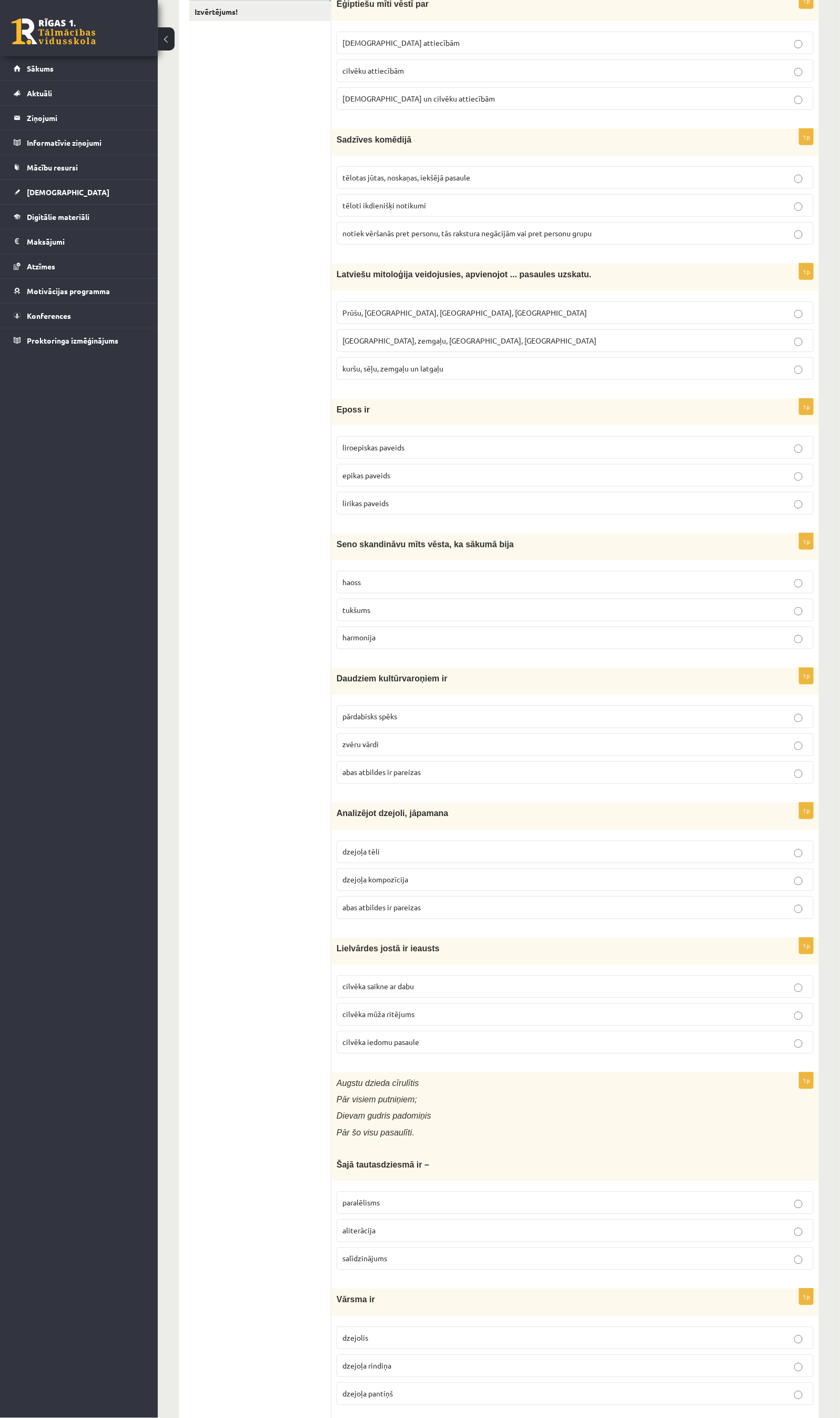
scroll to position [204, 0]
click at [417, 101] on span "[DEMOGRAPHIC_DATA] un cilvēku attiecībām" at bounding box center [419, 101] width 152 height 10
click at [417, 101] on span "Dievu un cilvēku attiecībām" at bounding box center [419, 101] width 152 height 10
click at [413, 207] on span "tēloti ikdienišķi notikumi" at bounding box center [385, 208] width 84 height 10
click at [412, 374] on span "kuršu, sēļu, zemgaļu un latgaļu" at bounding box center [393, 371] width 101 height 10
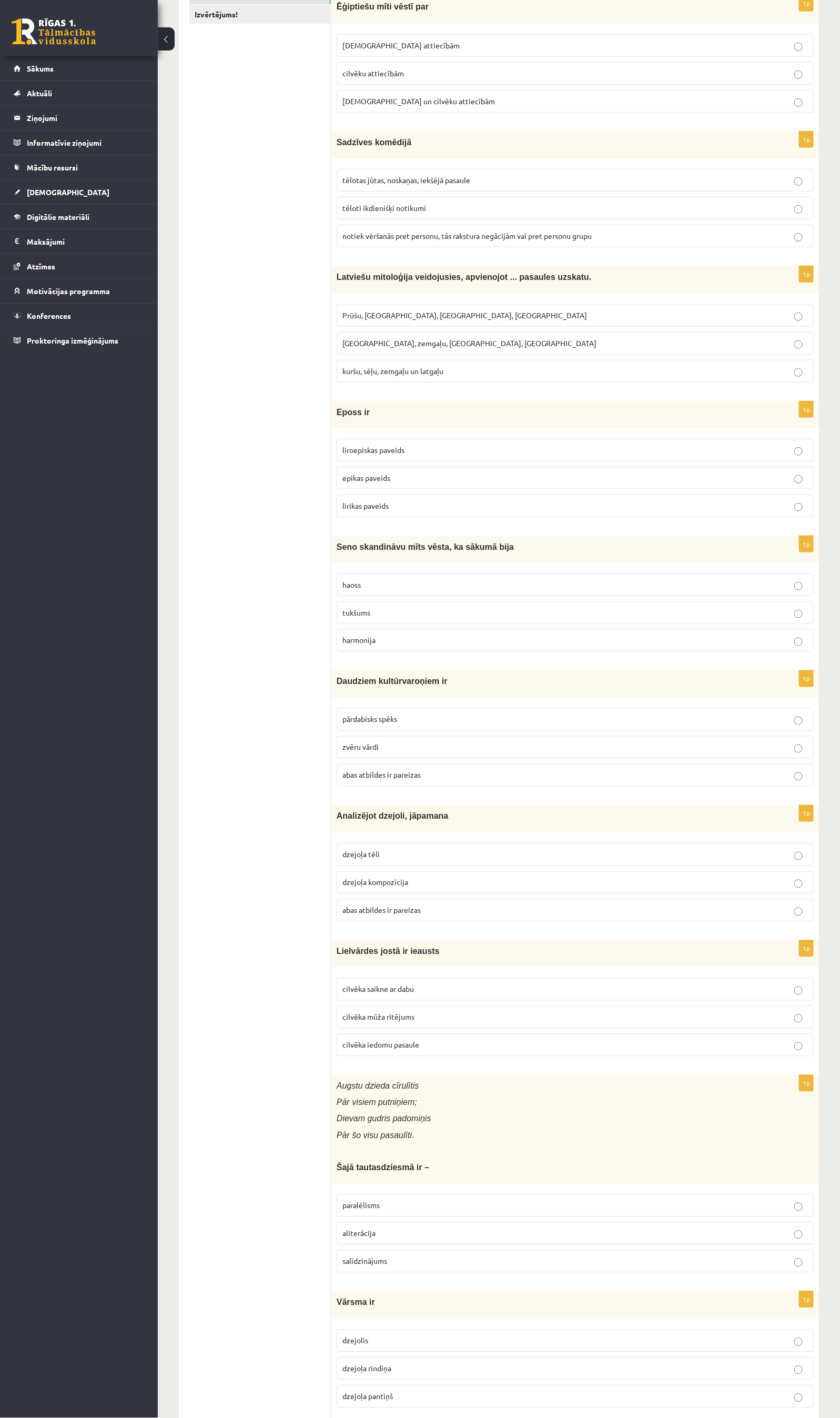
click at [349, 476] on label "epikas paveids" at bounding box center [575, 478] width 477 height 22
click at [371, 589] on p "haoss" at bounding box center [576, 585] width 466 height 11
click at [392, 724] on span "pārdabisks spēks" at bounding box center [370, 719] width 55 height 10
click at [384, 886] on label "dzejoļa kompozīcija" at bounding box center [575, 883] width 477 height 22
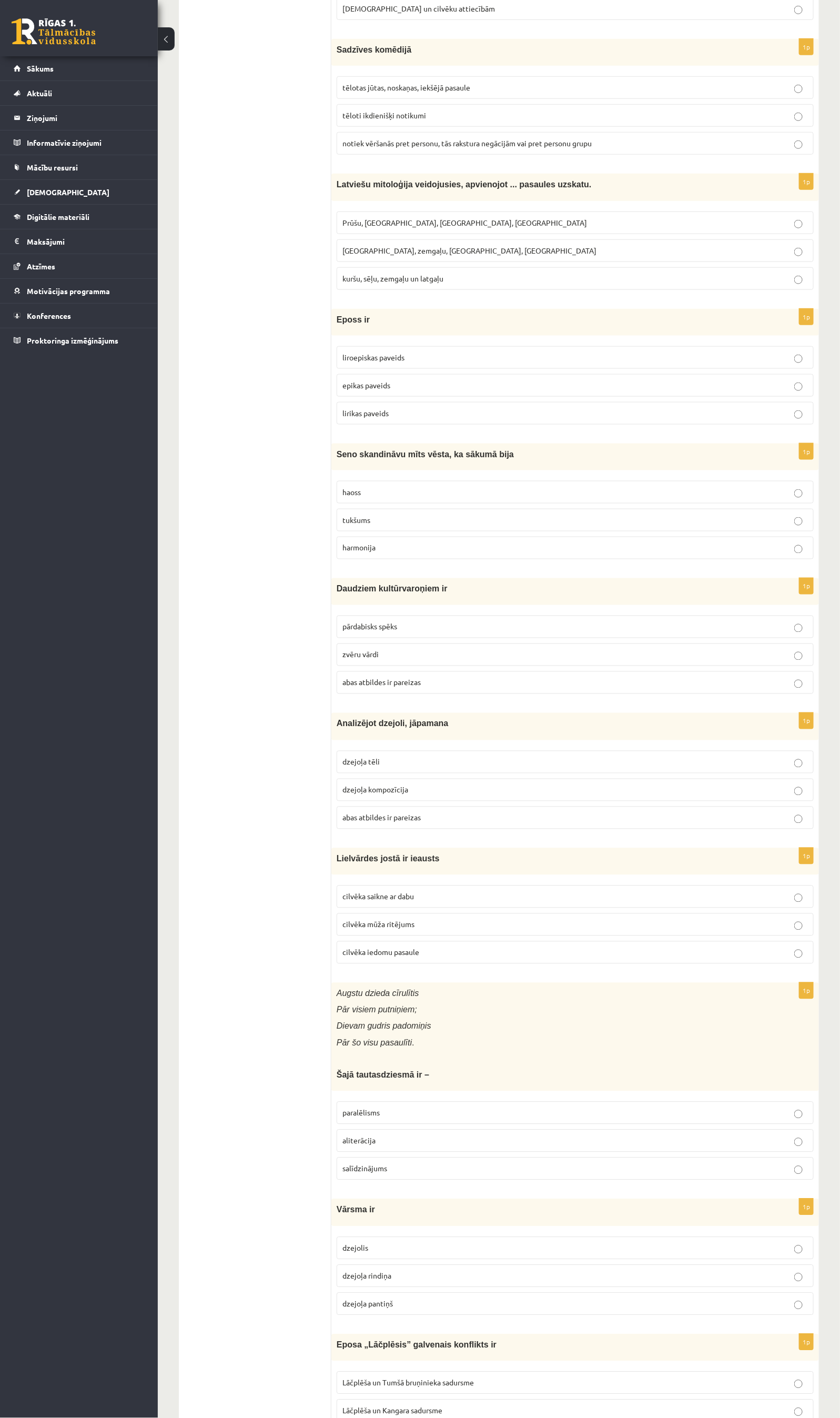
scroll to position [362, 0]
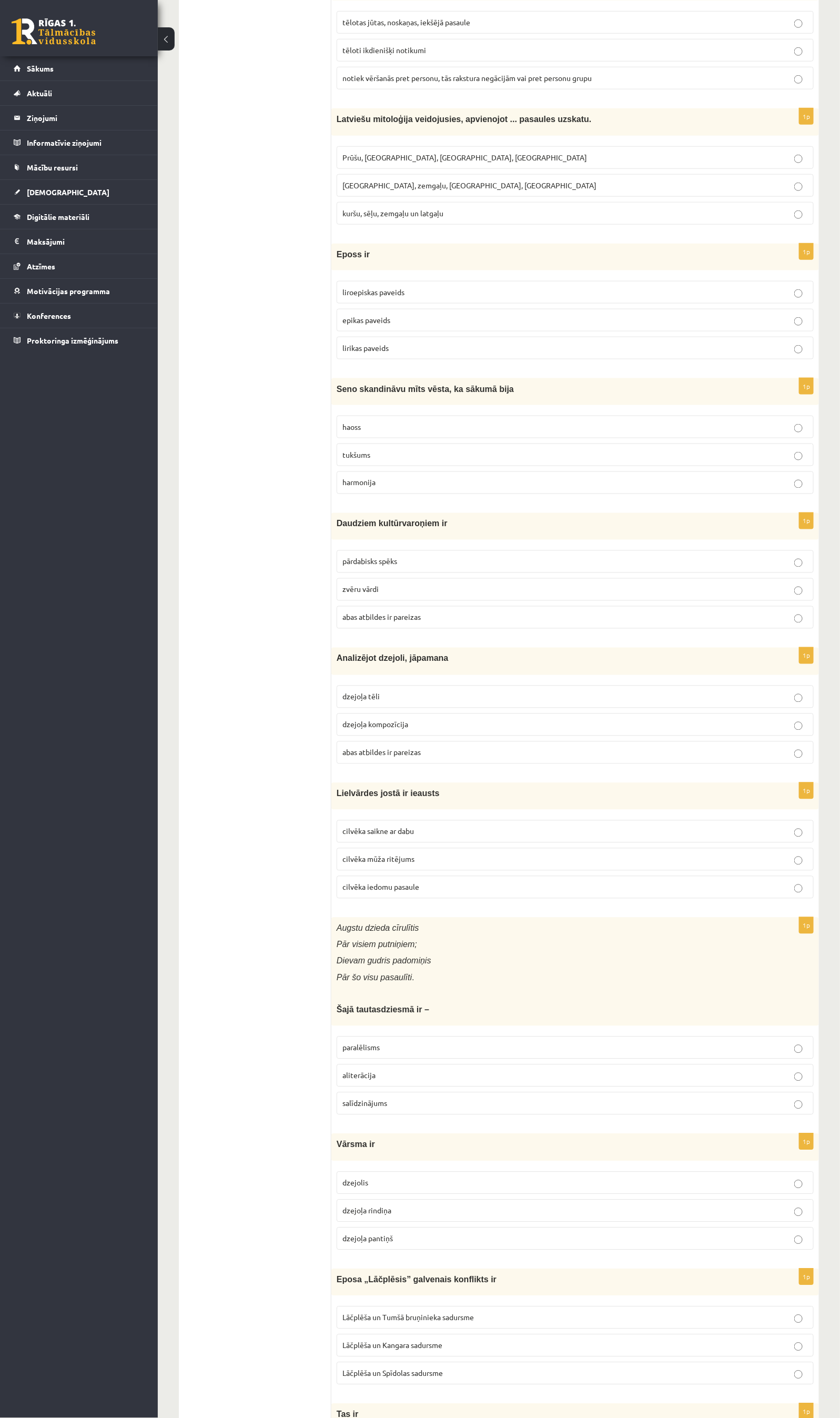
click at [438, 832] on label "cilvēka saikne ar dabu" at bounding box center [575, 832] width 477 height 22
click at [378, 945] on span "paralēlisms" at bounding box center [361, 1048] width 37 height 10
click at [381, 945] on span "dzejoļa rindiņa" at bounding box center [367, 1211] width 49 height 10
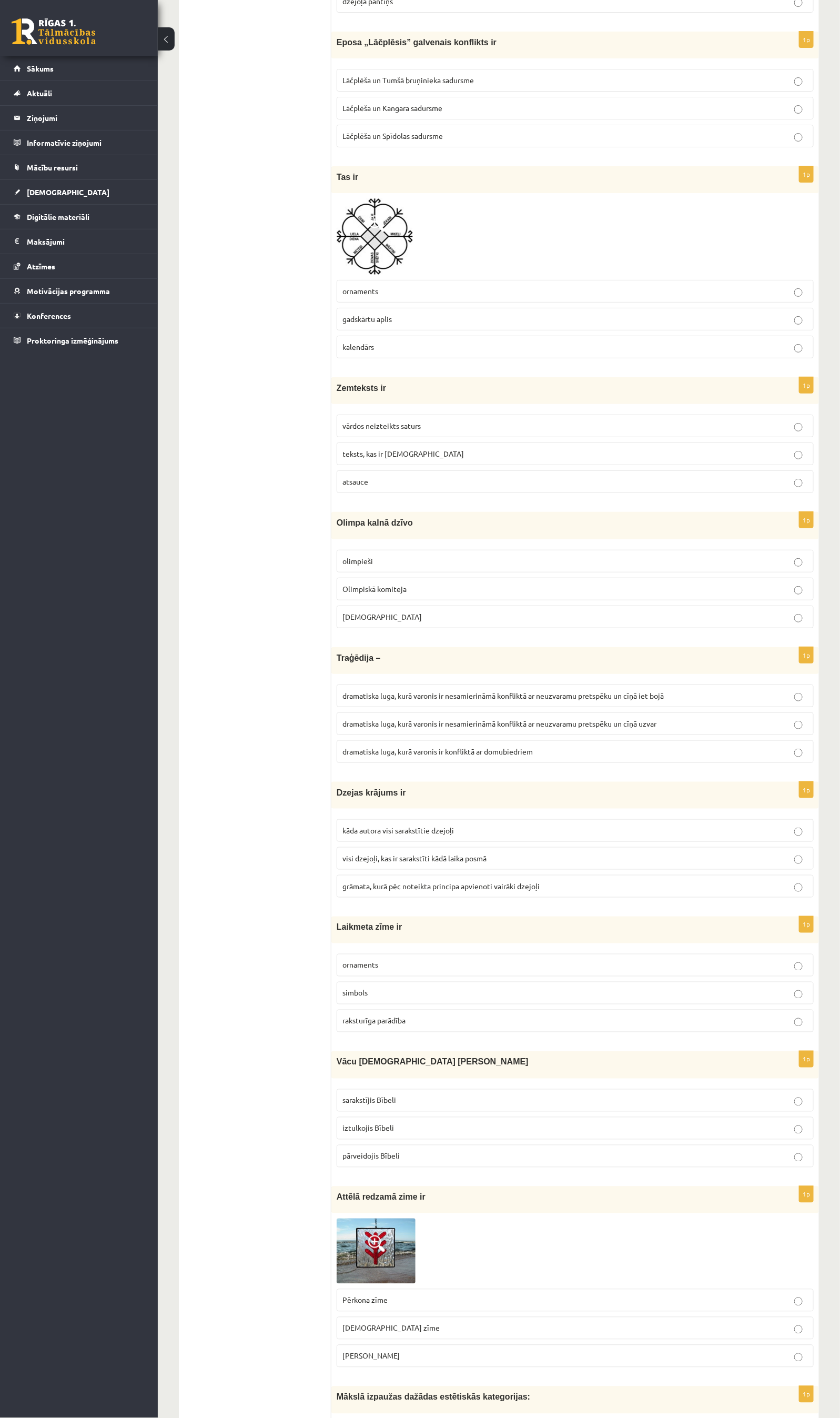
scroll to position [1625, 0]
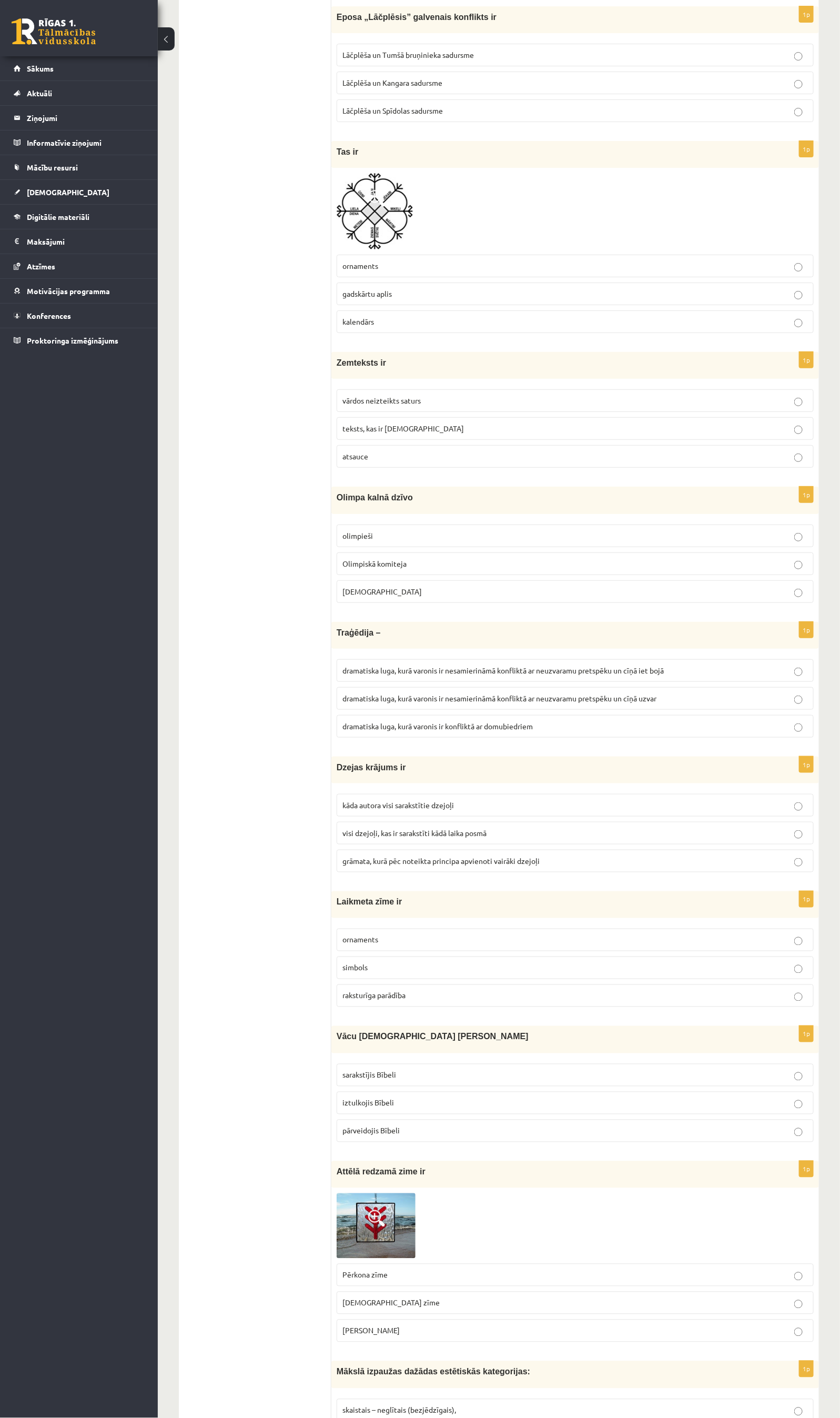
click at [480, 61] on p "Lāčplēša un Tumšā bruņinieka sadursme" at bounding box center [576, 55] width 466 height 11
click at [388, 298] on span "gadskārtu aplis" at bounding box center [367, 294] width 50 height 10
click at [384, 405] on span "vārdos neizteikts saturs" at bounding box center [382, 401] width 78 height 10
click at [353, 596] on span "Dievi" at bounding box center [383, 592] width 80 height 10
click at [560, 676] on p "dramatiska luga, kurā varonis ir nesamierināmā konfliktā ar neuzvaramu pretspēk…" at bounding box center [576, 671] width 466 height 11
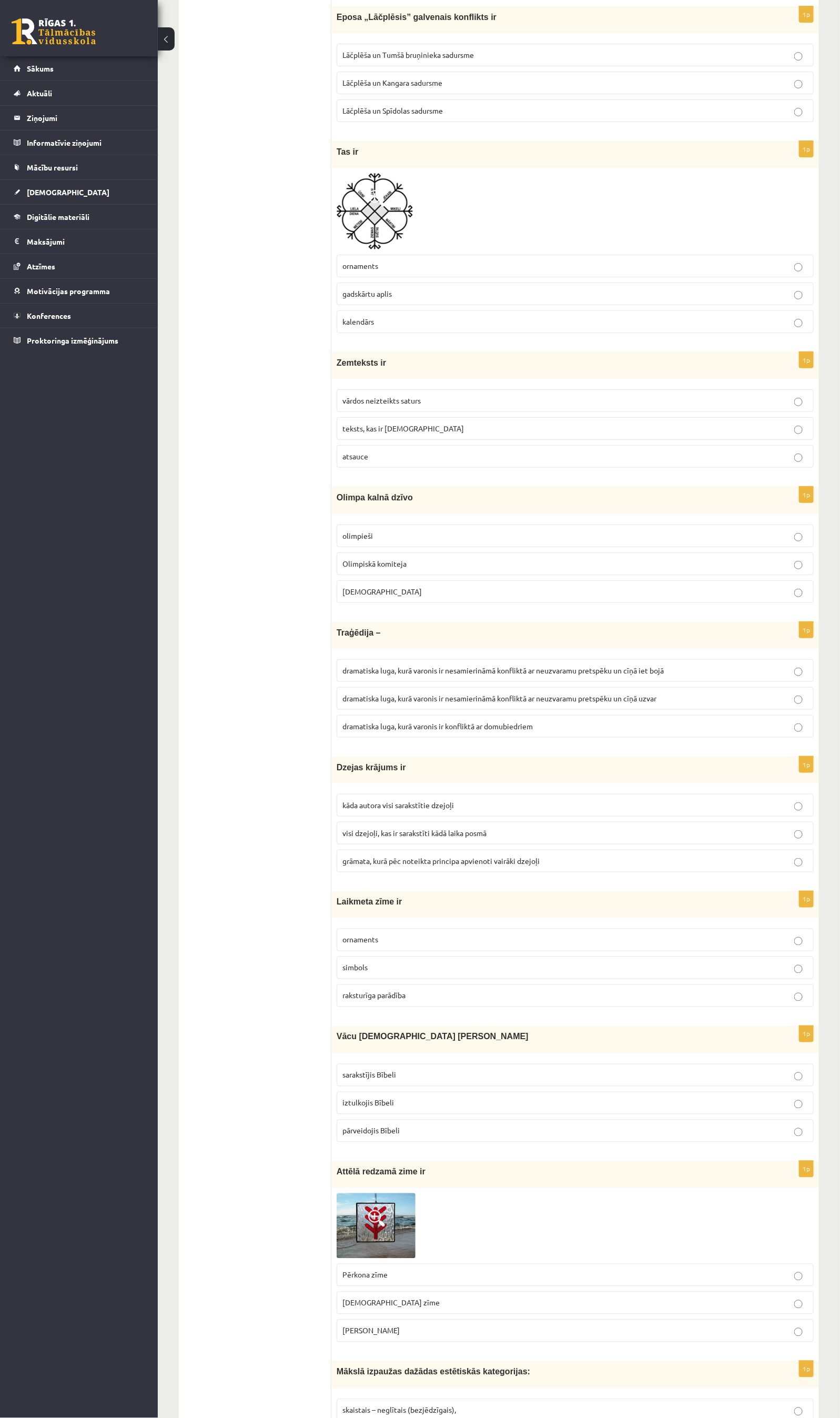
click at [418, 872] on label "grāmata, kurā pēc noteikta principa apvienoti vairāki dzejoļi" at bounding box center [575, 861] width 477 height 22
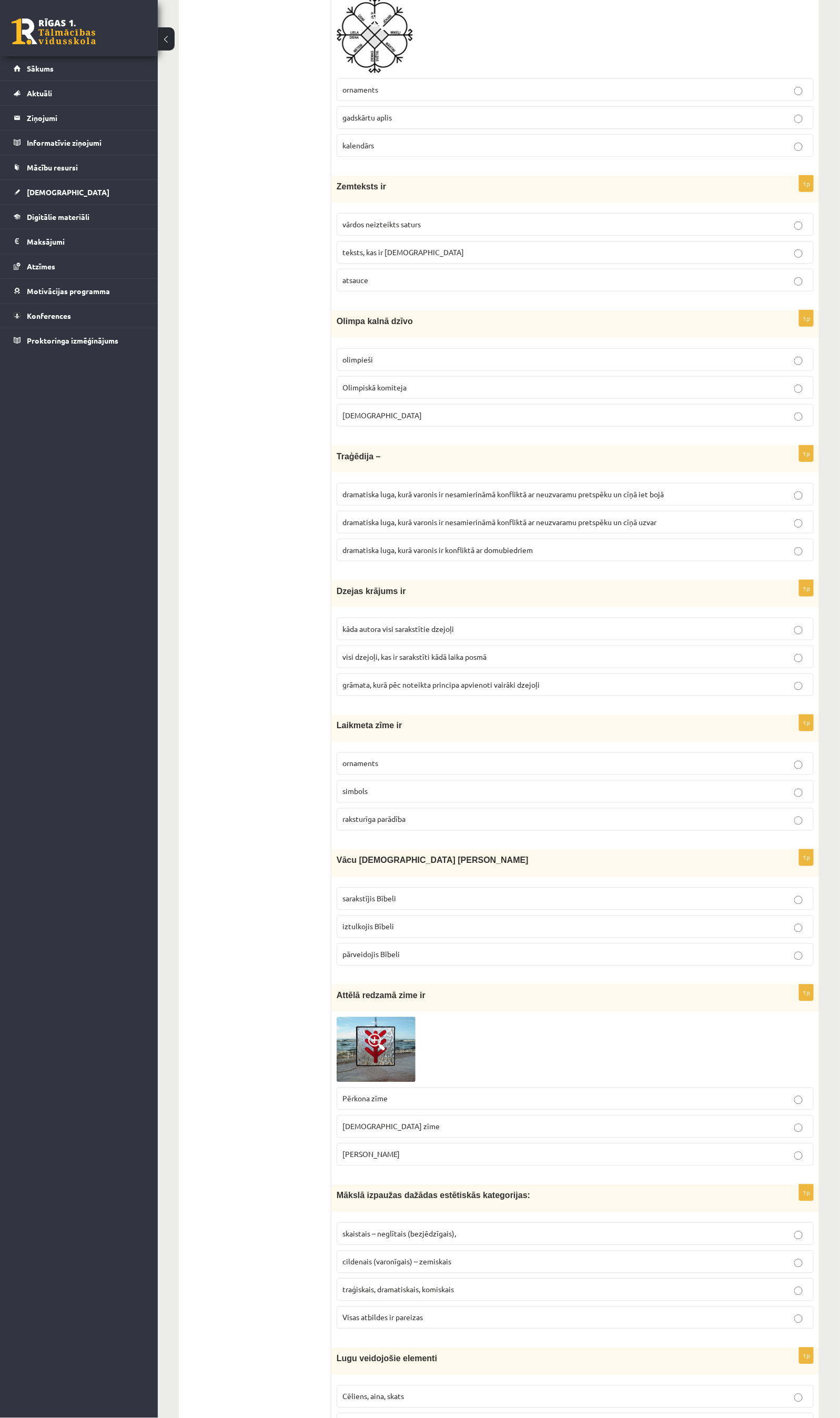
scroll to position [1862, 0]
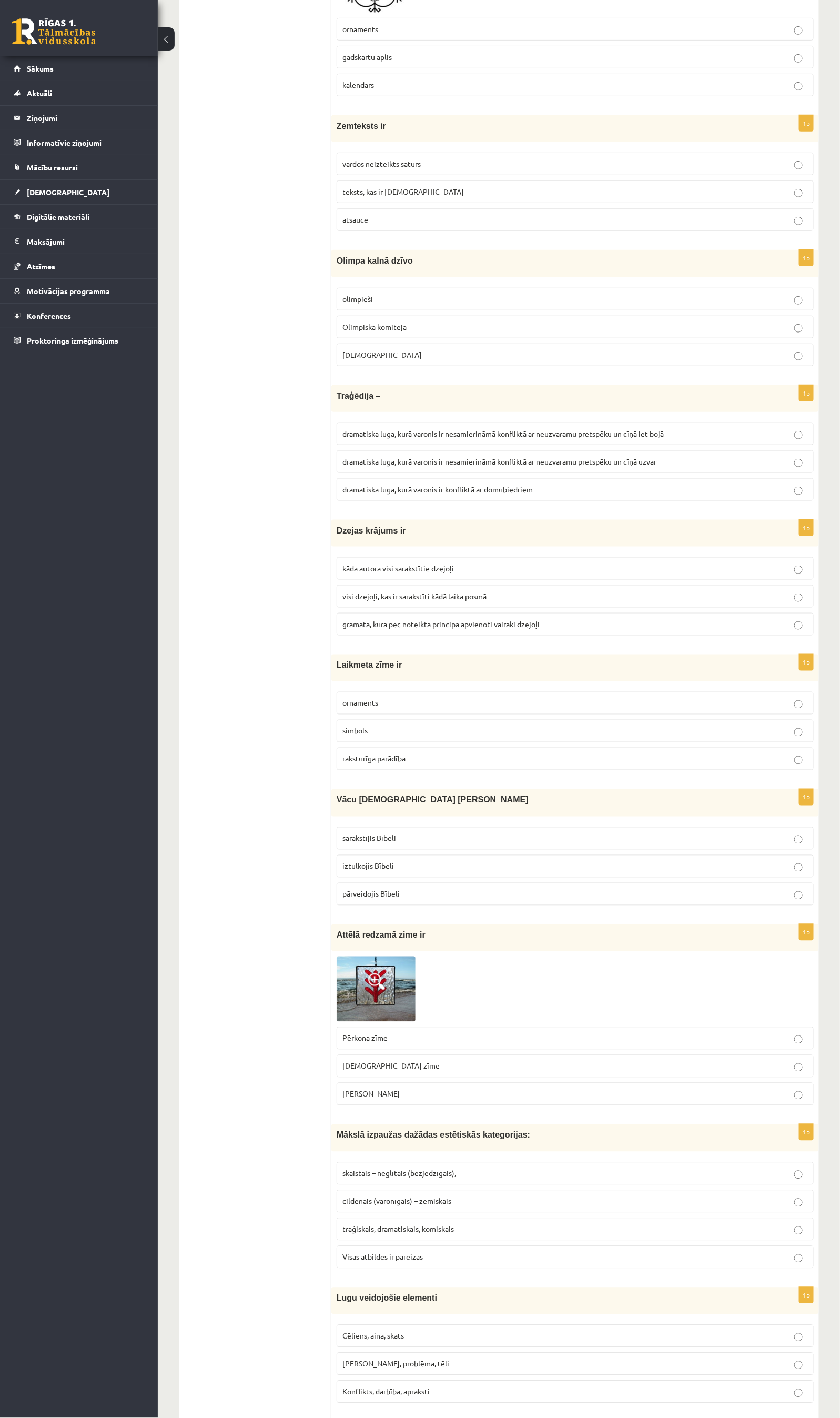
click at [397, 763] on span "raksturīga parādība" at bounding box center [374, 759] width 63 height 10
click at [379, 871] on span "iztulkojis Bībeli" at bounding box center [369, 866] width 52 height 10
click at [380, 945] on p "Dieva zīme" at bounding box center [576, 1066] width 466 height 11
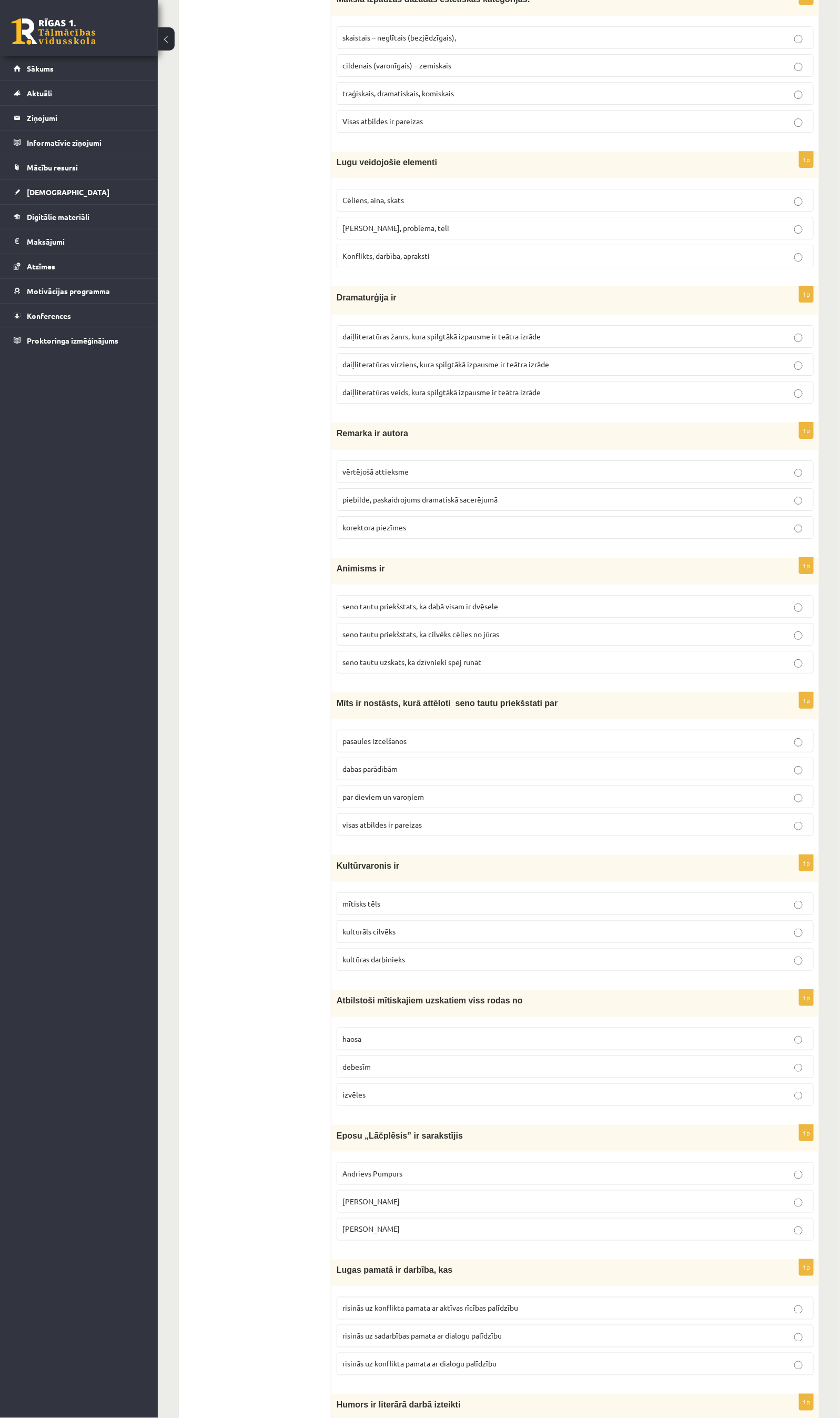
scroll to position [2937, 0]
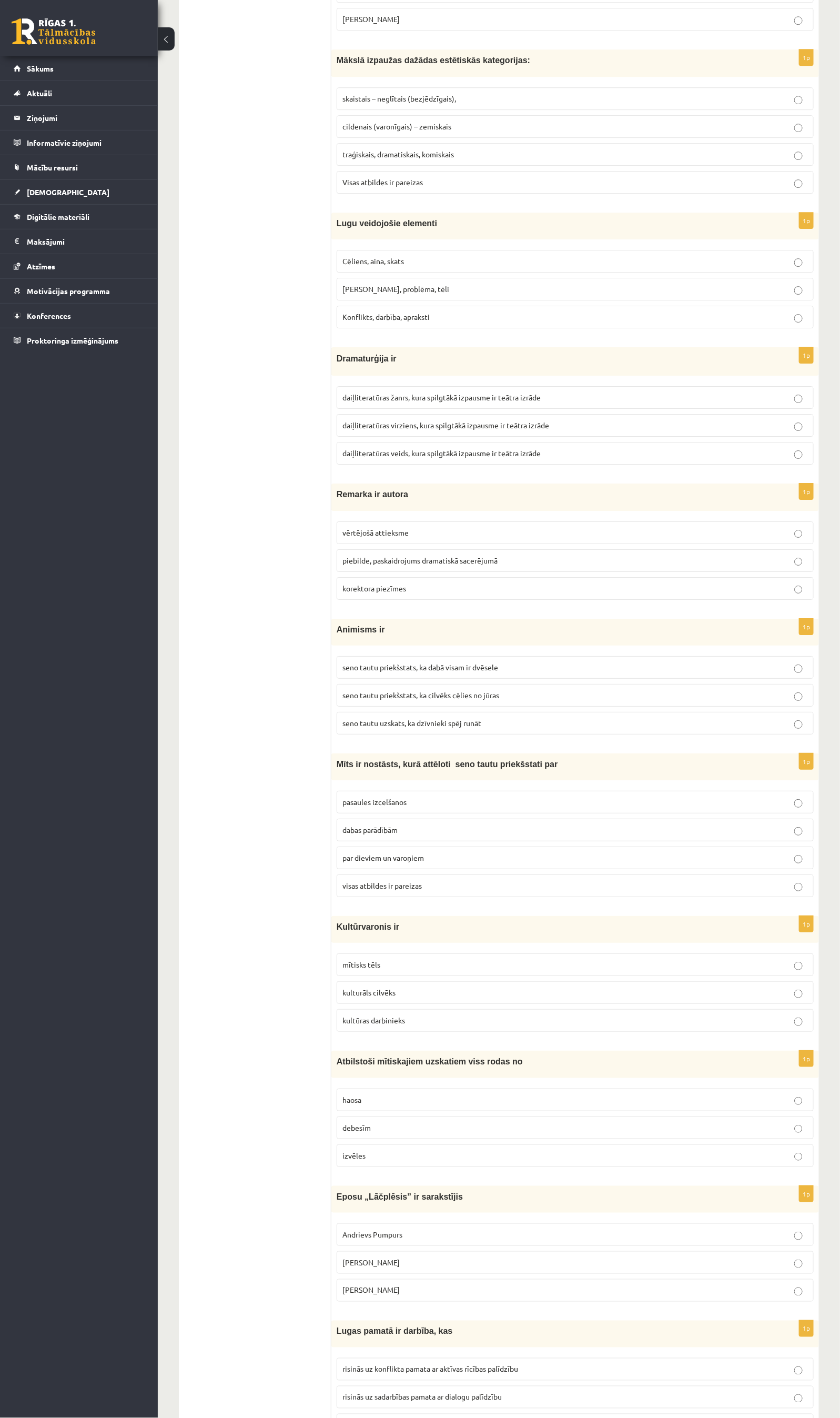
click at [390, 187] on span "Visas atbildes ir pareizas" at bounding box center [383, 182] width 80 height 10
click at [394, 266] on span "Cēliens, aina, skats" at bounding box center [373, 261] width 62 height 10
click at [401, 402] on span "daiļliteratūras žanrs, kura spilgtākā izpausme ir teātra izrāde" at bounding box center [442, 397] width 199 height 10
click at [378, 565] on span "piebilde, paskaidrojums dramatiskā sacerējumā" at bounding box center [420, 560] width 155 height 10
click at [436, 672] on span "seno tautu priekšstats, ka dabā visam ir dvēsele" at bounding box center [420, 667] width 156 height 10
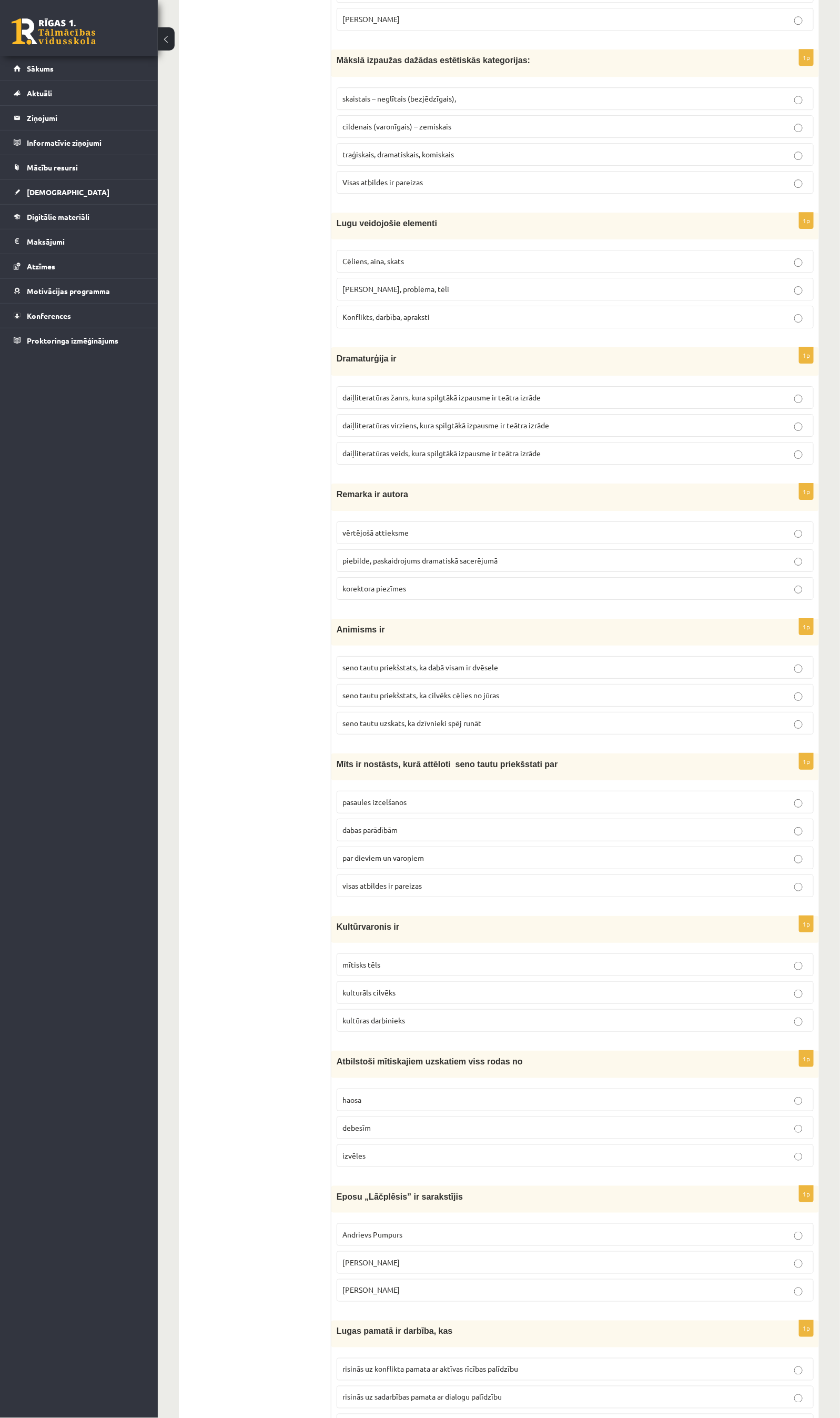
click at [415, 842] on label "dabas parādībām" at bounding box center [575, 830] width 477 height 22
click at [560, 897] on label "visas atbildes ir pareizas" at bounding box center [575, 886] width 477 height 22
click at [560, 835] on p "dabas parādībām" at bounding box center [576, 830] width 466 height 11
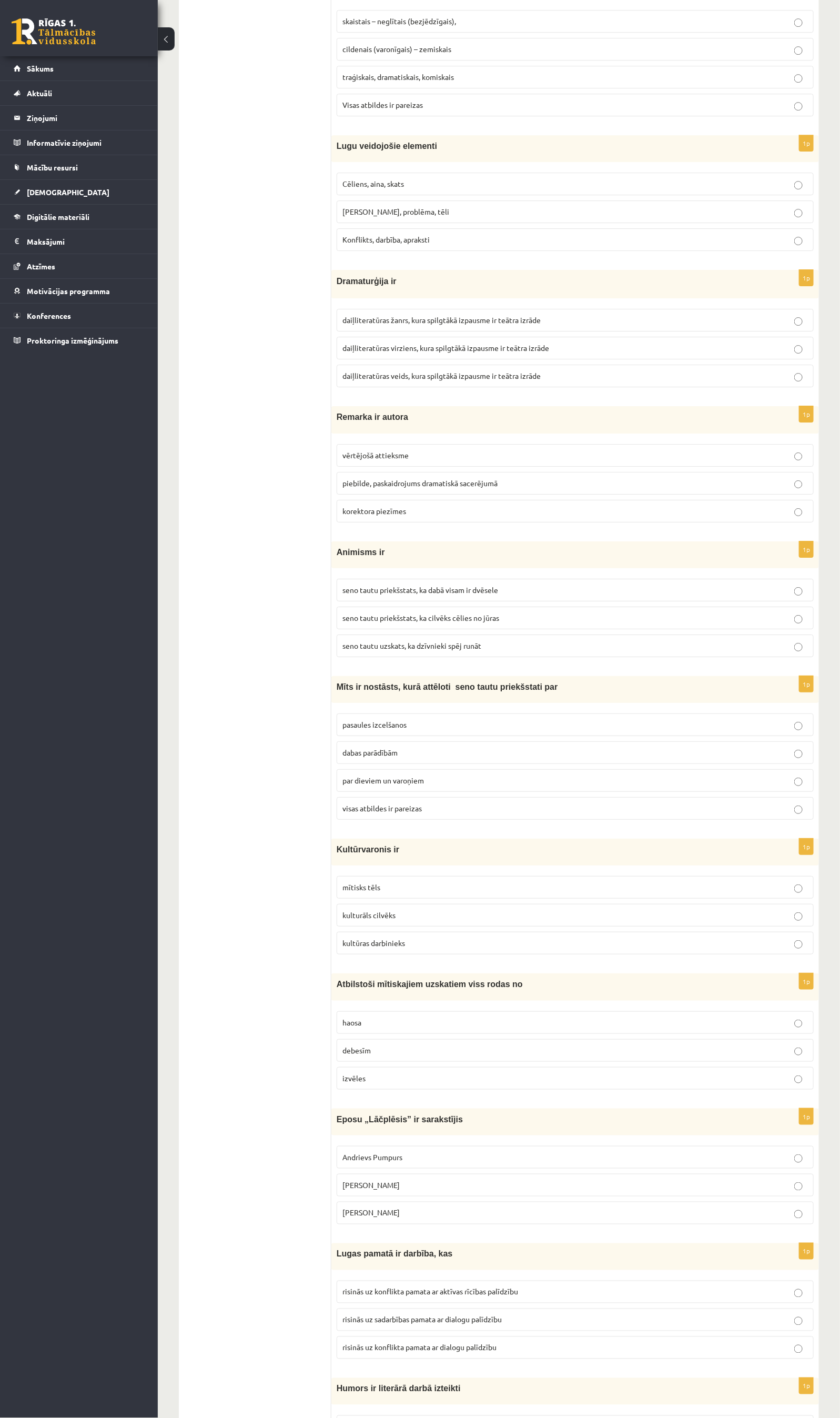
scroll to position [3016, 0]
click at [383, 891] on p "mītisks tēls" at bounding box center [576, 886] width 466 height 11
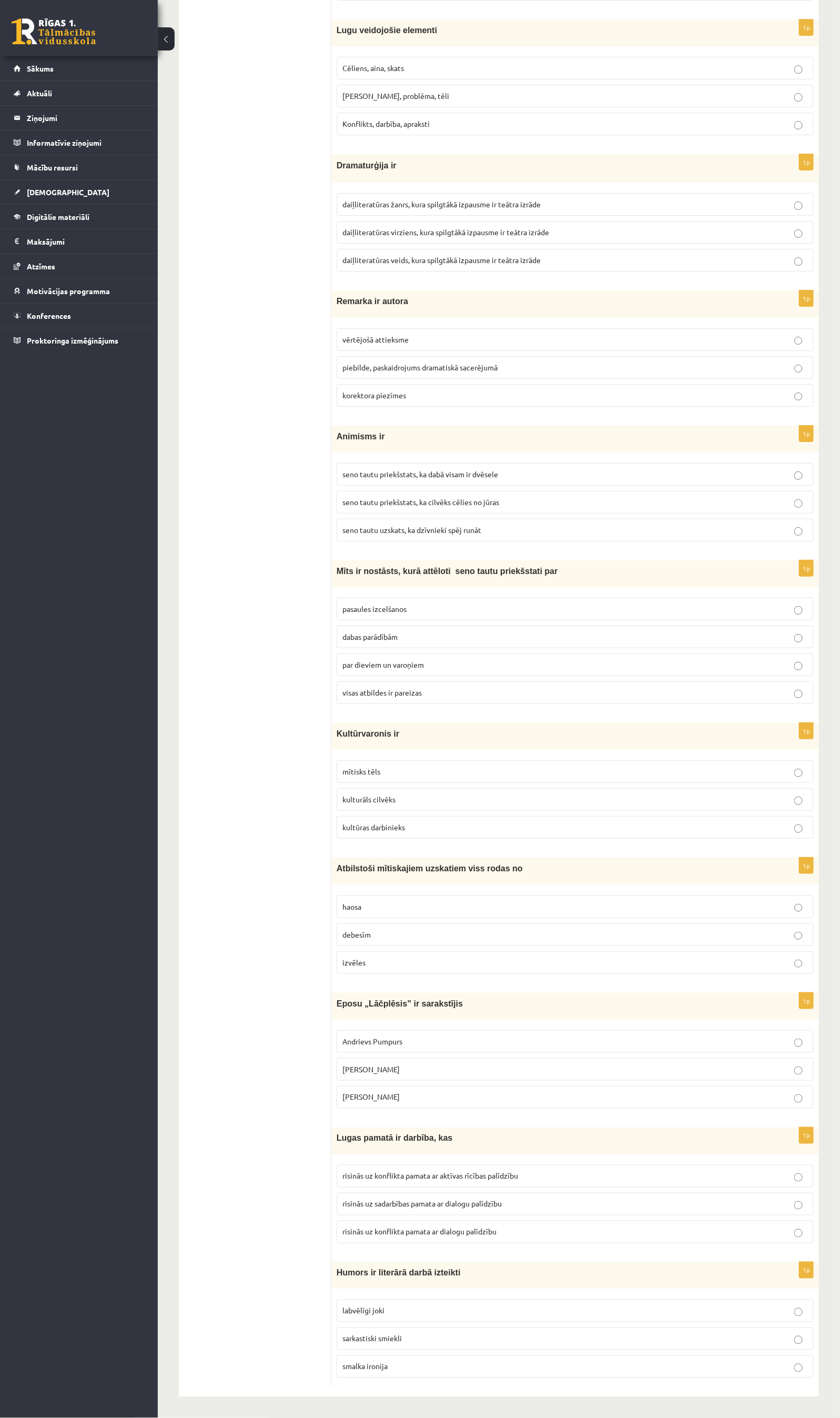
scroll to position [3173, 0]
click at [374, 901] on p "haosa" at bounding box center [576, 907] width 466 height 11
click at [394, 945] on span "Andrejs Pumpurs" at bounding box center [371, 1070] width 57 height 10
click at [413, 945] on span "risinās uz konflikta pamata ar dialogu palīdzību" at bounding box center [420, 1232] width 154 height 10
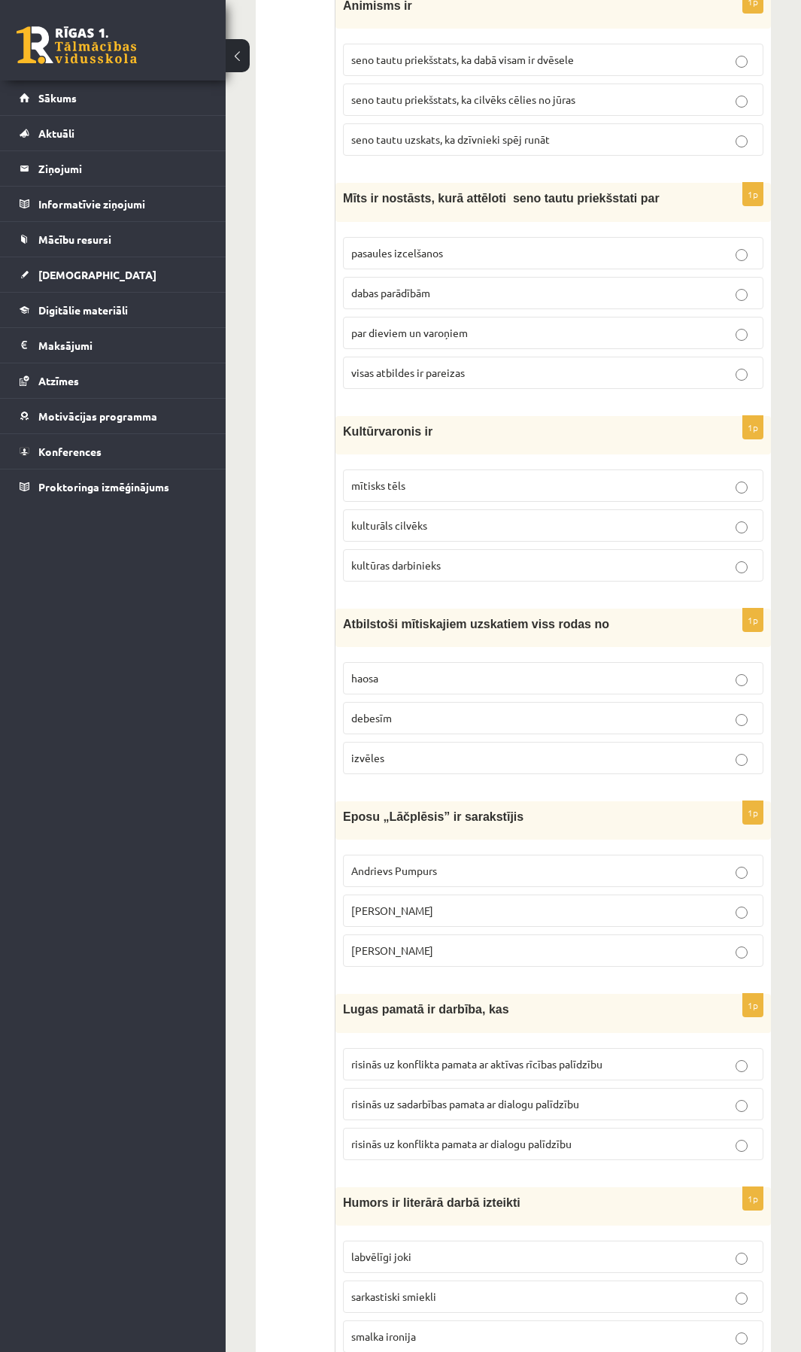
scroll to position [5183, 0]
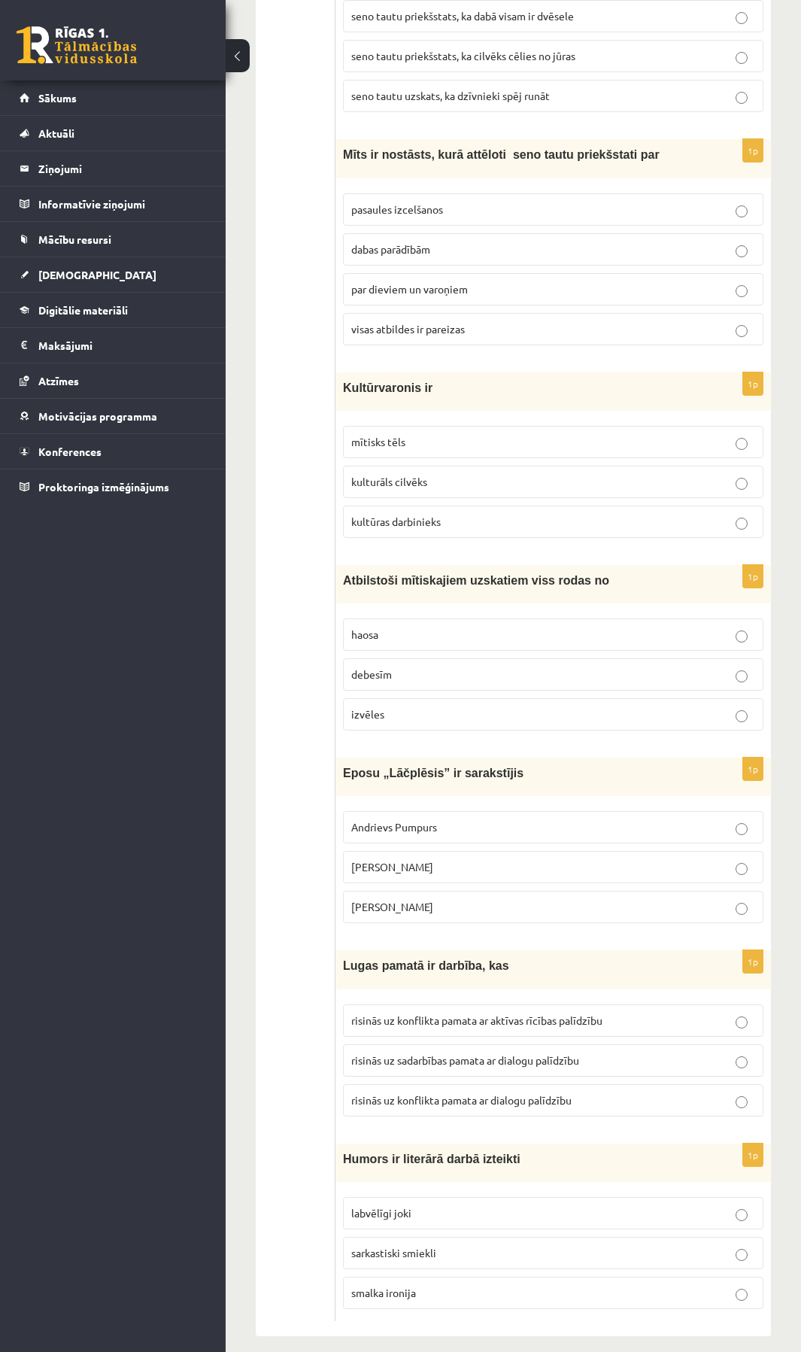
click at [377, 1206] on span "labvēlīgi joki" at bounding box center [381, 1213] width 60 height 14
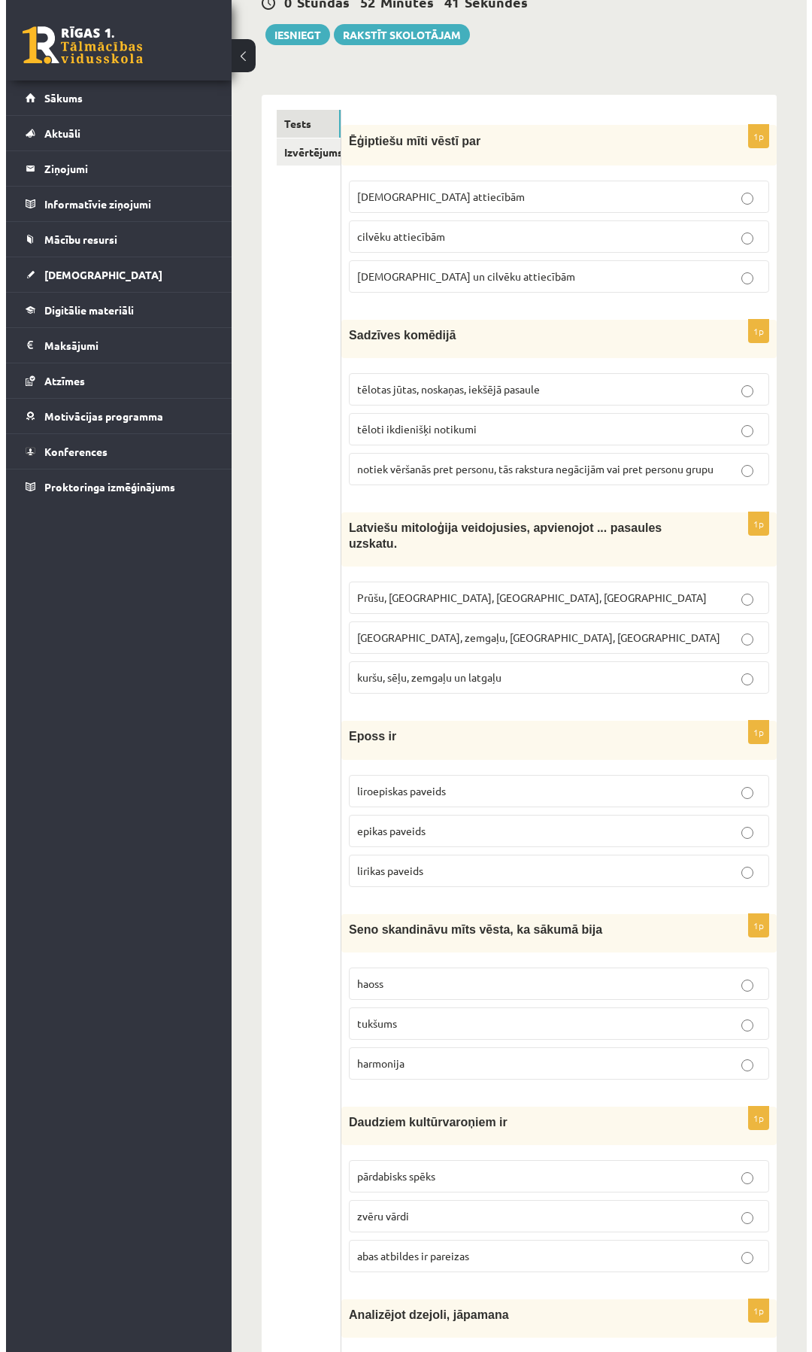
scroll to position [0, 0]
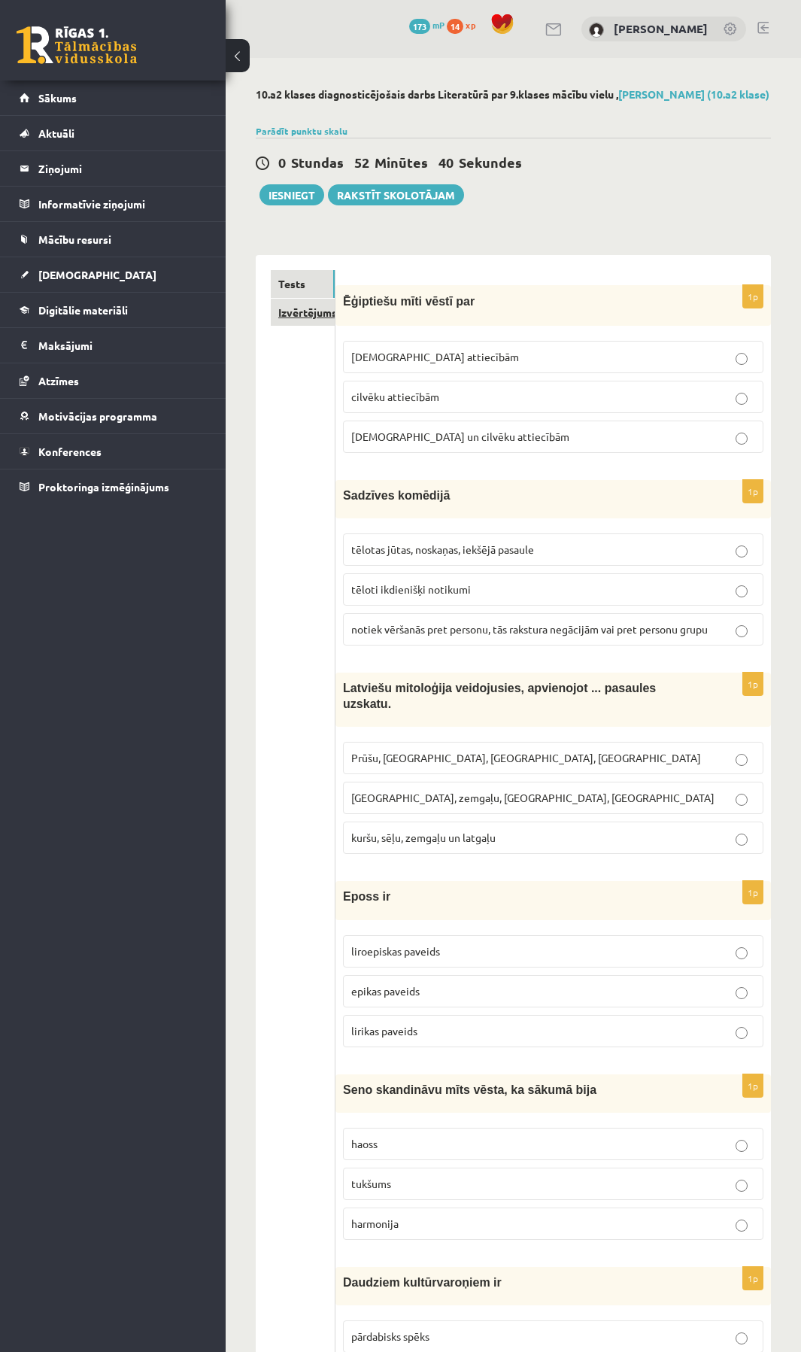
click at [308, 308] on link "Izvērtējums!" at bounding box center [303, 313] width 64 height 28
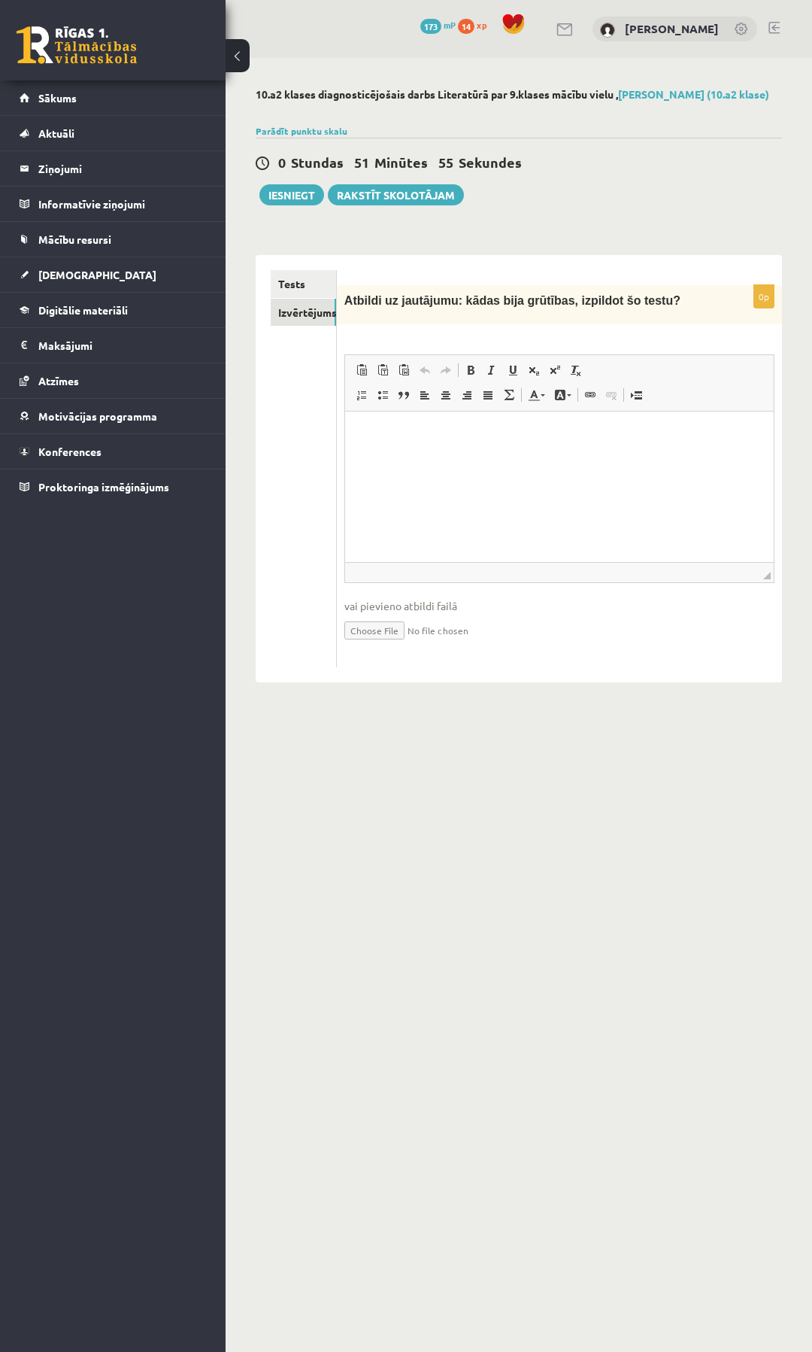
click at [426, 445] on html at bounding box center [558, 434] width 429 height 46
click at [457, 306] on span "Atbildi uz jautājumu: kādas bija grūtības, izpildot šo testu?" at bounding box center [512, 300] width 336 height 13
copy span "ā"
click at [423, 443] on html "**********" at bounding box center [558, 434] width 429 height 46
drag, startPoint x: 505, startPoint y: 301, endPoint x: 545, endPoint y: 308, distance: 40.4
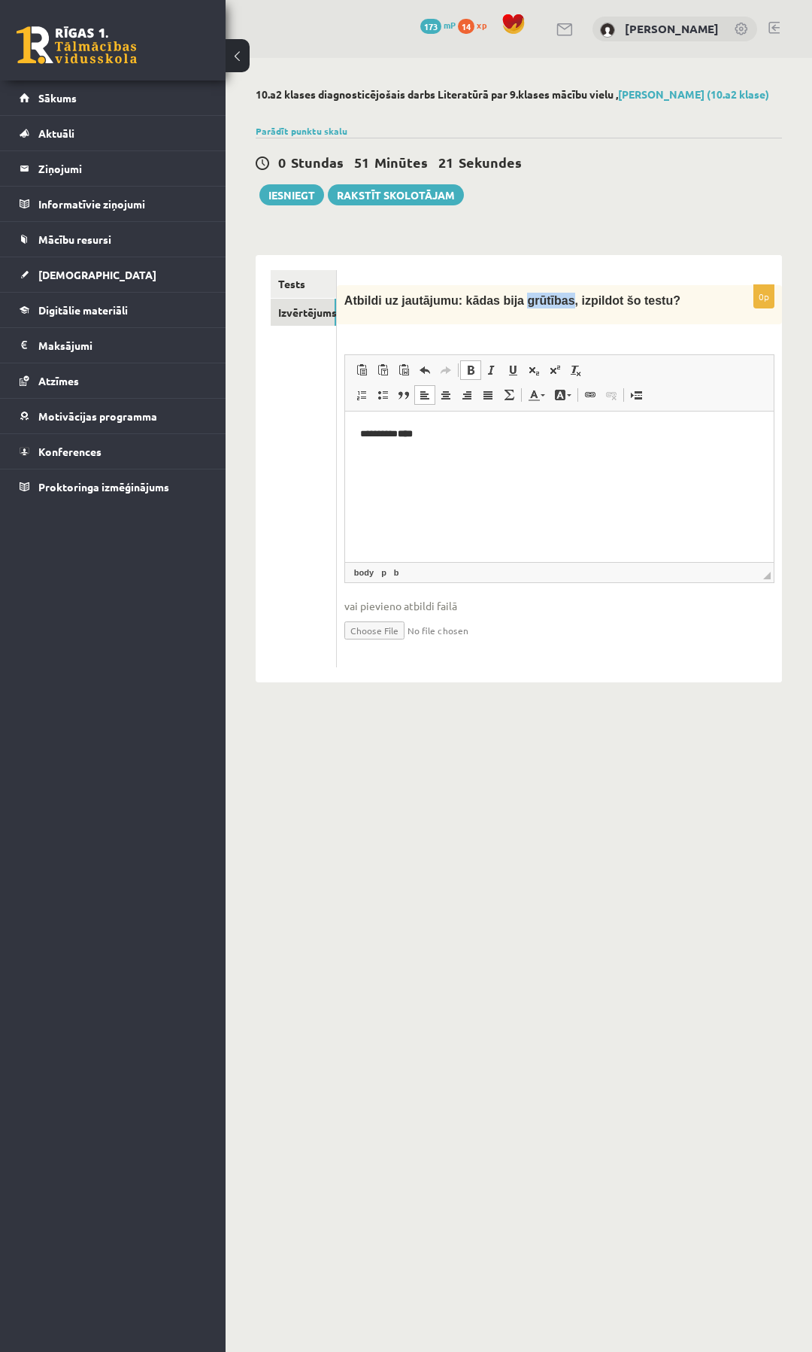
click at [545, 308] on p "Atbildi uz jautājumu: kādas bija grūtības, izpildot šo testu?" at bounding box center [521, 301] width 355 height 16
copy span "grūtības"
click at [474, 441] on p "**********" at bounding box center [559, 434] width 398 height 16
click at [299, 196] on button "Iesniegt" at bounding box center [292, 194] width 65 height 21
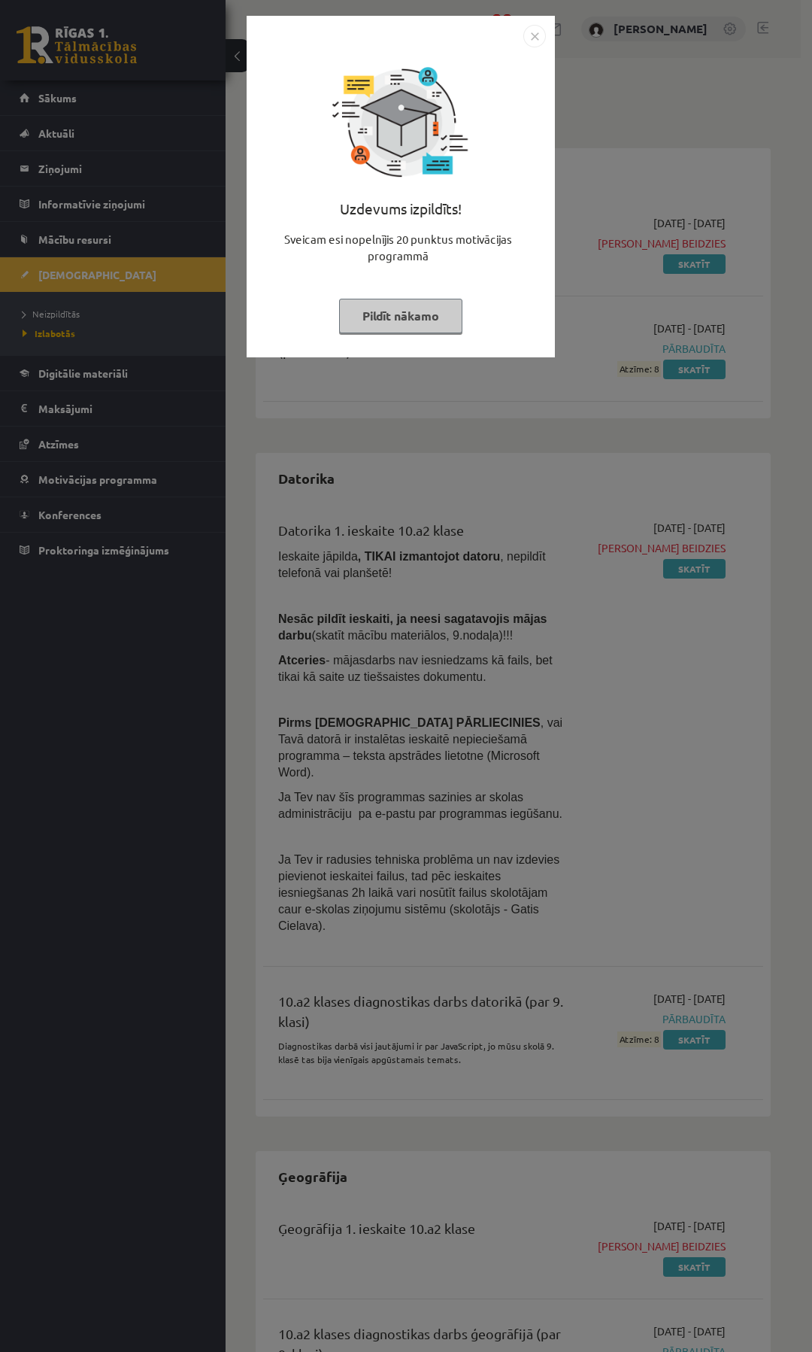
click at [399, 318] on button "Pildīt nākamo" at bounding box center [400, 316] width 123 height 35
